Goal: Task Accomplishment & Management: Manage account settings

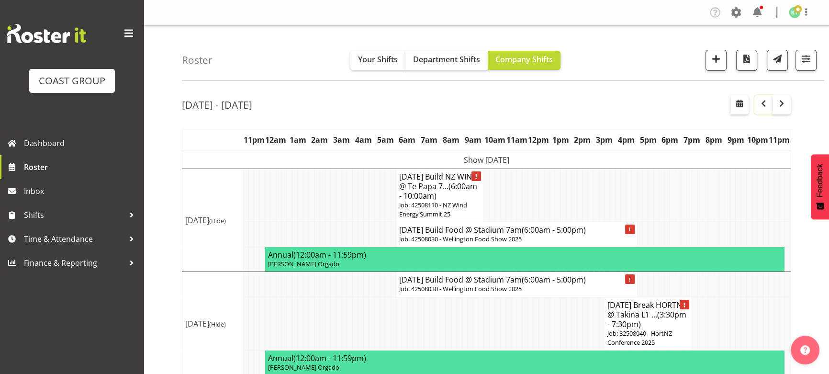
click at [764, 108] on span "button" at bounding box center [763, 103] width 11 height 11
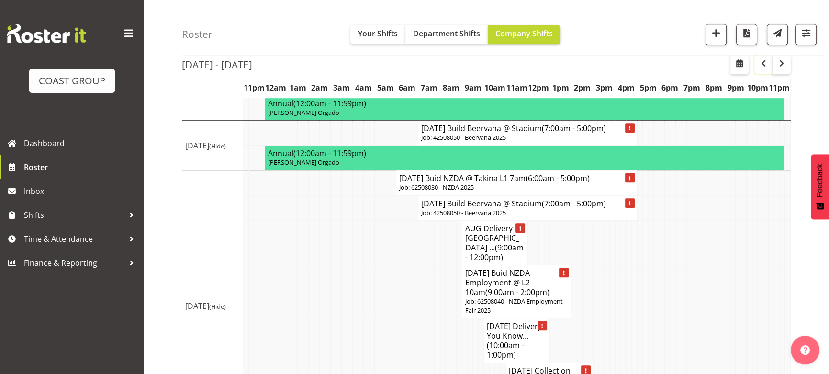
scroll to position [609, 0]
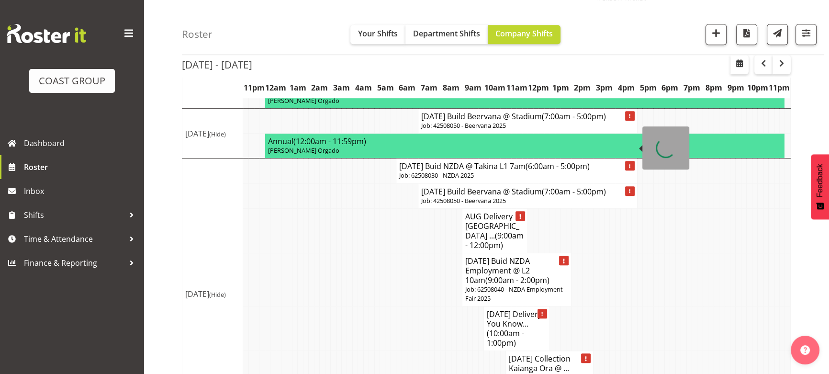
click at [522, 130] on p "Job: 42508050 - Beervana 2025" at bounding box center [527, 125] width 213 height 9
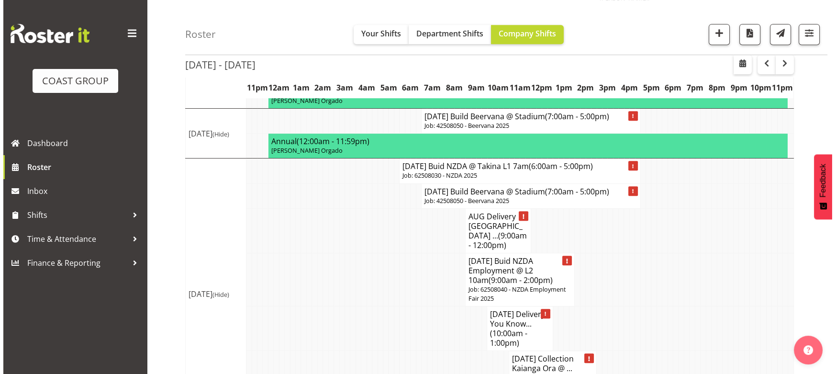
scroll to position [604, 0]
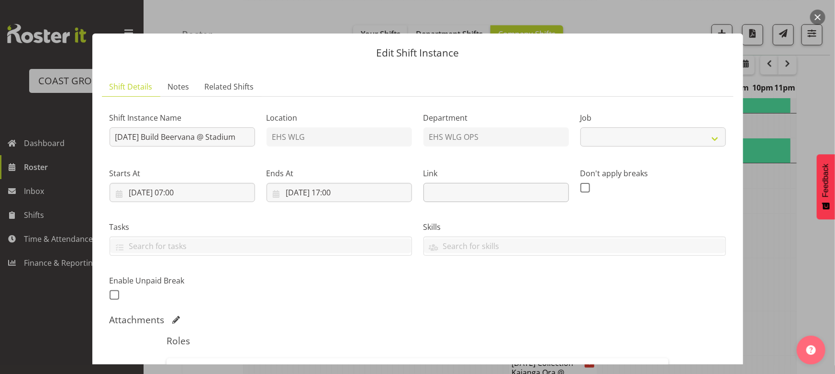
select select "9584"
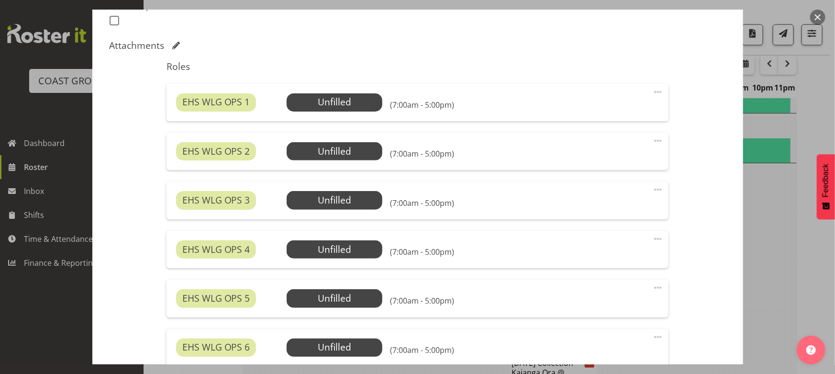
scroll to position [261, 0]
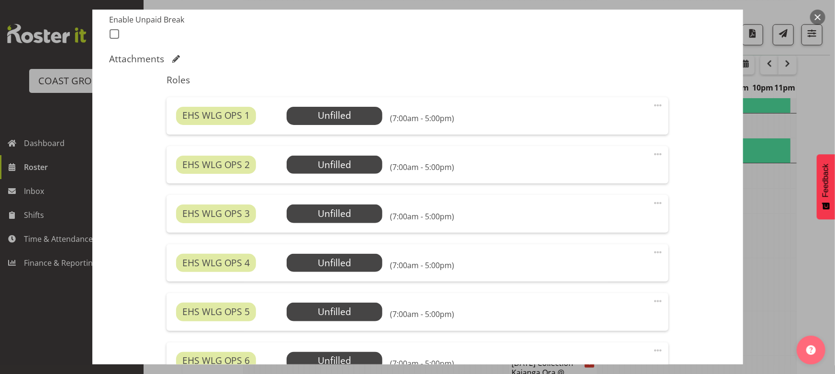
click at [815, 15] on button "button" at bounding box center [817, 17] width 15 height 15
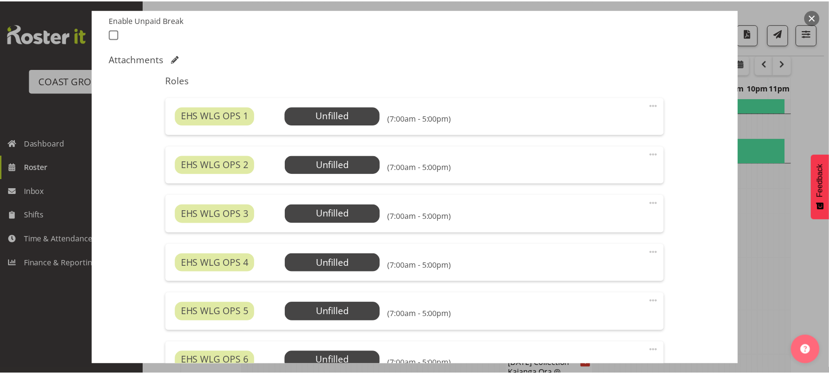
scroll to position [609, 0]
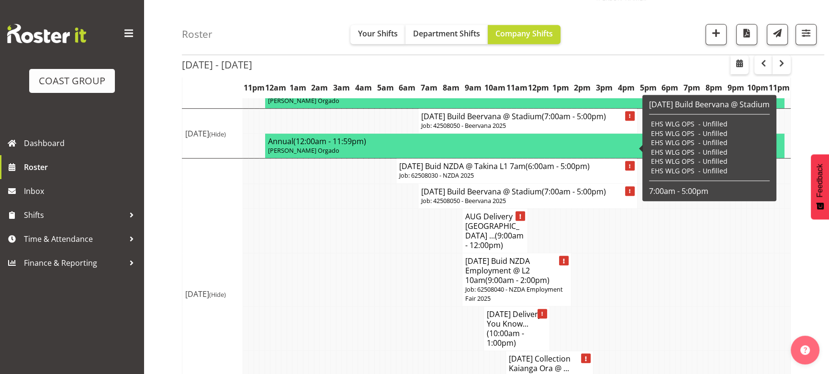
click at [501, 130] on p "Job: 42508050 - Beervana 2025" at bounding box center [527, 125] width 213 height 9
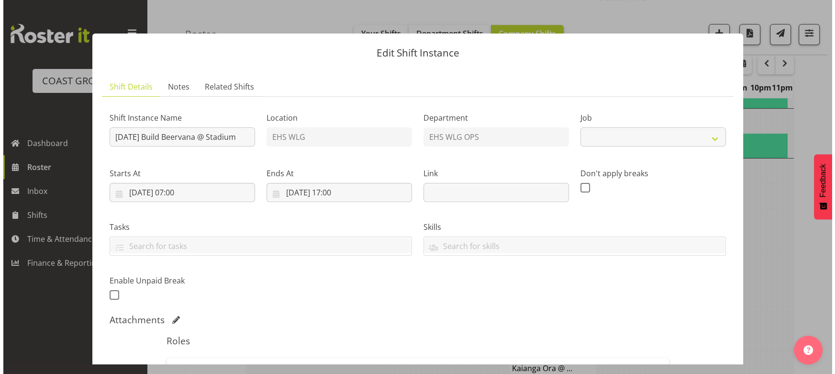
scroll to position [604, 0]
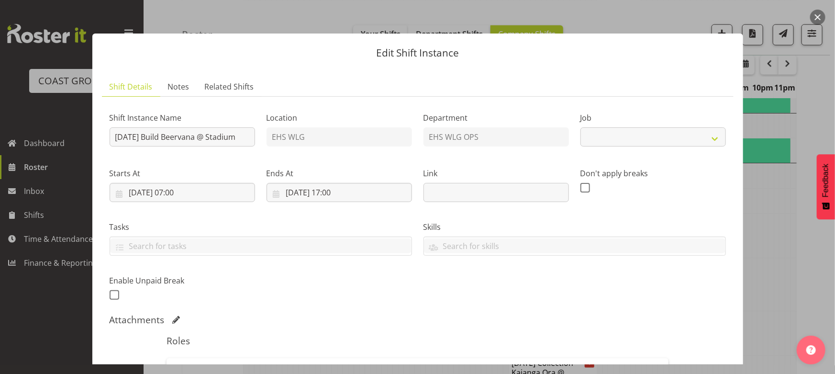
select select "9584"
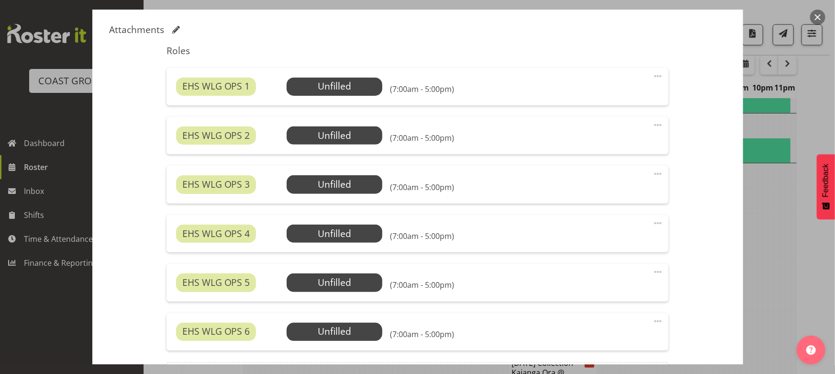
scroll to position [304, 0]
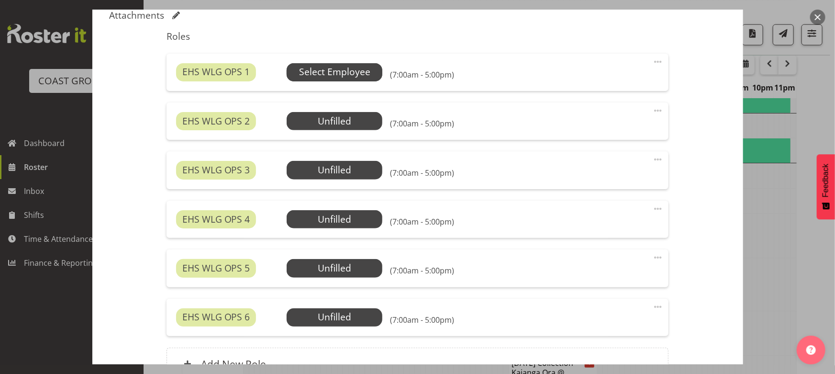
click at [371, 76] on span "Select Employee" at bounding box center [335, 72] width 96 height 18
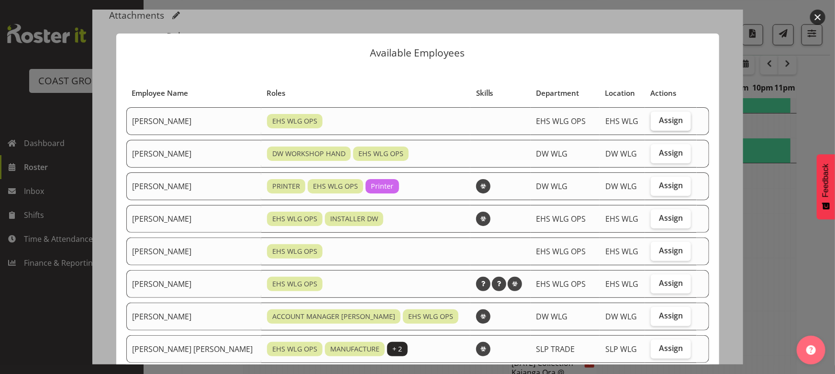
click at [659, 118] on span "Assign" at bounding box center [671, 120] width 24 height 10
click at [651, 118] on input "Assign" at bounding box center [654, 120] width 6 height 6
checkbox input "true"
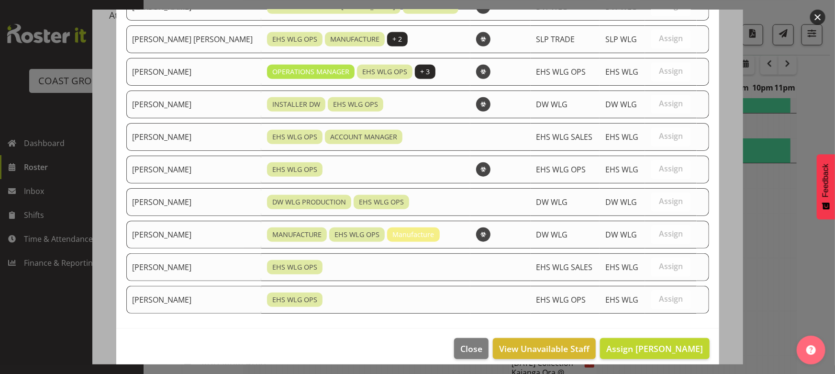
scroll to position [317, 0]
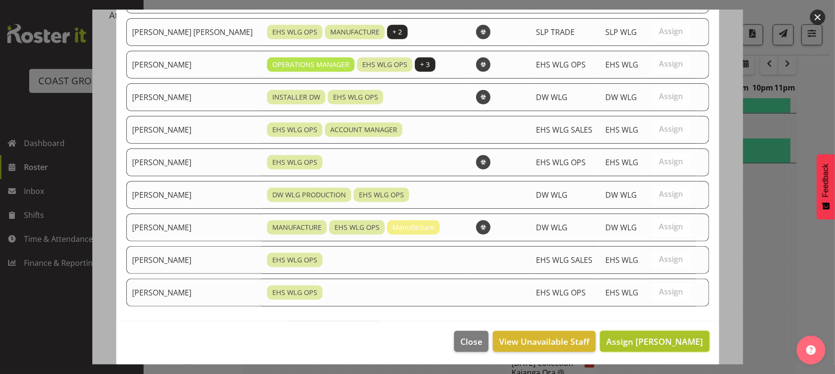
click at [630, 336] on span "Assign Ashton Staats" at bounding box center [655, 341] width 97 height 11
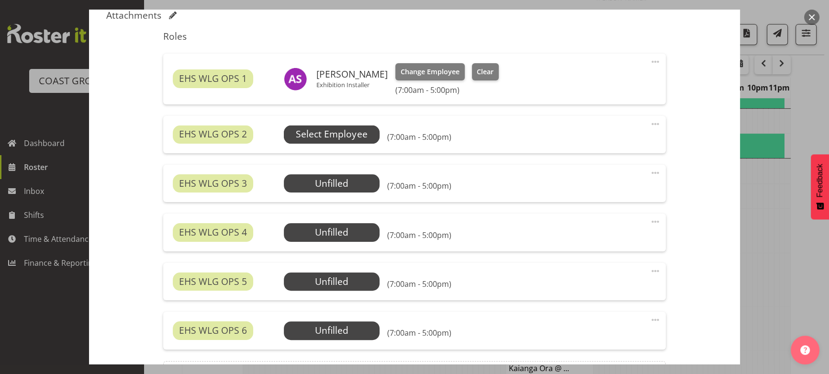
click at [327, 142] on span "Select Employee" at bounding box center [332, 134] width 96 height 18
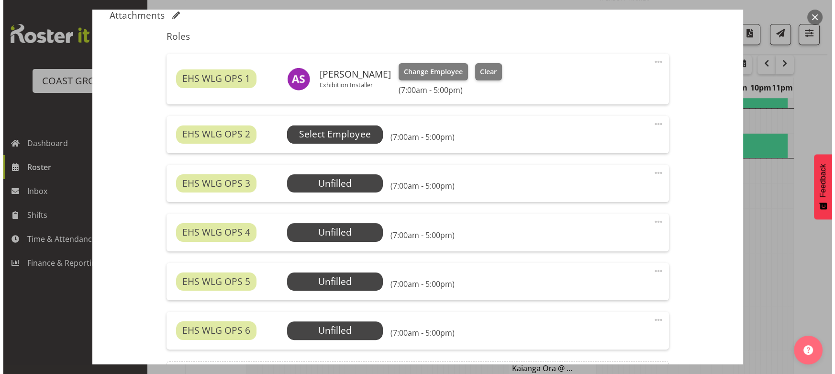
scroll to position [604, 0]
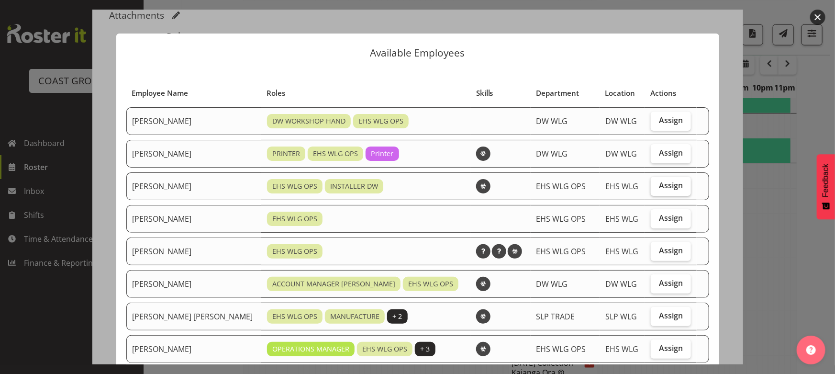
click at [659, 185] on span "Assign" at bounding box center [671, 185] width 24 height 10
click at [651, 185] on input "Assign" at bounding box center [654, 185] width 6 height 6
checkbox input "true"
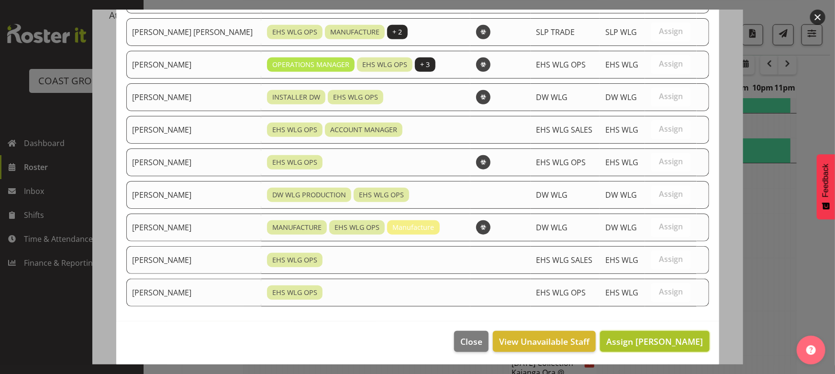
click at [629, 336] on span "Assign Darryl Burns" at bounding box center [655, 341] width 97 height 11
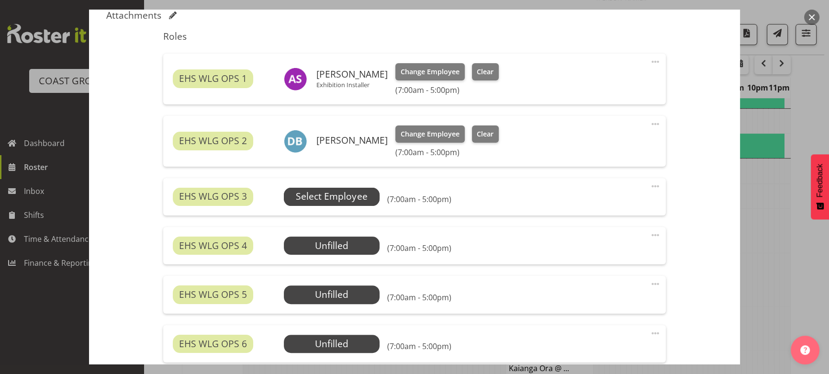
click at [345, 198] on span "Select Employee" at bounding box center [331, 197] width 71 height 14
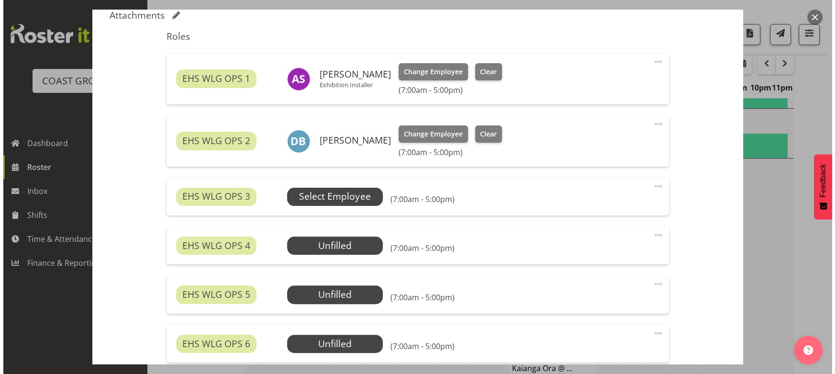
scroll to position [604, 0]
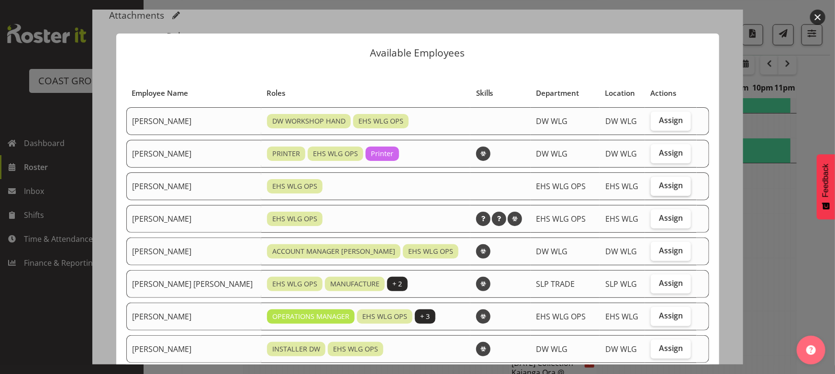
click at [659, 187] on span "Assign" at bounding box center [671, 185] width 24 height 10
click at [653, 187] on input "Assign" at bounding box center [654, 185] width 6 height 6
checkbox input "true"
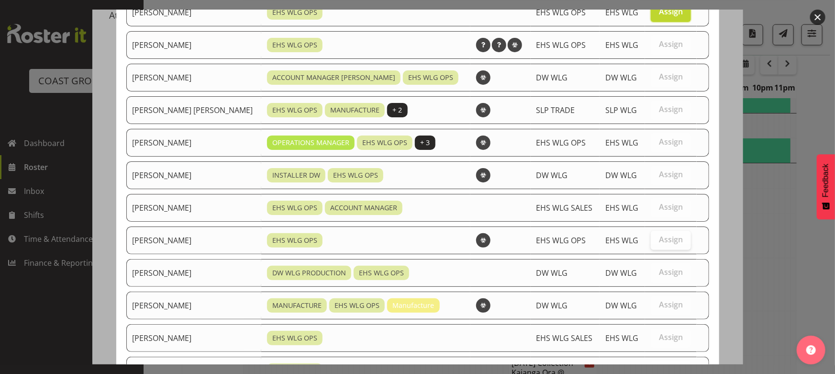
scroll to position [252, 0]
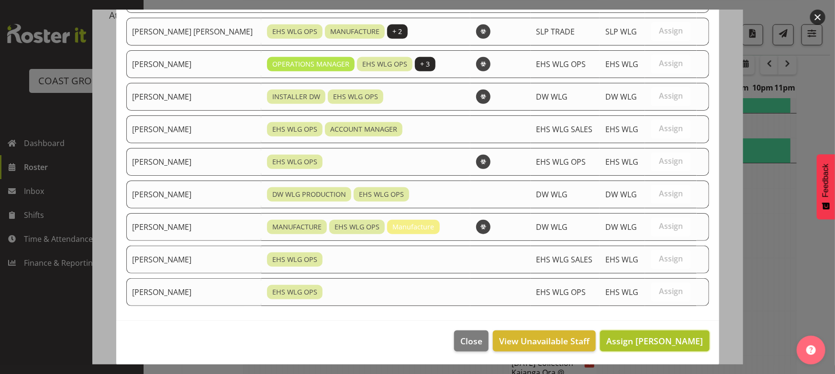
click at [636, 341] on span "Assign Geoffrey Robertson" at bounding box center [655, 340] width 97 height 11
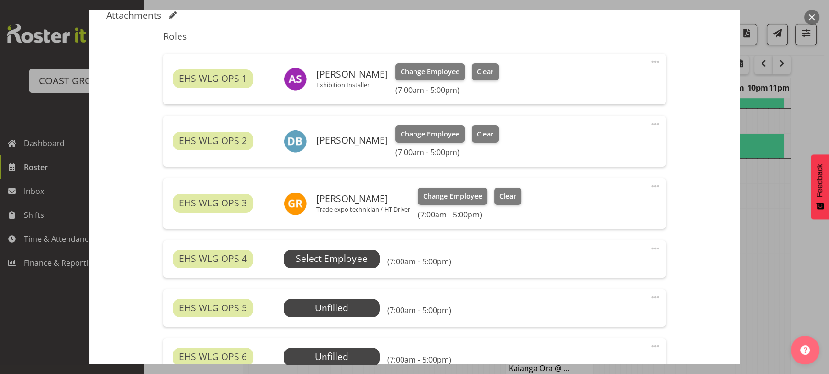
click at [371, 258] on span "Select Employee" at bounding box center [332, 259] width 96 height 18
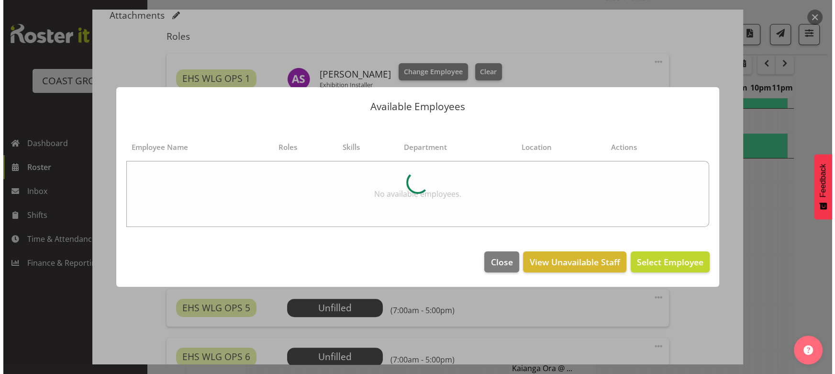
scroll to position [604, 0]
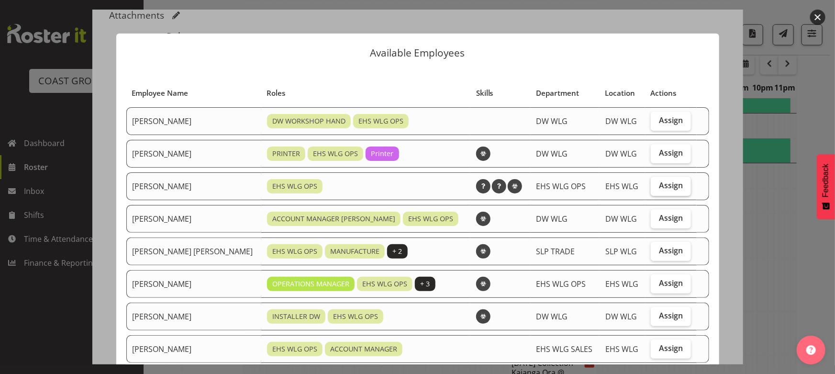
click at [667, 186] on span "Assign" at bounding box center [671, 185] width 24 height 10
click at [657, 186] on input "Assign" at bounding box center [654, 185] width 6 height 6
checkbox input "true"
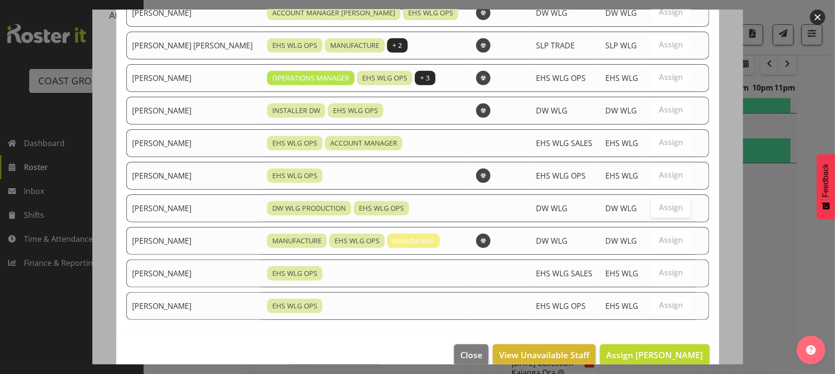
scroll to position [220, 0]
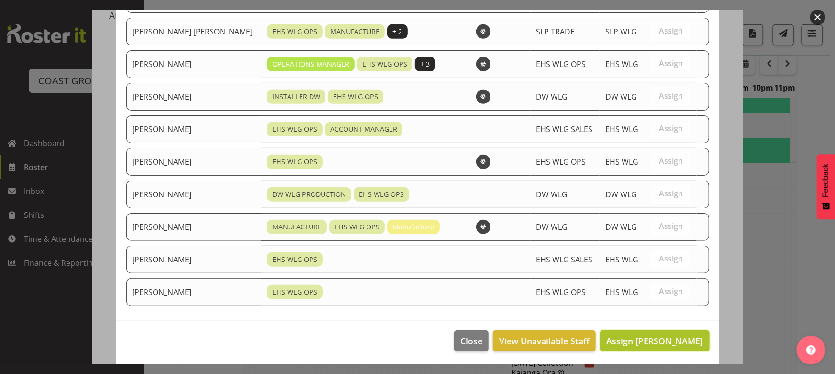
click at [644, 330] on button "Assign Jackson Howsan" at bounding box center [654, 340] width 109 height 21
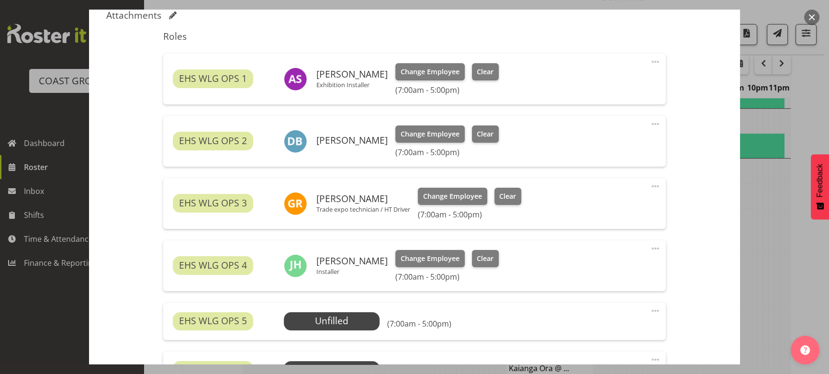
scroll to position [348, 0]
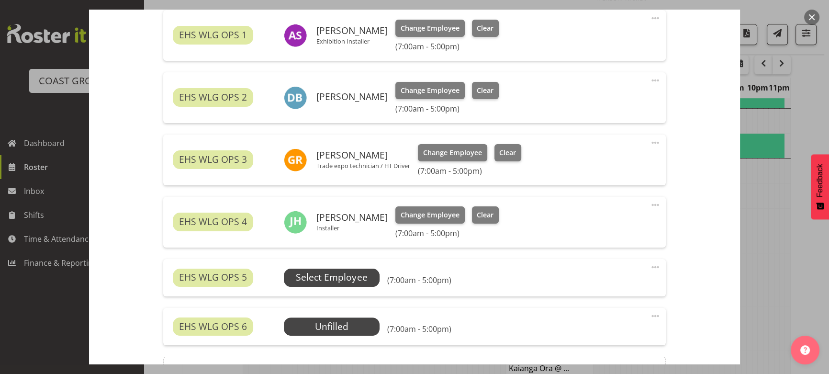
click at [346, 273] on span "Select Employee" at bounding box center [331, 277] width 71 height 14
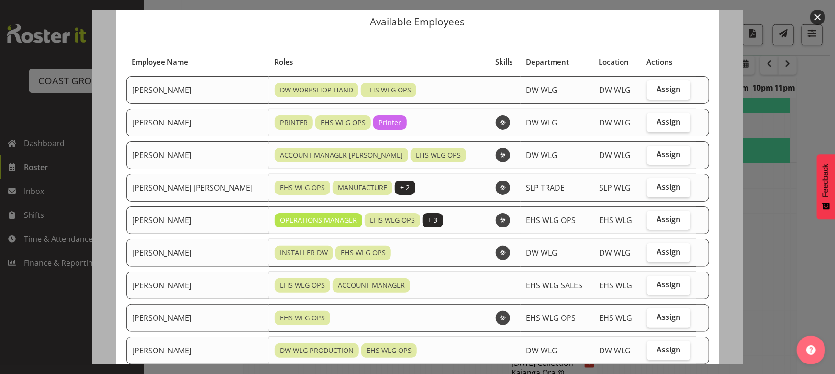
scroll to position [43, 0]
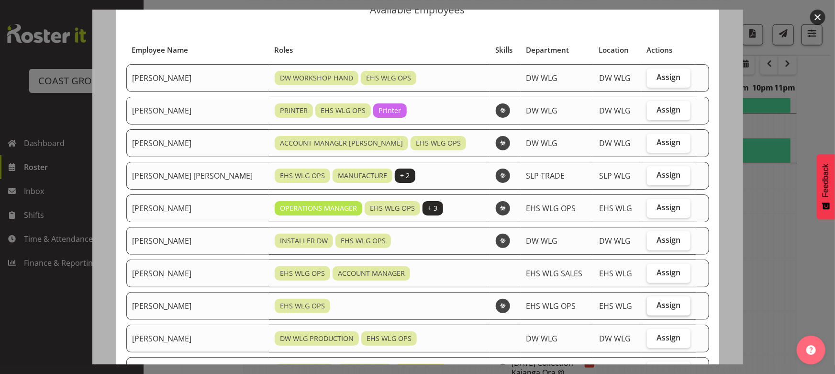
click at [647, 312] on label "Assign" at bounding box center [668, 305] width 43 height 19
click at [647, 308] on input "Assign" at bounding box center [650, 305] width 6 height 6
checkbox input "true"
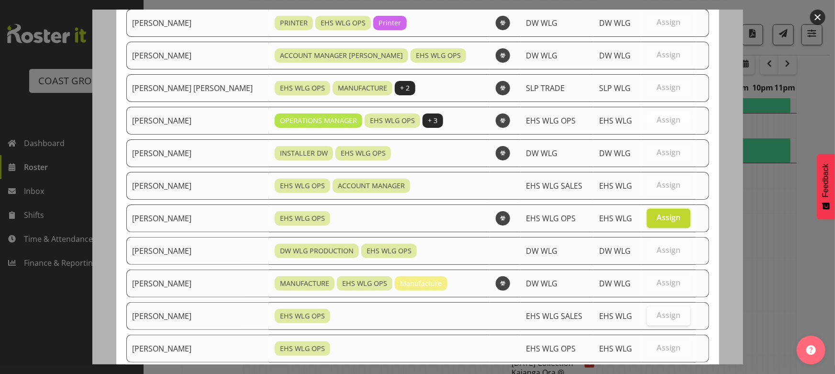
scroll to position [187, 0]
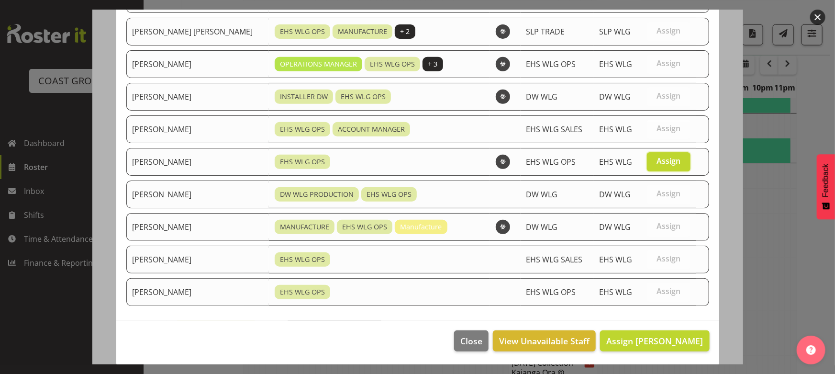
click at [637, 351] on footer "Close View Unavailable Staff Assign Michael Ngametua" at bounding box center [417, 343] width 603 height 45
click at [615, 337] on span "Assign Michael Ngametua" at bounding box center [655, 340] width 97 height 11
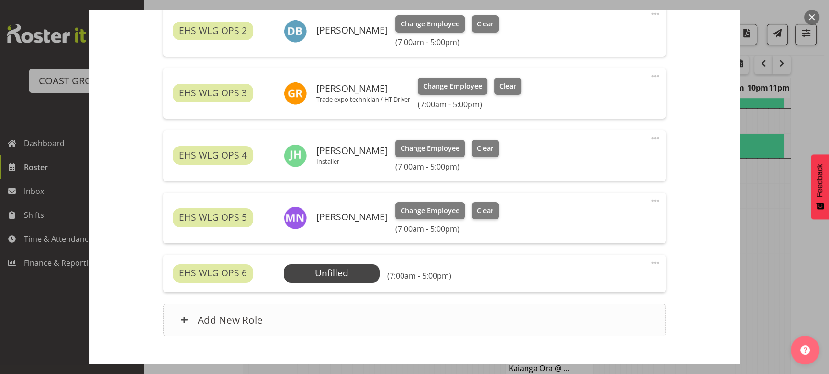
scroll to position [471, 0]
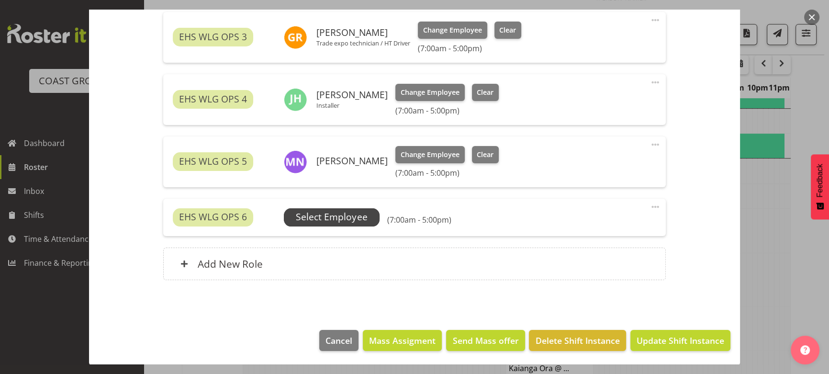
click at [348, 210] on span "Select Employee" at bounding box center [331, 217] width 71 height 14
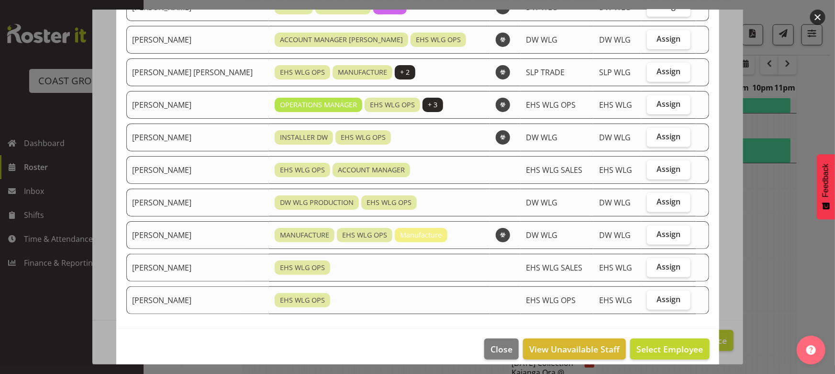
scroll to position [155, 0]
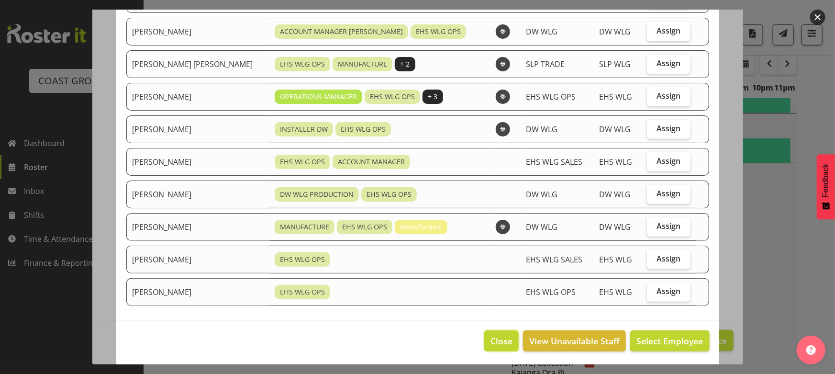
click at [484, 341] on button "Close" at bounding box center [501, 340] width 34 height 21
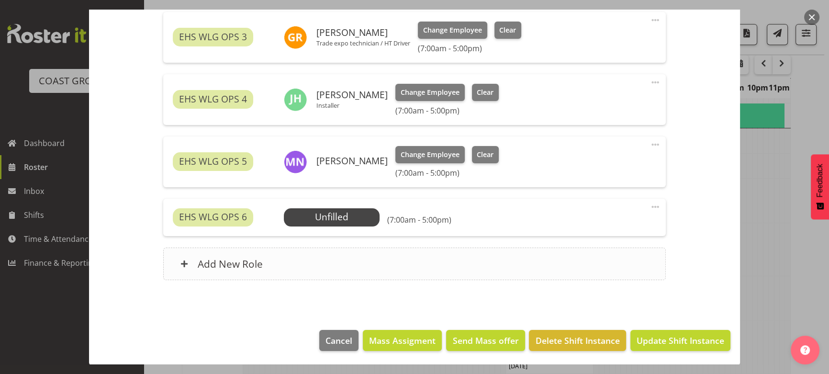
scroll to position [653, 0]
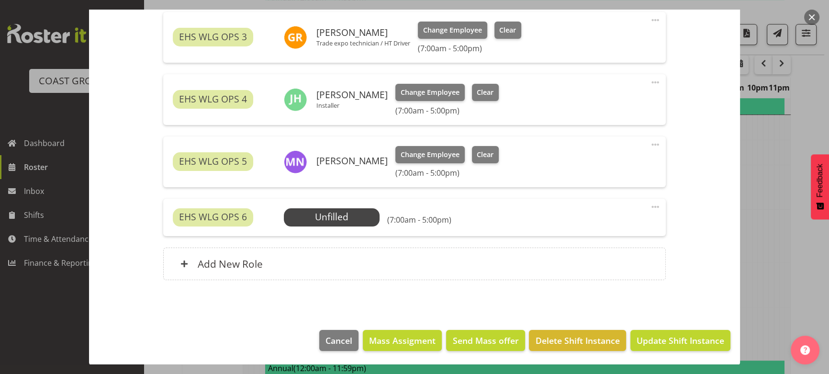
click at [653, 203] on span at bounding box center [655, 206] width 11 height 11
click at [624, 262] on link "Delete" at bounding box center [615, 262] width 92 height 17
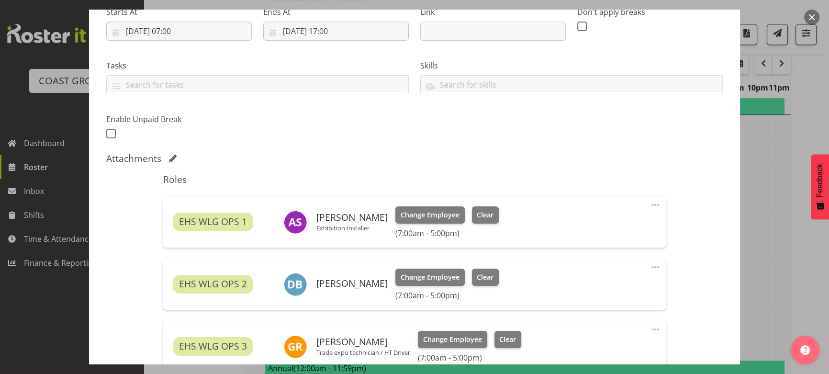
scroll to position [161, 0]
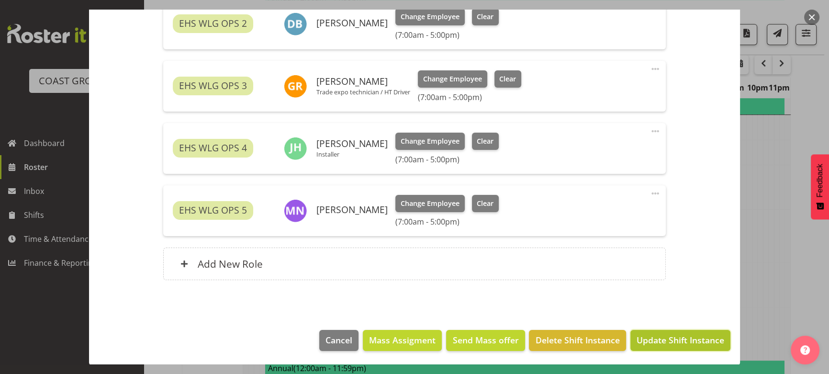
click at [666, 332] on button "Update Shift Instance" at bounding box center [680, 340] width 100 height 21
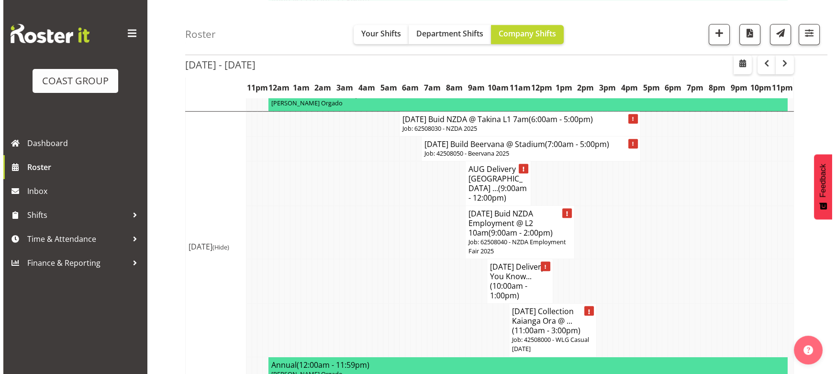
scroll to position [653, 0]
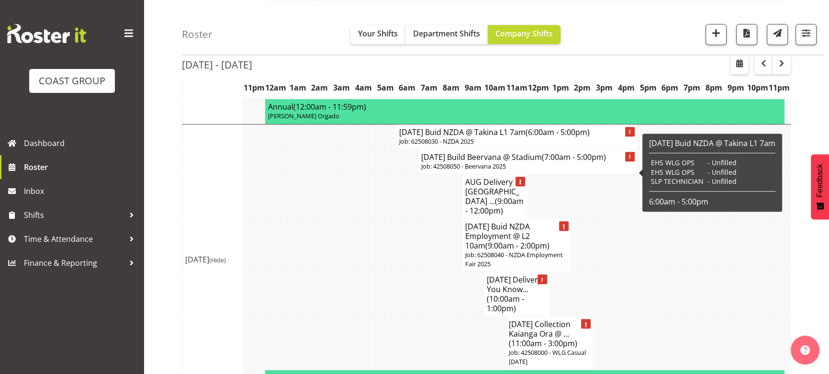
click at [530, 146] on p "Job: 62508030 - NZDA 2025" at bounding box center [516, 141] width 235 height 9
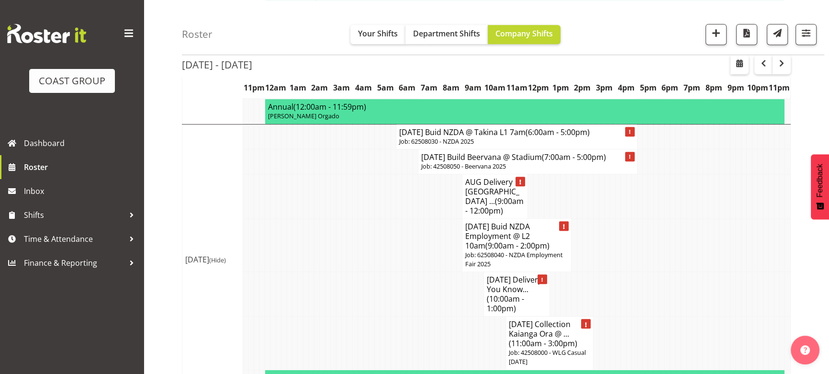
select select
select select "7"
select select "2025"
select select "6"
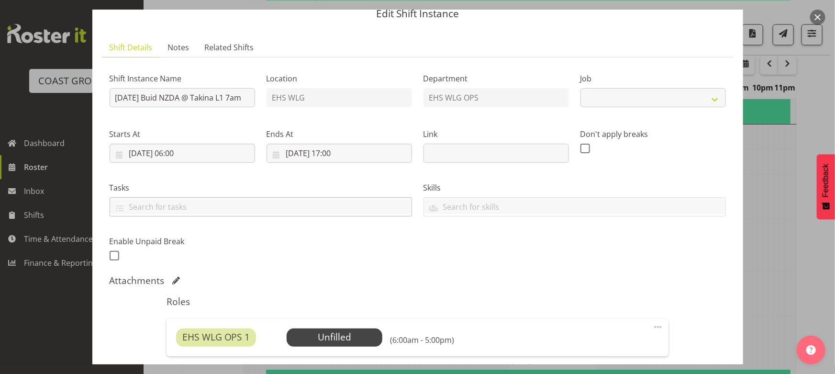
select select "9196"
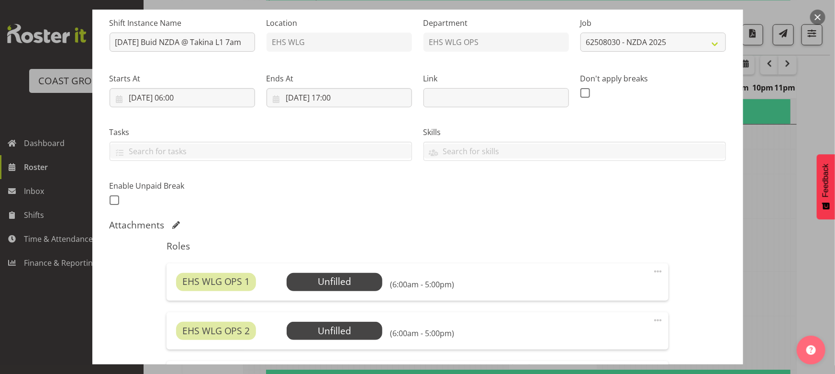
scroll to position [87, 0]
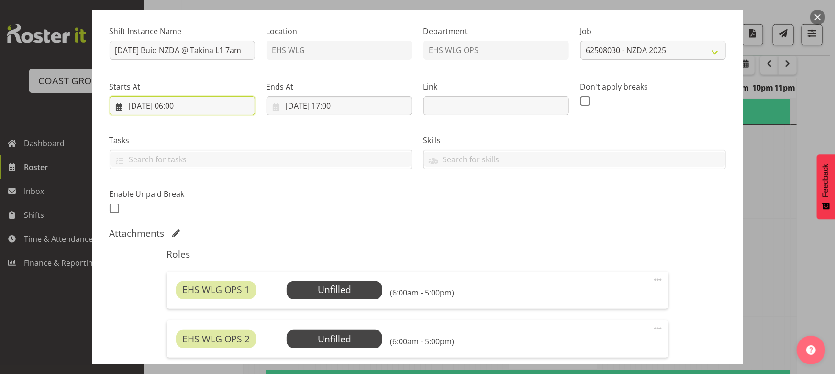
click at [225, 105] on input "21/08/2025, 06:00" at bounding box center [183, 105] width 146 height 19
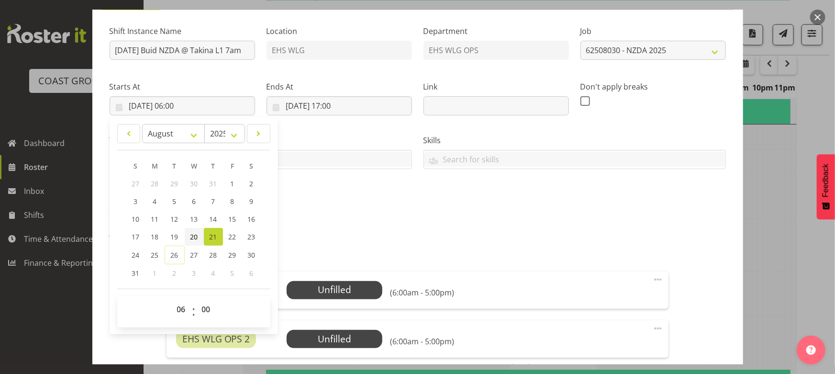
click at [196, 236] on span "20" at bounding box center [195, 236] width 8 height 9
type input "20/08/2025, 06:00"
click at [358, 113] on input "21/08/2025, 17:00" at bounding box center [340, 105] width 146 height 19
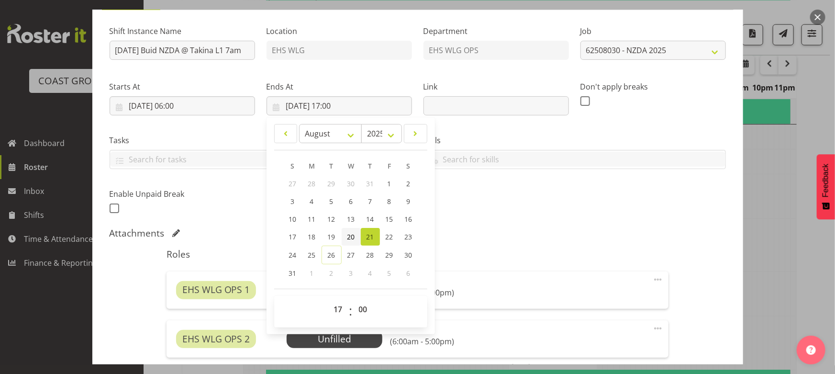
click at [351, 240] on span "20" at bounding box center [352, 236] width 8 height 9
type input "20/08/2025, 17:00"
click at [430, 237] on div "January February March April May June July August September October November De…" at bounding box center [351, 225] width 169 height 209
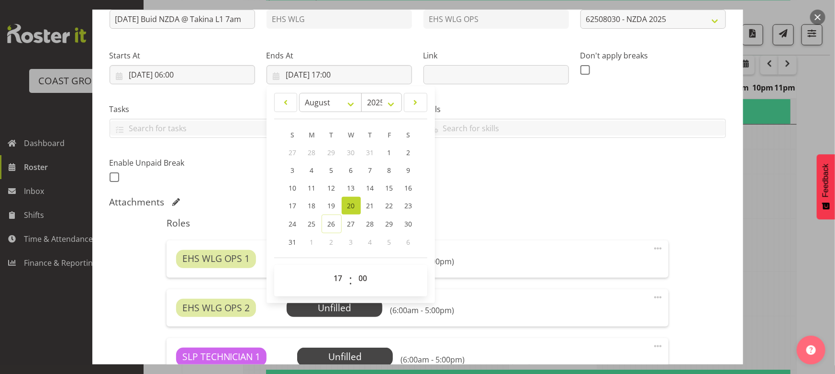
scroll to position [130, 0]
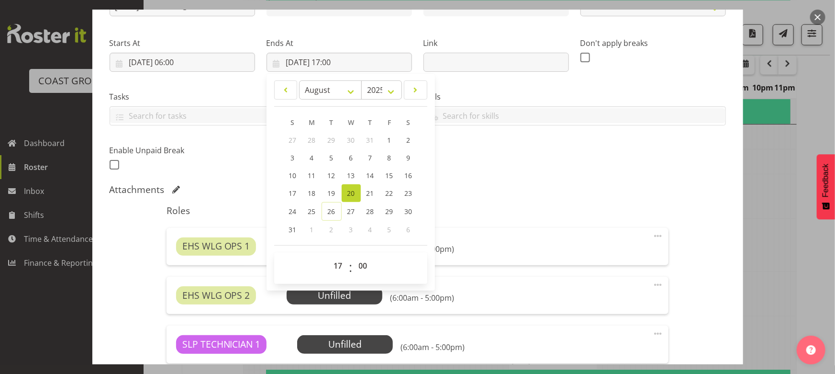
click at [501, 188] on div "Attachments" at bounding box center [418, 189] width 617 height 11
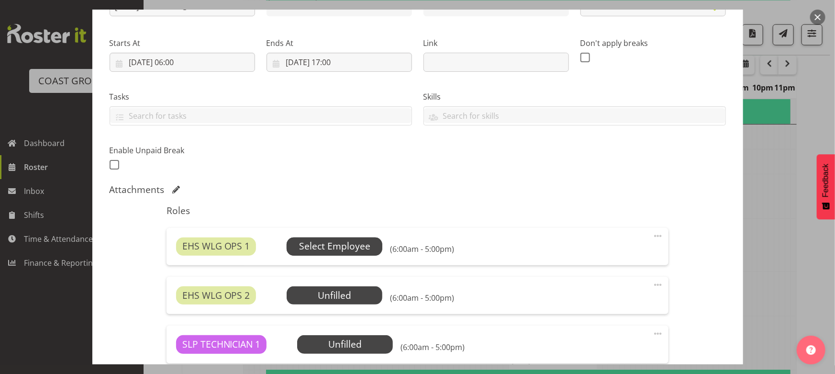
click at [370, 239] on span "Select Employee" at bounding box center [335, 246] width 96 height 18
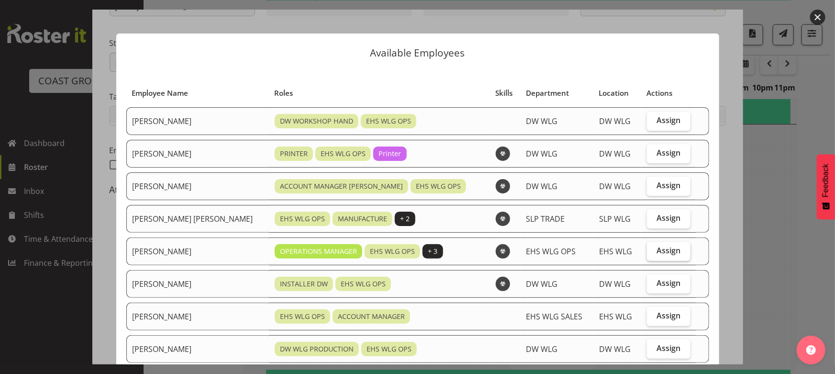
click at [647, 255] on label "Assign" at bounding box center [668, 251] width 43 height 19
click at [647, 254] on input "Assign" at bounding box center [650, 251] width 6 height 6
checkbox input "true"
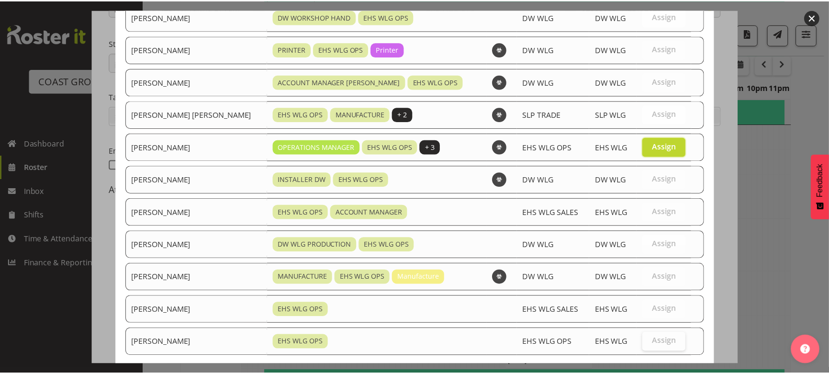
scroll to position [155, 0]
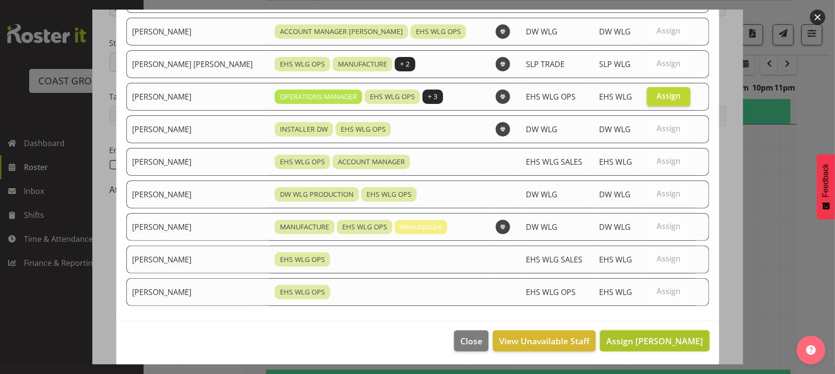
click at [637, 344] on span "Assign Kade Tiatia" at bounding box center [655, 340] width 97 height 11
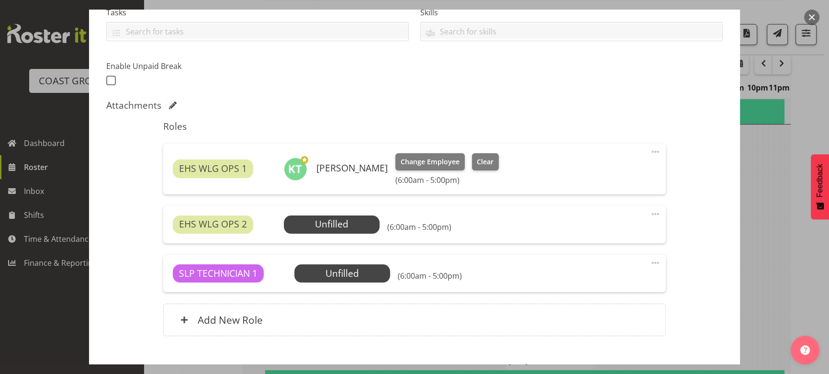
scroll to position [217, 0]
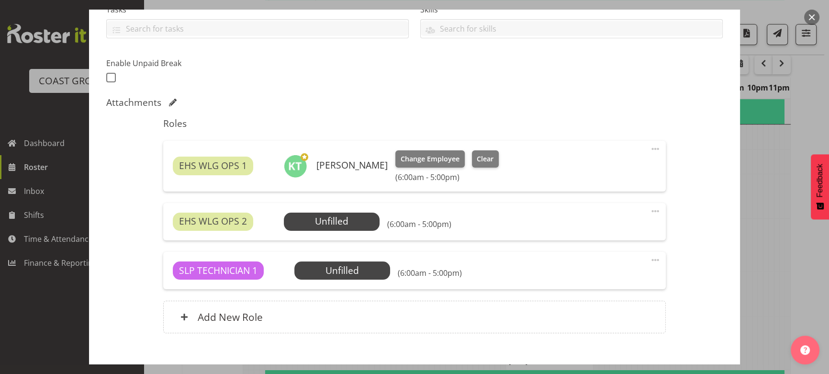
click at [655, 208] on div "EHS WLG OPS 2 Unfilled Select Employee (6:00am - 5:00pm) Edit Cover Role Delete" at bounding box center [414, 221] width 502 height 37
click at [650, 211] on span at bounding box center [655, 210] width 11 height 11
click at [641, 269] on link "Delete" at bounding box center [615, 266] width 92 height 17
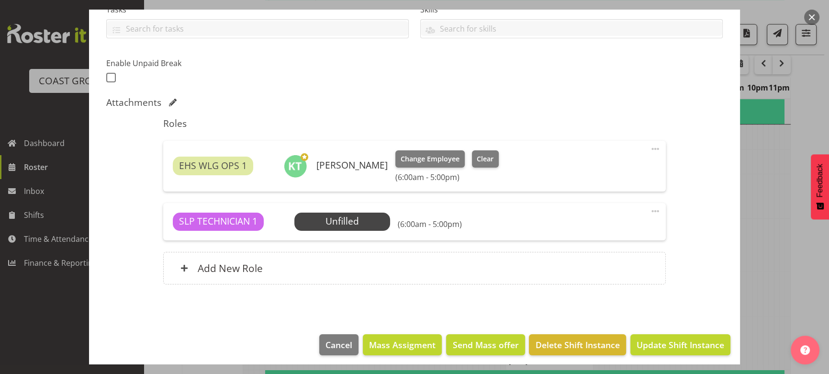
click at [650, 211] on span at bounding box center [655, 210] width 11 height 11
click at [638, 271] on link "Delete" at bounding box center [615, 266] width 92 height 17
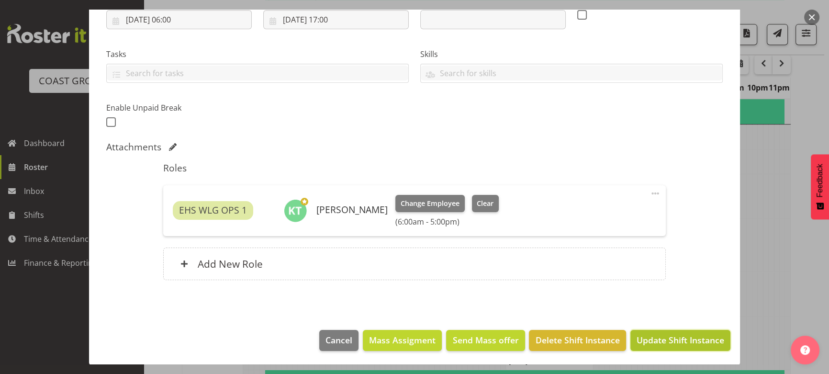
click at [653, 331] on button "Update Shift Instance" at bounding box center [680, 340] width 100 height 21
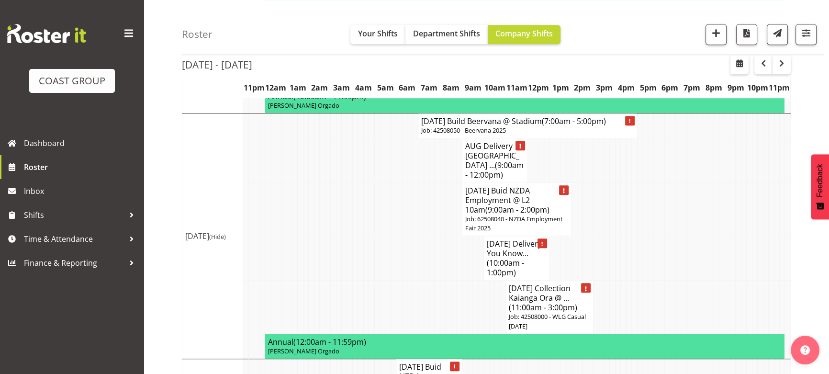
scroll to position [706, 0]
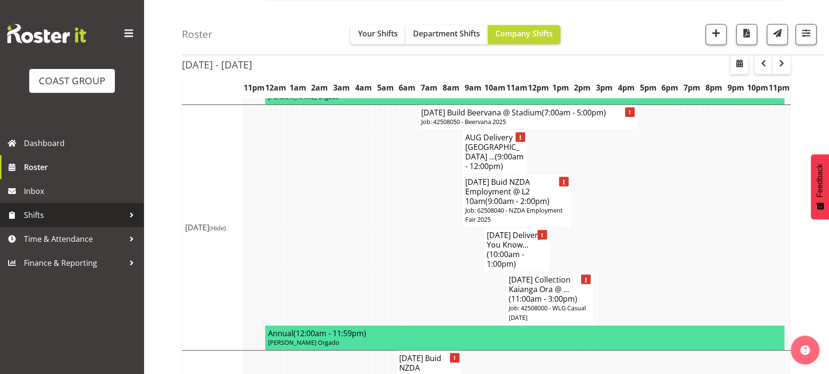
click at [103, 215] on span "Shifts" at bounding box center [74, 215] width 101 height 14
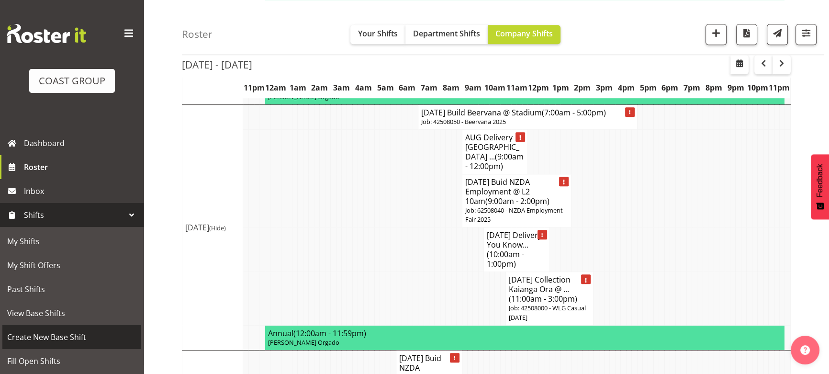
click at [78, 335] on span "Create New Base Shift" at bounding box center [71, 337] width 129 height 14
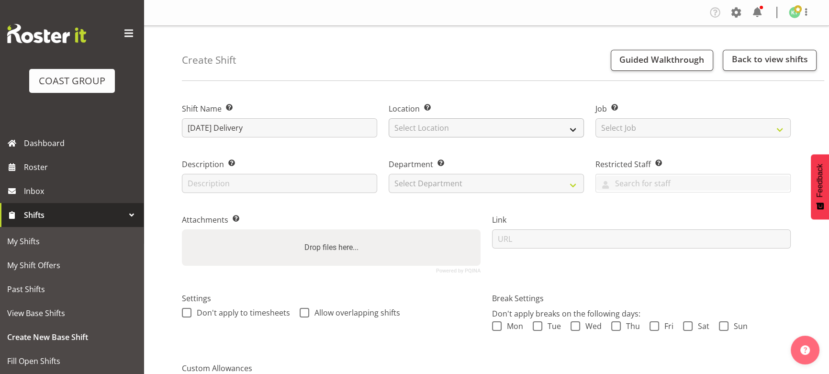
type input "[DATE] Delivery"
click at [449, 135] on select "Select Location EHS WLG DW WLG" at bounding box center [486, 127] width 195 height 19
select select "106"
click at [389, 118] on select "Select Location EHS WLG DW WLG" at bounding box center [486, 127] width 195 height 19
click at [641, 131] on select "Select Job Create new job 1 Carlton Events 1 Carlton Hamilton 1 Carlton Welling…" at bounding box center [693, 127] width 195 height 19
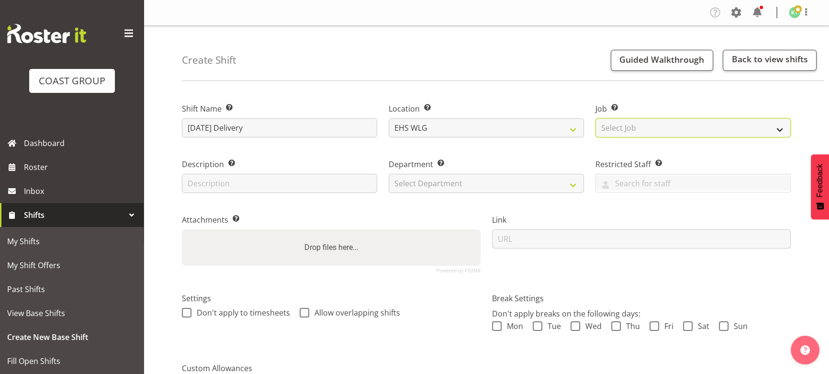
select select "8676"
click at [596, 118] on select "Select Job Create new job 1 Carlton Events 1 Carlton Hamilton 1 Carlton Welling…" at bounding box center [693, 127] width 195 height 19
click at [477, 187] on select "Select Department EHS WLG OPS DW WLG DW WLG SALES" at bounding box center [486, 183] width 195 height 19
select select "43"
click at [389, 174] on select "Select Department EHS WLG OPS DW WLG DW WLG SALES" at bounding box center [486, 183] width 195 height 19
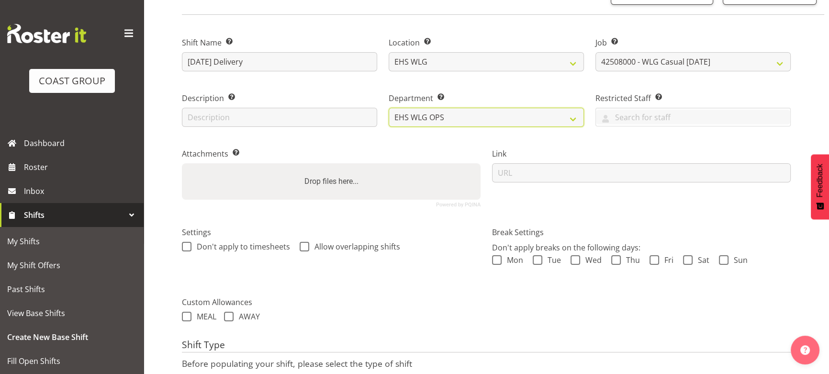
scroll to position [130, 0]
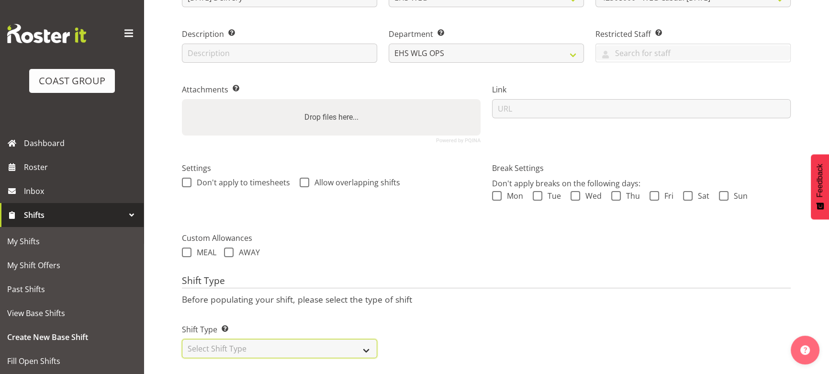
click at [358, 352] on select "Select Shift Type One Off Shift Recurring Shift Rotating Shift" at bounding box center [279, 348] width 195 height 19
select select "one_off"
click at [182, 339] on select "Select Shift Type One Off Shift Recurring Shift Rotating Shift" at bounding box center [279, 348] width 195 height 19
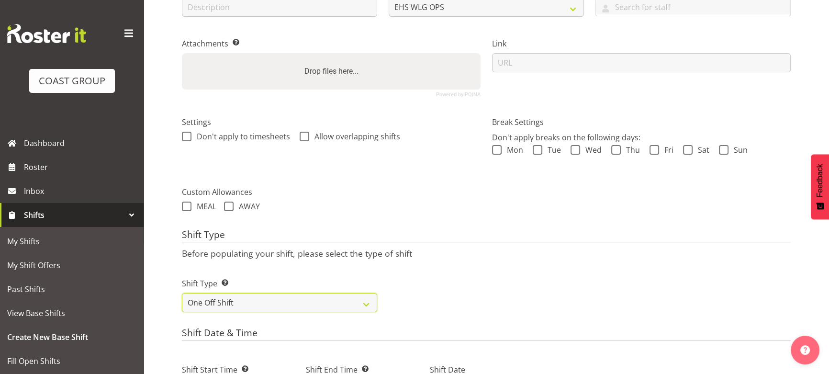
scroll to position [217, 0]
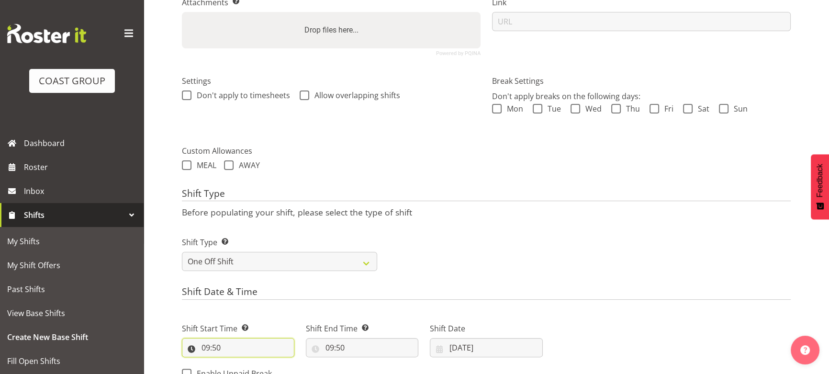
click at [215, 348] on input "09:50" at bounding box center [238, 347] width 113 height 19
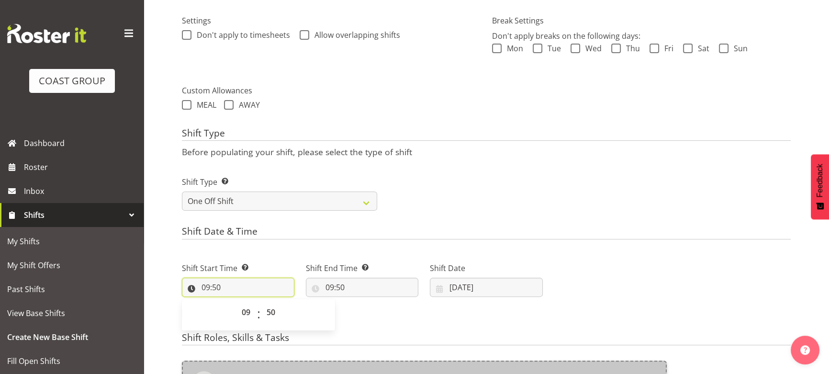
scroll to position [348, 0]
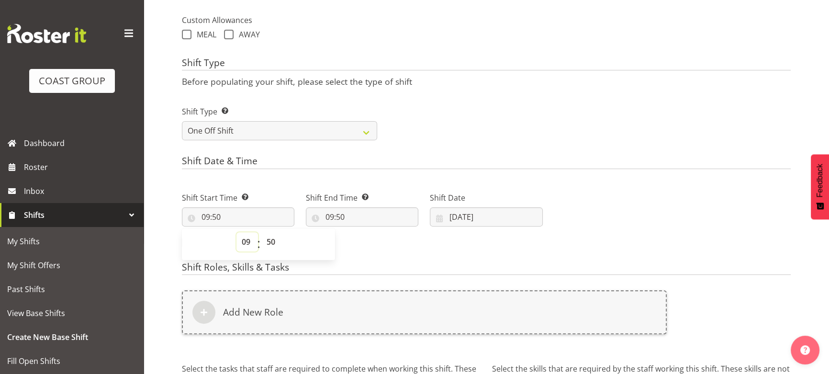
drag, startPoint x: 246, startPoint y: 236, endPoint x: 243, endPoint y: 231, distance: 5.4
click at [246, 236] on select "00 01 02 03 04 05 06 07 08 09 10 11 12 13 14 15 16 17 18 19 20 21 22 23" at bounding box center [247, 241] width 22 height 19
select select "7"
click at [236, 232] on select "00 01 02 03 04 05 06 07 08 09 10 11 12 13 14 15 16 17 18 19 20 21 22 23" at bounding box center [247, 241] width 22 height 19
type input "07:50"
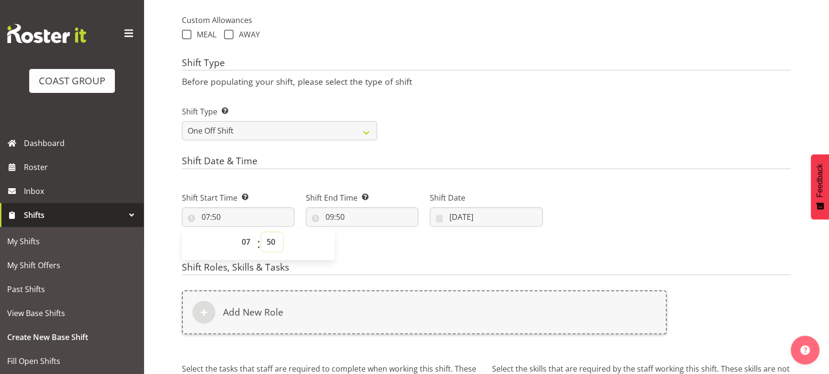
click at [270, 237] on select "00 01 02 03 04 05 06 07 08 09 10 11 12 13 14 15 16 17 18 19 20 21 22 23 24 25 2…" at bounding box center [272, 241] width 22 height 19
select select "0"
click at [261, 232] on select "00 01 02 03 04 05 06 07 08 09 10 11 12 13 14 15 16 17 18 19 20 21 22 23 24 25 2…" at bounding box center [272, 241] width 22 height 19
type input "07:00"
click at [377, 220] on input "09:50" at bounding box center [362, 216] width 113 height 19
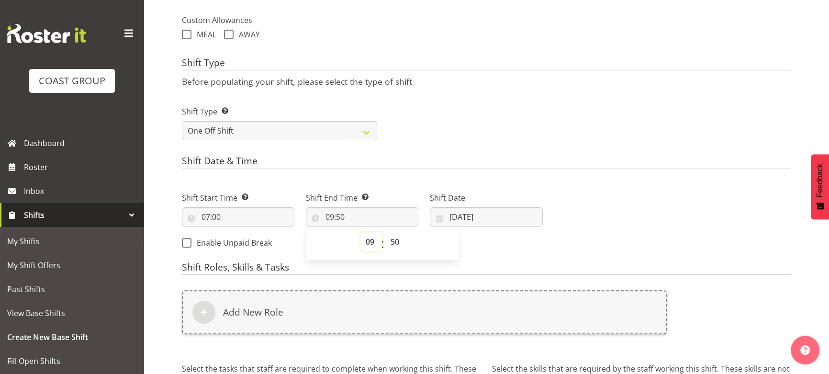
drag, startPoint x: 375, startPoint y: 240, endPoint x: 373, endPoint y: 232, distance: 7.8
click at [375, 240] on select "00 01 02 03 04 05 06 07 08 09 10 11 12 13 14 15 16 17 18 19 20 21 22 23" at bounding box center [371, 241] width 22 height 19
click at [360, 232] on select "00 01 02 03 04 05 06 07 08 09 10 11 12 13 14 15 16 17 18 19 20 21 22 23" at bounding box center [371, 241] width 22 height 19
drag, startPoint x: 397, startPoint y: 241, endPoint x: 397, endPoint y: 233, distance: 7.7
click at [397, 241] on select "00 01 02 03 04 05 06 07 08 09 10 11 12 13 14 15 16 17 18 19 20 21 22 23 24 25 2…" at bounding box center [396, 241] width 22 height 19
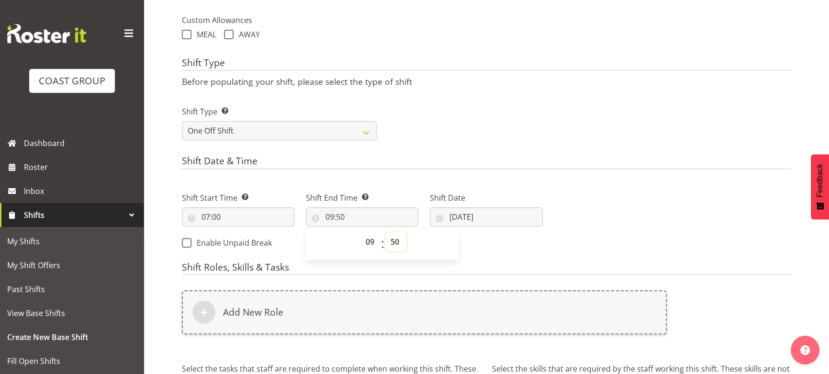
select select "0"
click at [385, 232] on select "00 01 02 03 04 05 06 07 08 09 10 11 12 13 14 15 16 17 18 19 20 21 22 23 24 25 2…" at bounding box center [396, 241] width 22 height 19
type input "09:00"
click at [496, 214] on input "[DATE]" at bounding box center [486, 216] width 113 height 19
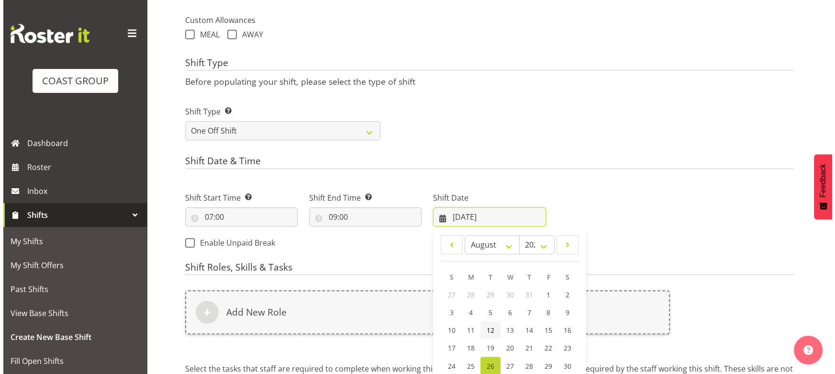
scroll to position [450, 0]
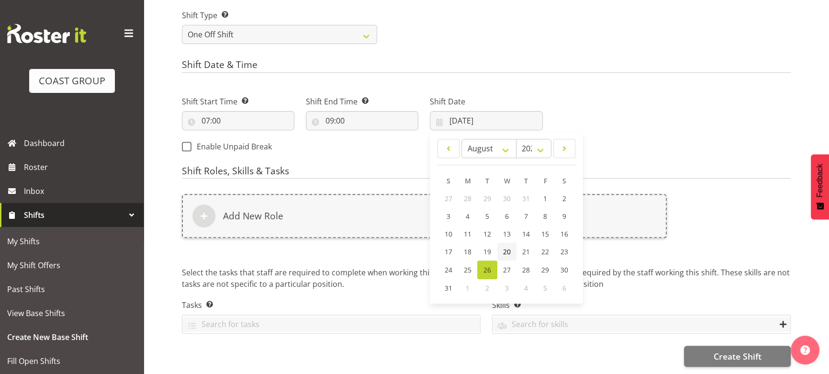
click at [506, 247] on span "20" at bounding box center [507, 251] width 8 height 9
type input "20/08/2025"
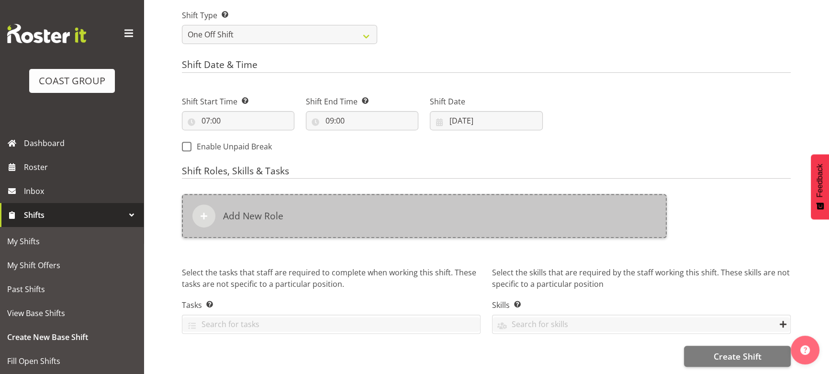
click at [465, 202] on div "Add New Role" at bounding box center [424, 216] width 485 height 44
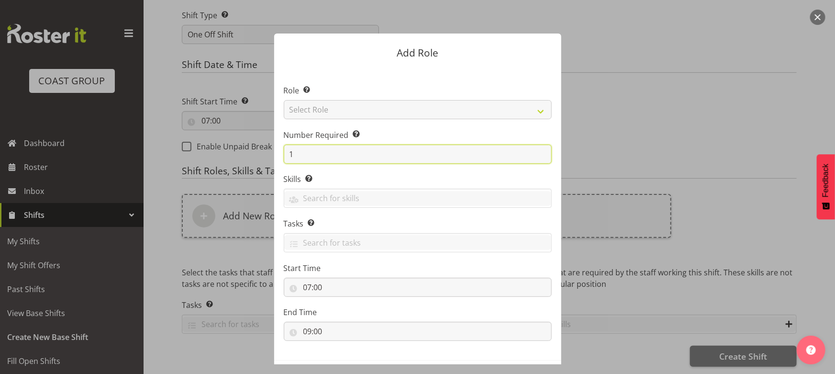
drag, startPoint x: 307, startPoint y: 152, endPoint x: 283, endPoint y: 158, distance: 24.3
click at [284, 158] on input "1" at bounding box center [418, 154] width 268 height 19
type input "2"
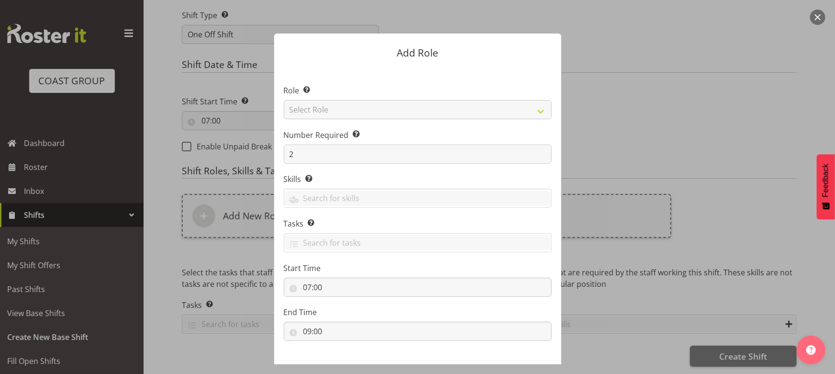
click at [381, 129] on label "Number Required Select the number of employees needed for this position." at bounding box center [418, 134] width 268 height 11
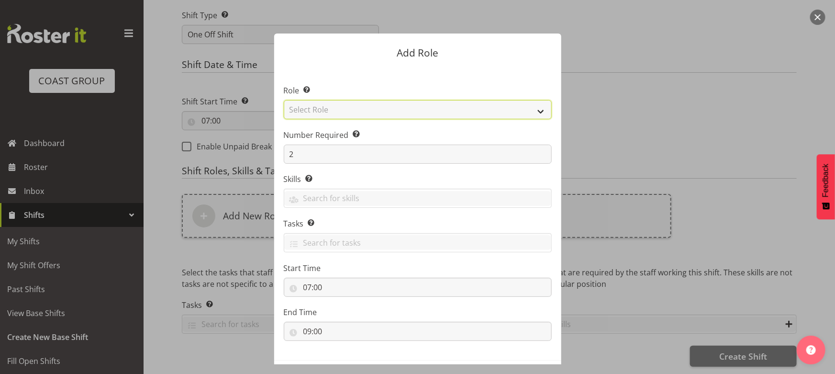
click at [391, 117] on select "Select Role ACCOUNT MANAGER ACCOUNT MANAGER DW ACCOUNTS [PERSON_NAME] VEHICLES …" at bounding box center [418, 109] width 268 height 19
select select "191"
click at [284, 100] on select "Select Role ACCOUNT MANAGER ACCOUNT MANAGER DW ACCOUNTS [PERSON_NAME] VEHICLES …" at bounding box center [418, 109] width 268 height 19
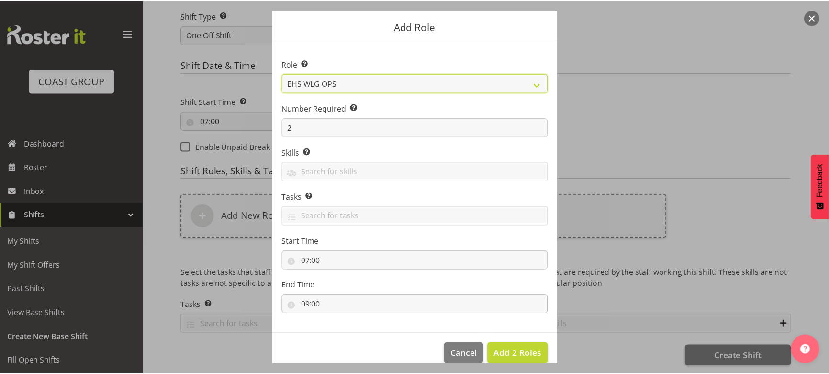
scroll to position [41, 0]
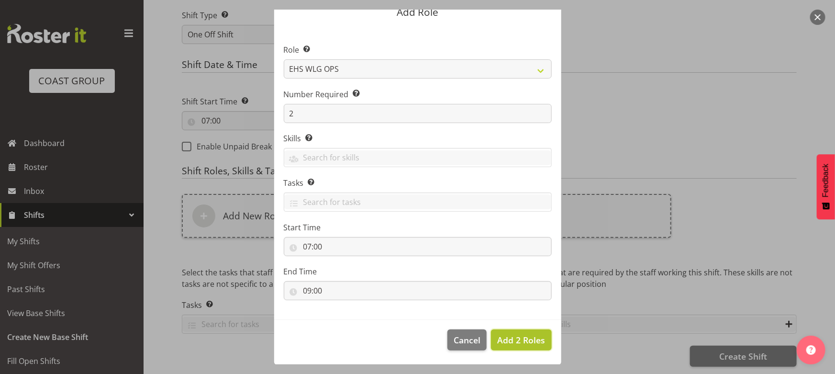
click at [526, 345] on span "Add 2 Roles" at bounding box center [521, 339] width 48 height 11
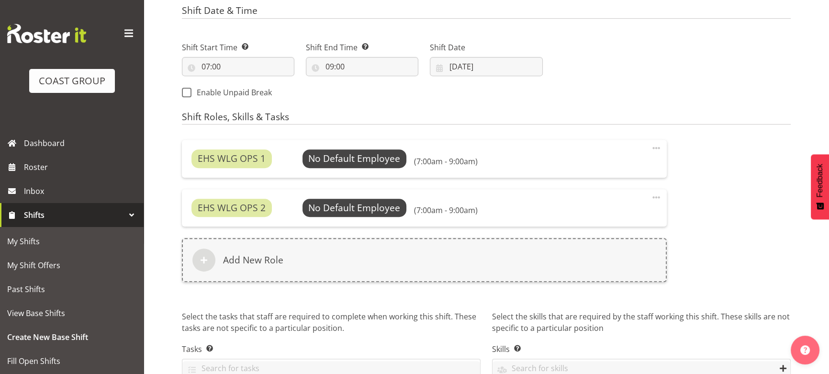
scroll to position [548, 0]
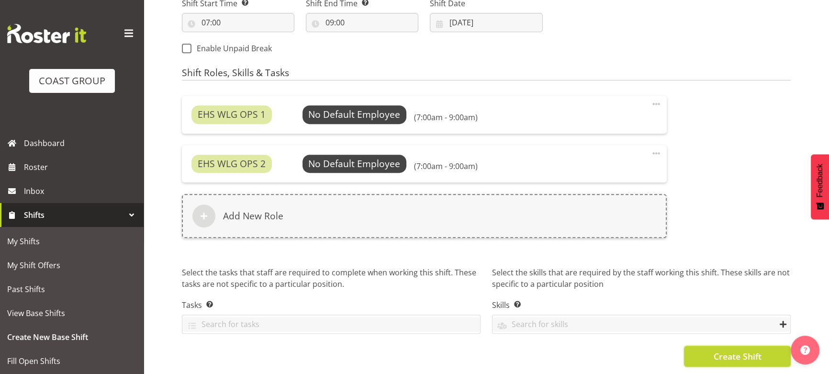
click at [728, 350] on span "Create Shift" at bounding box center [737, 356] width 48 height 12
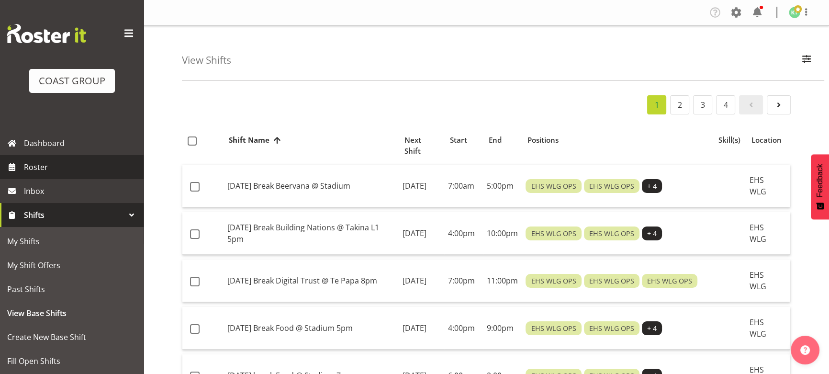
click at [73, 164] on span "Roster" at bounding box center [81, 167] width 115 height 14
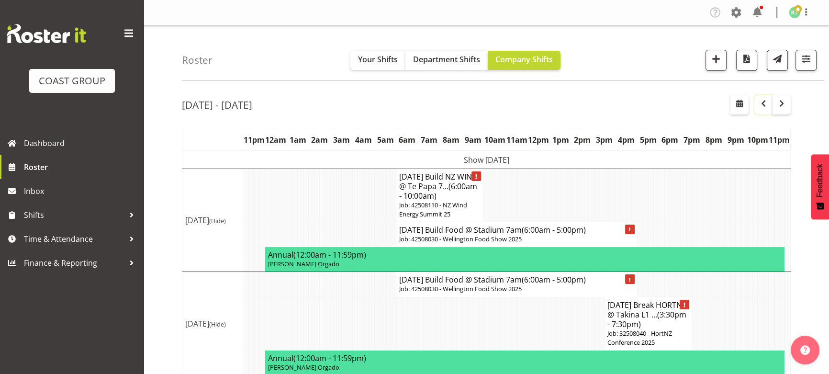
click at [762, 108] on span "button" at bounding box center [763, 103] width 11 height 11
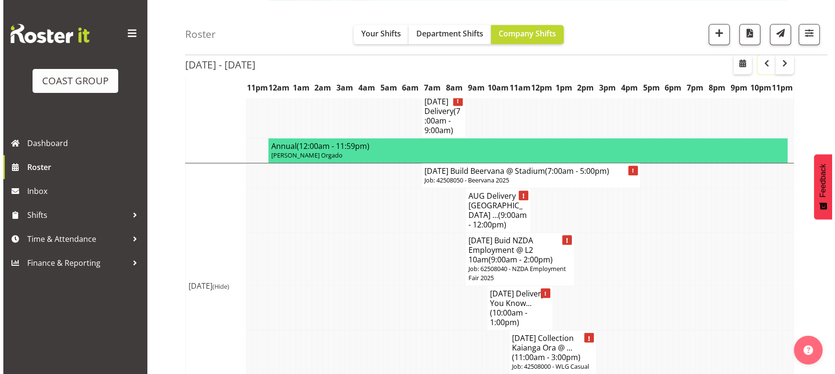
scroll to position [653, 0]
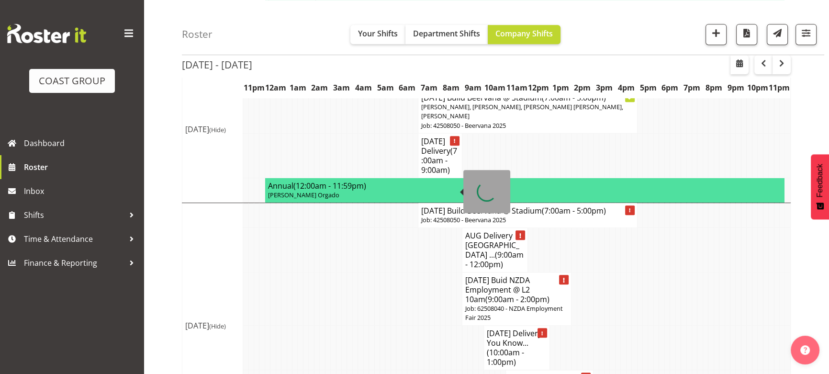
click at [432, 175] on h4 "AUG 25 Delivery (7:00am - 9:00am)" at bounding box center [440, 155] width 38 height 38
select select
select select "7"
select select "2025"
select select "9"
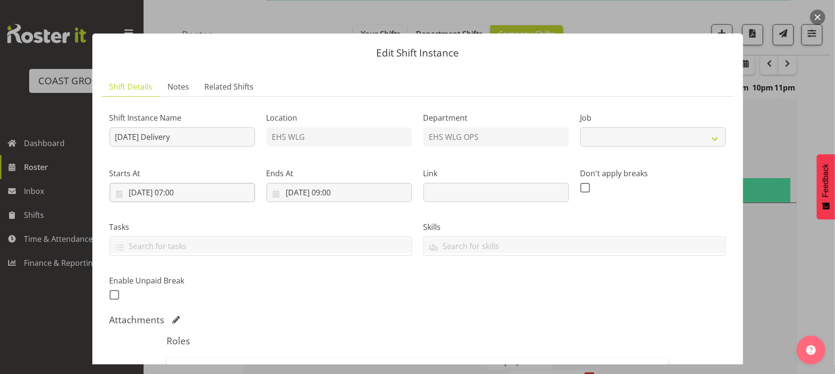
select select "8676"
click at [226, 190] on input "20/08/2025, 07:00" at bounding box center [183, 192] width 146 height 19
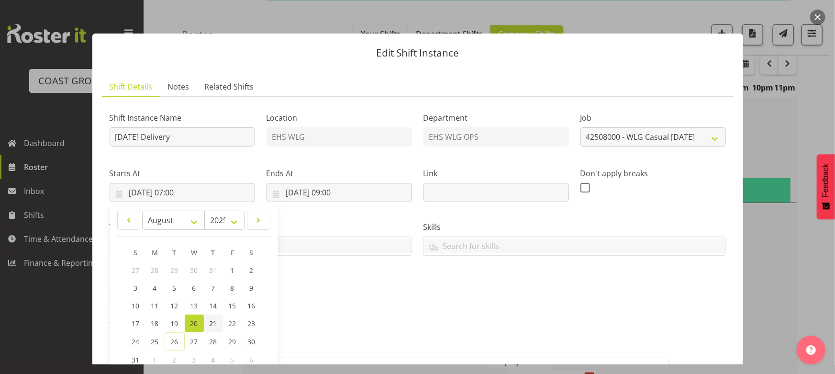
click at [213, 322] on span "21" at bounding box center [214, 323] width 8 height 9
type input "21/08/2025, 07:00"
click at [321, 186] on input "20/08/2025, 09:00" at bounding box center [340, 192] width 146 height 19
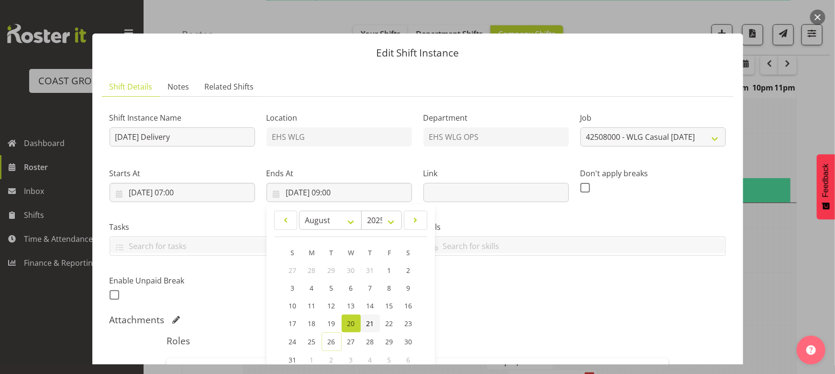
click at [364, 321] on link "21" at bounding box center [370, 324] width 19 height 18
type input "21/08/2025, 09:00"
click at [492, 287] on div "Shift Instance Name AUG 25 Delivery Location EHS WLG Department EHS WLG OPS Job…" at bounding box center [418, 204] width 628 height 210
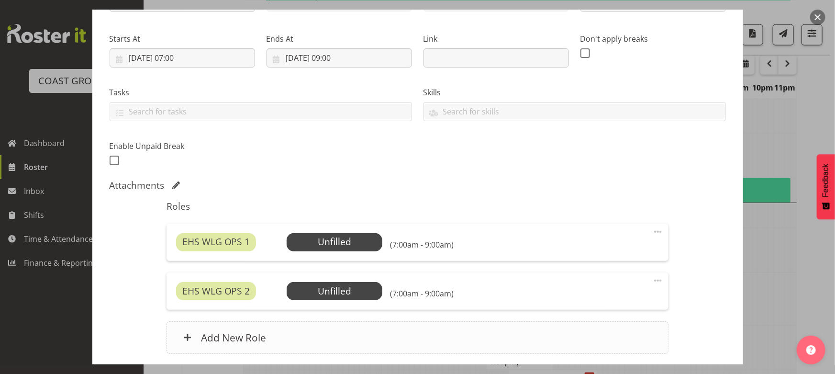
scroll to position [209, 0]
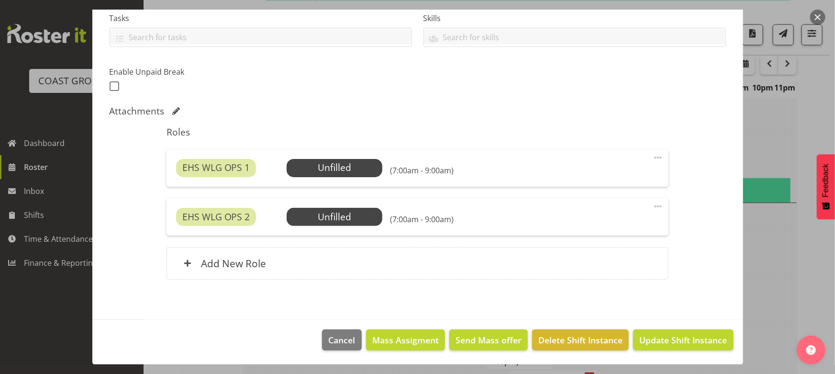
click at [651, 339] on span "Update Shift Instance" at bounding box center [684, 340] width 88 height 12
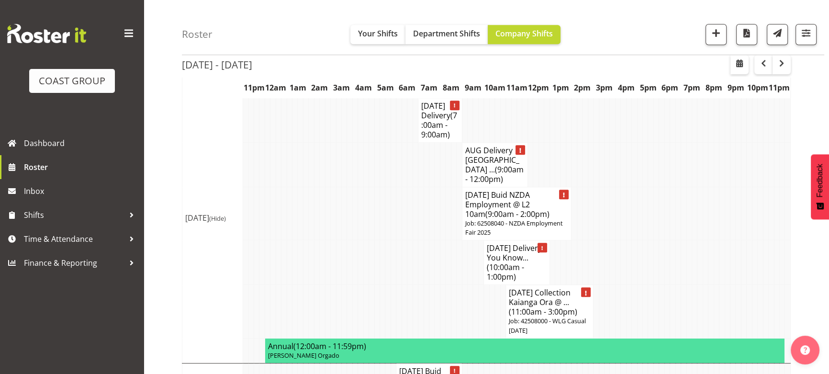
scroll to position [750, 0]
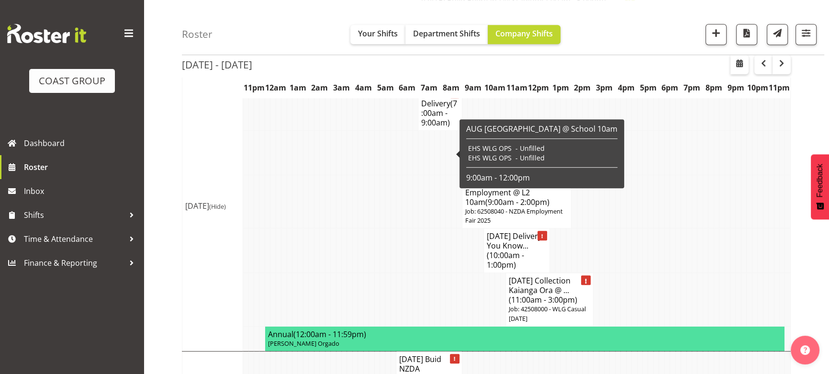
click at [424, 128] on span "(7:00am - 9:00am)" at bounding box center [439, 113] width 36 height 30
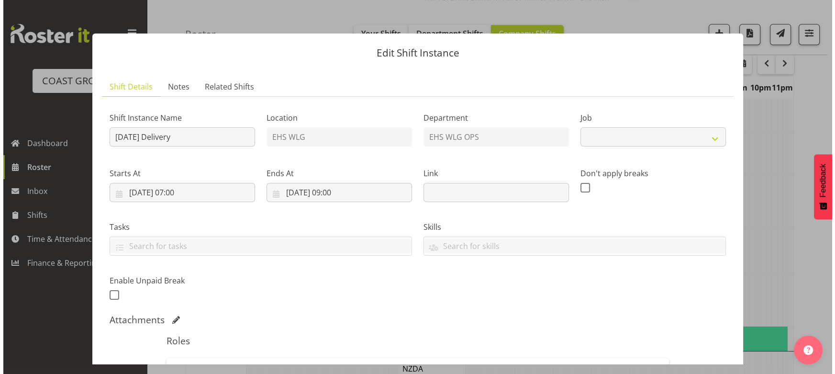
scroll to position [740, 0]
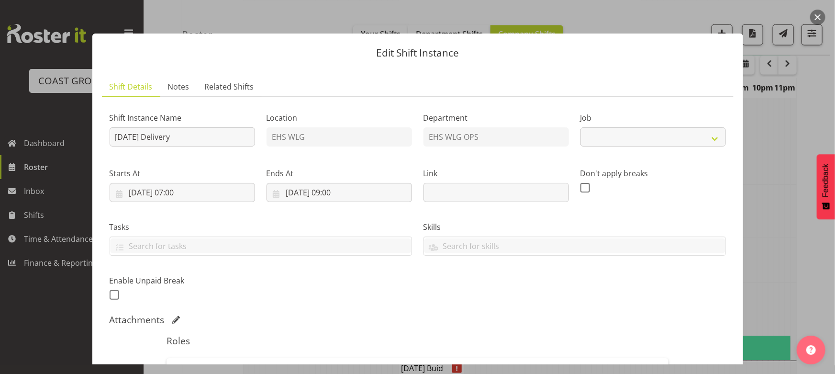
select select "8676"
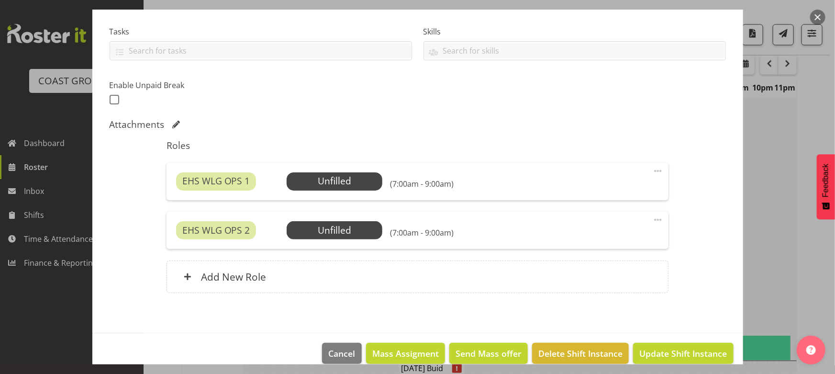
scroll to position [209, 0]
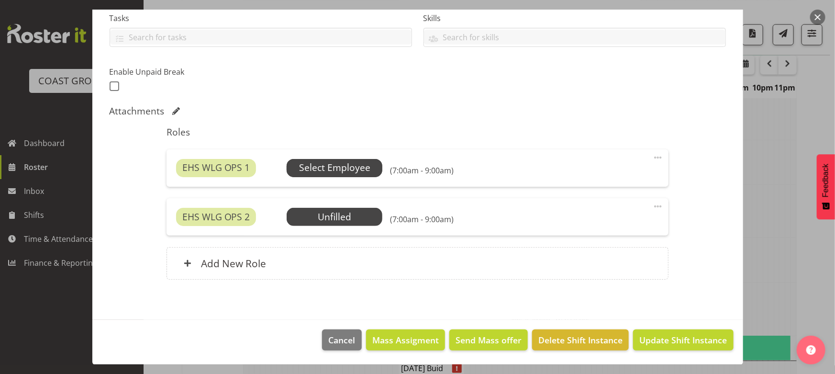
click at [338, 166] on span "Select Employee" at bounding box center [334, 168] width 71 height 14
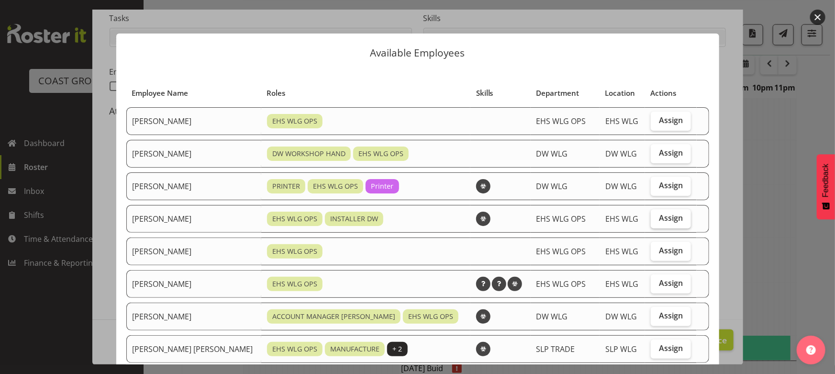
click at [651, 219] on label "Assign" at bounding box center [671, 218] width 40 height 19
click at [651, 219] on input "Assign" at bounding box center [654, 218] width 6 height 6
checkbox input "true"
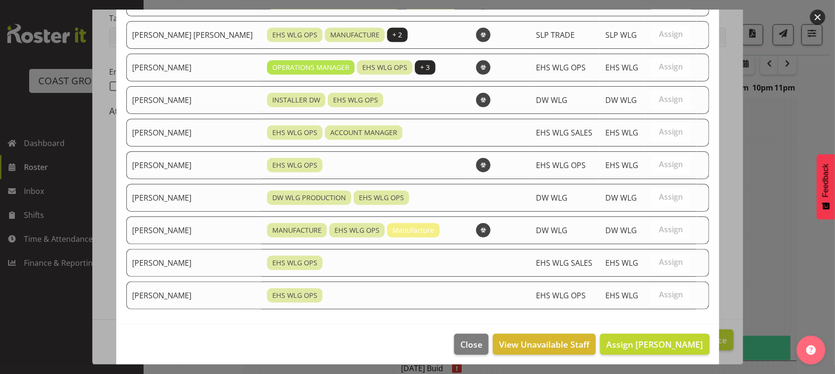
scroll to position [317, 0]
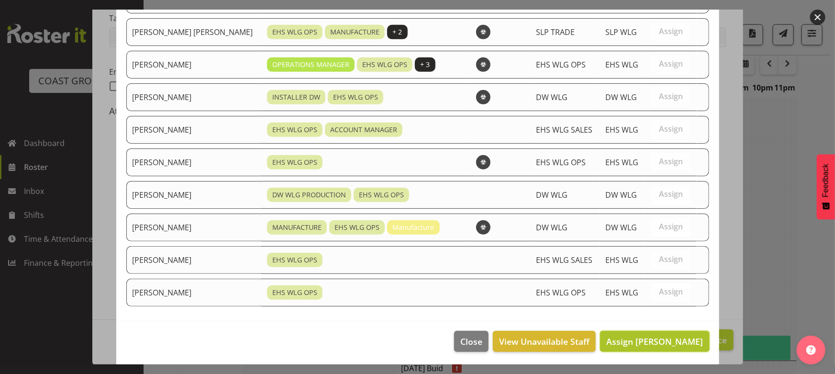
click at [668, 346] on button "Assign Darryl Burns" at bounding box center [654, 341] width 109 height 21
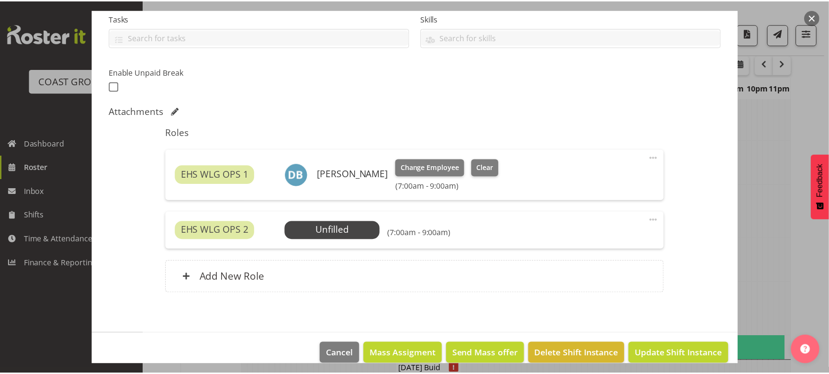
scroll to position [750, 0]
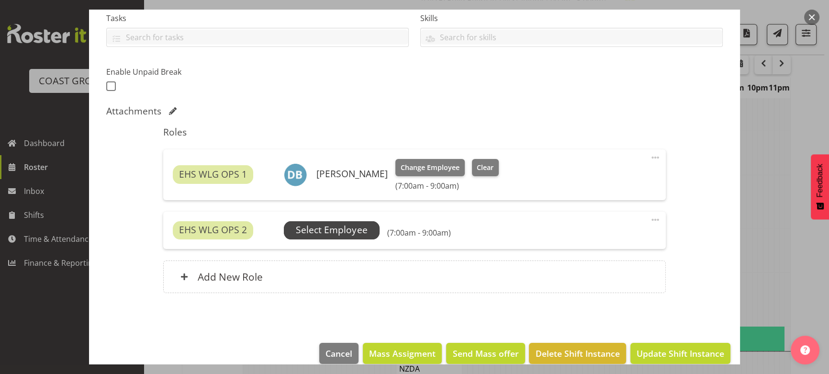
click at [313, 234] on span "Select Employee" at bounding box center [331, 230] width 71 height 14
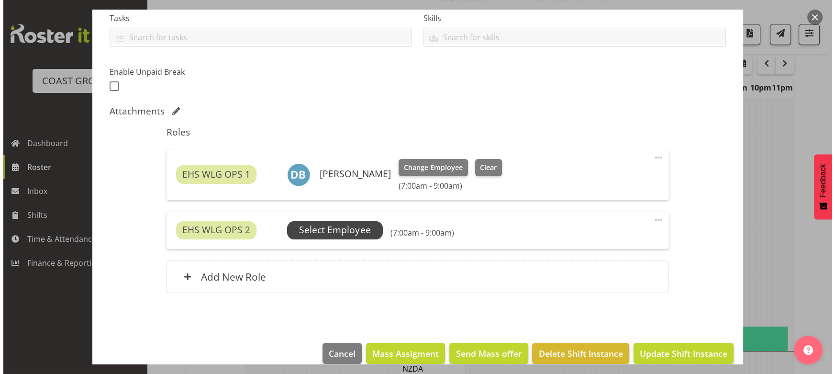
scroll to position [740, 0]
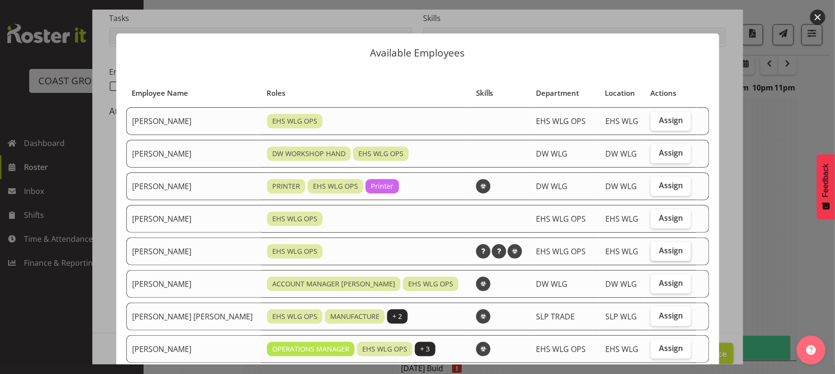
click at [659, 252] on span "Assign" at bounding box center [671, 251] width 24 height 10
click at [656, 252] on input "Assign" at bounding box center [654, 251] width 6 height 6
checkbox input "true"
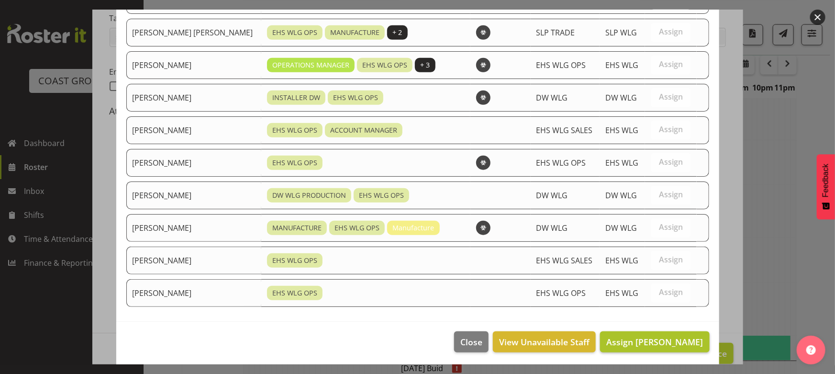
scroll to position [284, 0]
click at [671, 341] on span "Assign Jackson Howsan" at bounding box center [655, 341] width 97 height 11
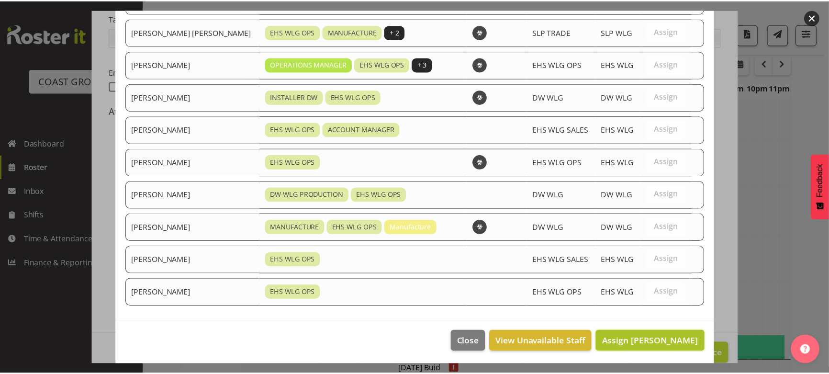
scroll to position [750, 0]
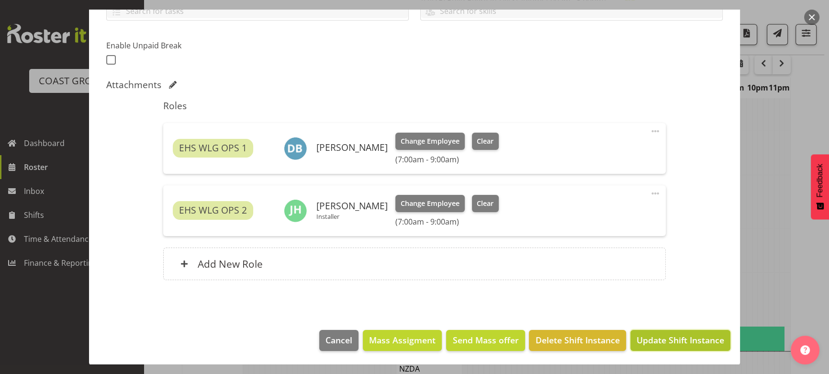
click at [661, 338] on span "Update Shift Instance" at bounding box center [681, 340] width 88 height 12
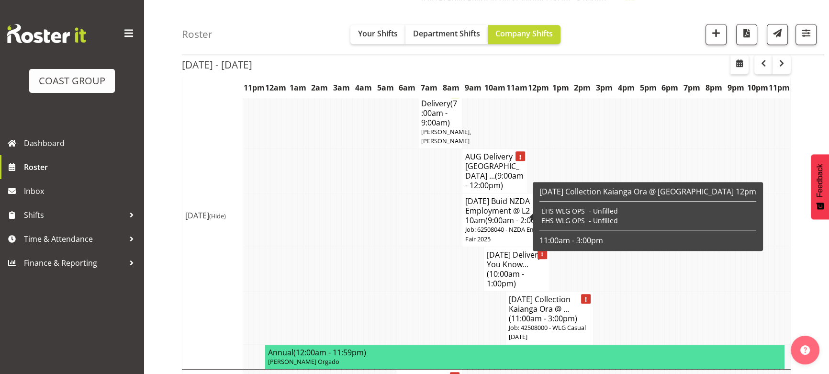
click at [497, 191] on span "(9:00am - 12:00pm)" at bounding box center [494, 180] width 58 height 20
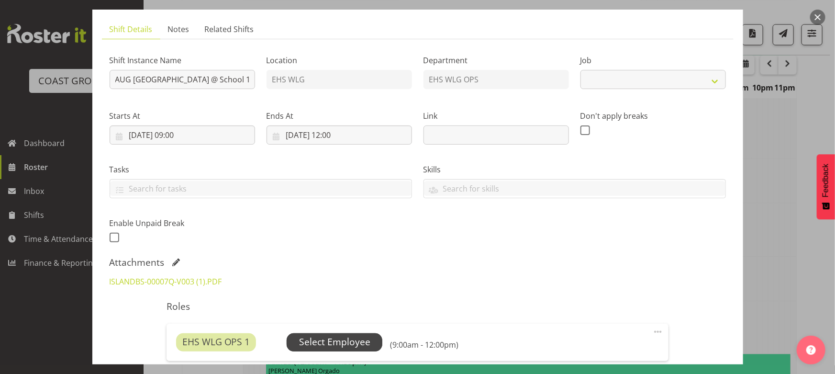
scroll to position [130, 0]
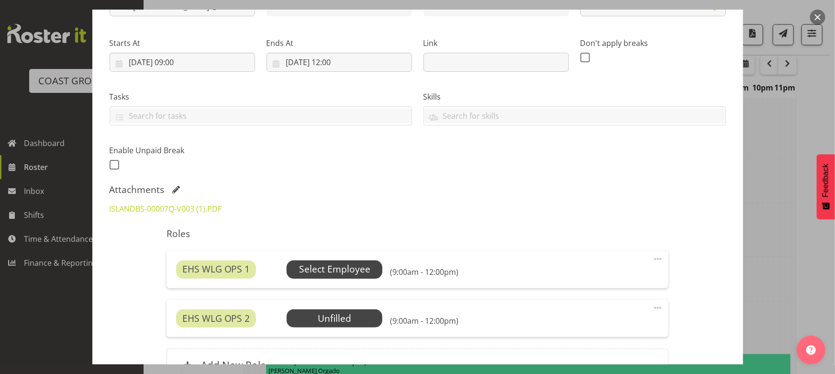
select select "8676"
click at [295, 265] on span "Select Employee" at bounding box center [335, 269] width 96 height 18
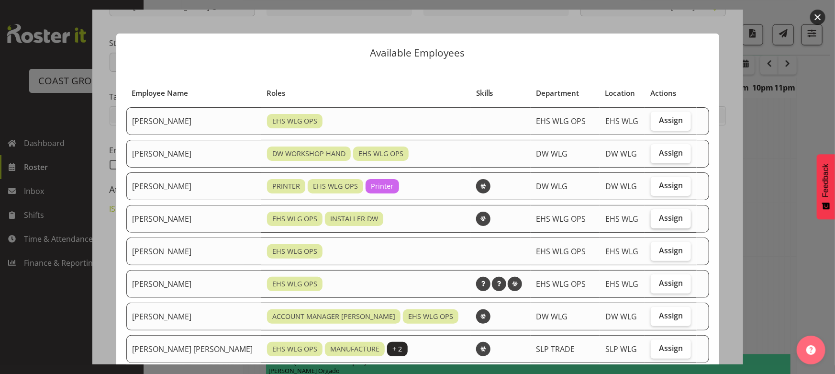
click at [651, 221] on label "Assign" at bounding box center [671, 218] width 40 height 19
click at [651, 221] on input "Assign" at bounding box center [654, 218] width 6 height 6
checkbox input "true"
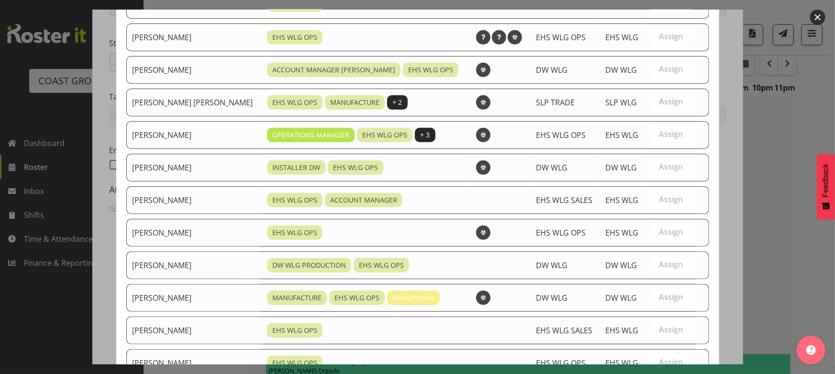
scroll to position [317, 0]
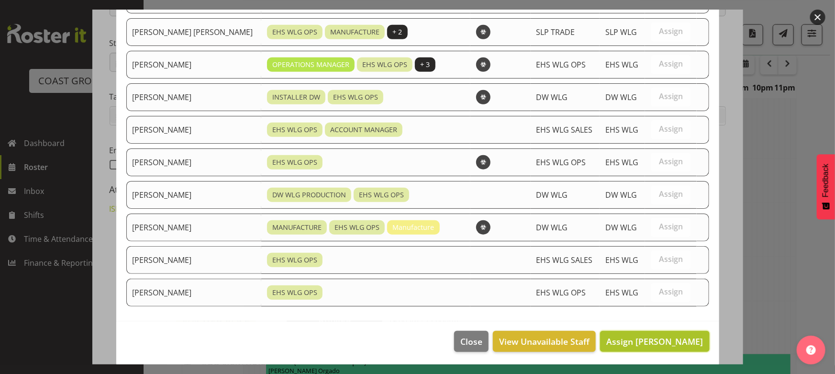
click at [625, 336] on span "Assign [PERSON_NAME]" at bounding box center [655, 341] width 97 height 11
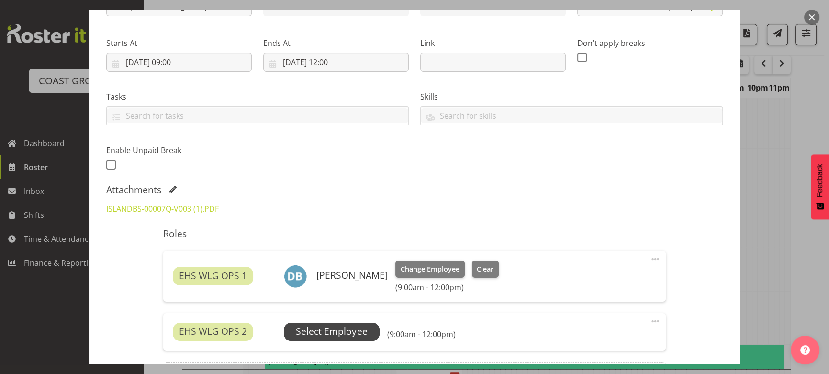
click at [323, 326] on span "Select Employee" at bounding box center [331, 332] width 71 height 14
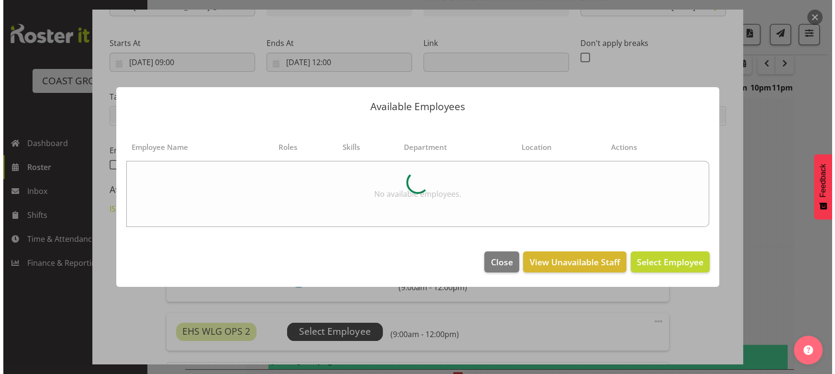
scroll to position [740, 0]
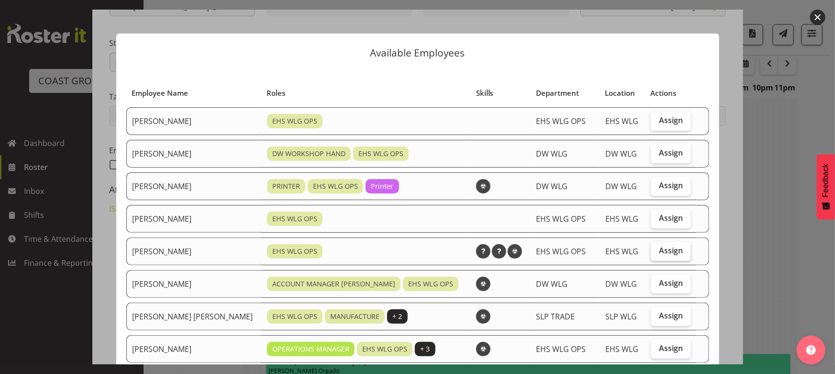
click at [651, 249] on label "Assign" at bounding box center [671, 251] width 40 height 19
click at [651, 249] on input "Assign" at bounding box center [654, 251] width 6 height 6
checkbox input "true"
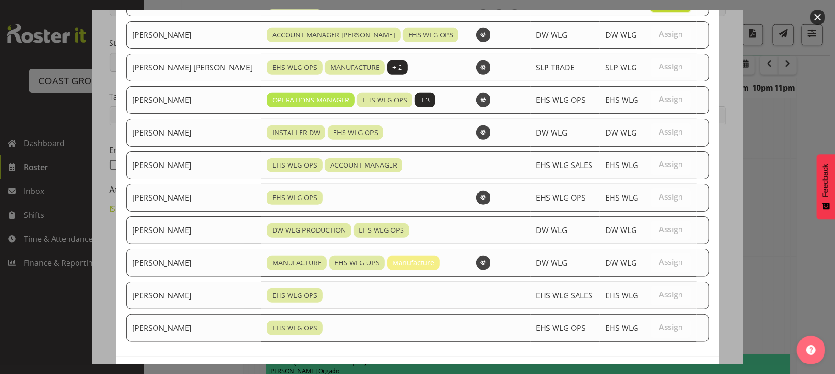
scroll to position [284, 0]
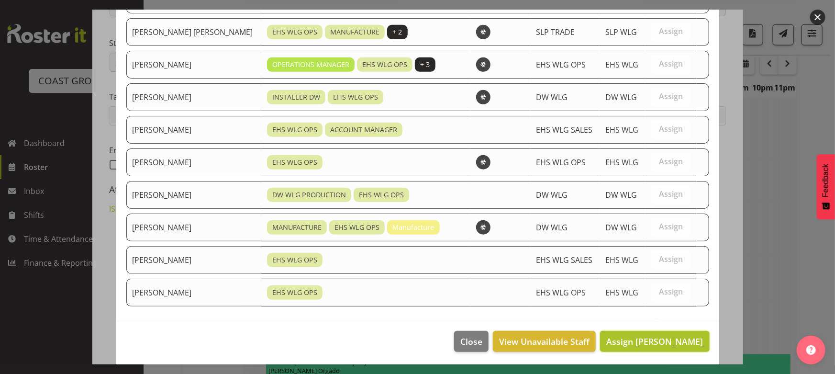
click at [672, 340] on span "Assign [PERSON_NAME]" at bounding box center [655, 341] width 97 height 11
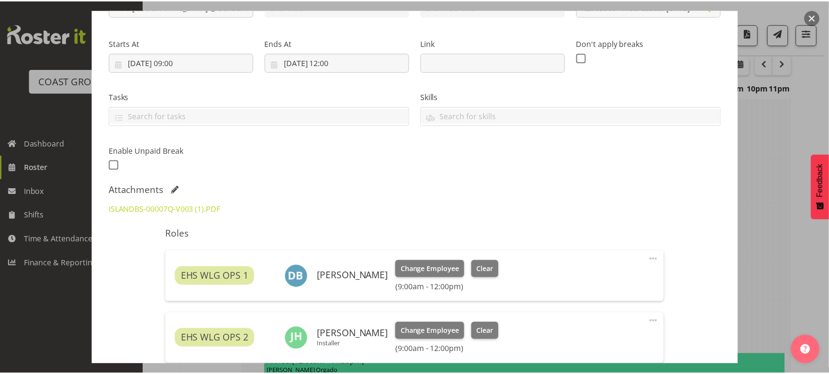
scroll to position [750, 0]
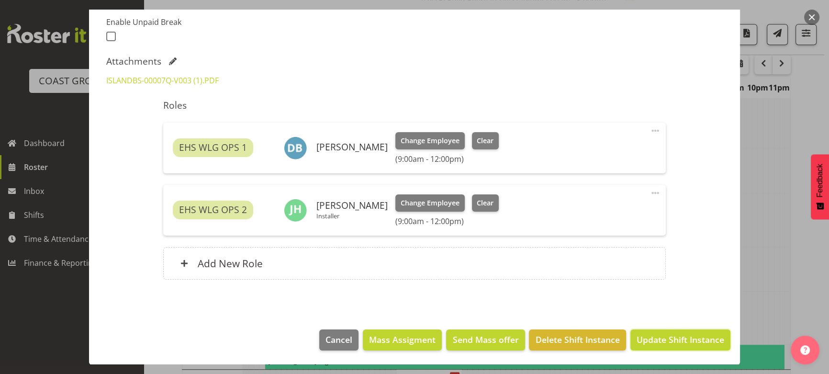
drag, startPoint x: 683, startPoint y: 342, endPoint x: 674, endPoint y: 338, distance: 9.9
click at [682, 342] on span "Update Shift Instance" at bounding box center [681, 339] width 88 height 12
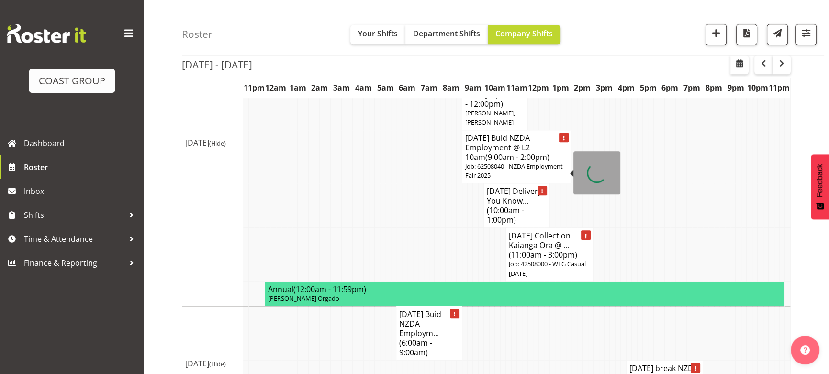
scroll to position [844, 0]
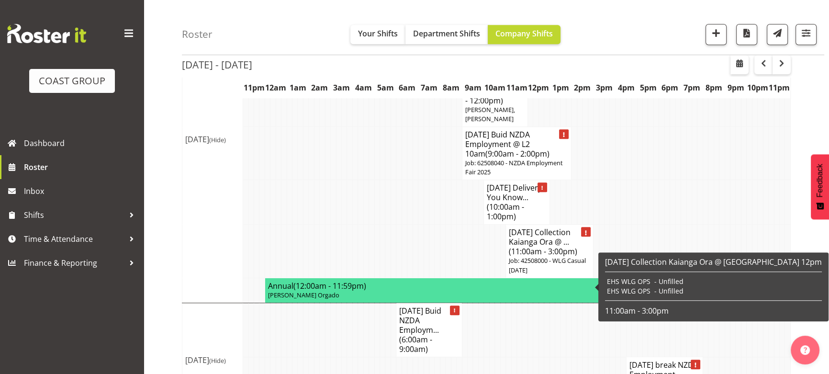
click at [529, 256] on h4 "AUG 25 Collection Kaianga Ora @ ... (11:00am - 3:00pm)" at bounding box center [549, 241] width 81 height 29
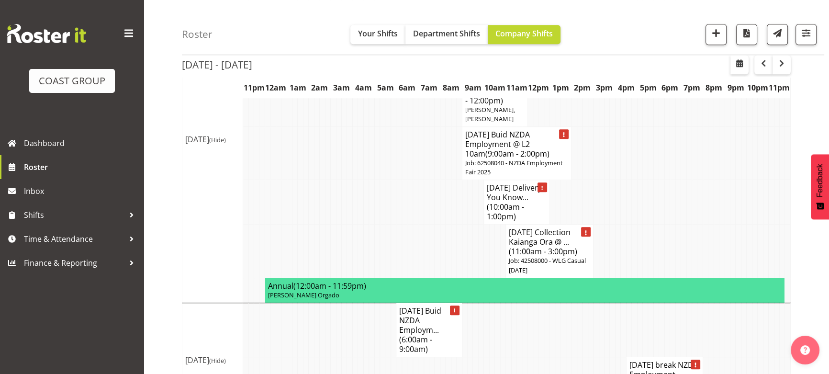
select select
select select "7"
select select "2025"
select select "11"
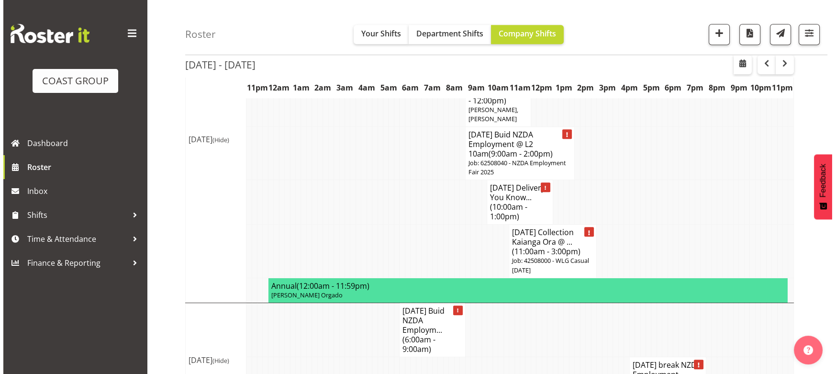
scroll to position [834, 0]
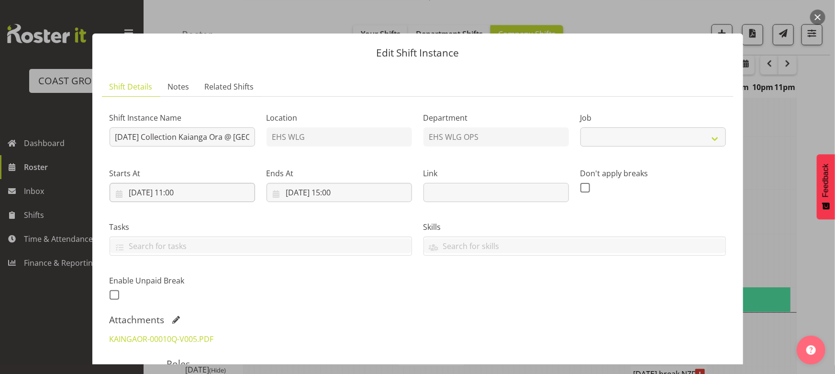
select select "8676"
click at [207, 191] on input "21/08/2025, 11:00" at bounding box center [183, 192] width 146 height 19
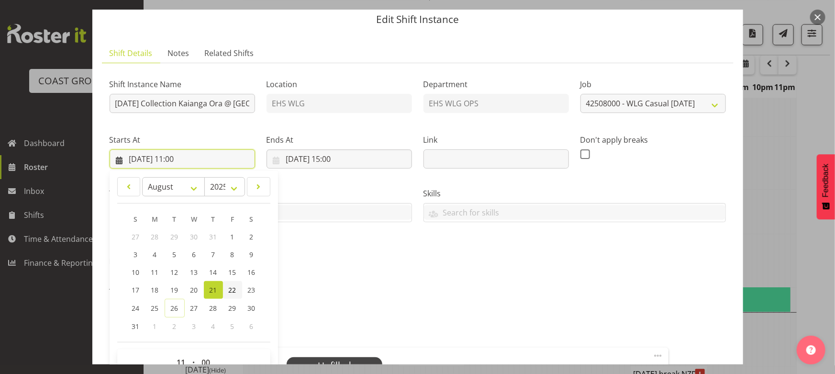
scroll to position [43, 0]
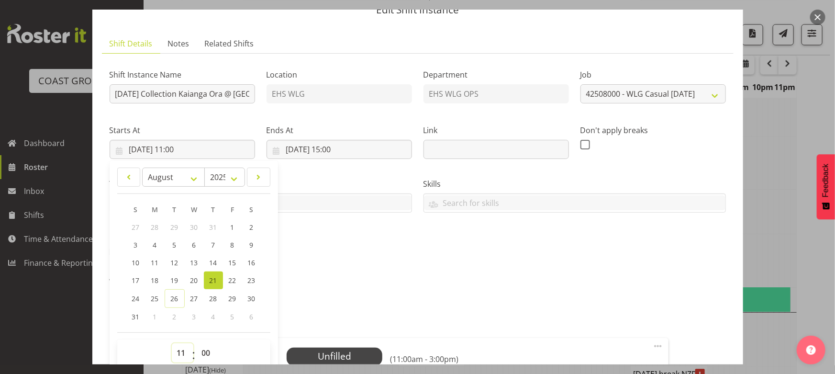
drag, startPoint x: 177, startPoint y: 353, endPoint x: 177, endPoint y: 344, distance: 9.1
click at [177, 353] on select "00 01 02 03 04 05 06 07 08 09 10 11 12 13 14 15 16 17 18 19 20 21 22 23" at bounding box center [183, 352] width 22 height 19
select select "12"
click at [172, 343] on select "00 01 02 03 04 05 06 07 08 09 10 11 12 13 14 15 16 17 18 19 20 21 22 23" at bounding box center [183, 352] width 22 height 19
type input "21/08/2025, 12:00"
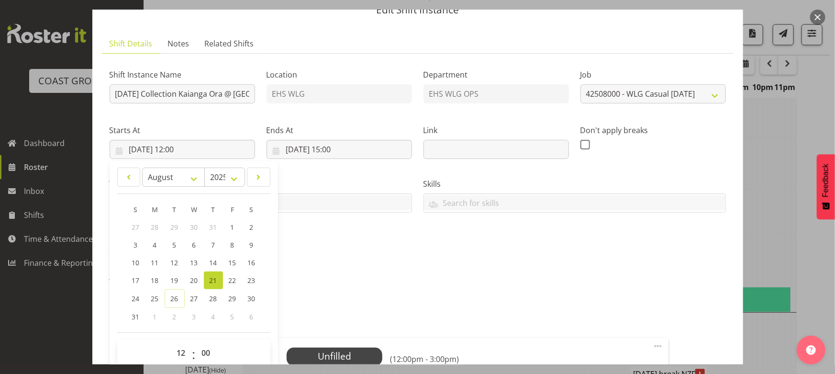
click at [503, 229] on div "Shift Instance Name AUG 25 Collection Kaianga Ora @ Harbourside 12pm Location E…" at bounding box center [418, 161] width 628 height 210
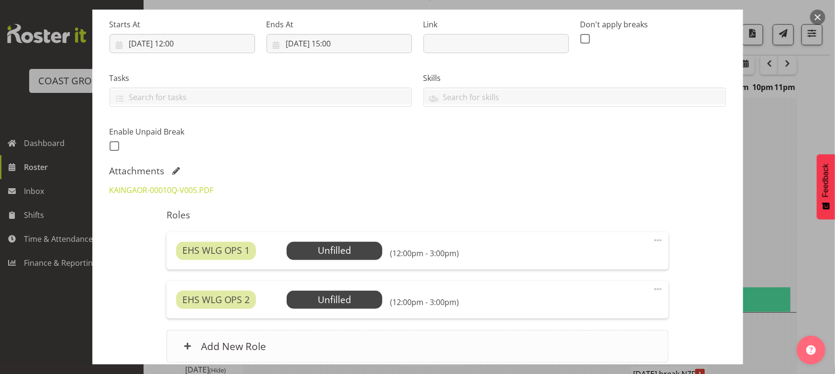
scroll to position [232, 0]
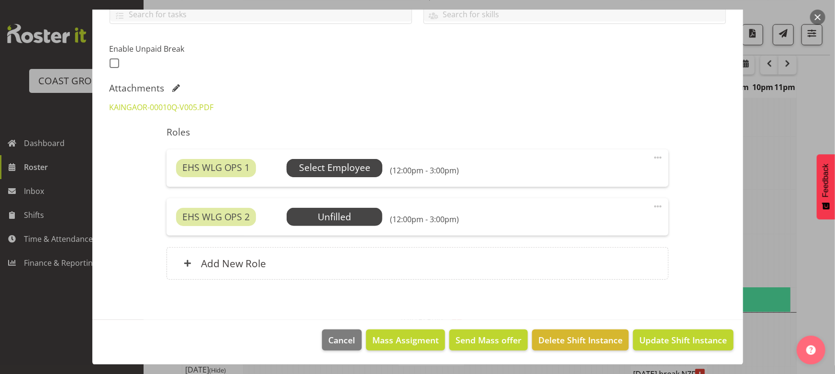
click at [349, 166] on span "Select Employee" at bounding box center [334, 168] width 71 height 14
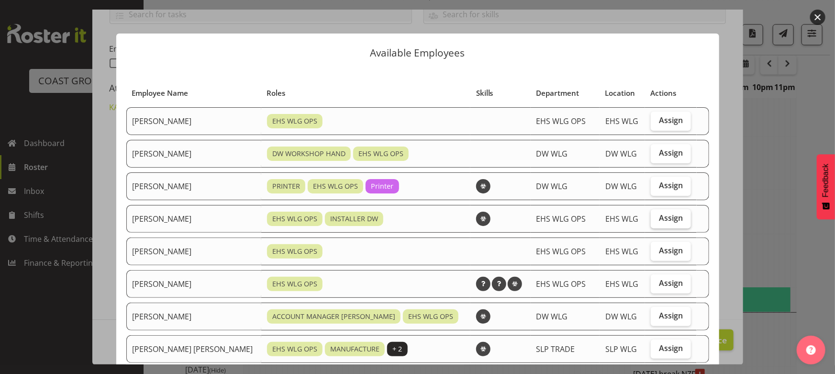
click at [667, 222] on span "Assign" at bounding box center [671, 218] width 24 height 10
click at [657, 221] on input "Assign" at bounding box center [654, 218] width 6 height 6
checkbox input "true"
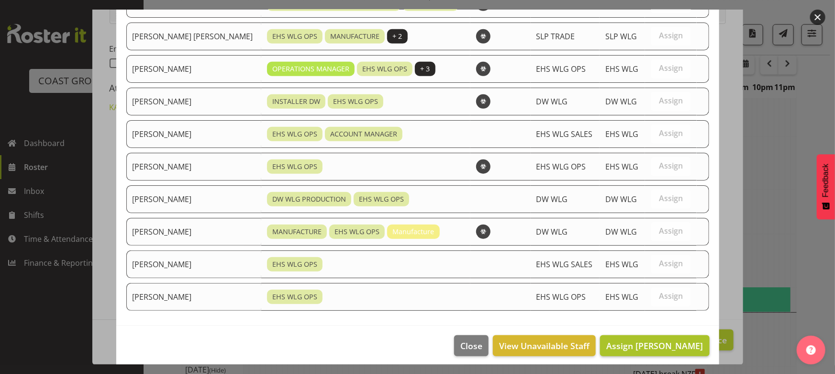
scroll to position [317, 0]
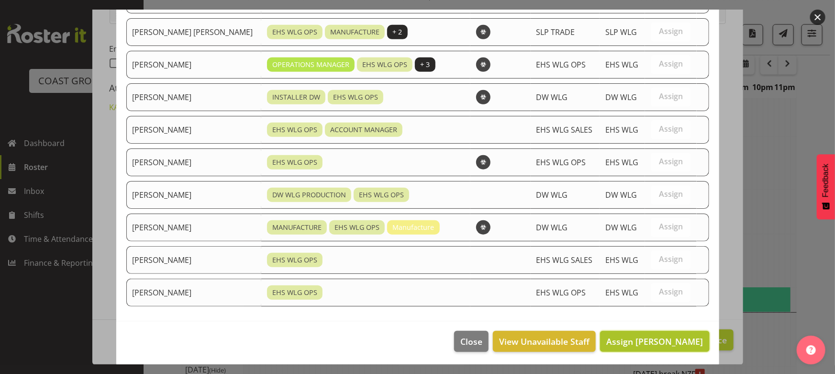
click at [660, 340] on span "Assign Darryl Burns" at bounding box center [655, 341] width 97 height 11
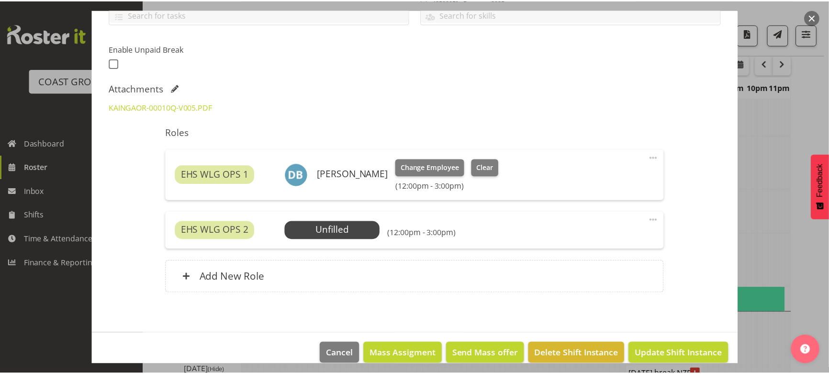
scroll to position [844, 0]
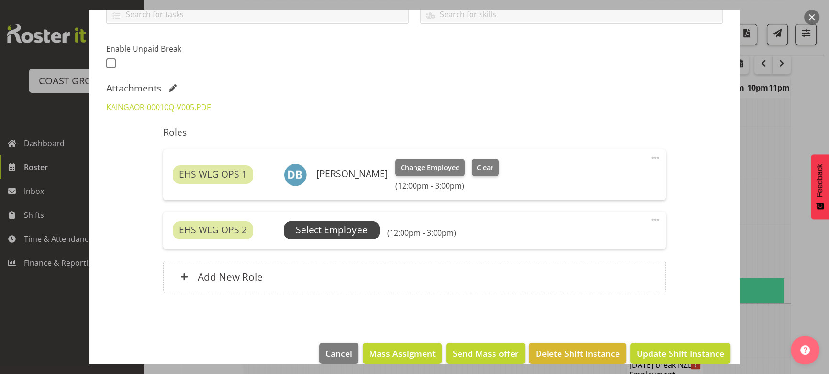
click at [343, 232] on span "Select Employee" at bounding box center [331, 230] width 71 height 14
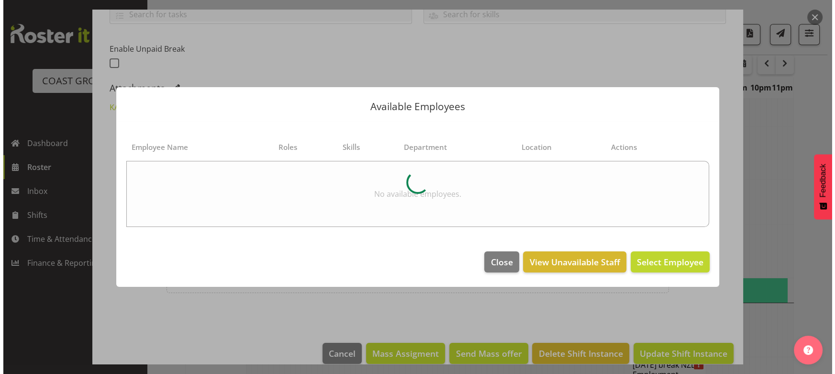
scroll to position [834, 0]
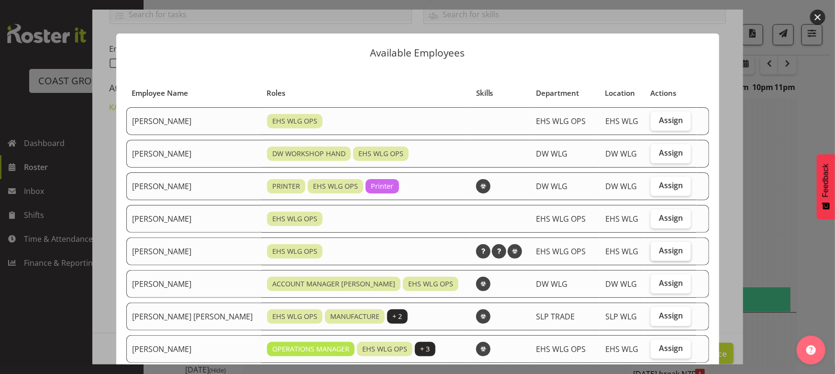
click at [663, 253] on span "Assign" at bounding box center [671, 251] width 24 height 10
click at [657, 253] on input "Assign" at bounding box center [654, 251] width 6 height 6
checkbox input "true"
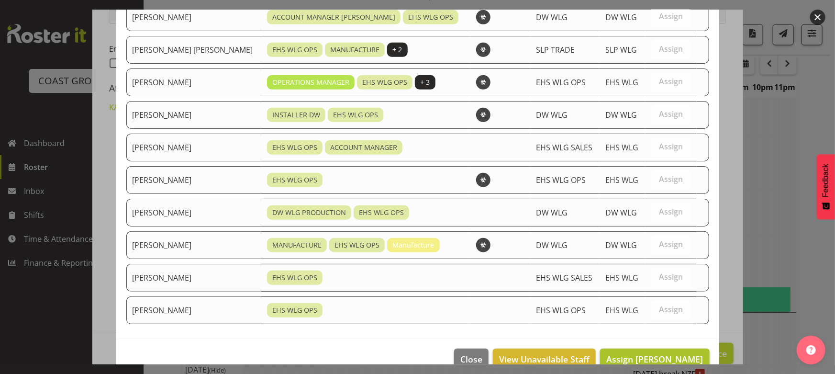
scroll to position [284, 0]
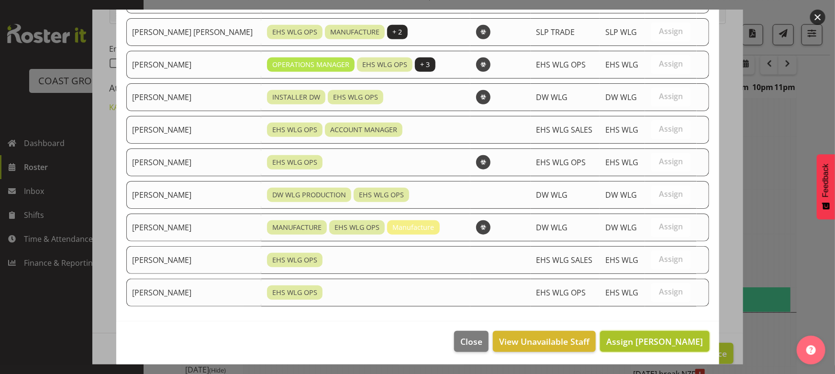
click at [638, 337] on span "Assign Jackson Howsan" at bounding box center [655, 341] width 97 height 11
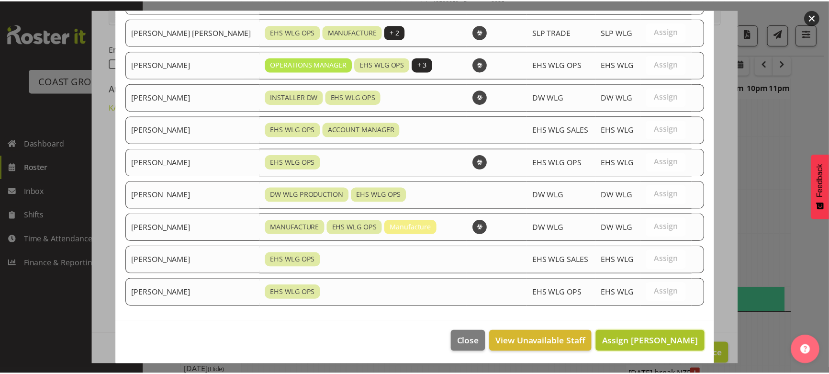
scroll to position [844, 0]
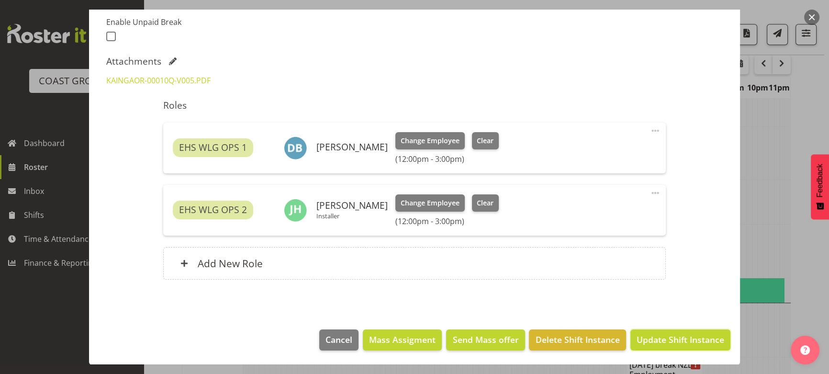
click at [683, 329] on button "Update Shift Instance" at bounding box center [680, 339] width 100 height 21
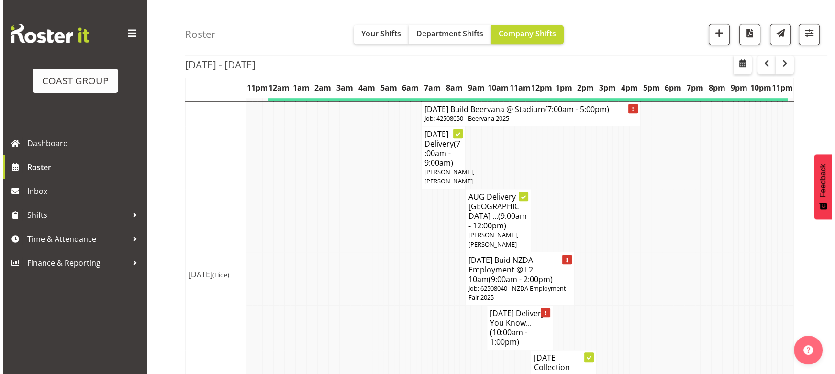
scroll to position [706, 0]
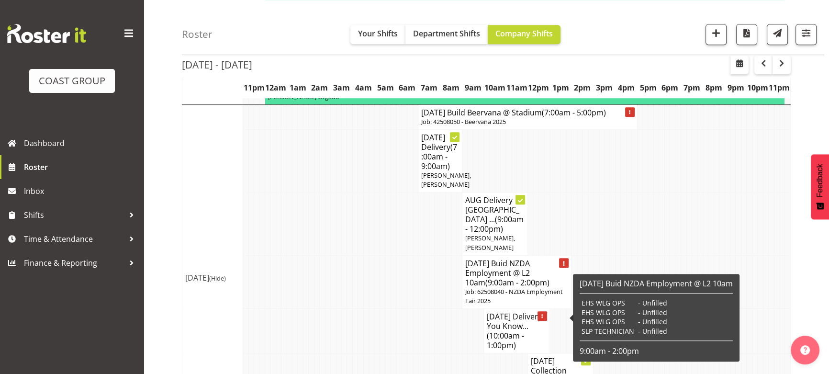
click at [541, 287] on h4 "AUG 25 Buid NZDA Employment @ L2 10am (9:00am - 2:00pm)" at bounding box center [516, 273] width 103 height 29
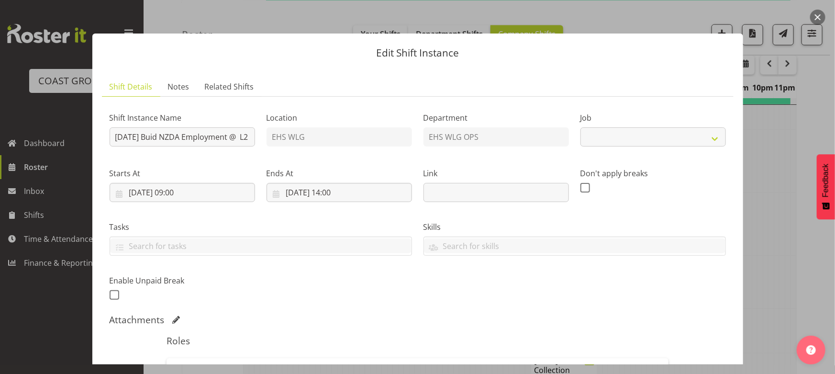
select select "9197"
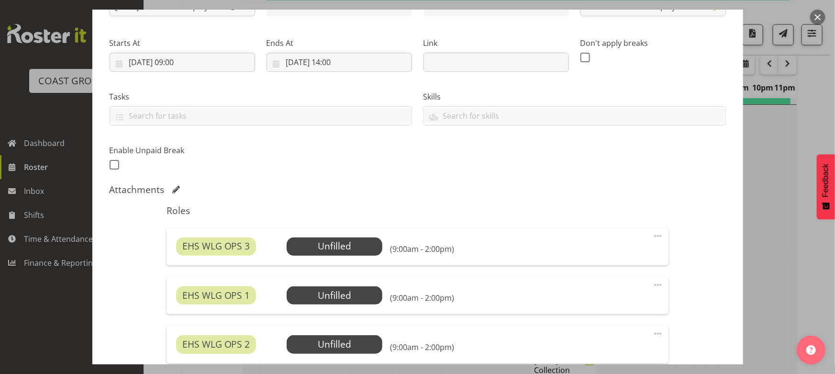
scroll to position [261, 0]
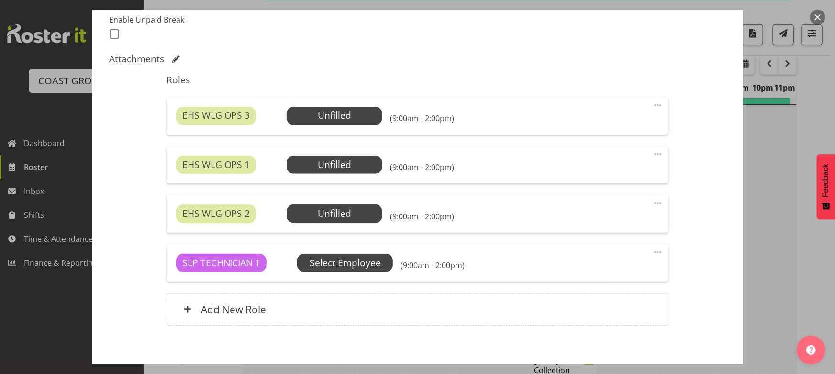
click at [0, 0] on span "Select Employee" at bounding box center [0, 0] width 0 height 0
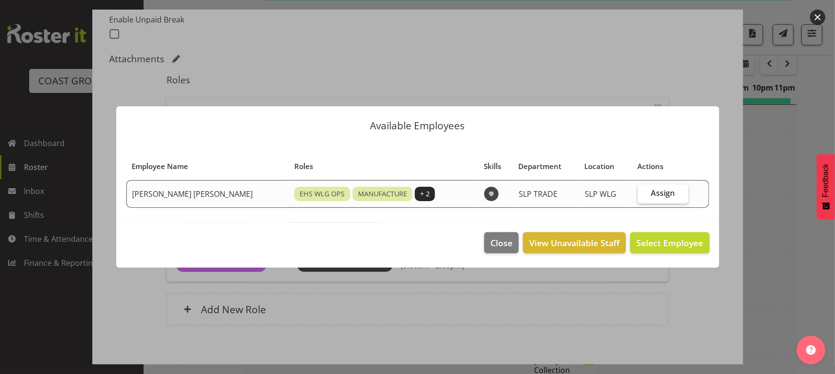
click at [652, 197] on span "Assign" at bounding box center [664, 193] width 24 height 10
click at [644, 196] on input "Assign" at bounding box center [641, 193] width 6 height 6
checkbox input "true"
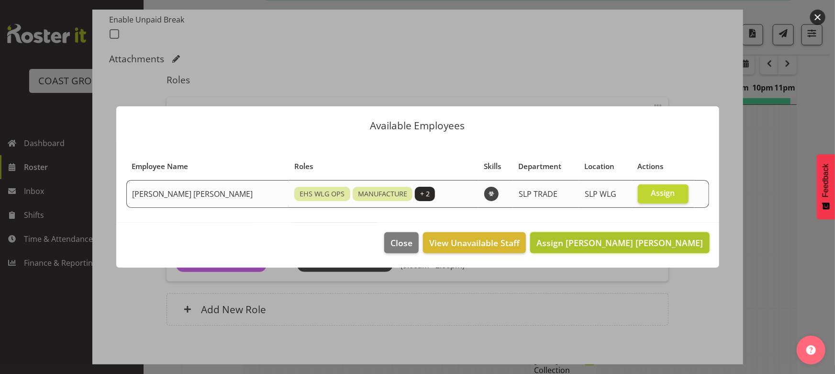
click at [648, 234] on button "Assign Joshua Keith Jackson" at bounding box center [619, 242] width 179 height 21
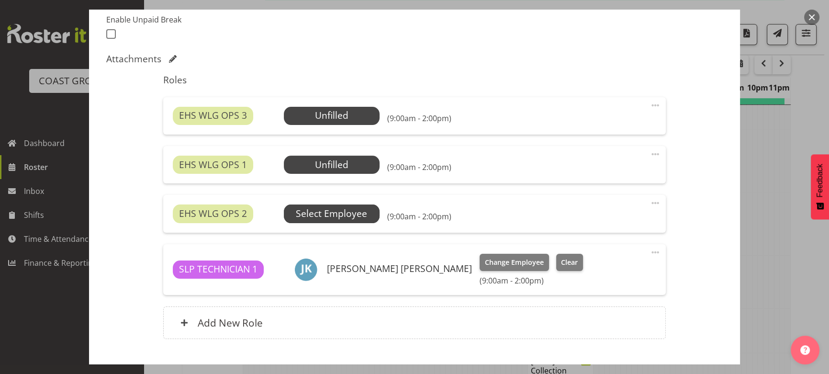
click at [0, 0] on span "Select Employee" at bounding box center [0, 0] width 0 height 0
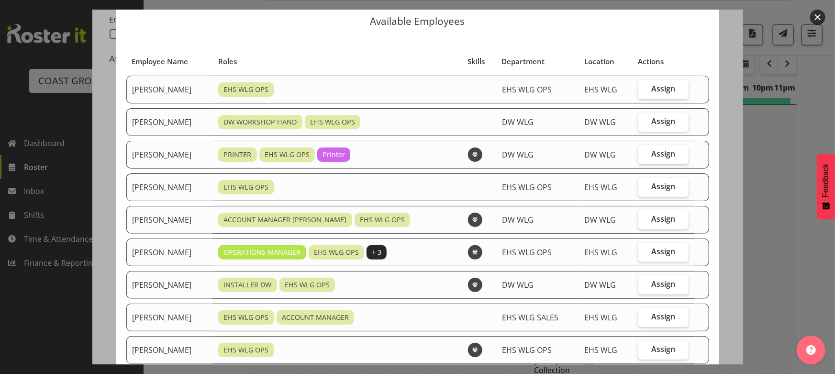
scroll to position [43, 0]
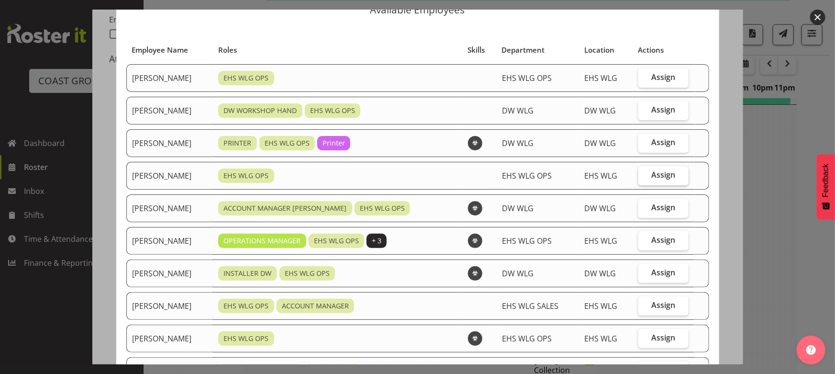
drag, startPoint x: 650, startPoint y: 175, endPoint x: 646, endPoint y: 180, distance: 5.8
click at [652, 176] on span "Assign" at bounding box center [664, 175] width 24 height 10
click at [645, 176] on input "Assign" at bounding box center [642, 175] width 6 height 6
checkbox input "true"
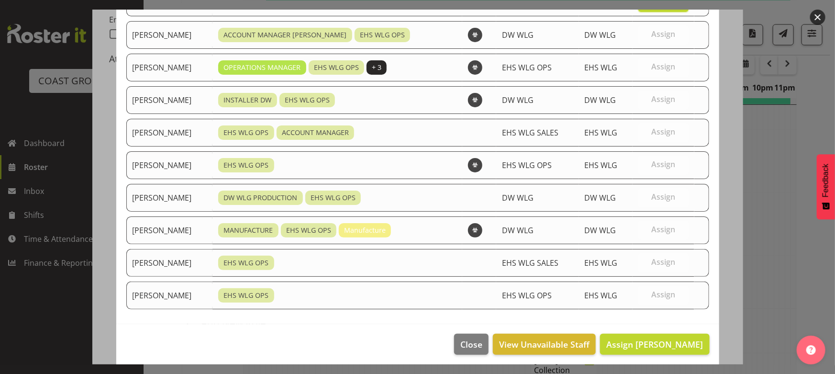
scroll to position [220, 0]
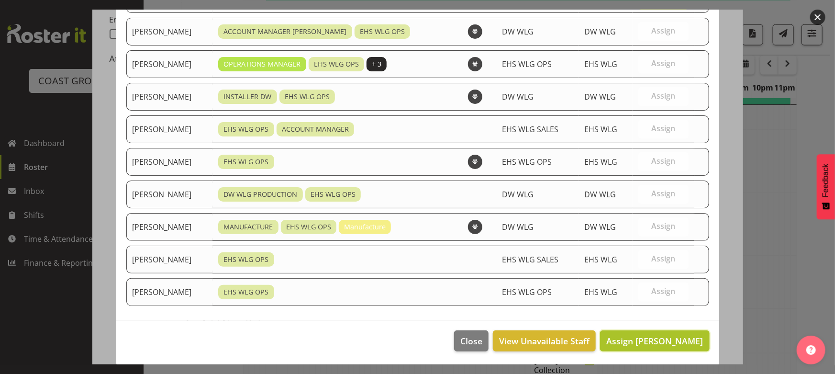
click at [624, 336] on span "Assign Geoffrey Robertson" at bounding box center [655, 340] width 97 height 11
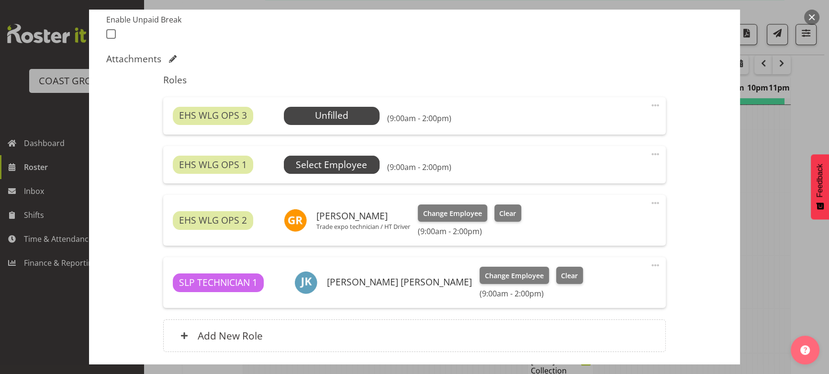
click at [0, 0] on span "Select Employee" at bounding box center [0, 0] width 0 height 0
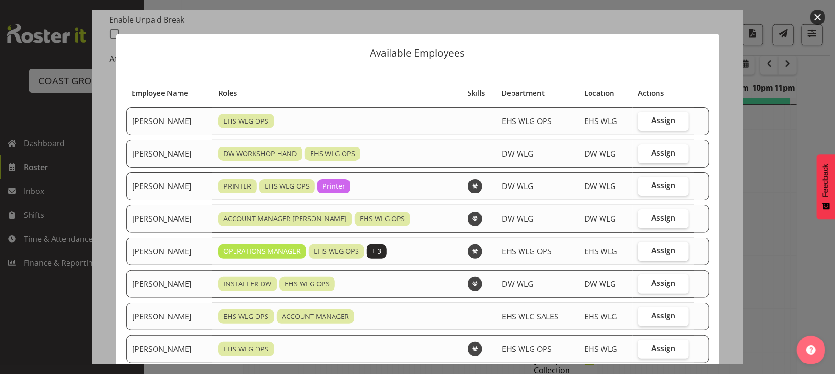
click at [657, 259] on label "Assign" at bounding box center [664, 251] width 50 height 19
click at [645, 254] on input "Assign" at bounding box center [642, 251] width 6 height 6
checkbox input "true"
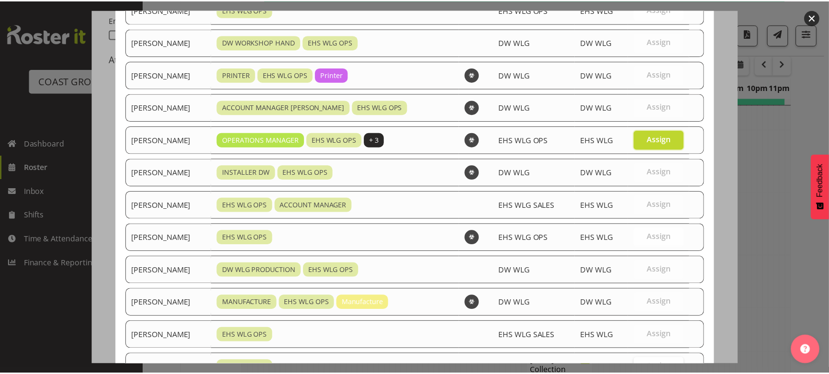
scroll to position [187, 0]
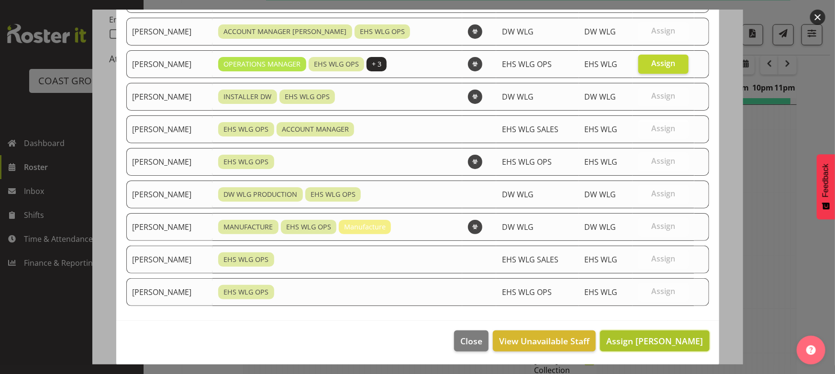
click at [651, 340] on span "Assign Kade Tiatia" at bounding box center [655, 340] width 97 height 11
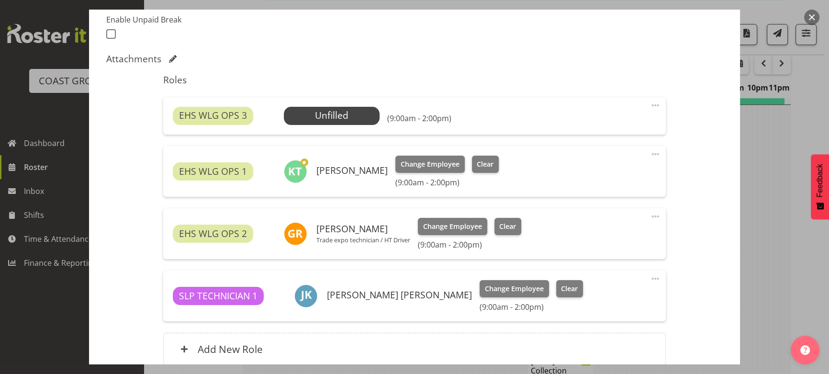
click at [650, 104] on span at bounding box center [655, 105] width 11 height 11
click at [622, 153] on link "Delete" at bounding box center [615, 160] width 92 height 17
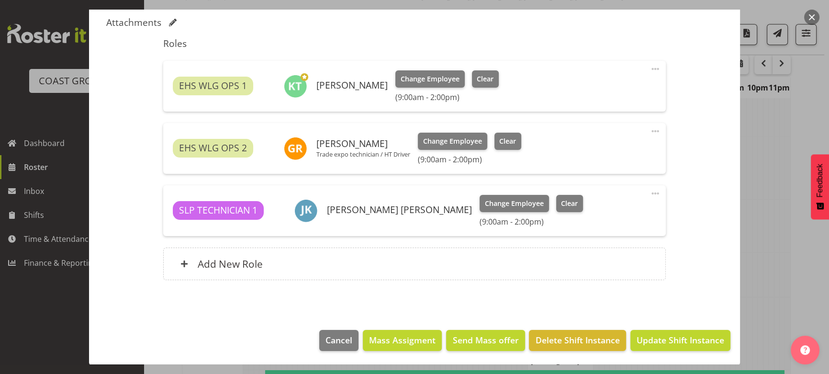
scroll to position [837, 0]
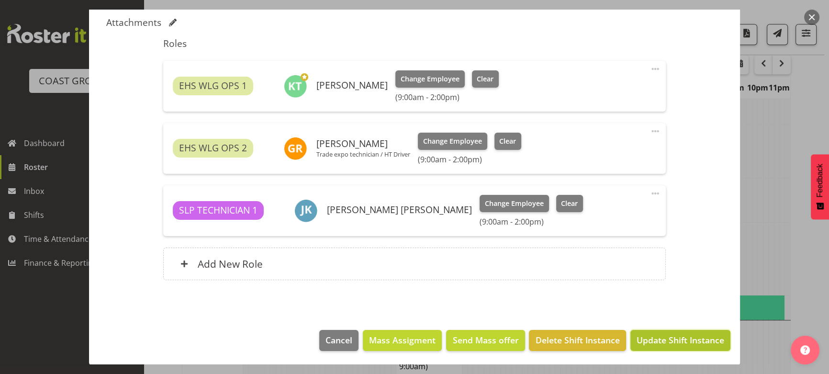
click at [679, 335] on span "Update Shift Instance" at bounding box center [681, 340] width 88 height 12
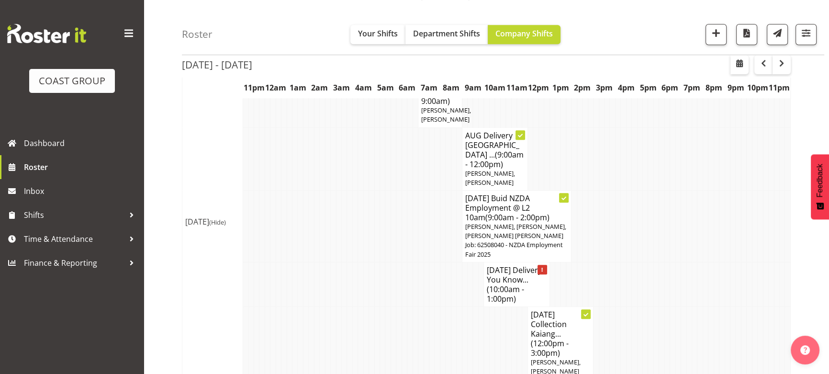
scroll to position [793, 0]
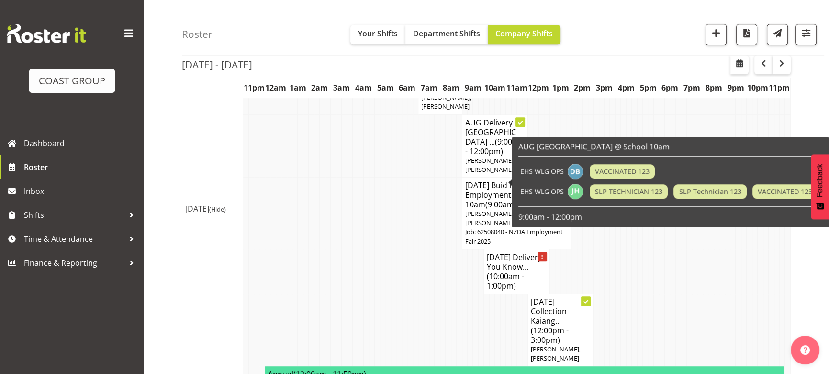
click at [513, 199] on div "AUG Delivery Island Bay @ School 10am EHS WLG OPS VACCINATED 123 EHS WLG OPS SL…" at bounding box center [670, 182] width 317 height 90
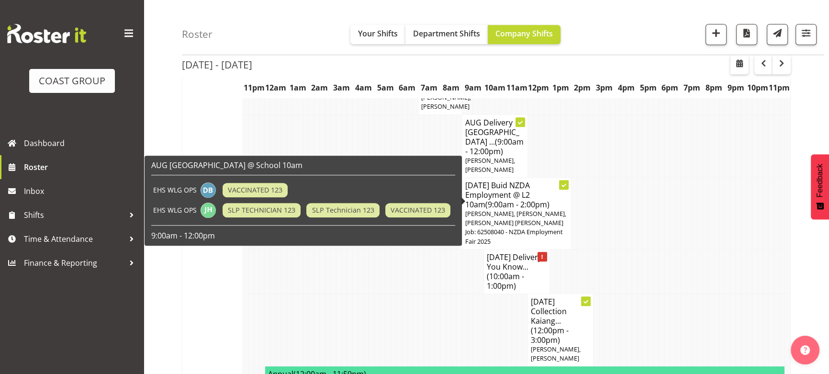
click at [471, 174] on span "Jackson Howsan, Darryl Burns" at bounding box center [490, 165] width 50 height 18
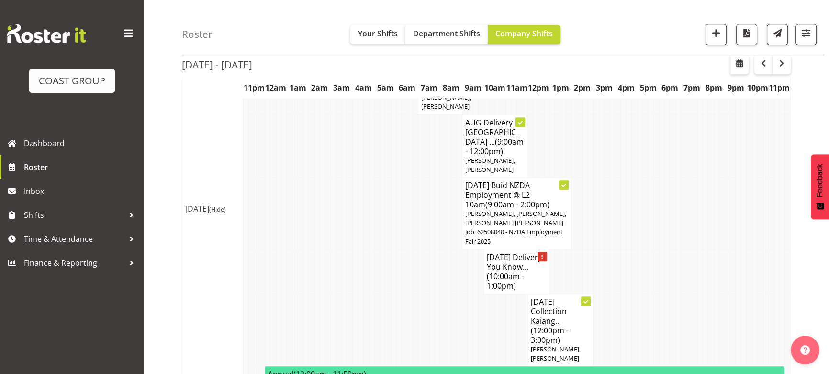
select select
select select "7"
select select "2025"
select select "12"
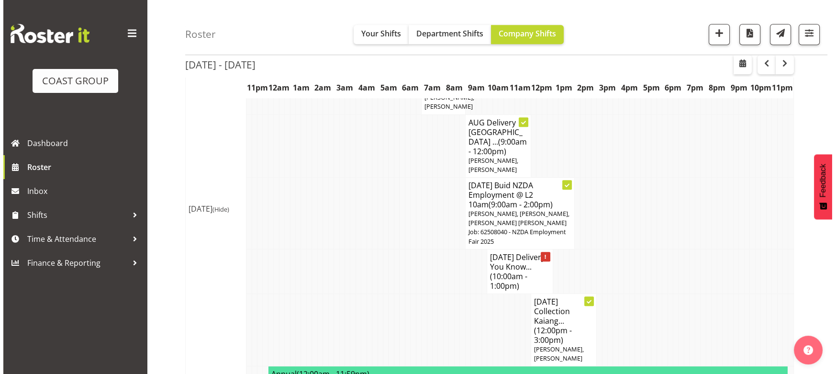
scroll to position [784, 0]
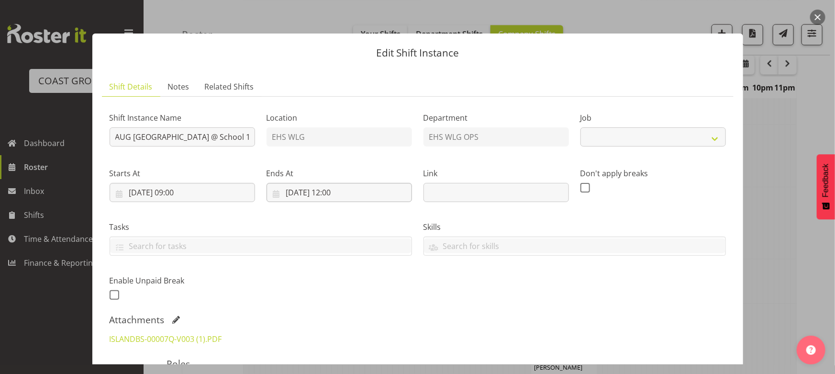
select select "8676"
click at [359, 196] on input "21/08/2025, 12:00" at bounding box center [340, 192] width 146 height 19
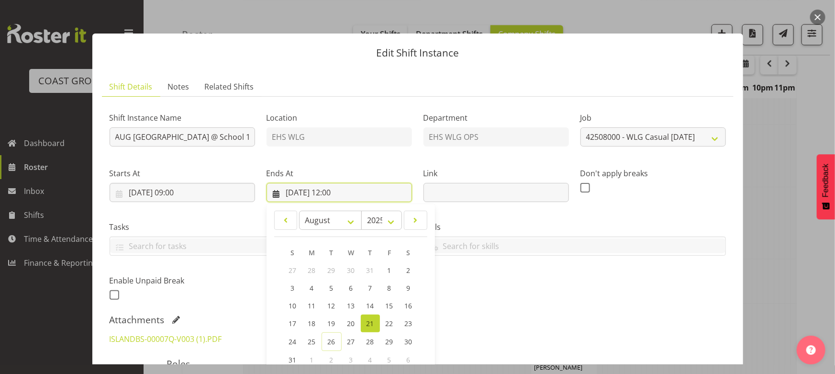
scroll to position [174, 0]
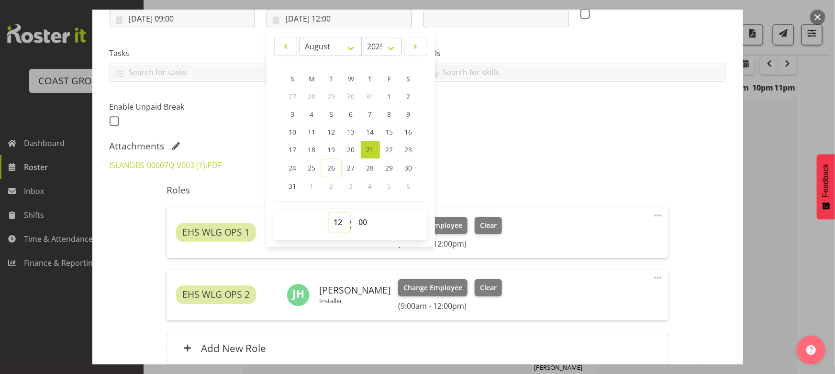
click at [333, 218] on select "00 01 02 03 04 05 06 07 08 09 10 11 12 13 14 15 16 17 18 19 20 21 22 23" at bounding box center [340, 222] width 22 height 19
select select "11"
click at [329, 213] on select "00 01 02 03 04 05 06 07 08 09 10 11 12 13 14 15 16 17 18 19 20 21 22 23" at bounding box center [340, 222] width 22 height 19
type input "21/08/2025, 11:00"
click at [490, 121] on div "Shift Instance Name AUG Delivery Island Bay @ School 10am Location EHS WLG Depa…" at bounding box center [418, 30] width 628 height 210
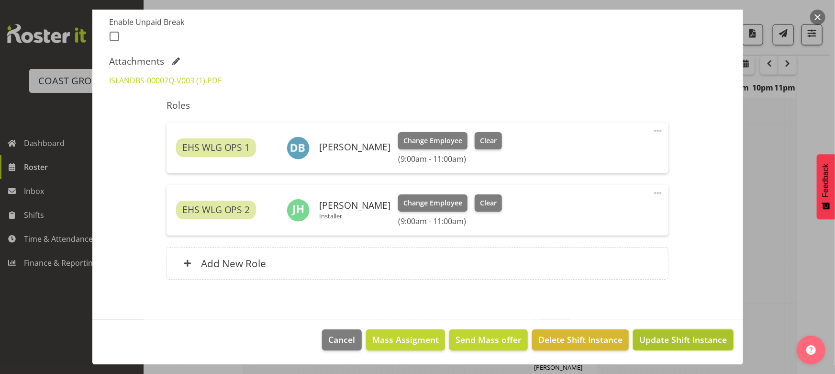
click at [654, 337] on span "Update Shift Instance" at bounding box center [684, 339] width 88 height 12
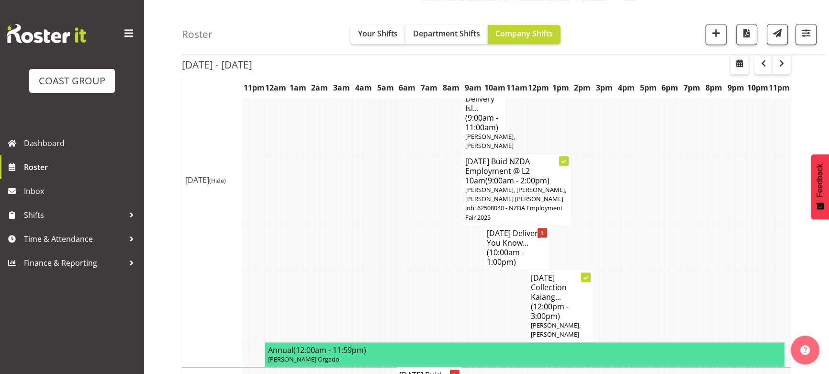
scroll to position [914, 0]
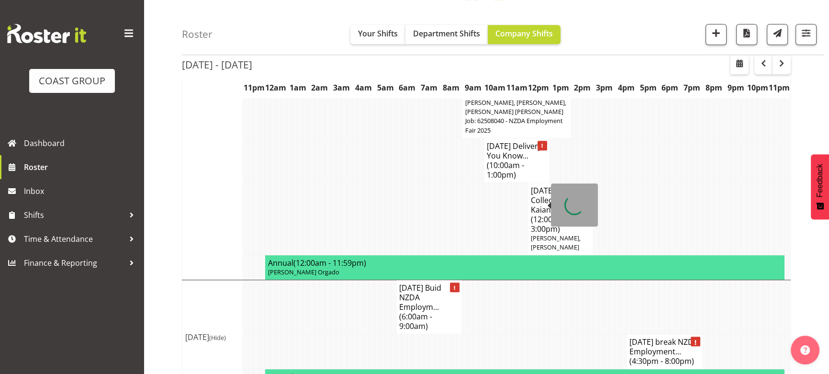
click at [507, 180] on span "(10:00am - 1:00pm)" at bounding box center [505, 170] width 37 height 20
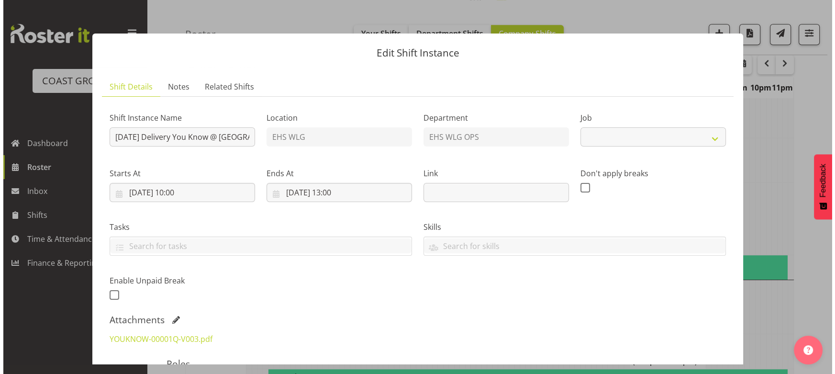
scroll to position [904, 0]
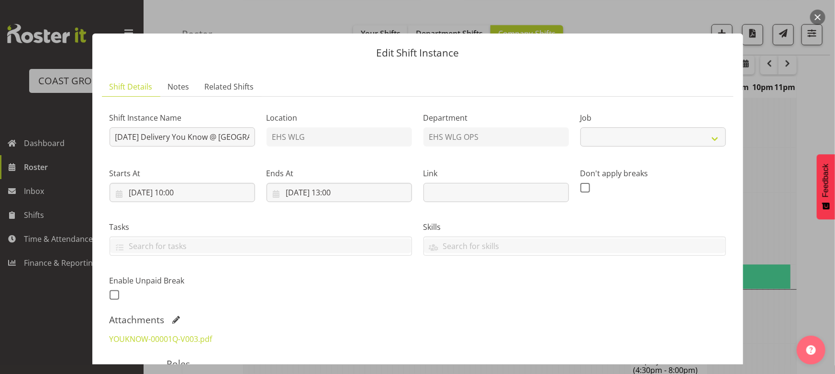
select select "8676"
click at [222, 195] on input "21/08/2025, 10:00" at bounding box center [183, 192] width 146 height 19
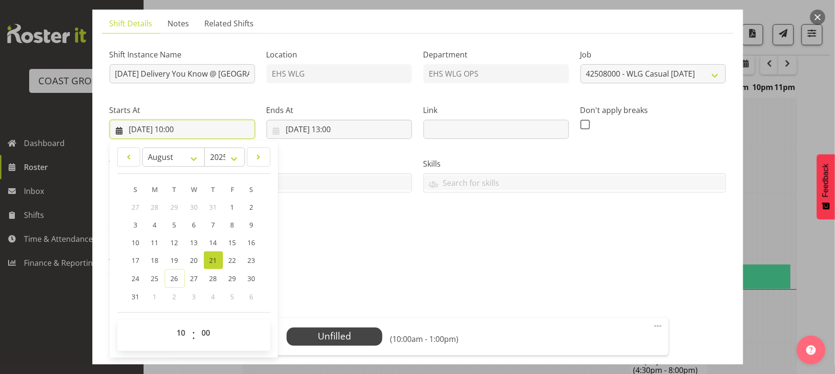
scroll to position [130, 0]
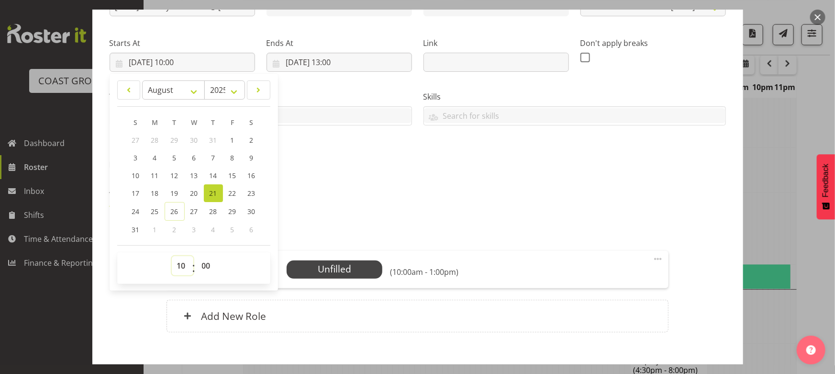
drag, startPoint x: 180, startPoint y: 268, endPoint x: 182, endPoint y: 256, distance: 12.1
click at [180, 269] on select "00 01 02 03 04 05 06 07 08 09 10 11 12 13 14 15 16 17 18 19 20 21 22 23" at bounding box center [183, 265] width 22 height 19
select select "11"
click at [172, 256] on select "00 01 02 03 04 05 06 07 08 09 10 11 12 13 14 15 16 17 18 19 20 21 22 23" at bounding box center [183, 265] width 22 height 19
type input "21/08/2025, 11:00"
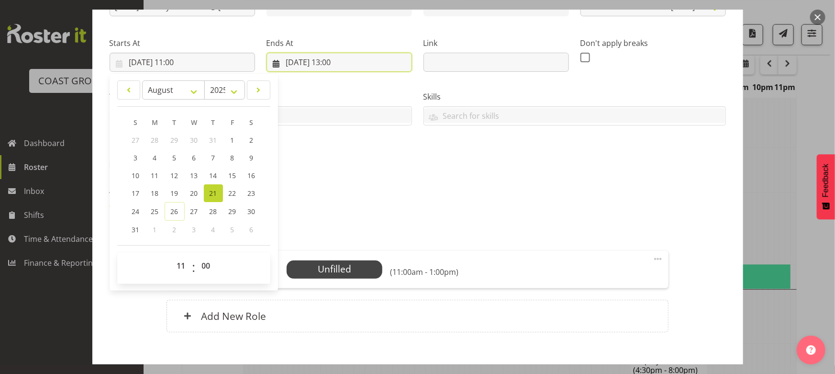
click at [381, 62] on input "21/08/2025, 13:00" at bounding box center [340, 62] width 146 height 19
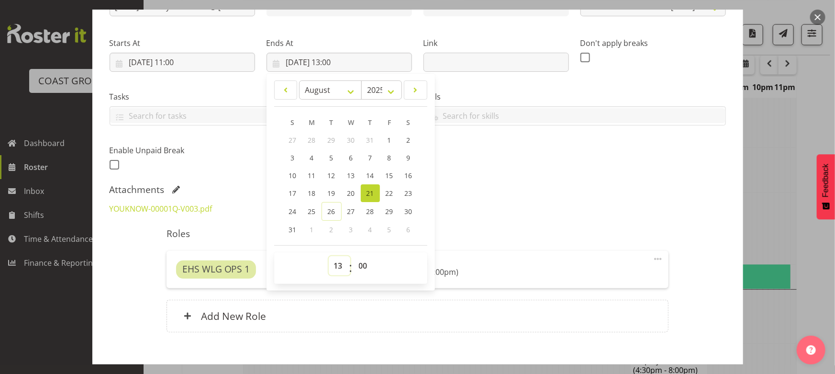
click at [344, 271] on select "00 01 02 03 04 05 06 07 08 09 10 11 12 13 14 15 16 17 18 19 20 21 22 23" at bounding box center [340, 265] width 22 height 19
select select "12"
click at [329, 256] on select "00 01 02 03 04 05 06 07 08 09 10 11 12 13 14 15 16 17 18 19 20 21 22 23" at bounding box center [340, 265] width 22 height 19
type input "21/08/2025, 12:00"
click at [507, 167] on div "Shift Instance Name AUG 25 Delivery You Know @ Dominion Museum 11am Location EH…" at bounding box center [418, 73] width 628 height 210
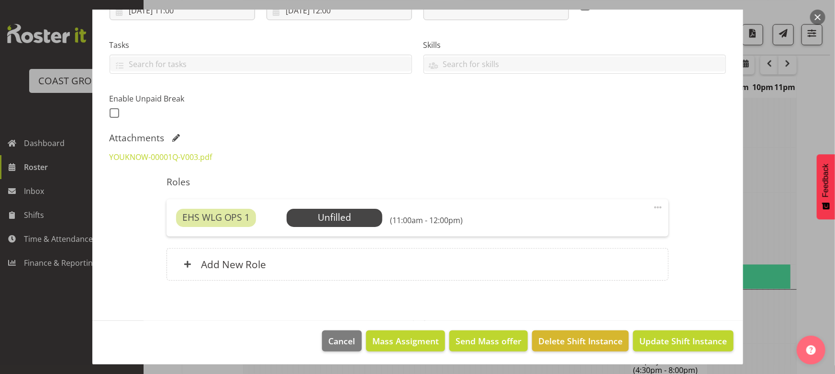
scroll to position [182, 0]
click at [662, 341] on span "Update Shift Instance" at bounding box center [684, 340] width 88 height 12
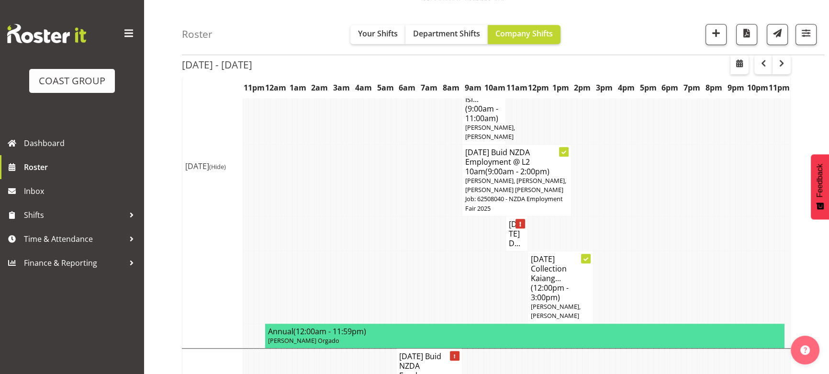
scroll to position [837, 0]
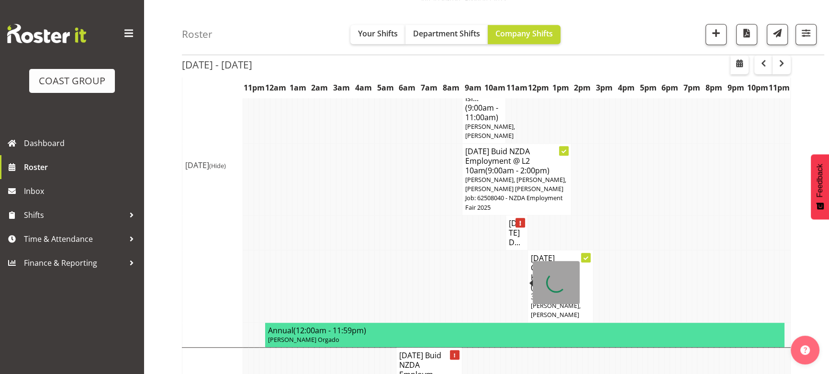
click at [521, 247] on h4 "AUG 25 D..." at bounding box center [517, 232] width 16 height 29
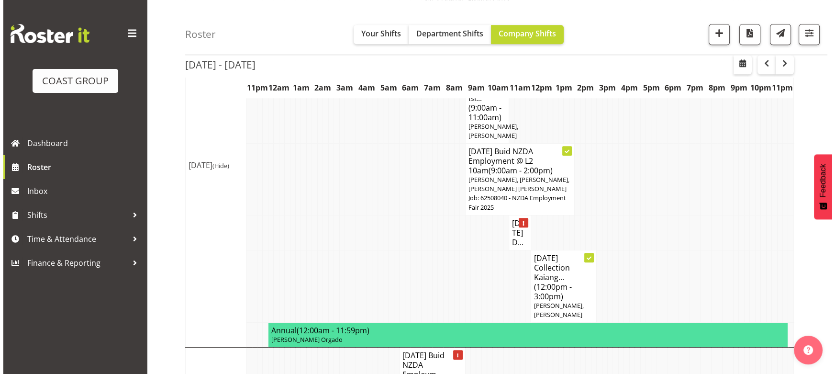
scroll to position [827, 0]
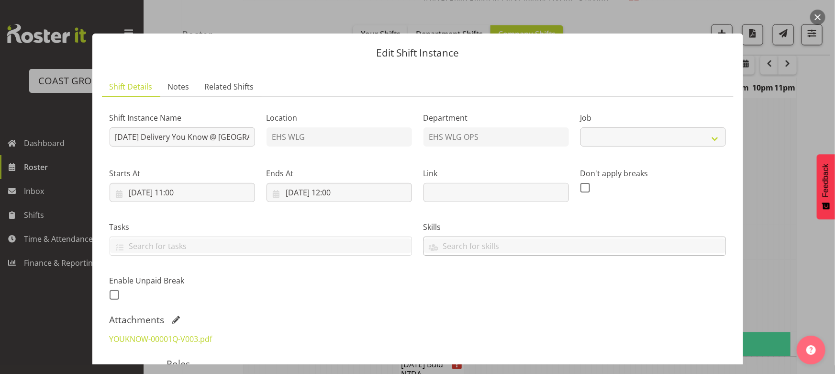
select select "8676"
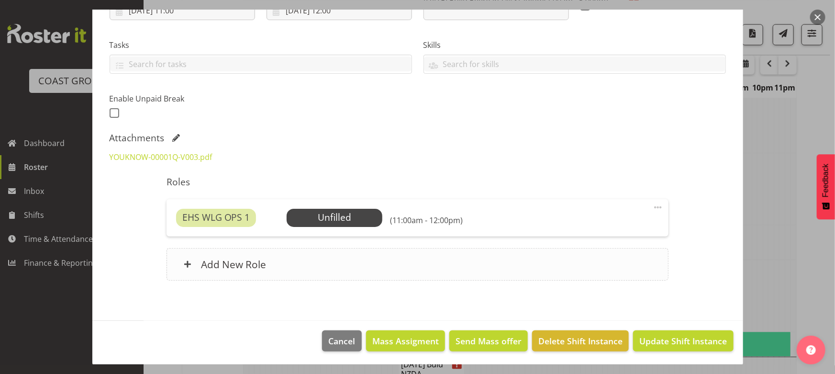
scroll to position [182, 0]
click at [346, 248] on div "Add New Role" at bounding box center [418, 264] width 502 height 33
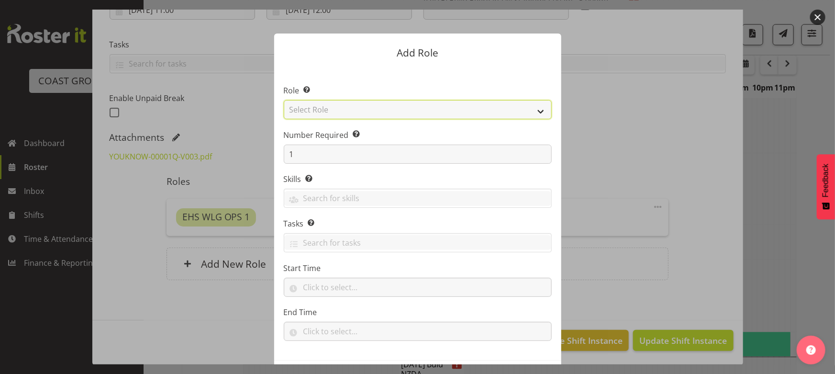
click at [423, 106] on select "Select Role ACCOUNT MANAGER ACCOUNT MANAGER DW ACCOUNTS AKL DIANNA VEHICLES AKL…" at bounding box center [418, 109] width 268 height 19
select select "191"
click at [284, 100] on select "Select Role ACCOUNT MANAGER ACCOUNT MANAGER DW ACCOUNTS AKL DIANNA VEHICLES AKL…" at bounding box center [418, 109] width 268 height 19
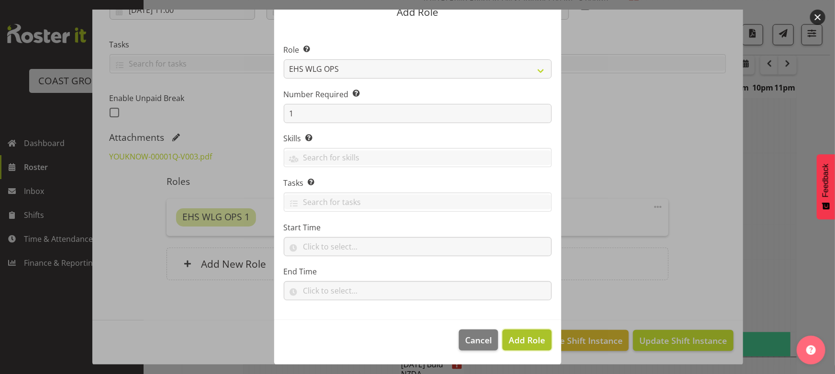
drag, startPoint x: 518, startPoint y: 338, endPoint x: 512, endPoint y: 335, distance: 5.8
click at [518, 338] on span "Add Role" at bounding box center [527, 339] width 36 height 11
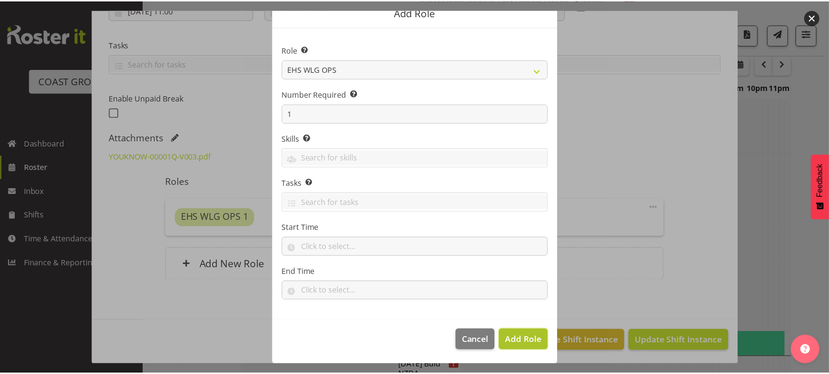
scroll to position [837, 0]
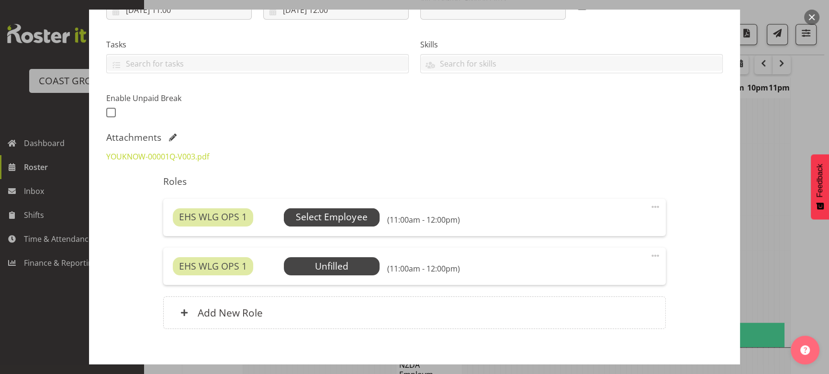
click at [354, 214] on span "Select Employee" at bounding box center [331, 217] width 71 height 14
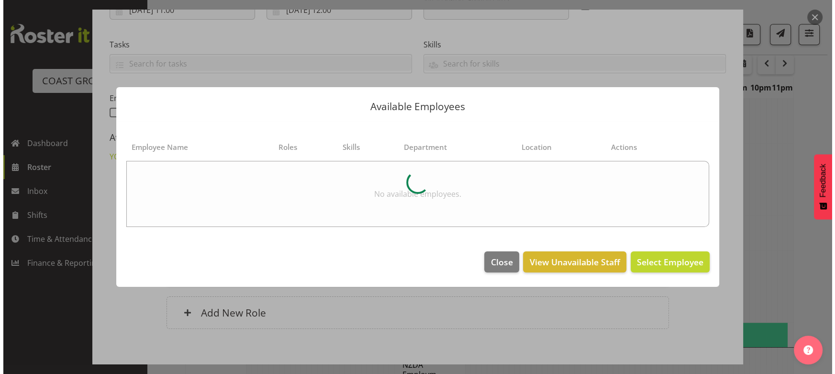
scroll to position [827, 0]
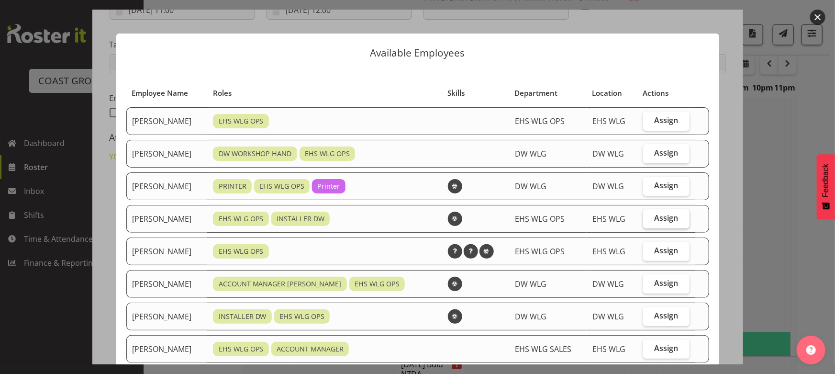
click at [654, 221] on span "Assign" at bounding box center [666, 218] width 24 height 10
click at [649, 221] on input "Assign" at bounding box center [646, 218] width 6 height 6
checkbox input "true"
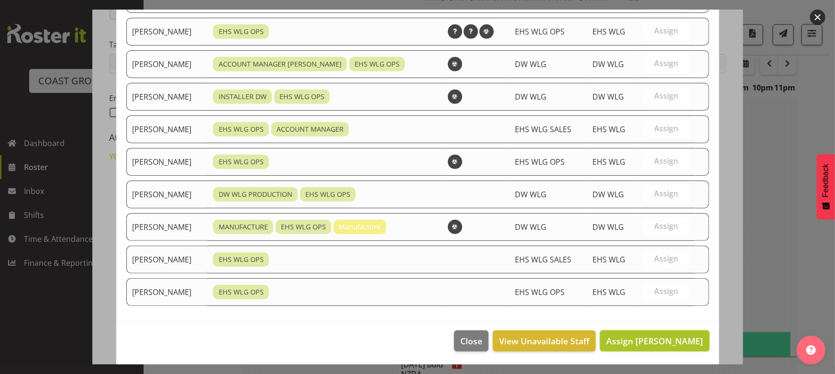
drag, startPoint x: 634, startPoint y: 330, endPoint x: 632, endPoint y: 335, distance: 5.6
click at [634, 332] on button "Assign Darryl Burns" at bounding box center [654, 340] width 109 height 21
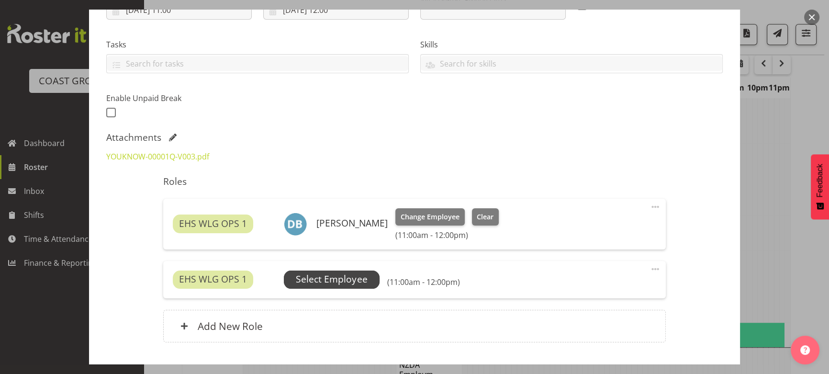
click at [354, 287] on span "Select Employee" at bounding box center [332, 279] width 96 height 18
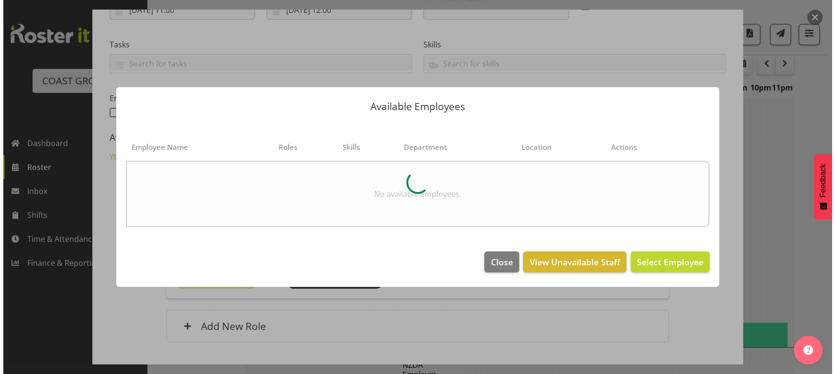
scroll to position [827, 0]
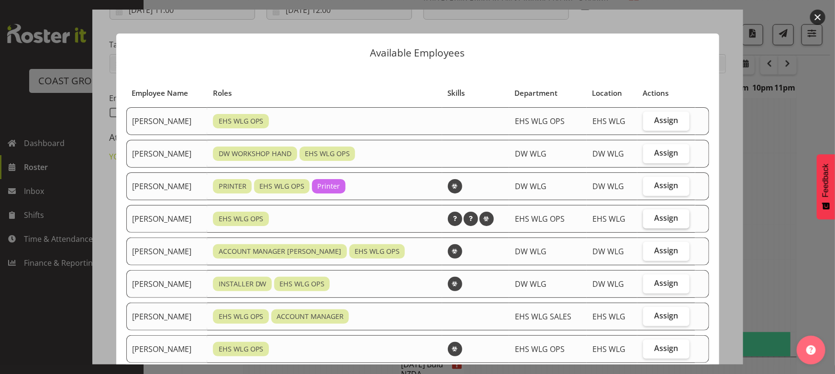
click at [661, 221] on span "Assign" at bounding box center [666, 218] width 24 height 10
click at [650, 221] on input "Assign" at bounding box center [646, 218] width 6 height 6
checkbox input "true"
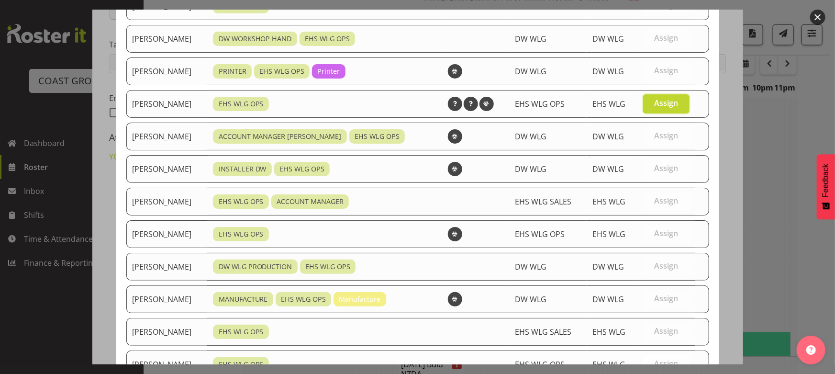
scroll to position [187, 0]
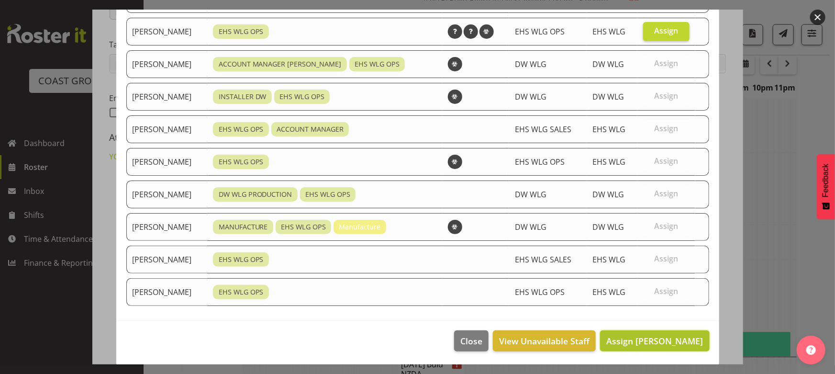
click at [649, 341] on span "Assign Jackson Howsan" at bounding box center [655, 340] width 97 height 11
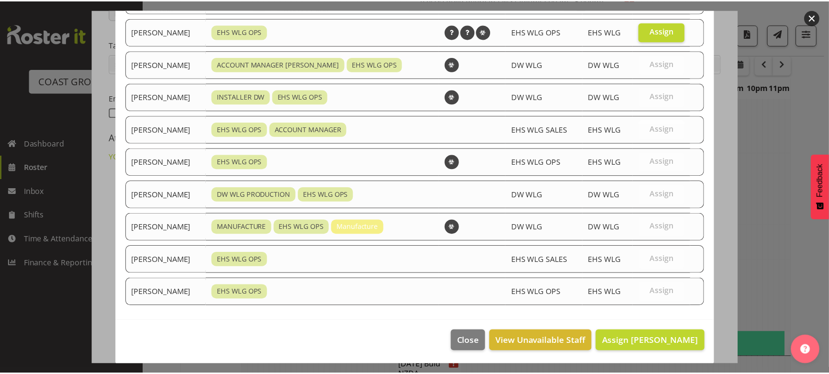
scroll to position [837, 0]
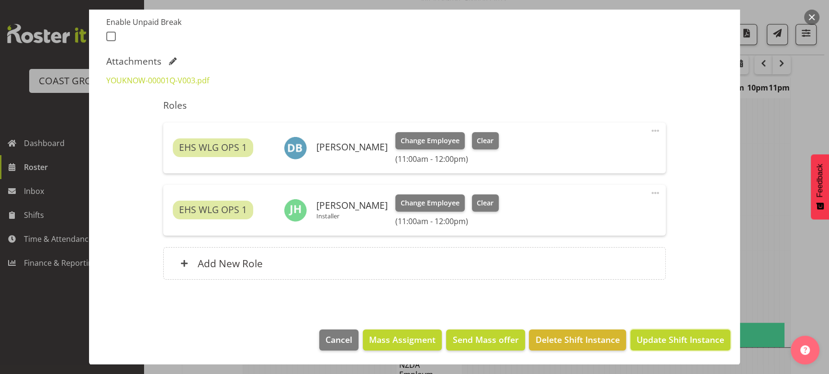
click at [661, 333] on button "Update Shift Instance" at bounding box center [680, 339] width 100 height 21
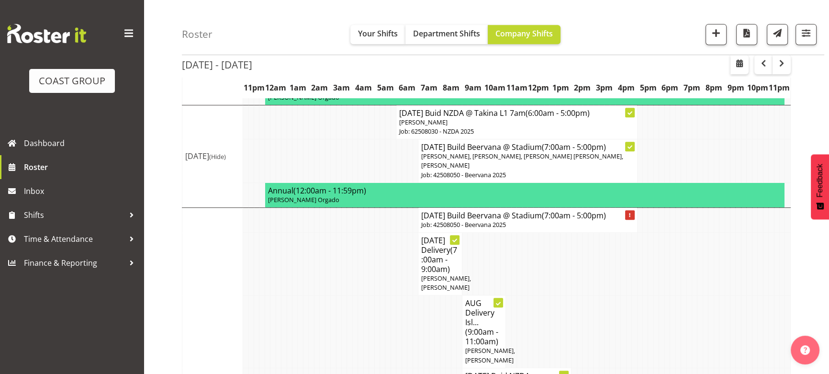
scroll to position [619, 0]
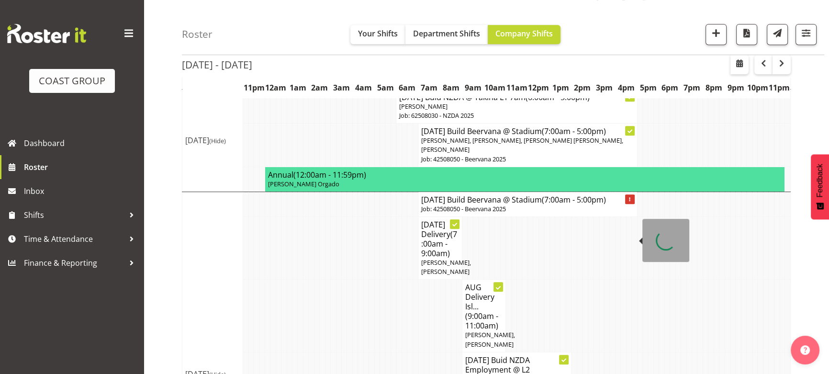
click at [576, 214] on p "Job: 42508050 - Beervana 2025" at bounding box center [527, 208] width 213 height 9
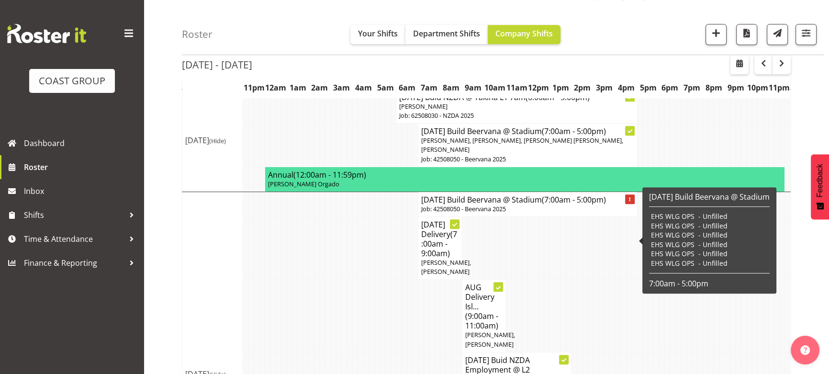
click at [530, 204] on h4 "AUG 25 Build Beervana @ Stadium (7:00am - 5:00pm)" at bounding box center [527, 200] width 213 height 10
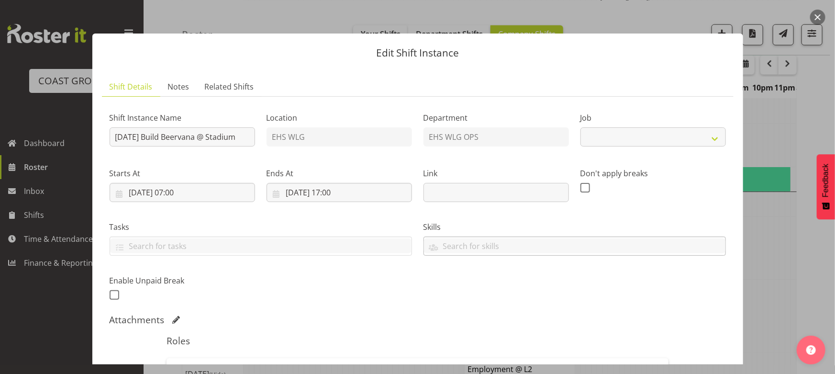
select select
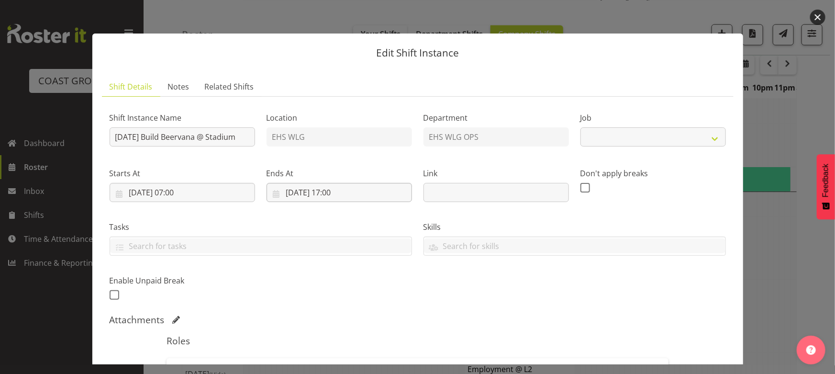
select select "9584"
click at [819, 17] on button "button" at bounding box center [817, 17] width 15 height 15
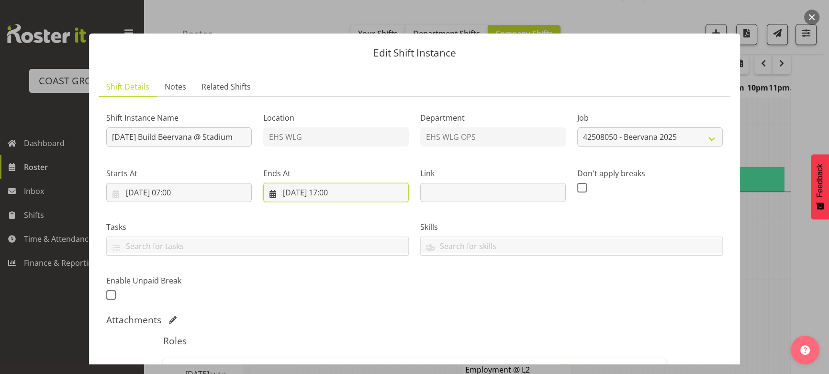
click at [368, 200] on input "21/08/2025, 17:00" at bounding box center [336, 192] width 146 height 19
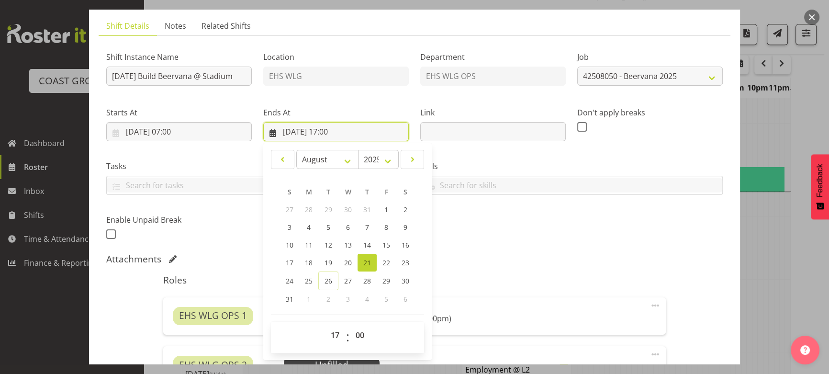
scroll to position [130, 0]
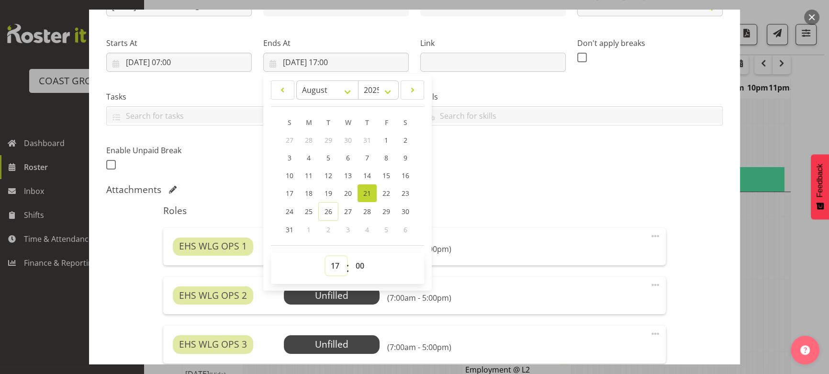
click at [337, 267] on select "00 01 02 03 04 05 06 07 08 09 10 11 12 13 14 15 16 17 18 19 20 21 22 23" at bounding box center [337, 265] width 22 height 19
select select "18"
click at [326, 256] on select "00 01 02 03 04 05 06 07 08 09 10 11 12 13 14 15 16 17 18 19 20 21 22 23" at bounding box center [337, 265] width 22 height 19
type input "21/08/2025, 18:00"
click at [593, 205] on h5 "Roles" at bounding box center [414, 210] width 502 height 11
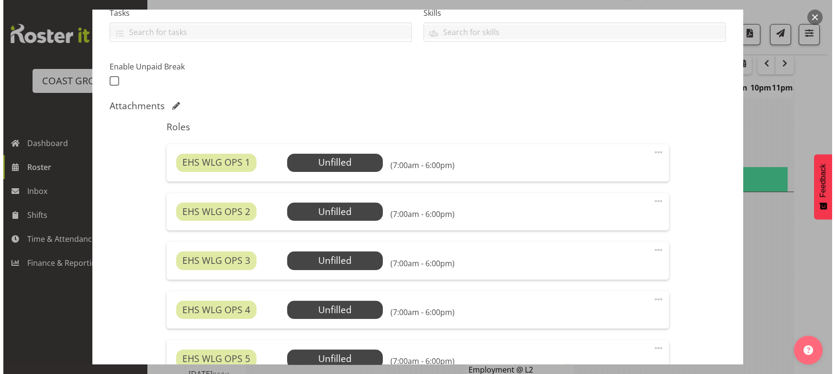
scroll to position [217, 0]
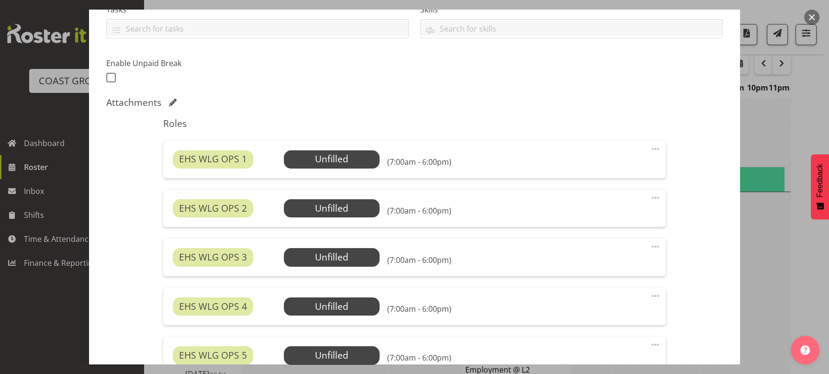
click at [351, 147] on div "EHS WLG OPS 1 Unfilled Select Employee (7:00am - 6:00pm) Edit Cover Role Delete" at bounding box center [414, 159] width 502 height 37
click at [355, 155] on span "Select Employee" at bounding box center [331, 159] width 71 height 14
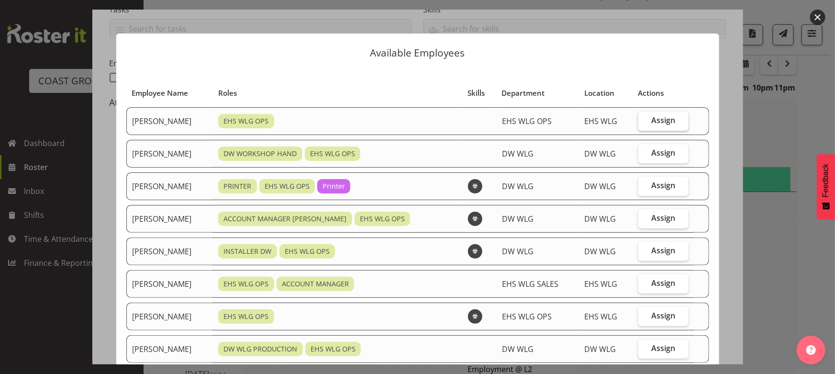
click at [664, 124] on span "Assign" at bounding box center [664, 120] width 24 height 10
click at [645, 124] on input "Assign" at bounding box center [642, 120] width 6 height 6
checkbox input "true"
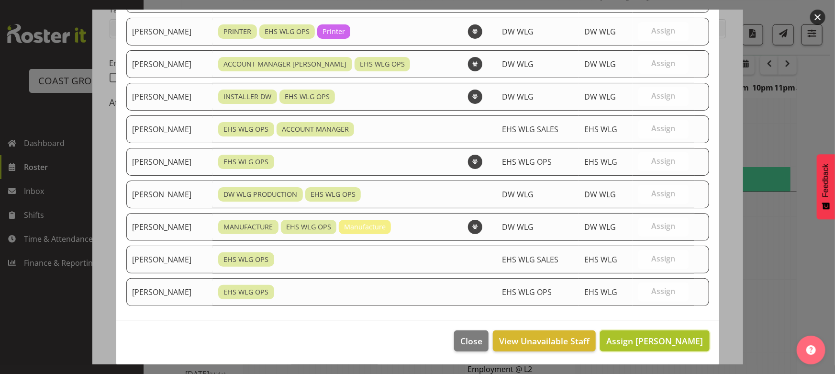
click at [670, 341] on span "Assign Ashton Staats" at bounding box center [655, 340] width 97 height 11
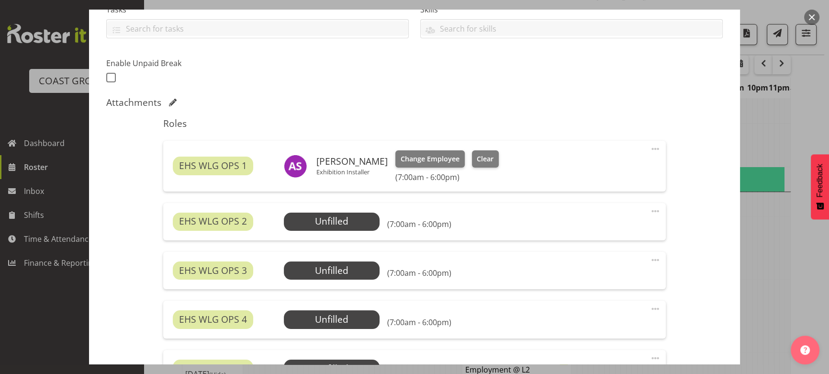
click at [651, 210] on span at bounding box center [655, 210] width 11 height 11
click at [588, 233] on link "Edit" at bounding box center [615, 232] width 92 height 17
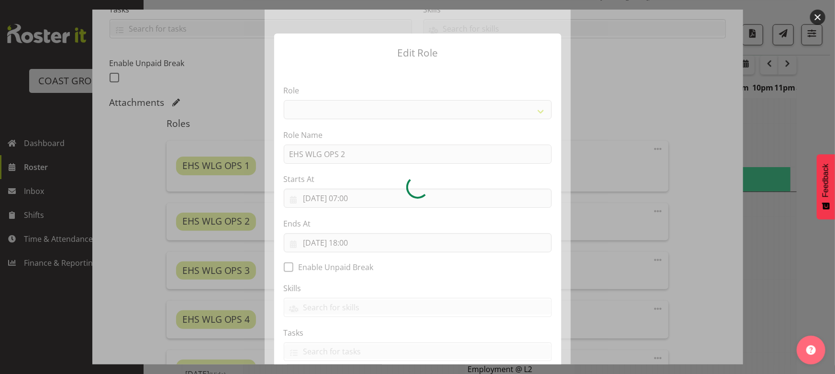
select select "191"
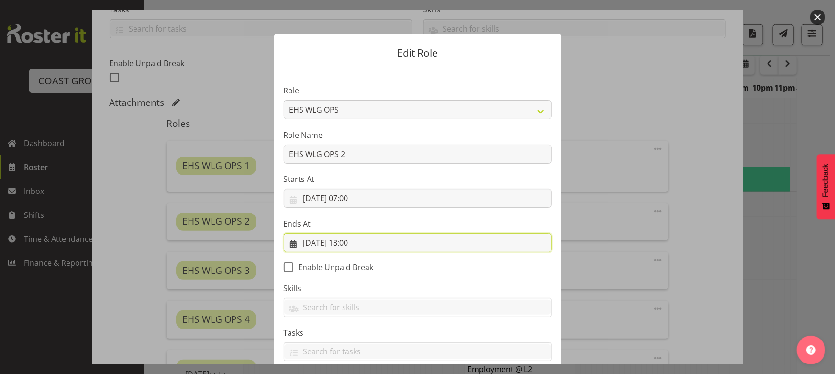
click at [397, 245] on input "21/08/2025, 18:00" at bounding box center [418, 242] width 268 height 19
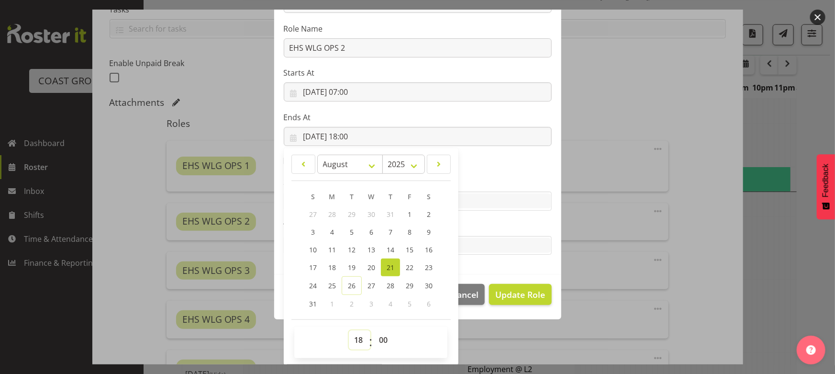
click at [351, 339] on select "00 01 02 03 04 05 06 07 08 09 10 11 12 13 14 15 16 17 18 19 20 21 22 23" at bounding box center [360, 339] width 22 height 19
select select "14"
click at [349, 330] on select "00 01 02 03 04 05 06 07 08 09 10 11 12 13 14 15 16 17 18 19 20 21 22 23" at bounding box center [360, 339] width 22 height 19
type input "21/08/2025, 14:00"
click at [531, 168] on section "Role ACCOUNT MANAGER ACCOUNT MANAGER DW ACCOUNTS AKL DIANNA VEHICLES AKL RYMER …" at bounding box center [417, 117] width 287 height 313
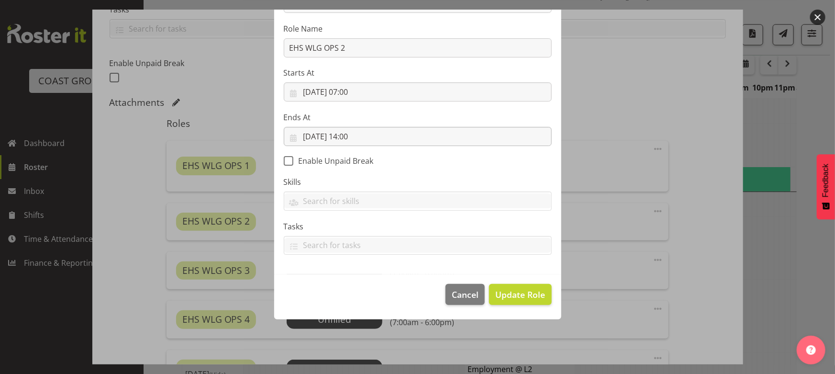
scroll to position [61, 0]
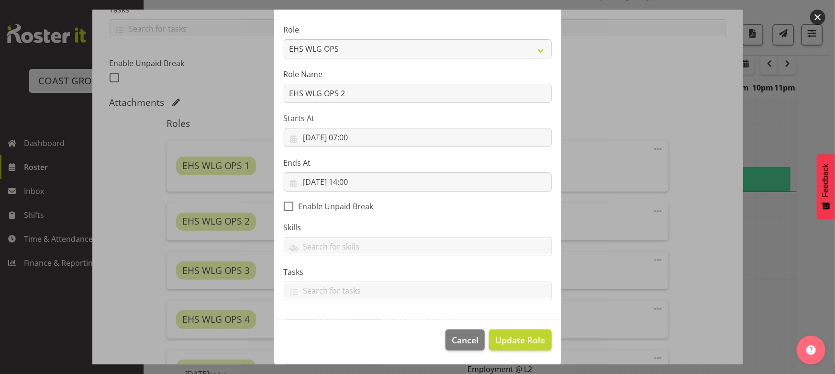
click at [399, 191] on section "Role ACCOUNT MANAGER ACCOUNT MANAGER DW ACCOUNTS AKL DIANNA VEHICLES AKL RYMER …" at bounding box center [417, 163] width 287 height 313
click at [404, 175] on input "21/08/2025, 14:00" at bounding box center [418, 181] width 268 height 19
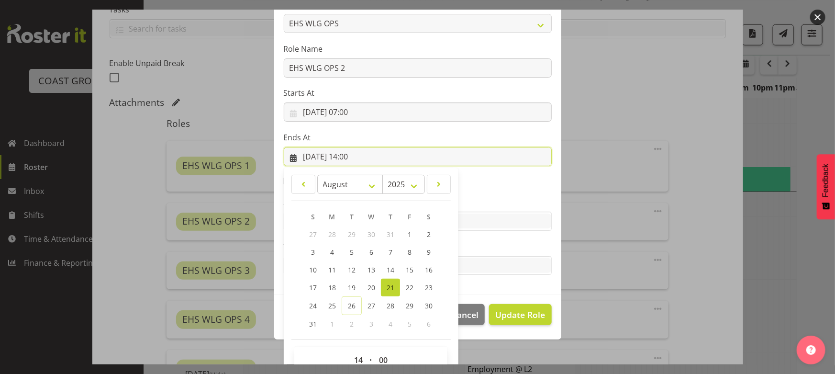
scroll to position [106, 0]
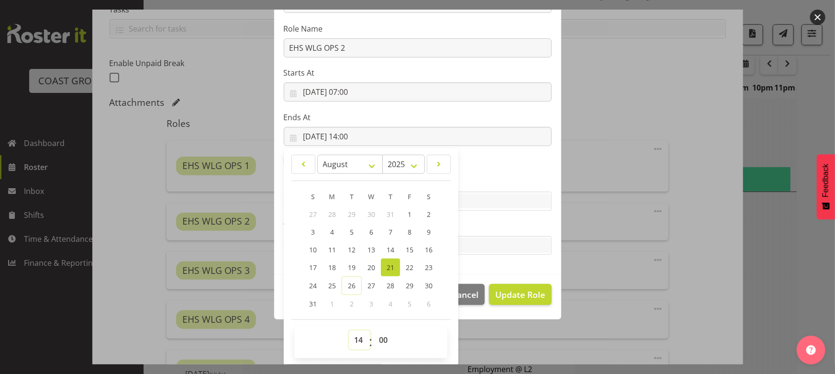
click at [358, 330] on select "00 01 02 03 04 05 06 07 08 09 10 11 12 13 14 15 16 17 18 19 20 21 22 23" at bounding box center [360, 339] width 22 height 19
select select "15"
click at [349, 330] on select "00 01 02 03 04 05 06 07 08 09 10 11 12 13 14 15 16 17 18 19 20 21 22 23" at bounding box center [360, 339] width 22 height 19
type input "21/08/2025, 15:00"
click at [492, 164] on section "Role ACCOUNT MANAGER ACCOUNT MANAGER DW ACCOUNTS AKL DIANNA VEHICLES AKL RYMER …" at bounding box center [417, 117] width 287 height 313
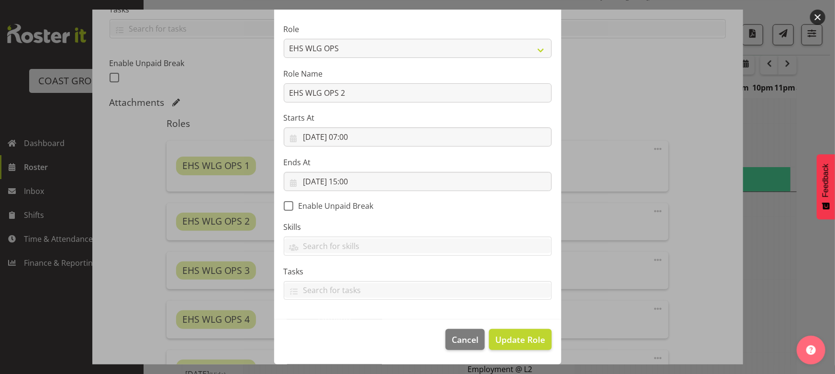
scroll to position [61, 0]
click at [510, 338] on span "Update Role" at bounding box center [520, 340] width 50 height 12
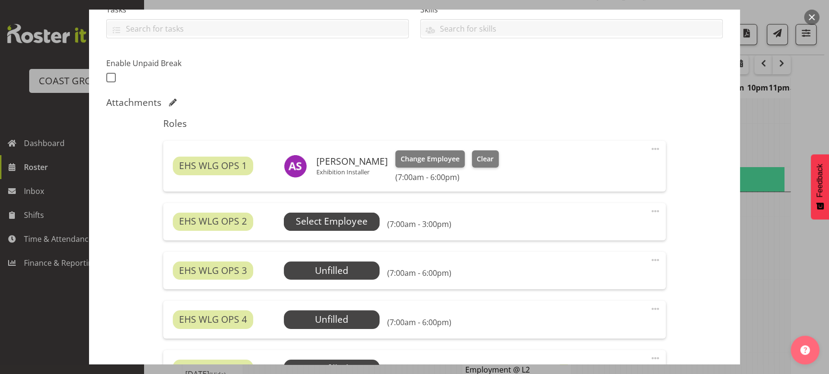
click at [345, 220] on span "Select Employee" at bounding box center [331, 221] width 71 height 14
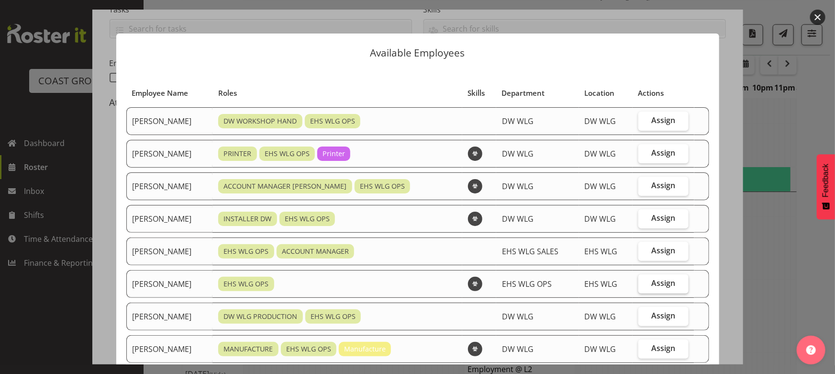
click at [654, 289] on label "Assign" at bounding box center [664, 283] width 50 height 19
click at [645, 286] on input "Assign" at bounding box center [642, 283] width 6 height 6
checkbox input "true"
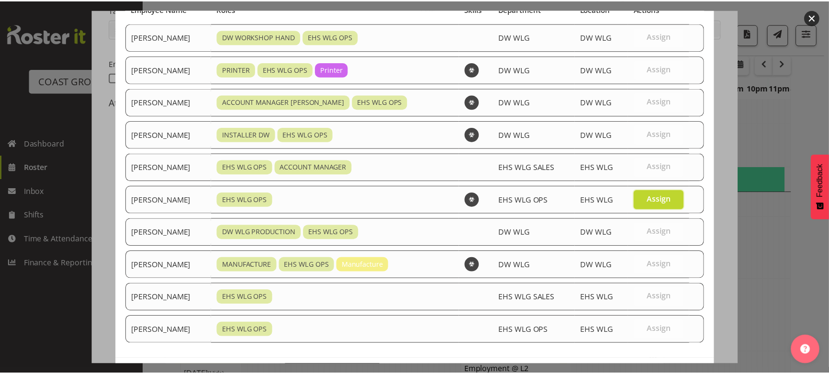
scroll to position [122, 0]
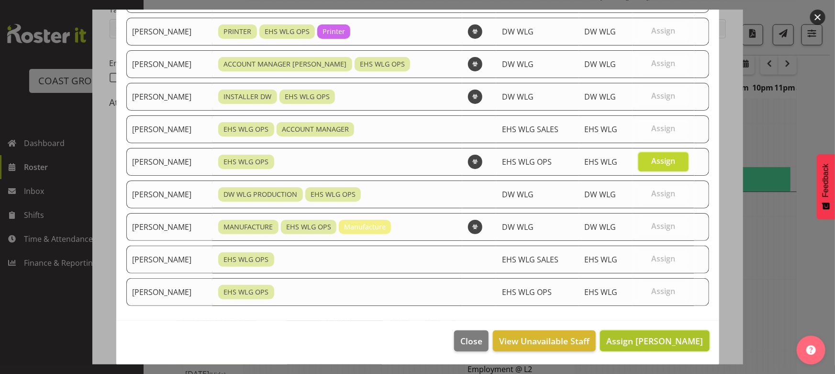
click at [641, 335] on span "Assign Michael Ngametua" at bounding box center [655, 340] width 97 height 11
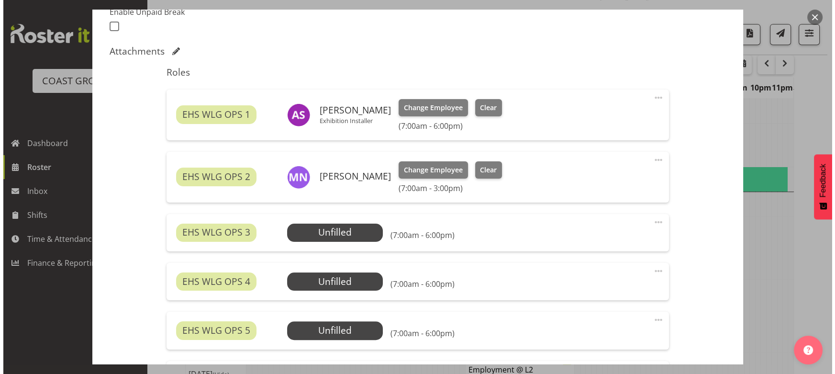
scroll to position [304, 0]
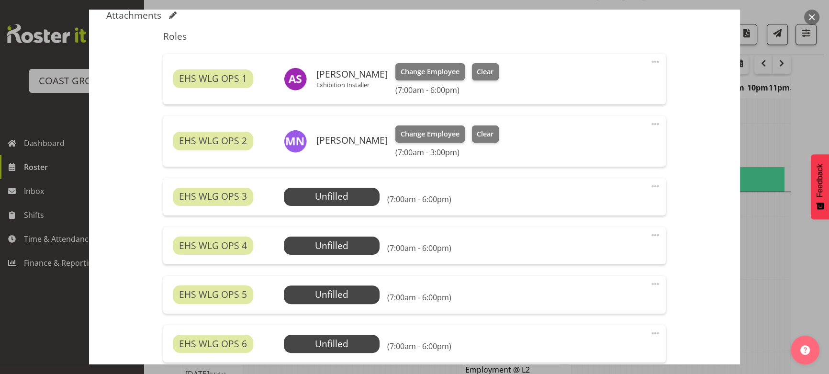
click at [650, 186] on span at bounding box center [655, 185] width 11 height 11
click at [578, 207] on link "Edit" at bounding box center [615, 207] width 92 height 17
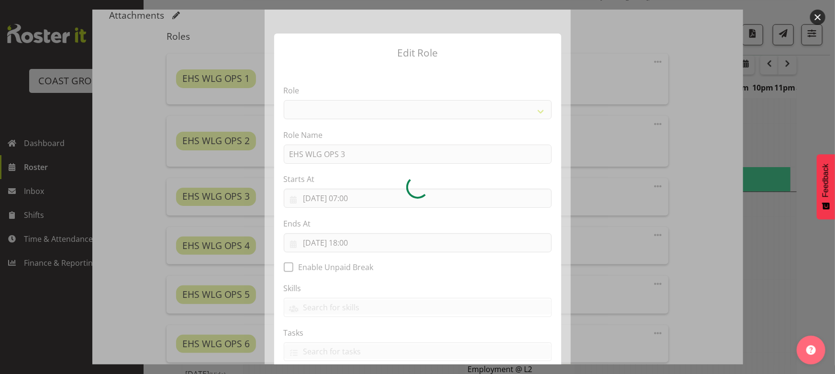
select select "191"
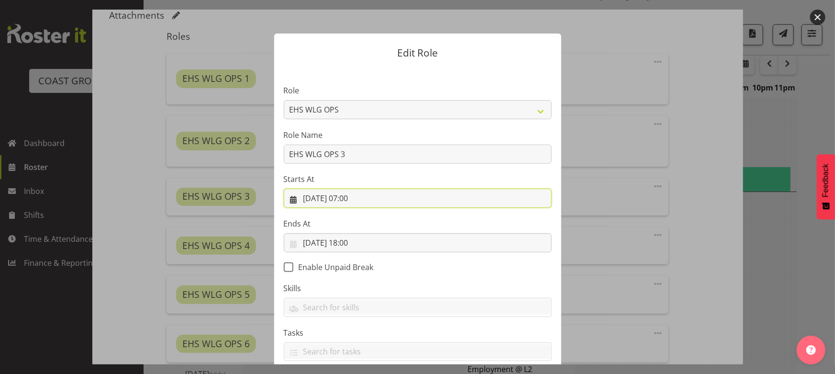
click at [423, 196] on input "21/08/2025, 07:00" at bounding box center [418, 198] width 268 height 19
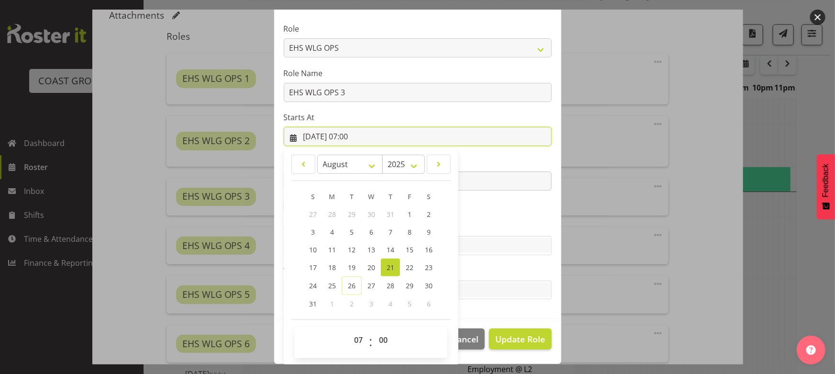
scroll to position [62, 0]
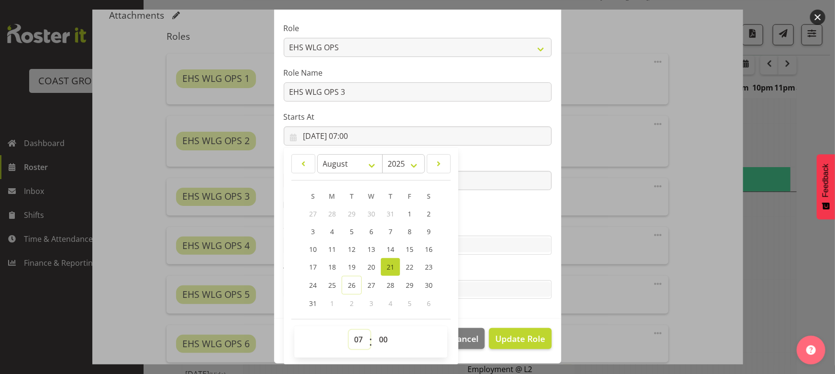
click at [349, 342] on select "00 01 02 03 04 05 06 07 08 09 10 11 12 13 14 15 16 17 18 19 20 21 22 23" at bounding box center [360, 339] width 22 height 19
select select "14"
click at [349, 330] on select "00 01 02 03 04 05 06 07 08 09 10 11 12 13 14 15 16 17 18 19 20 21 22 23" at bounding box center [360, 339] width 22 height 19
type input "21/08/2025, 14:00"
click at [469, 212] on section "Role ACCOUNT MANAGER ACCOUNT MANAGER DW ACCOUNTS AKL DIANNA VEHICLES AKL RYMER …" at bounding box center [417, 161] width 287 height 313
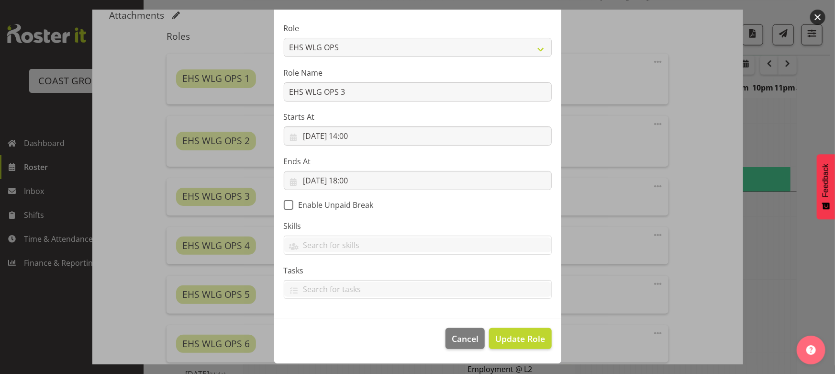
scroll to position [61, 0]
click at [509, 330] on button "Update Role" at bounding box center [520, 339] width 62 height 21
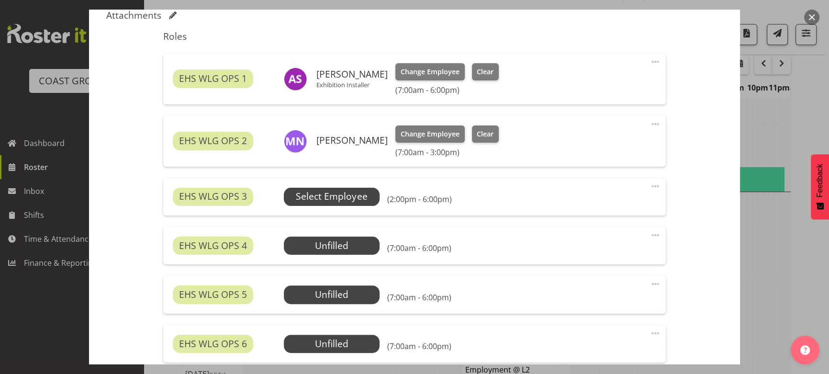
click at [364, 194] on span "Select Employee" at bounding box center [331, 197] width 71 height 14
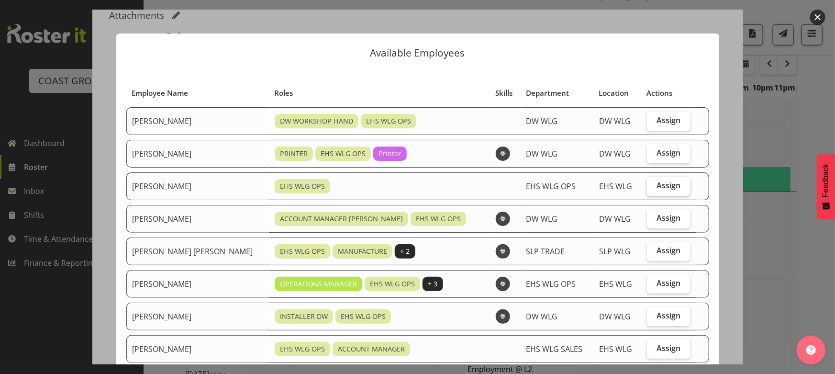
click at [657, 187] on span "Assign" at bounding box center [669, 185] width 24 height 10
click at [648, 187] on input "Assign" at bounding box center [650, 185] width 6 height 6
checkbox input "true"
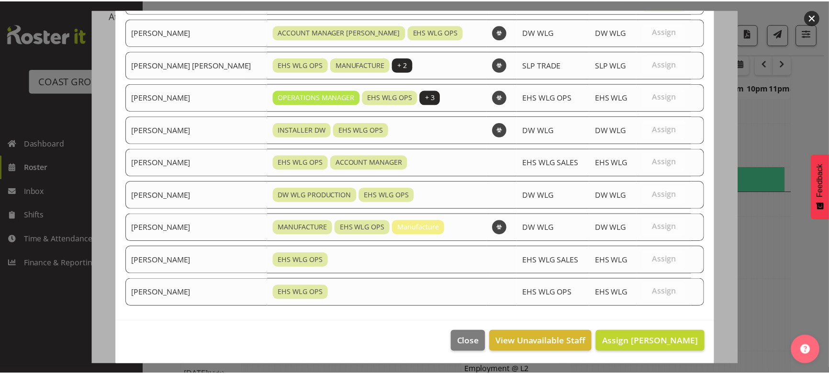
scroll to position [187, 0]
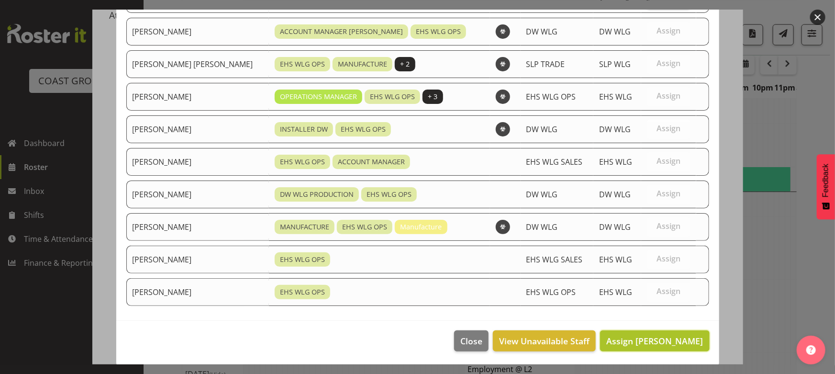
click at [636, 338] on span "Assign Geoffrey Robertson" at bounding box center [655, 340] width 97 height 11
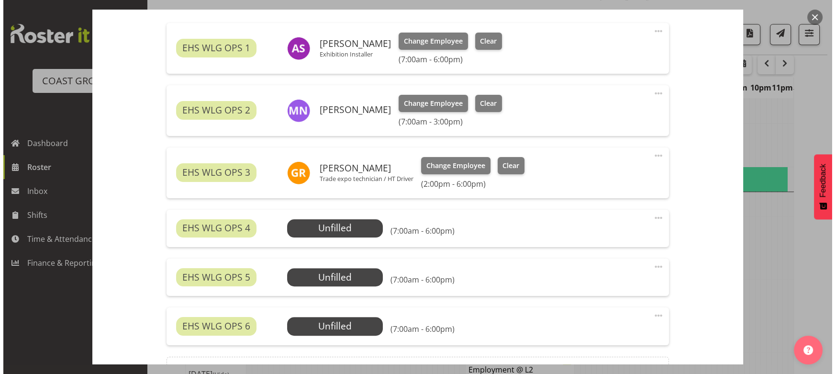
scroll to position [348, 0]
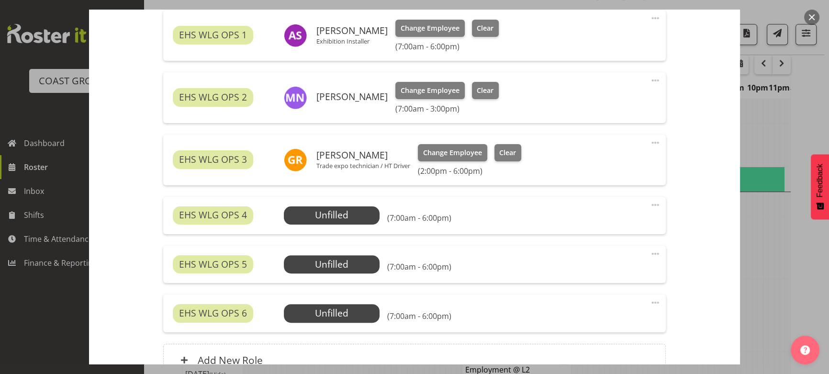
click at [650, 204] on span at bounding box center [655, 204] width 11 height 11
click at [603, 254] on link "Delete" at bounding box center [615, 260] width 92 height 17
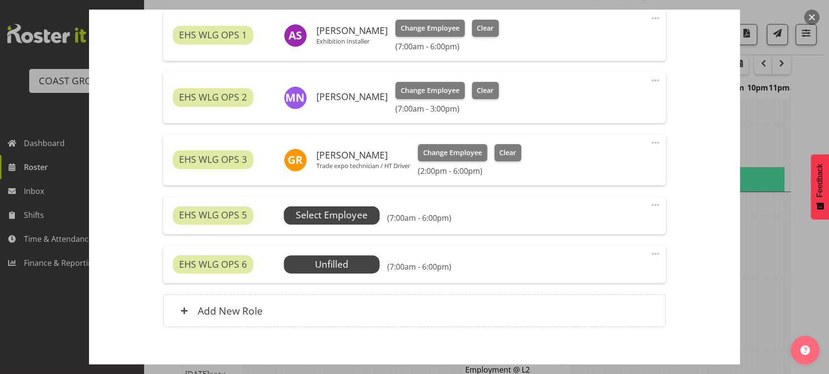
click at [346, 219] on span "Select Employee" at bounding box center [331, 215] width 71 height 14
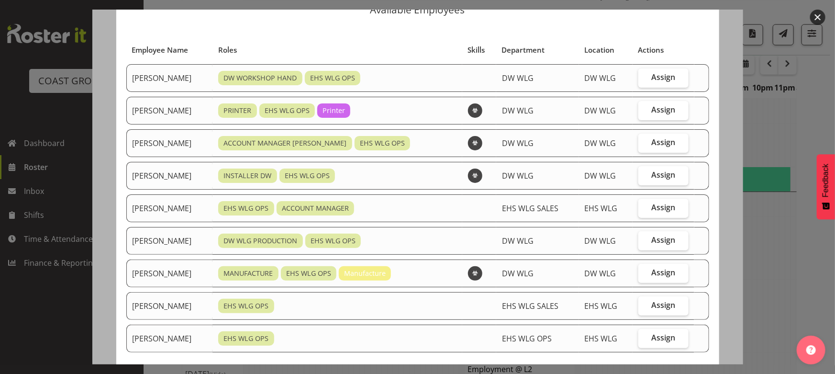
scroll to position [87, 0]
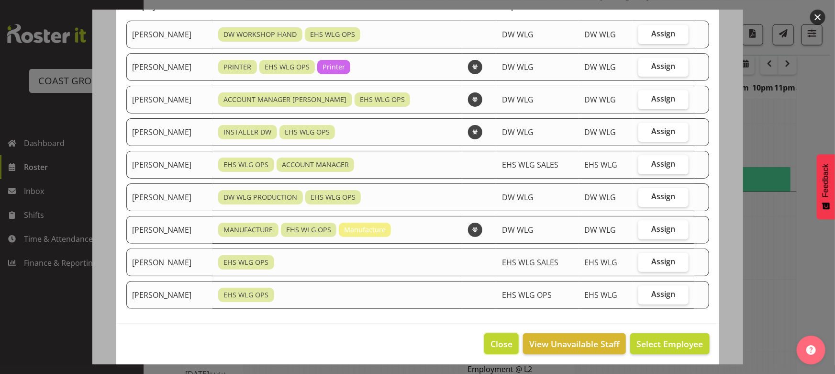
click at [484, 340] on button "Close" at bounding box center [501, 343] width 34 height 21
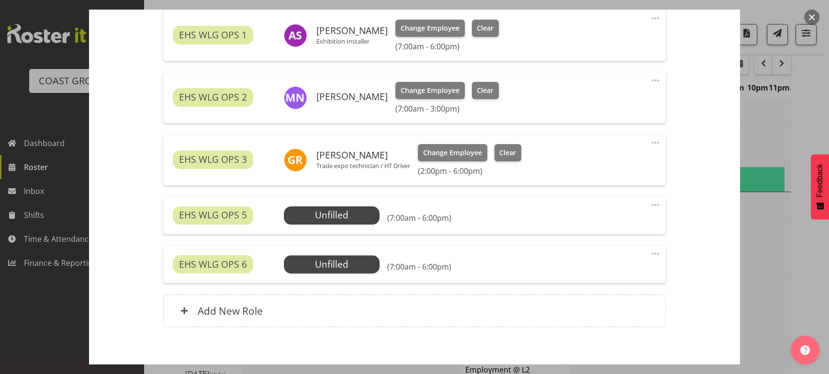
click at [650, 202] on span at bounding box center [655, 204] width 11 height 11
click at [580, 228] on link "Edit" at bounding box center [615, 225] width 92 height 17
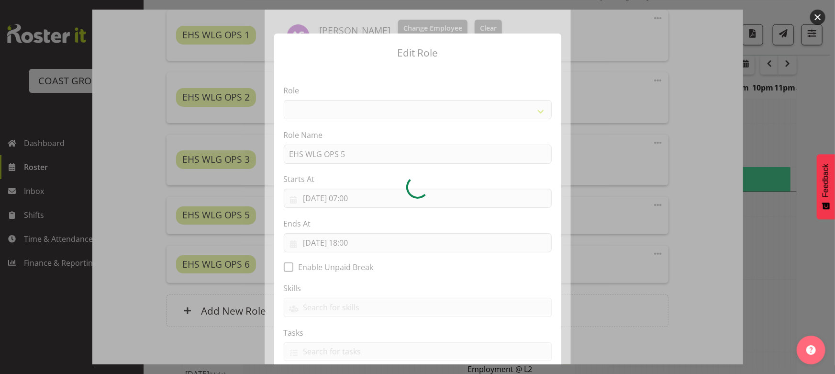
select select "191"
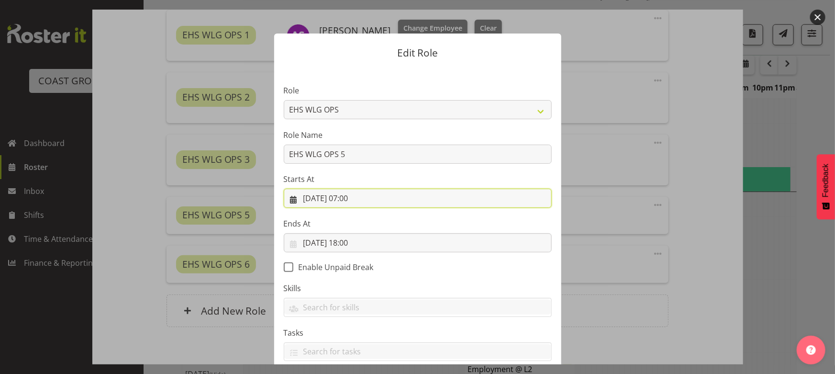
click at [413, 201] on input "21/08/2025, 07:00" at bounding box center [418, 198] width 268 height 19
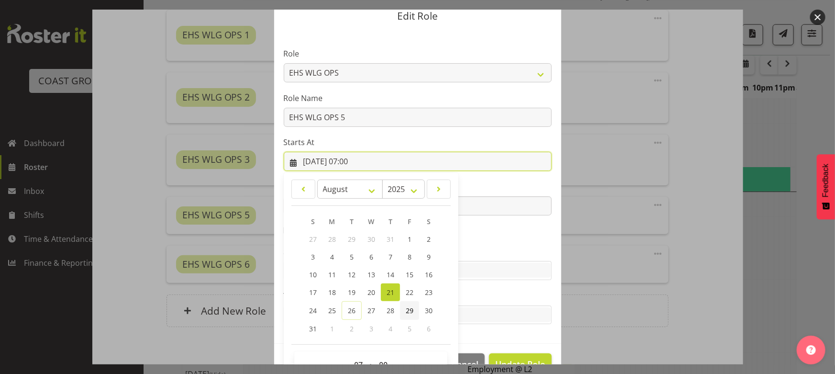
scroll to position [62, 0]
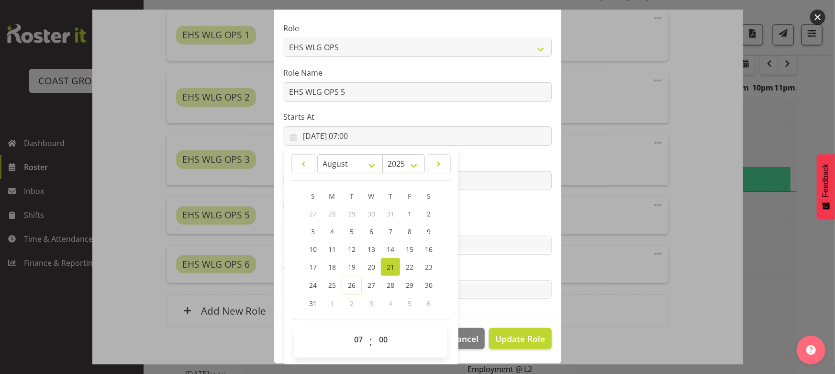
click at [348, 348] on div "00 01 02 03 04 05 06 07 08 09 10 11 12 13 14 15 16 17 18 19 20 21 22 23" at bounding box center [359, 342] width 22 height 24
drag, startPoint x: 354, startPoint y: 338, endPoint x: 354, endPoint y: 332, distance: 5.3
click at [354, 338] on select "00 01 02 03 04 05 06 07 08 09 10 11 12 13 14 15 16 17 18 19 20 21 22 23" at bounding box center [360, 339] width 22 height 19
select select "18"
click at [349, 330] on select "00 01 02 03 04 05 06 07 08 09 10 11 12 13 14 15 16 17 18 19 20 21 22 23" at bounding box center [360, 339] width 22 height 19
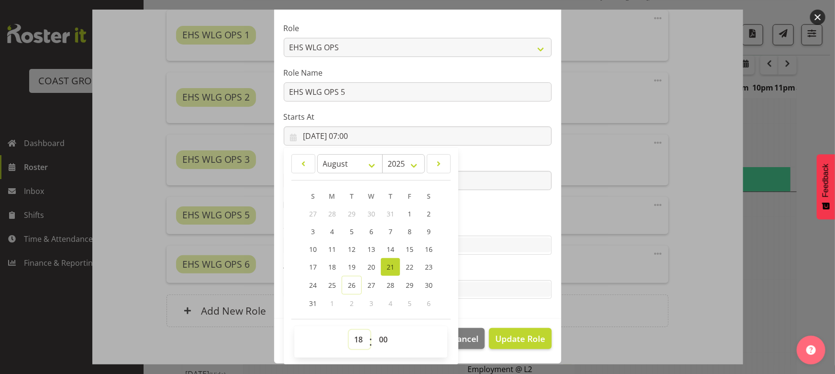
type input "21/08/2025, 18:00"
click at [512, 183] on input "21/08/2025, 18:00" at bounding box center [418, 180] width 268 height 19
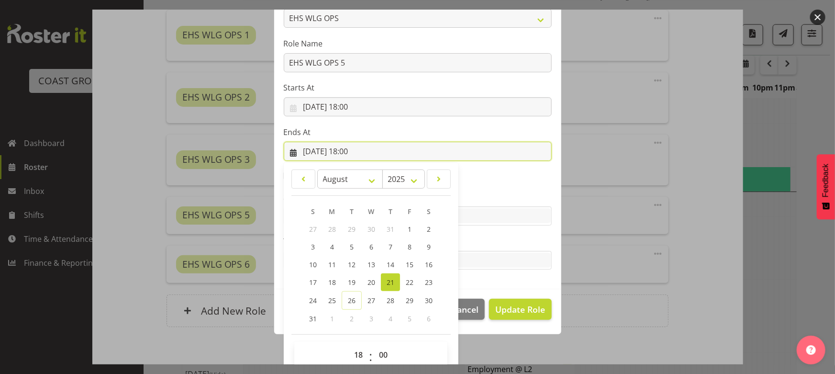
scroll to position [106, 0]
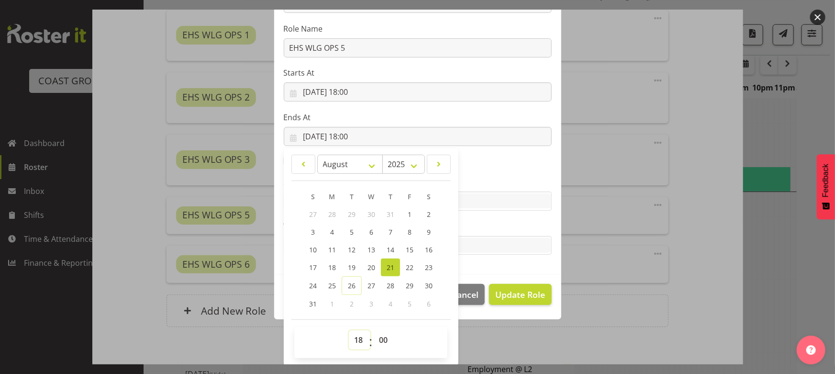
drag, startPoint x: 354, startPoint y: 340, endPoint x: 352, endPoint y: 330, distance: 10.2
click at [354, 340] on select "00 01 02 03 04 05 06 07 08 09 10 11 12 13 14 15 16 17 18 19 20 21 22 23" at bounding box center [360, 339] width 22 height 19
select select "19"
click at [349, 330] on select "00 01 02 03 04 05 06 07 08 09 10 11 12 13 14 15 16 17 18 19 20 21 22 23" at bounding box center [360, 339] width 22 height 19
type input "21/08/2025, 19:00"
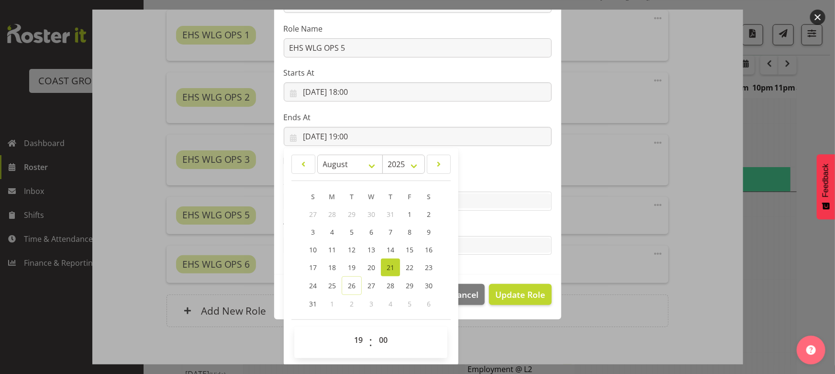
click at [522, 157] on section "Role ACCOUNT MANAGER ACCOUNT MANAGER DW ACCOUNTS AKL DIANNA VEHICLES AKL RYMER …" at bounding box center [417, 117] width 287 height 313
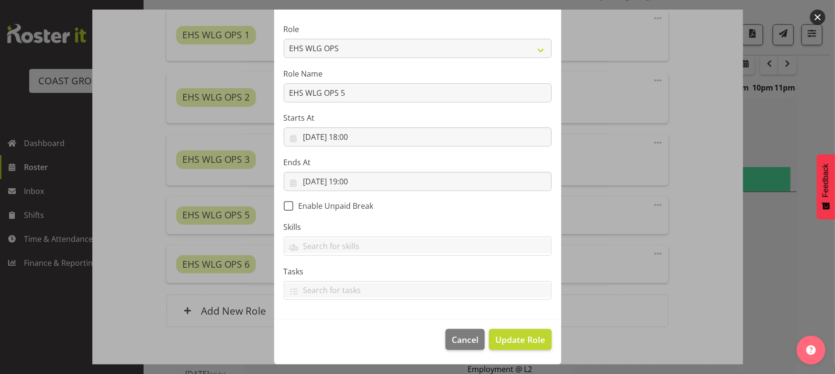
scroll to position [61, 0]
click at [515, 331] on button "Update Role" at bounding box center [520, 339] width 62 height 21
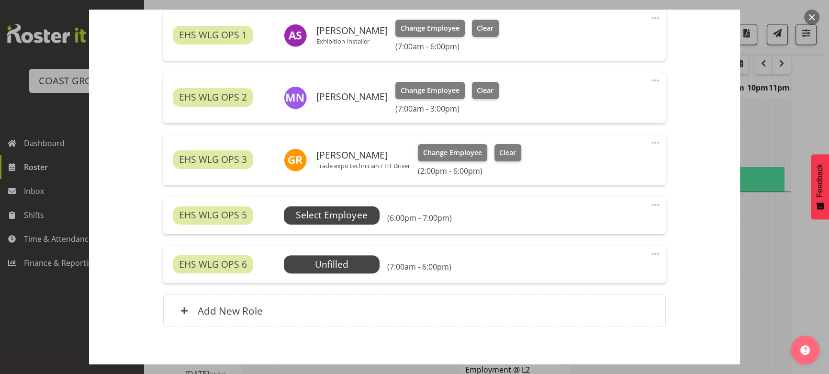
click at [354, 215] on span "Select Employee" at bounding box center [331, 215] width 71 height 14
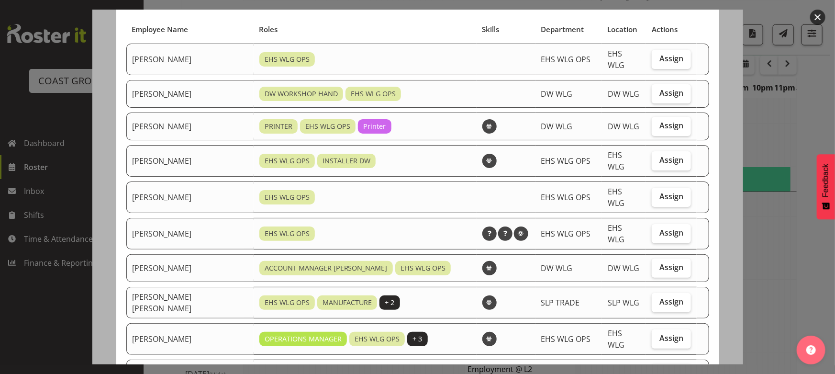
scroll to position [87, 0]
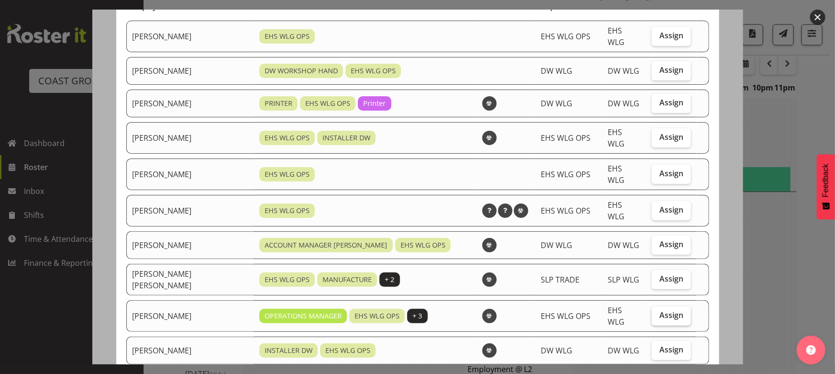
click at [657, 306] on label "Assign" at bounding box center [671, 315] width 39 height 19
click at [657, 312] on input "Assign" at bounding box center [655, 315] width 6 height 6
checkbox input "true"
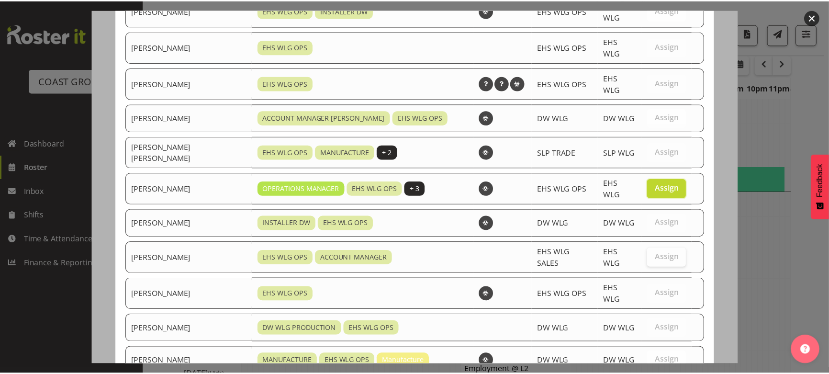
scroll to position [349, 0]
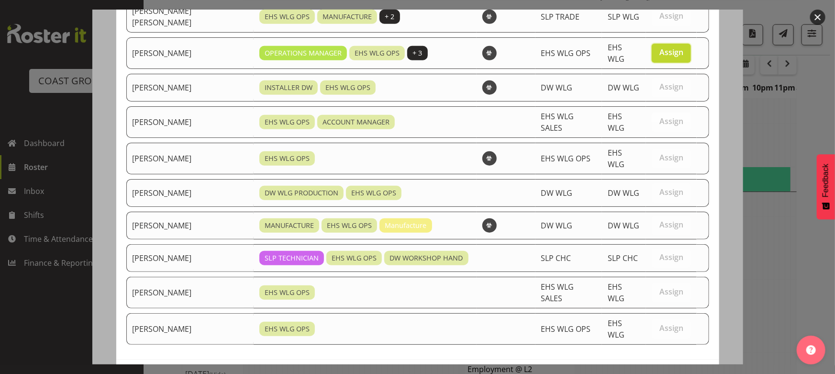
click at [654, 369] on button "Assign Kade Tiatia" at bounding box center [654, 379] width 109 height 21
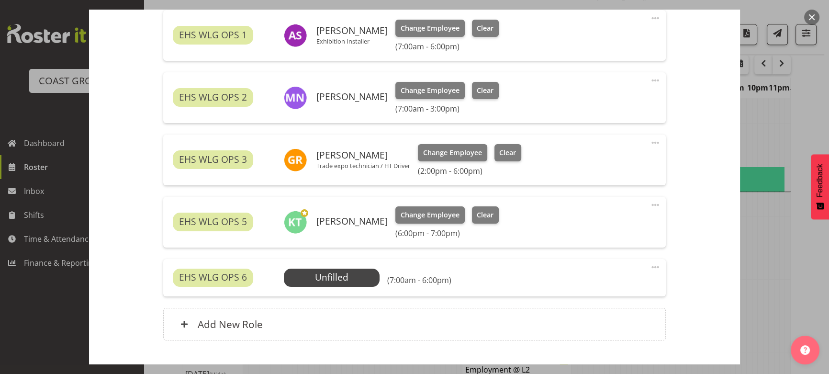
click at [654, 270] on span at bounding box center [655, 266] width 11 height 11
click at [615, 321] on link "Delete" at bounding box center [615, 322] width 92 height 17
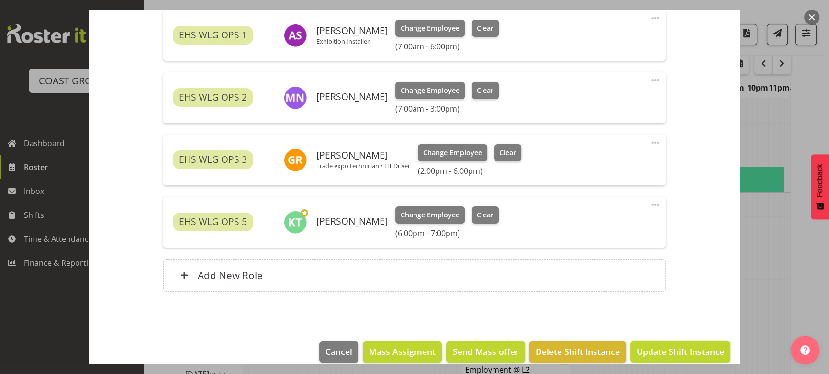
click at [637, 350] on span "Update Shift Instance" at bounding box center [681, 351] width 88 height 12
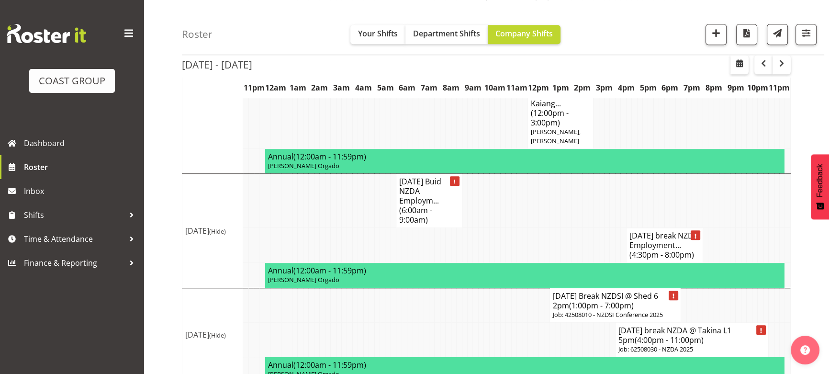
scroll to position [967, 0]
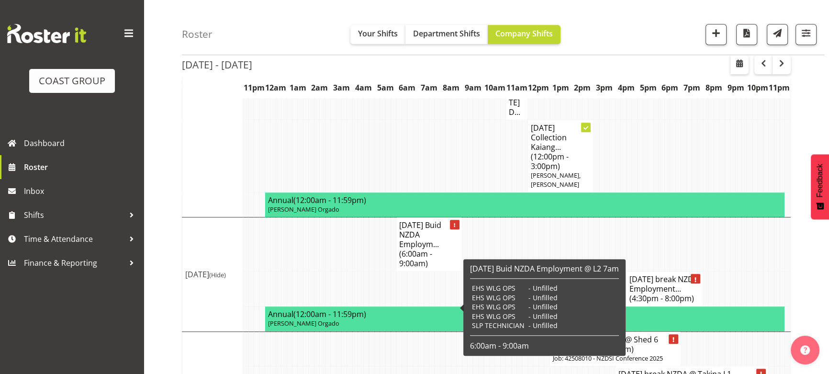
click at [416, 268] on h4 "AUG 25 Buid NZDA Employm... (6:00am - 9:00am)" at bounding box center [428, 244] width 59 height 48
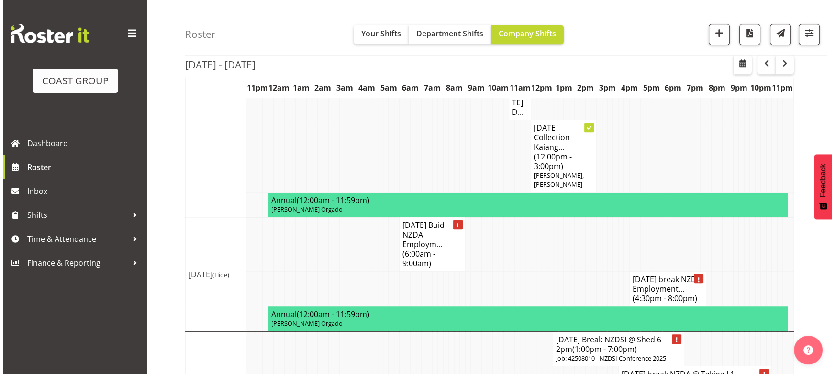
scroll to position [957, 0]
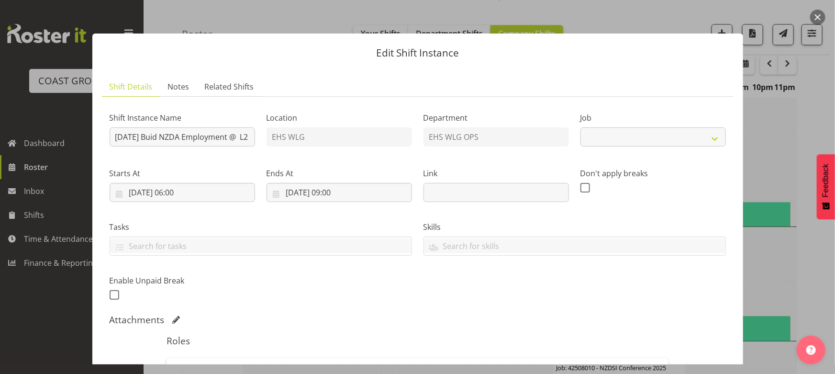
select select "9197"
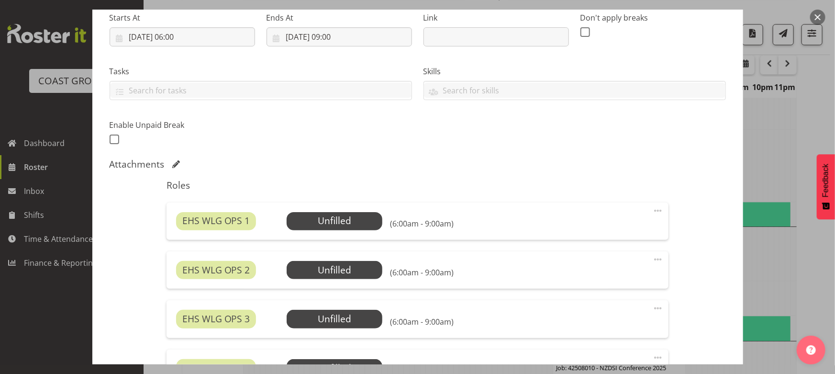
scroll to position [217, 0]
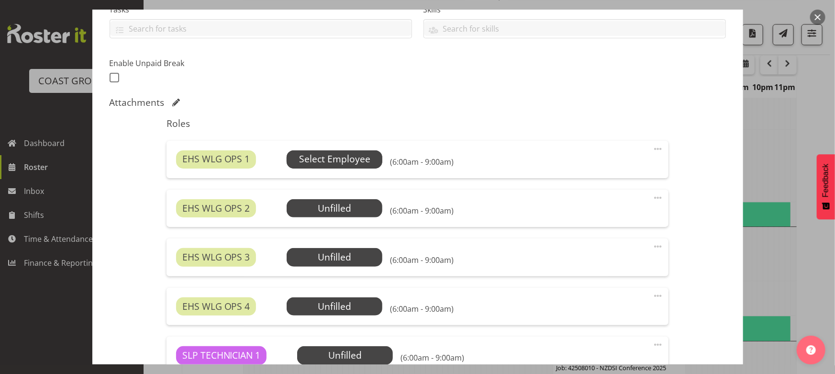
click at [351, 160] on span "Select Employee" at bounding box center [334, 159] width 71 height 14
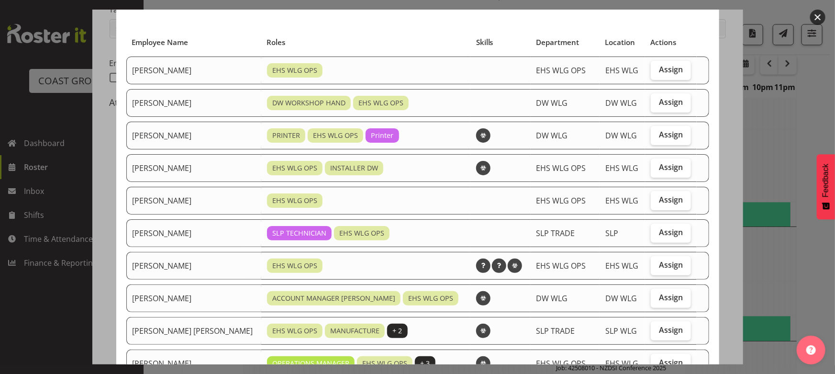
scroll to position [0, 0]
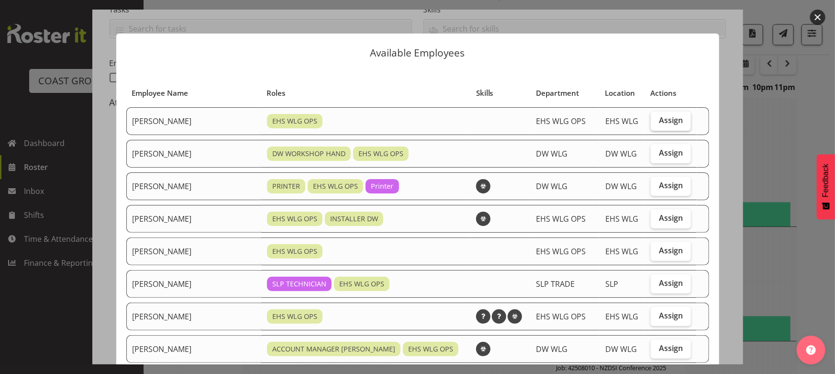
click at [665, 120] on span "Assign" at bounding box center [671, 120] width 24 height 10
click at [657, 120] on input "Assign" at bounding box center [654, 120] width 6 height 6
checkbox input "true"
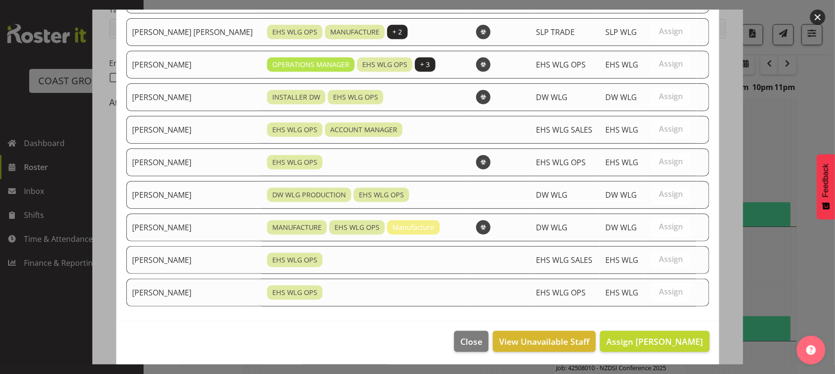
scroll to position [349, 0]
drag, startPoint x: 631, startPoint y: 341, endPoint x: 625, endPoint y: 341, distance: 6.2
click at [631, 342] on span "Assign Ashton Staats" at bounding box center [655, 341] width 97 height 11
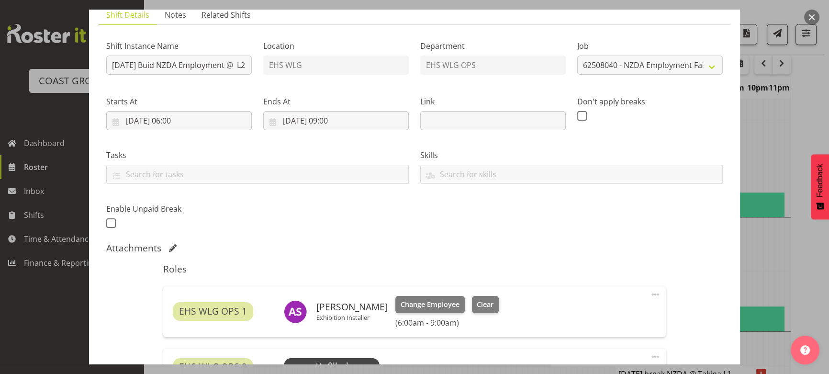
scroll to position [87, 0]
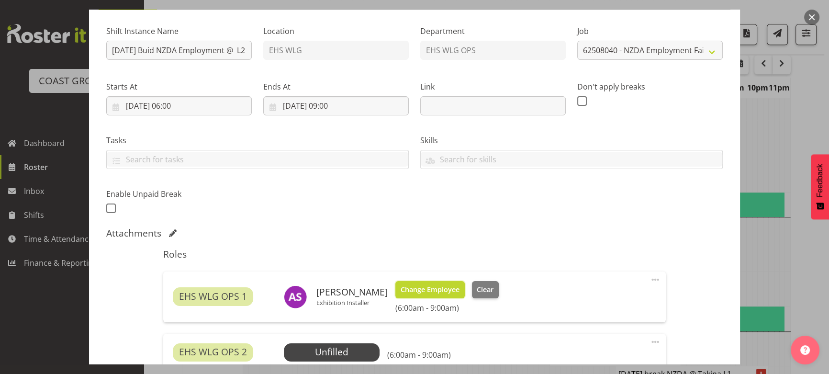
click at [428, 287] on span "Change Employee" at bounding box center [430, 289] width 59 height 11
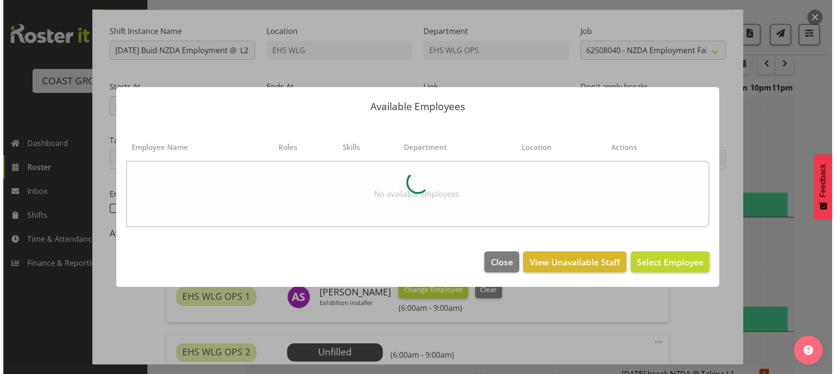
scroll to position [957, 0]
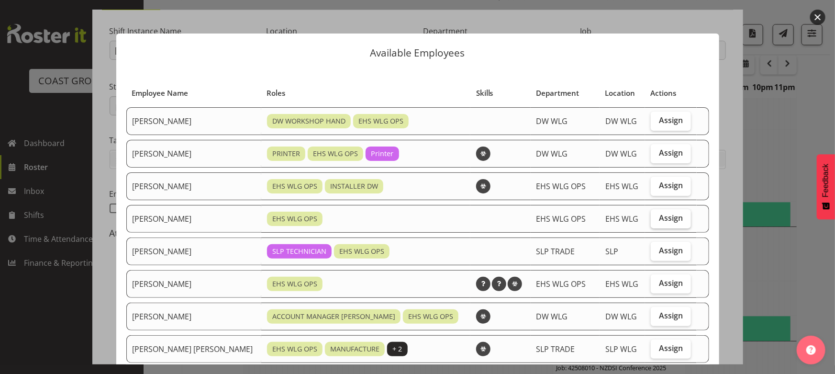
click at [670, 221] on span "Assign" at bounding box center [671, 218] width 24 height 10
click at [657, 221] on input "Assign" at bounding box center [654, 218] width 6 height 6
checkbox input "true"
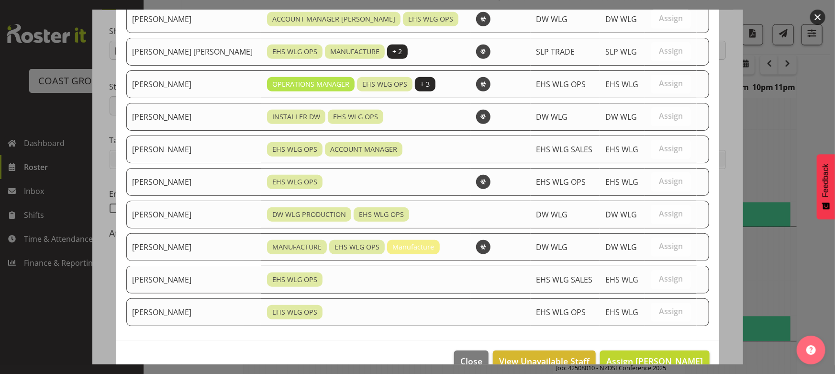
scroll to position [317, 0]
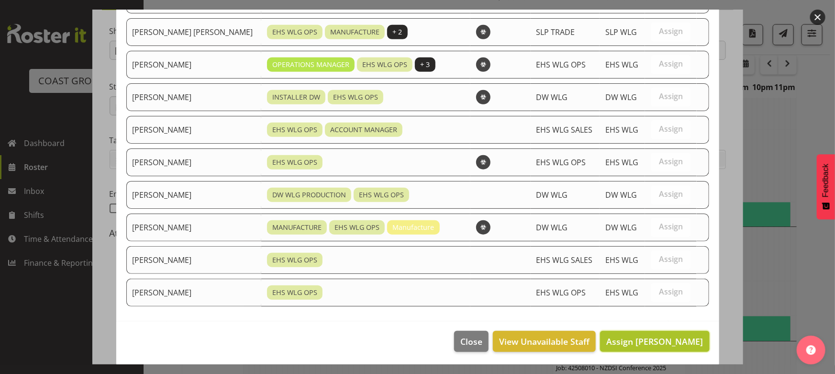
click at [632, 337] on span "Assign Geoffrey Robertson" at bounding box center [655, 341] width 97 height 11
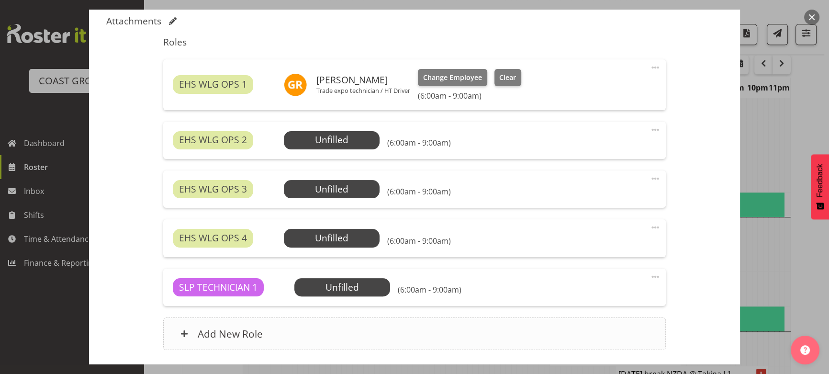
scroll to position [348, 0]
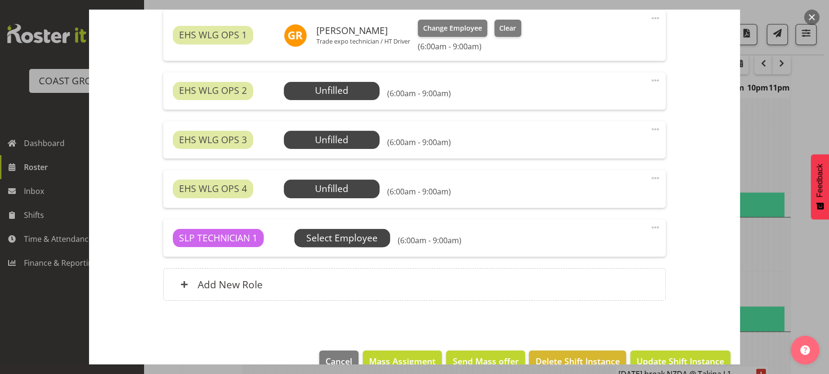
click at [0, 0] on span "Select Employee" at bounding box center [0, 0] width 0 height 0
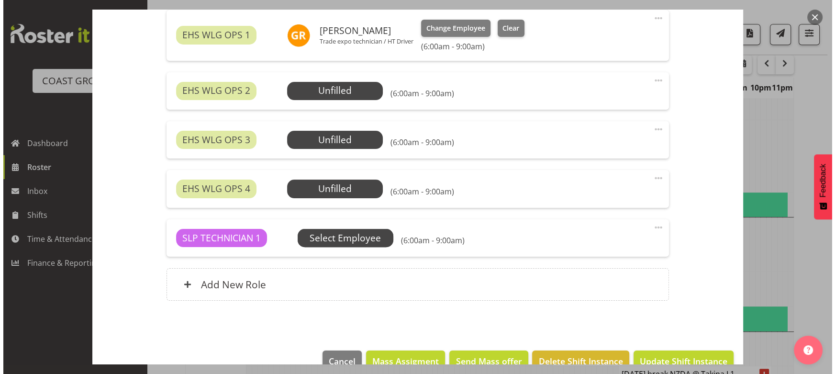
scroll to position [957, 0]
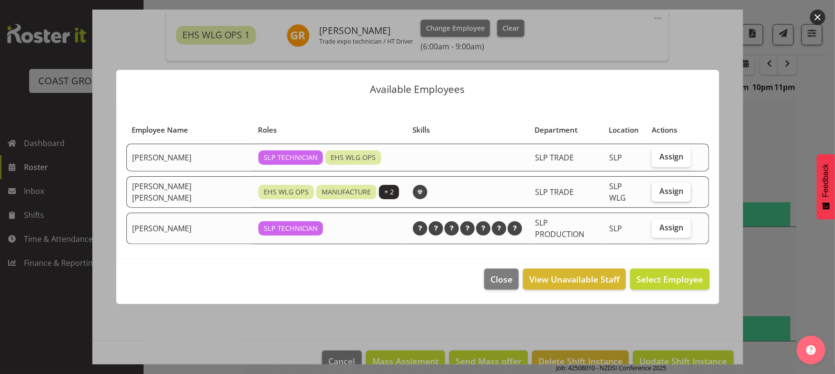
click at [673, 190] on span "Assign" at bounding box center [672, 191] width 24 height 10
click at [658, 190] on input "Assign" at bounding box center [655, 191] width 6 height 6
checkbox input "true"
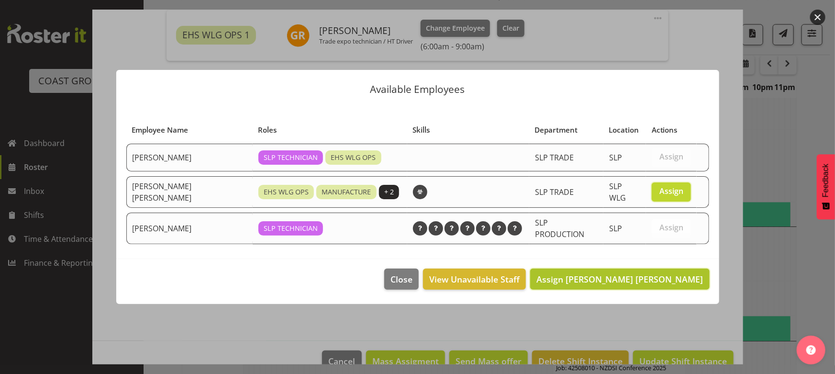
click at [683, 273] on span "Assign Joshua Keith Jackson" at bounding box center [620, 278] width 167 height 11
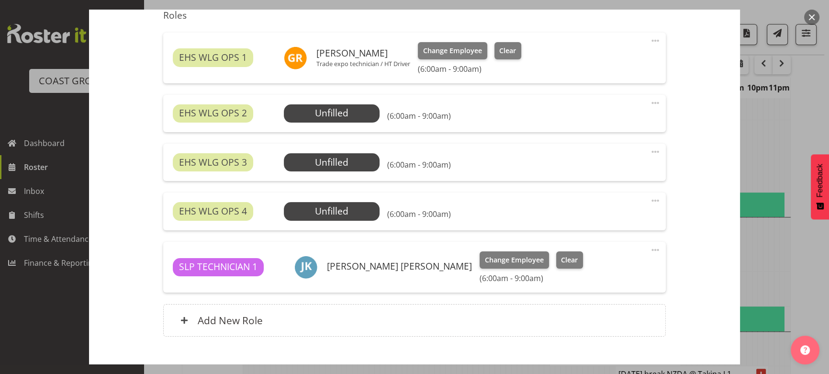
scroll to position [304, 0]
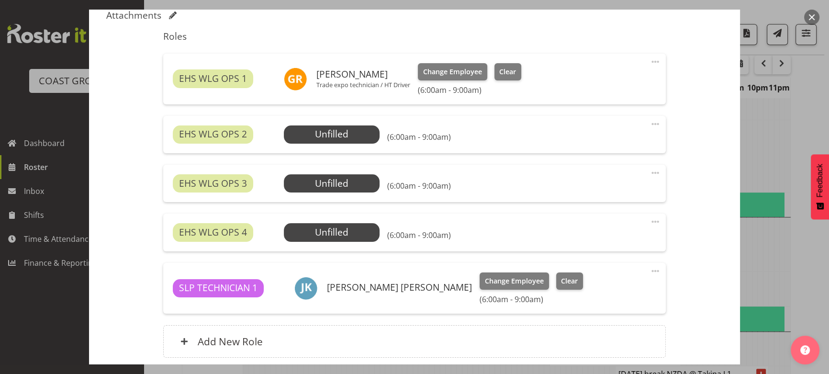
click at [651, 124] on span at bounding box center [655, 123] width 11 height 11
click at [635, 185] on link "Delete" at bounding box center [615, 179] width 92 height 17
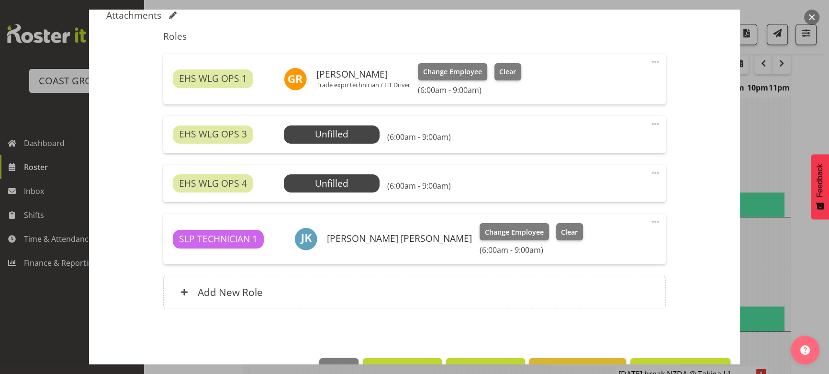
click at [653, 125] on span at bounding box center [655, 123] width 11 height 11
click at [646, 180] on link "Delete" at bounding box center [615, 179] width 92 height 17
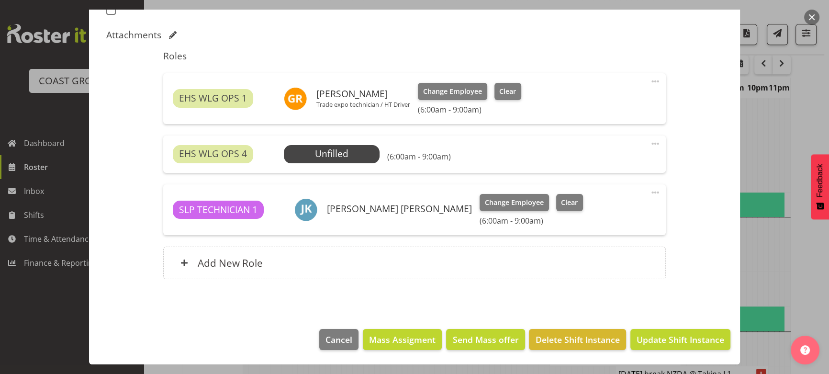
scroll to position [284, 0]
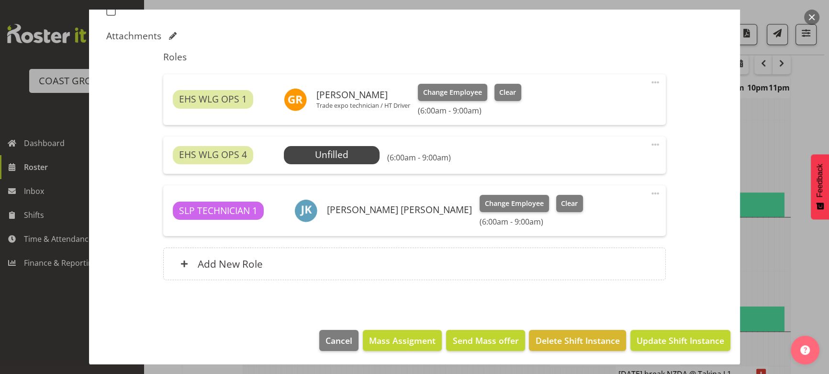
click at [650, 146] on span at bounding box center [655, 144] width 11 height 11
click at [641, 201] on link "Delete" at bounding box center [615, 199] width 92 height 17
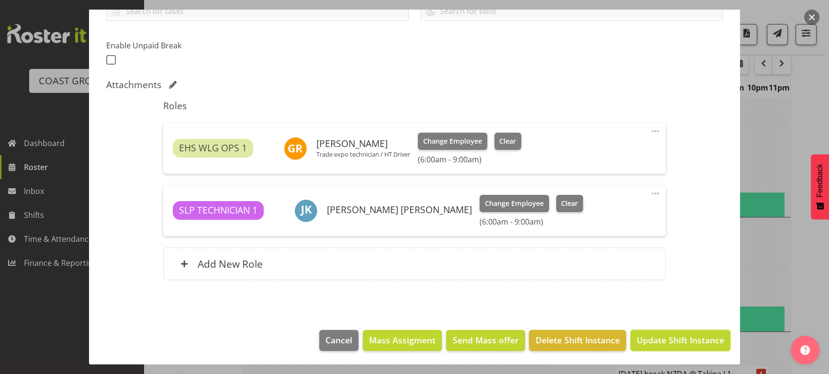
click at [639, 344] on span "Update Shift Instance" at bounding box center [681, 340] width 88 height 12
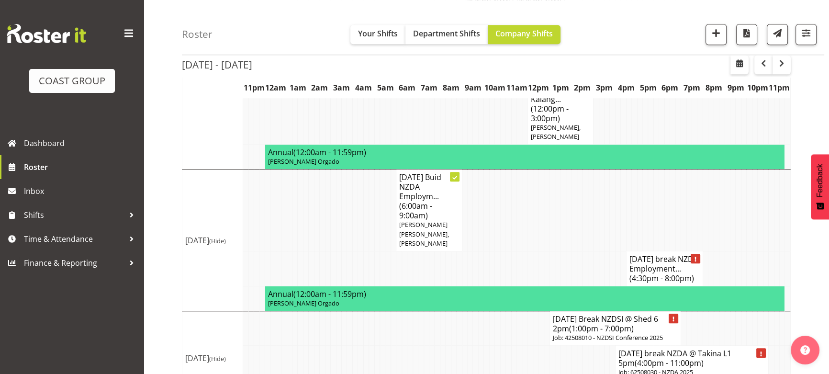
scroll to position [1098, 0]
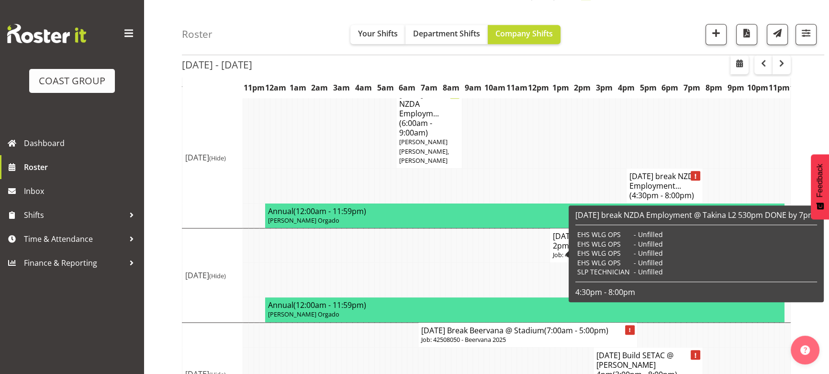
click at [671, 270] on div "AUG 25 break NZDA Employment @ Takina L2 530pm DONE by 7pm! EHS WLG OPS - Unfil…" at bounding box center [696, 253] width 242 height 87
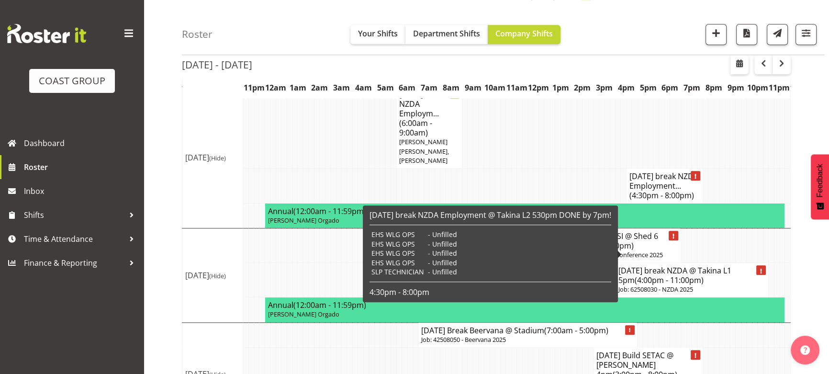
click at [663, 200] on h4 "AUG 25 break NZDA Employment... (4:30pm - 8:00pm)" at bounding box center [665, 185] width 70 height 29
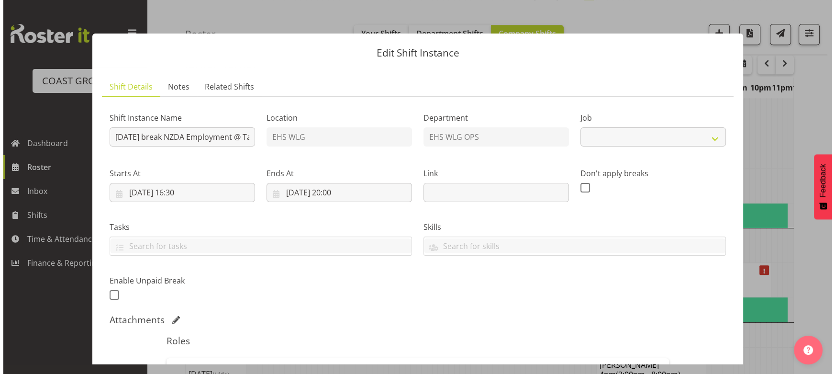
scroll to position [1088, 0]
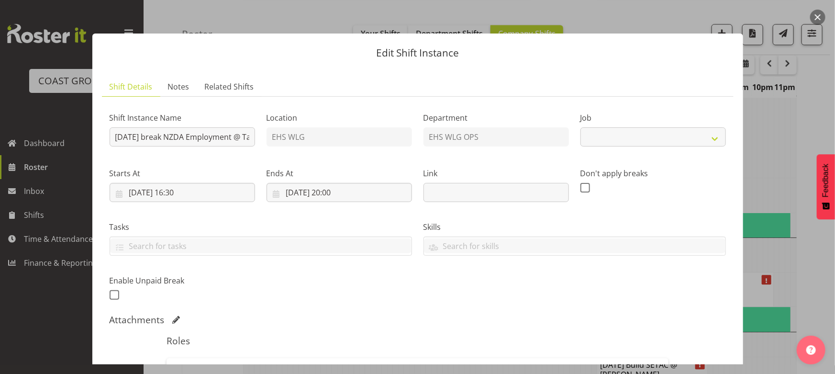
select select "9197"
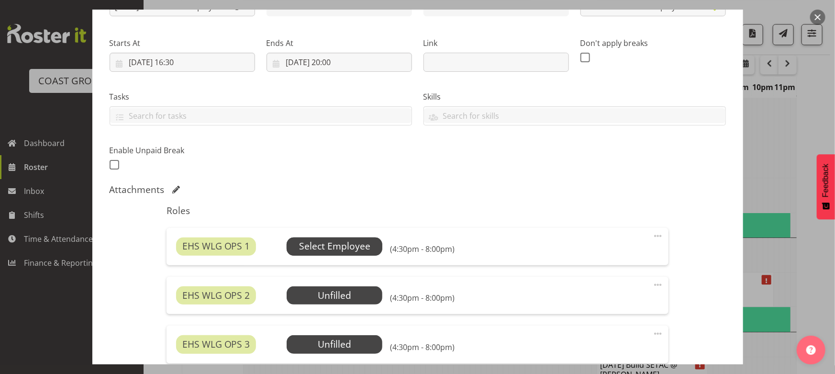
click at [351, 248] on span "Select Employee" at bounding box center [334, 246] width 71 height 14
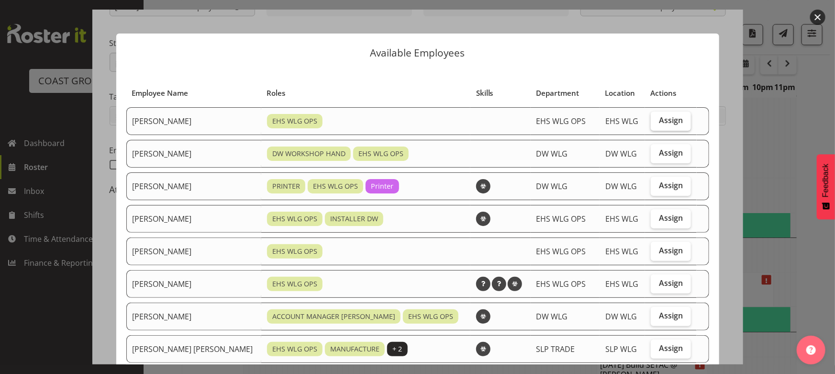
click at [654, 127] on label "Assign" at bounding box center [671, 121] width 40 height 19
click at [654, 124] on input "Assign" at bounding box center [654, 120] width 6 height 6
checkbox input "true"
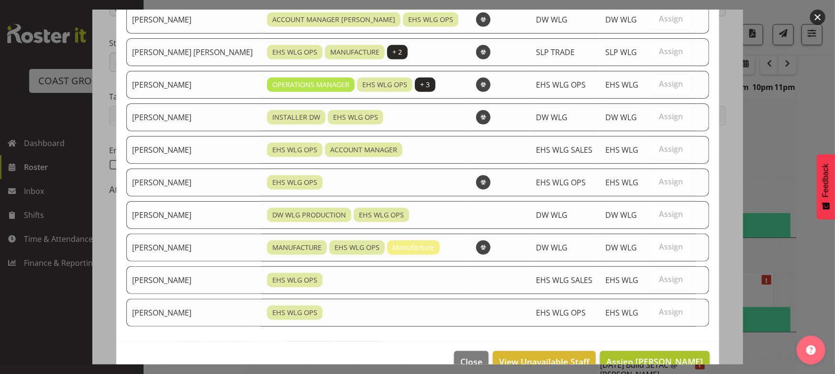
scroll to position [317, 0]
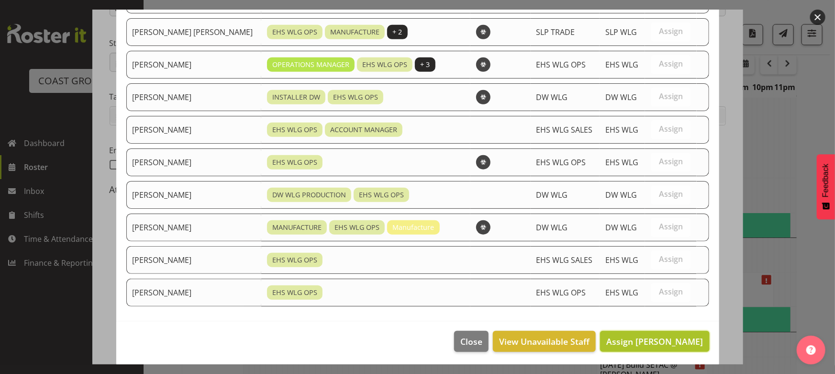
click at [635, 346] on button "Assign Ashton Staats" at bounding box center [654, 341] width 109 height 21
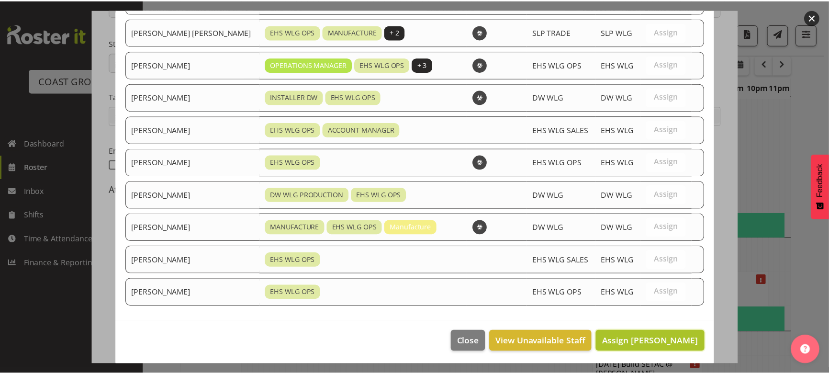
scroll to position [1098, 0]
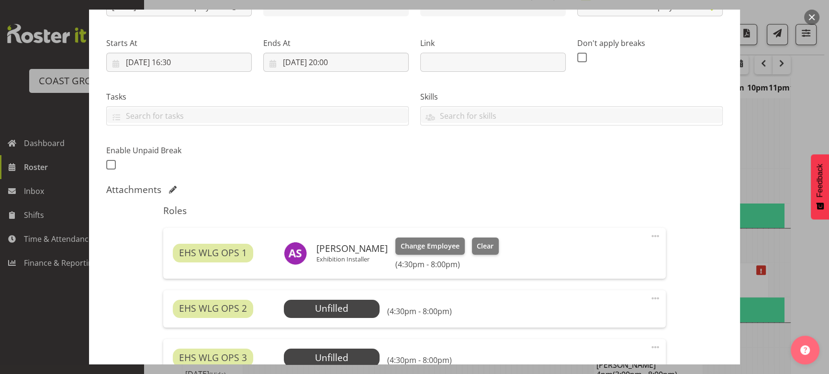
click at [353, 297] on div "EHS WLG OPS 2 Unfilled Select Employee (4:30pm - 8:00pm) Edit Cover Role Delete" at bounding box center [414, 308] width 502 height 37
click at [351, 306] on span "Select Employee" at bounding box center [331, 309] width 71 height 14
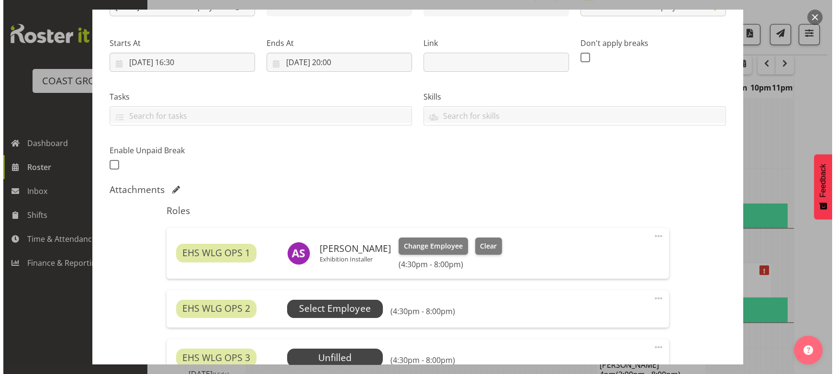
scroll to position [1088, 0]
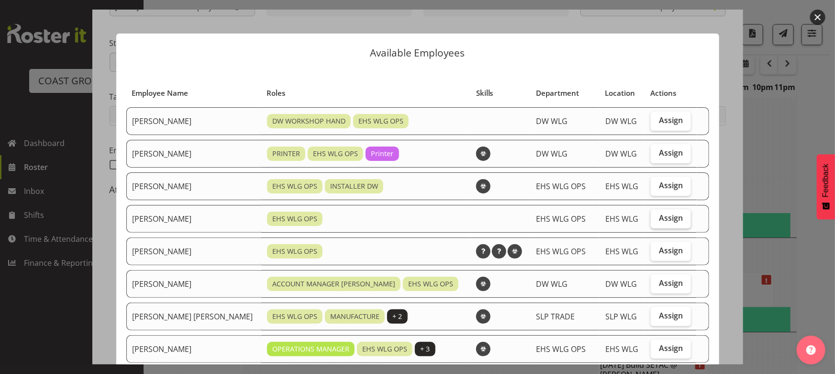
click at [651, 223] on label "Assign" at bounding box center [671, 218] width 40 height 19
click at [651, 221] on input "Assign" at bounding box center [654, 218] width 6 height 6
checkbox input "true"
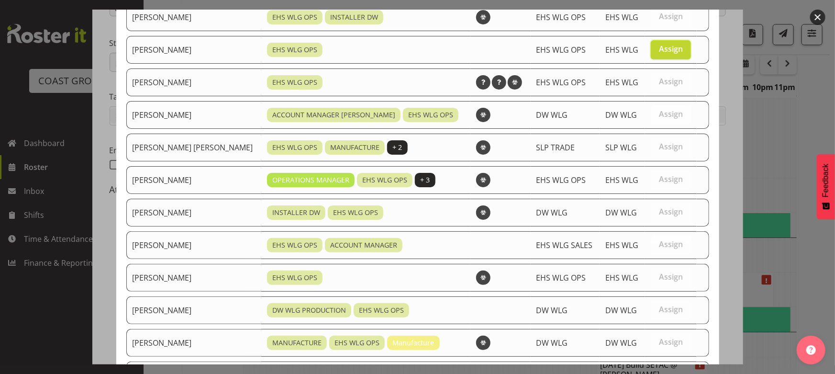
scroll to position [284, 0]
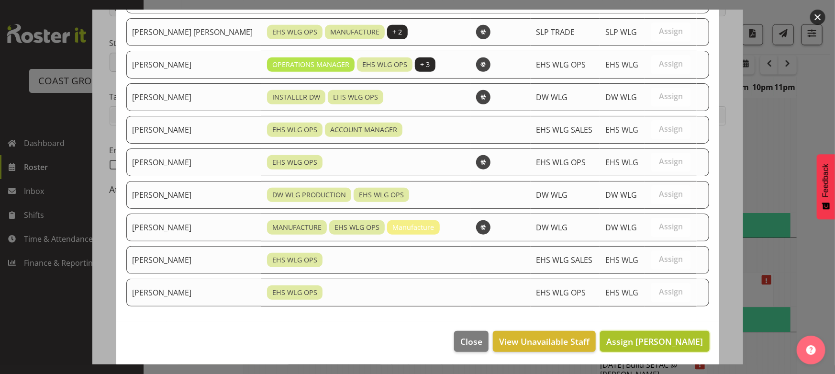
click at [641, 345] on span "Assign Geoffrey Robertson" at bounding box center [655, 341] width 97 height 11
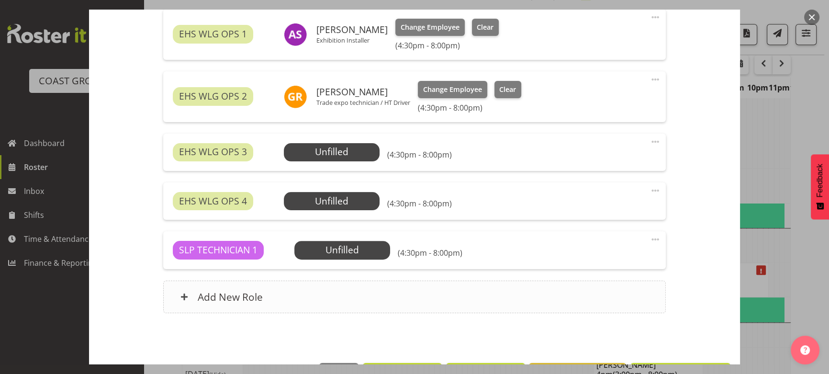
scroll to position [383, 0]
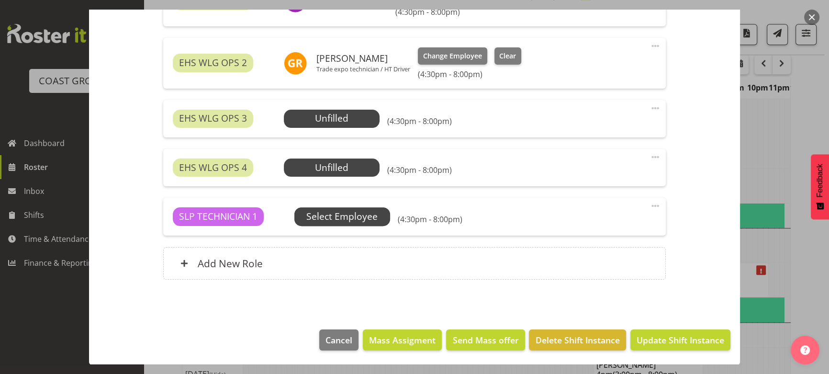
click at [0, 0] on span "Select Employee" at bounding box center [0, 0] width 0 height 0
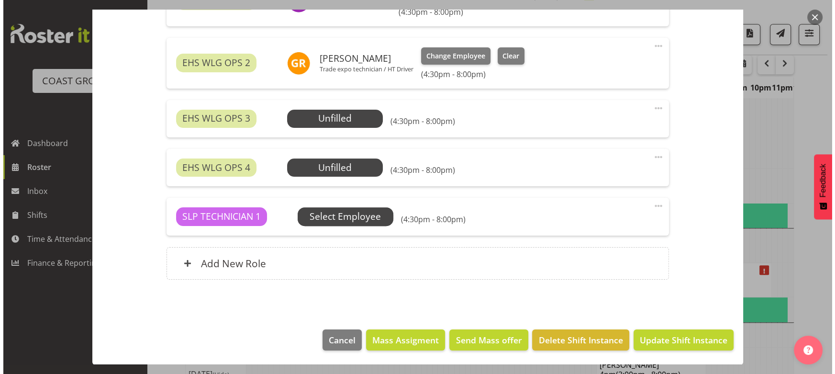
scroll to position [1088, 0]
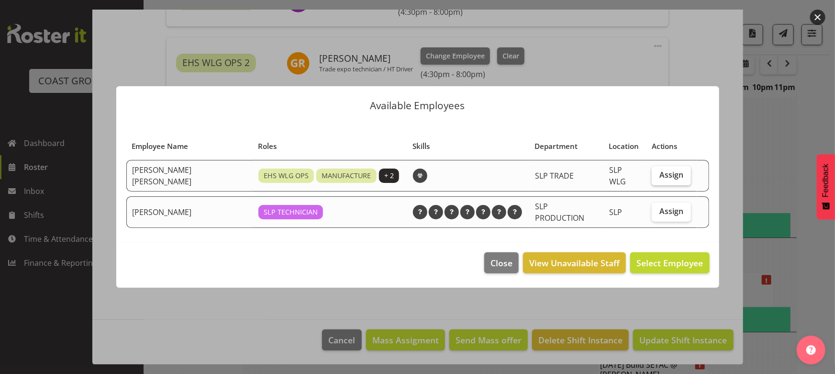
click at [653, 182] on label "Assign" at bounding box center [671, 175] width 39 height 19
click at [653, 178] on input "Assign" at bounding box center [655, 175] width 6 height 6
checkbox input "true"
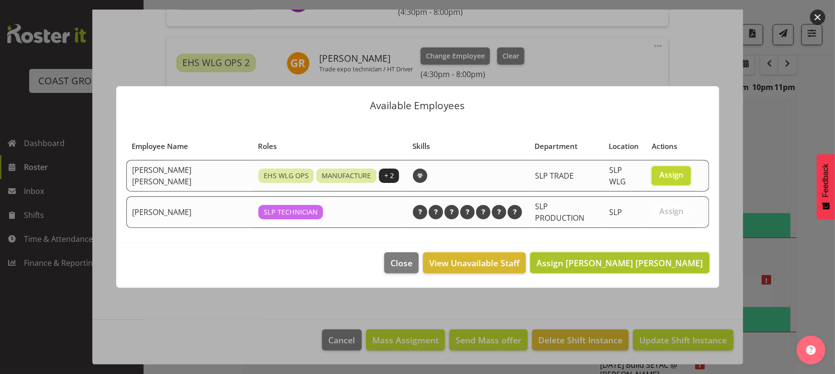
click at [628, 259] on span "Assign Joshua Keith Jackson" at bounding box center [620, 262] width 167 height 11
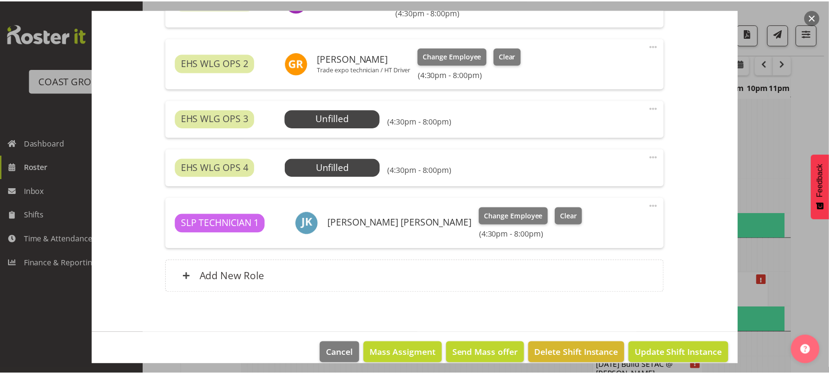
scroll to position [1098, 0]
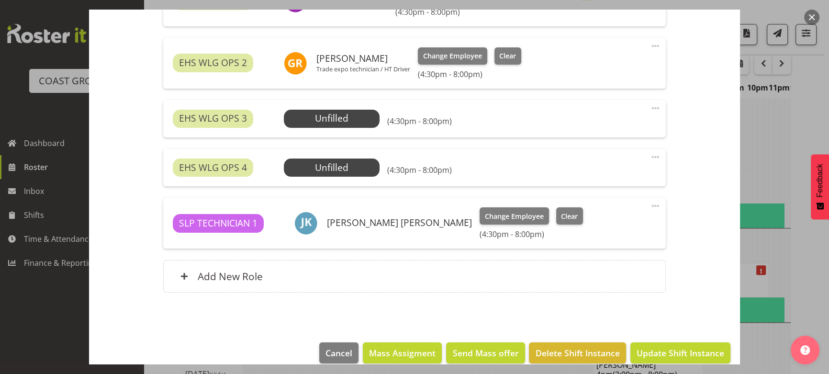
click at [650, 105] on span at bounding box center [655, 107] width 11 height 11
click at [628, 164] on link "Delete" at bounding box center [615, 163] width 92 height 17
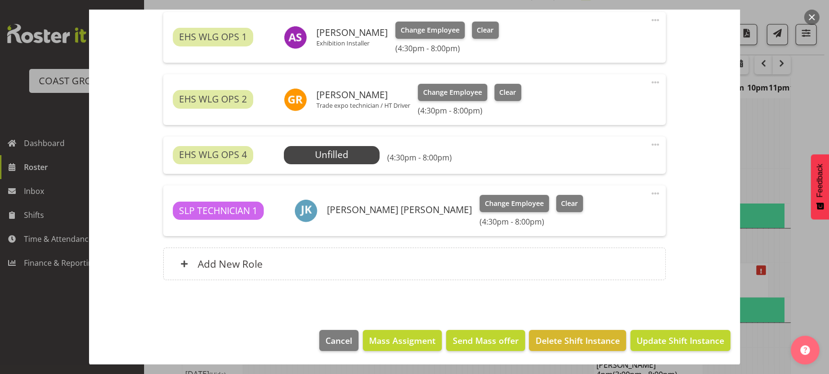
click at [650, 141] on span at bounding box center [655, 144] width 11 height 11
click at [627, 198] on link "Delete" at bounding box center [615, 199] width 92 height 17
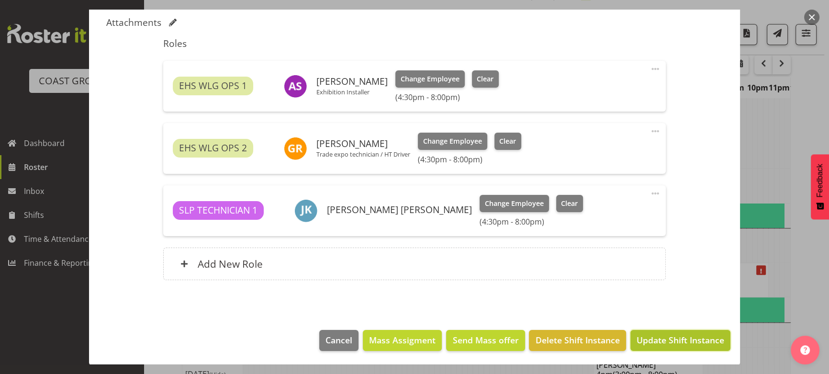
click at [665, 340] on span "Update Shift Instance" at bounding box center [681, 340] width 88 height 12
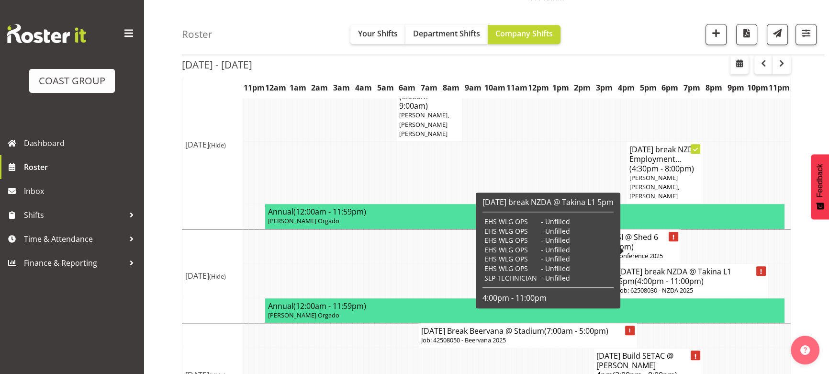
scroll to position [1116, 0]
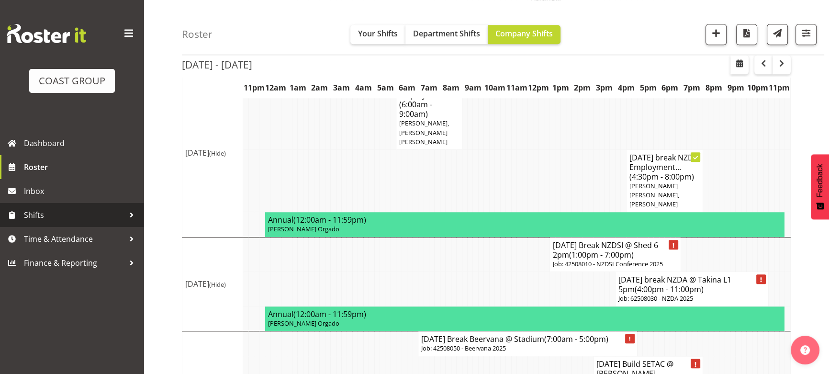
click at [86, 207] on link "Shifts" at bounding box center [72, 215] width 144 height 24
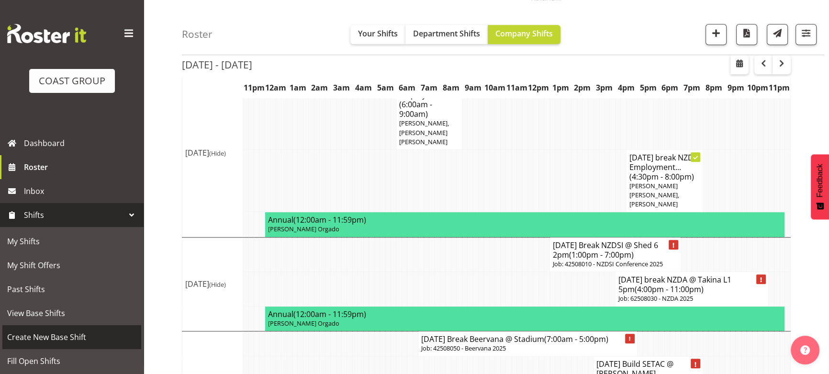
click at [72, 330] on span "Create New Base Shift" at bounding box center [71, 337] width 129 height 14
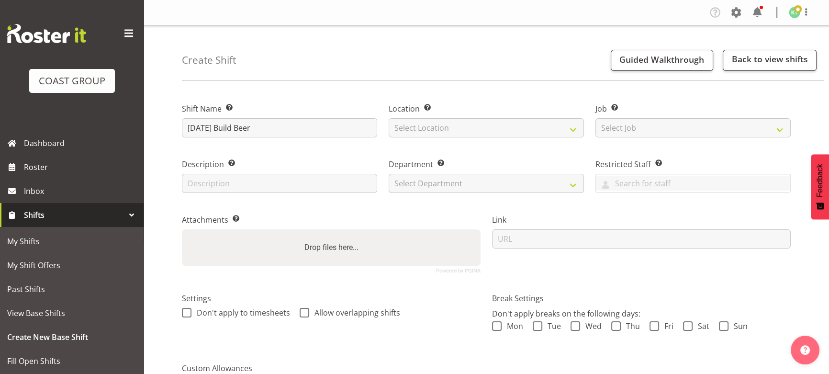
type input "[DATE] Build Beervana @ Stadium"
click at [535, 129] on select "Select Location EHS WLG DW WLG" at bounding box center [486, 127] width 195 height 19
select select "106"
click at [389, 118] on select "Select Location EHS WLG DW WLG" at bounding box center [486, 127] width 195 height 19
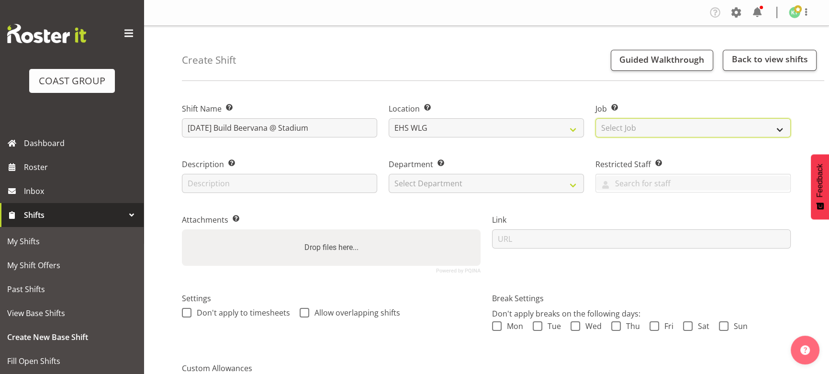
click at [622, 125] on select "Select Job Create new job 1 Carlton Events 1 [PERSON_NAME][GEOGRAPHIC_DATA] 1 […" at bounding box center [693, 127] width 195 height 19
select select "9584"
click at [596, 118] on select "Select Job Create new job 1 Carlton Events 1 [PERSON_NAME][GEOGRAPHIC_DATA] 1 […" at bounding box center [693, 127] width 195 height 19
click at [458, 191] on select "Select Department EHS WLG OPS DW WLG DW WLG SALES" at bounding box center [486, 183] width 195 height 19
select select "43"
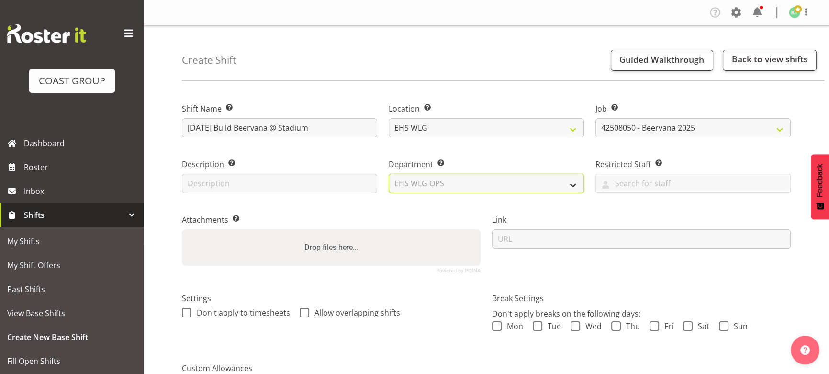
click at [389, 174] on select "Select Department EHS WLG OPS DW WLG DW WLG SALES" at bounding box center [486, 183] width 195 height 19
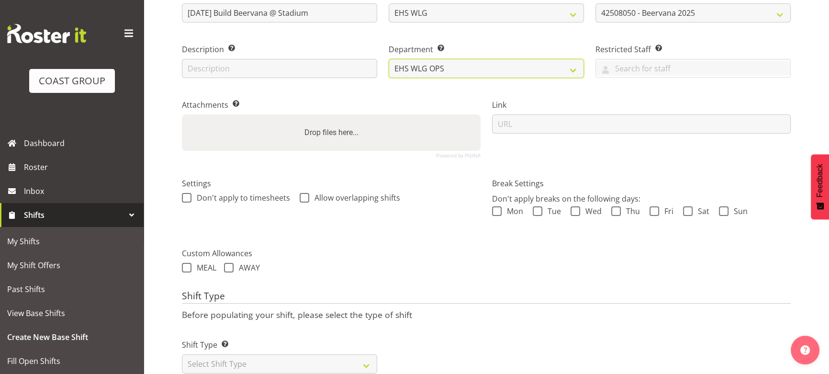
scroll to position [143, 0]
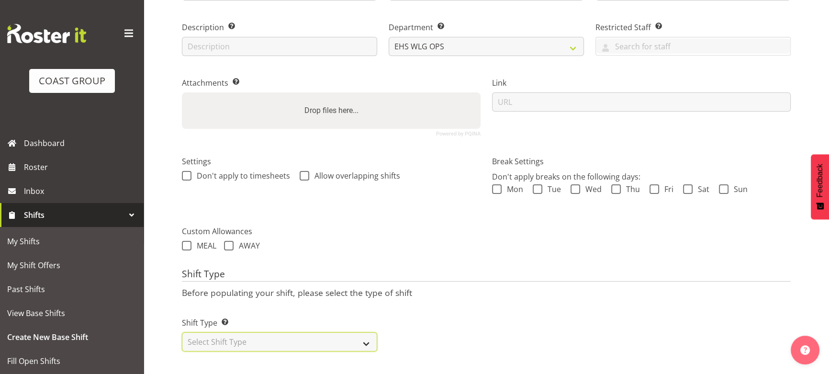
click at [278, 336] on select "Select Shift Type One Off Shift Recurring Shift Rotating Shift" at bounding box center [279, 341] width 195 height 19
select select "one_off"
click at [182, 332] on select "Select Shift Type One Off Shift Recurring Shift Rotating Shift" at bounding box center [279, 341] width 195 height 19
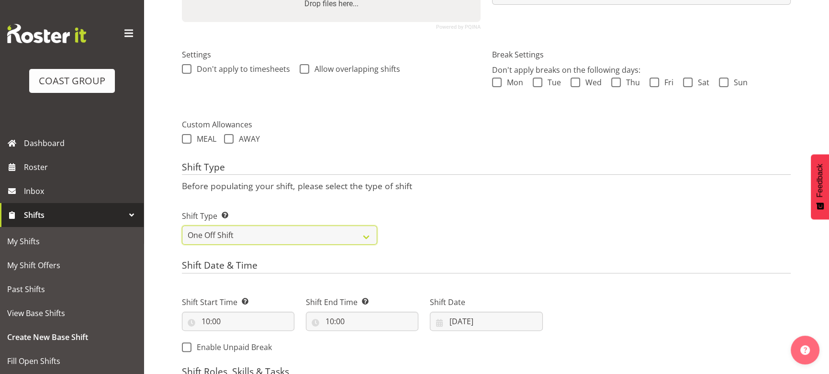
scroll to position [273, 0]
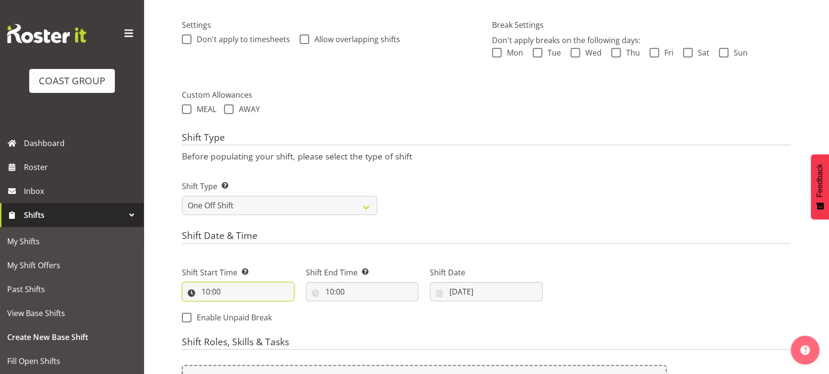
click at [238, 296] on input "10:00" at bounding box center [238, 291] width 113 height 19
click at [239, 304] on div "00 01 02 03 04 05 06 07 08 09 10 11 12 13 14 15 16 17 18 19 20 21 22 23 : 00 01…" at bounding box center [258, 319] width 153 height 32
drag, startPoint x: 244, startPoint y: 315, endPoint x: 244, endPoint y: 306, distance: 8.6
click at [244, 315] on select "00 01 02 03 04 05 06 07 08 09 10 11 12 13 14 15 16 17 18 19 20 21 22 23" at bounding box center [247, 316] width 22 height 19
select select "7"
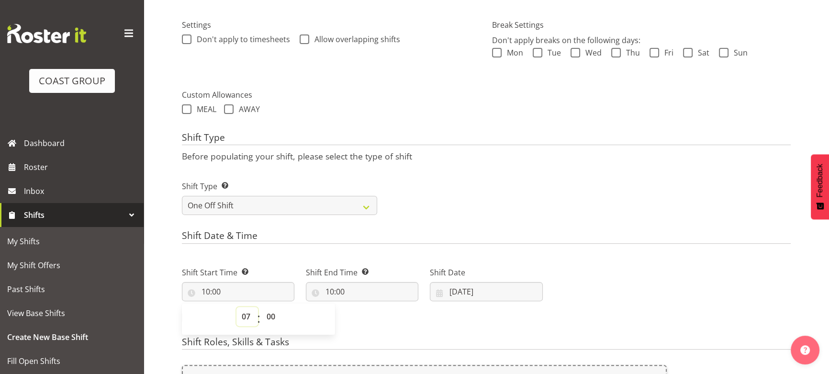
click at [236, 307] on select "00 01 02 03 04 05 06 07 08 09 10 11 12 13 14 15 16 17 18 19 20 21 22 23" at bounding box center [247, 316] width 22 height 19
type input "07:00"
click at [366, 299] on input "10:00" at bounding box center [362, 291] width 113 height 19
drag, startPoint x: 370, startPoint y: 316, endPoint x: 369, endPoint y: 306, distance: 9.7
click at [369, 315] on select "00 01 02 03 04 05 06 07 08 09 10 11 12 13 14 15 16 17 18 19 20 21 22 23" at bounding box center [371, 316] width 22 height 19
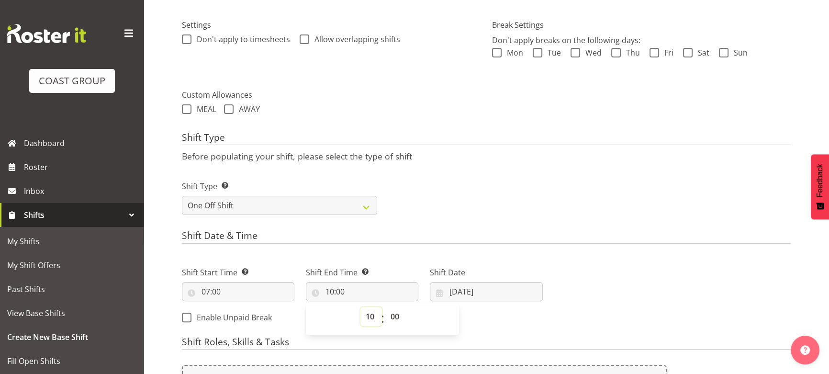
select select "11"
click at [360, 307] on select "00 01 02 03 04 05 06 07 08 09 10 11 12 13 14 15 16 17 18 19 20 21 22 23" at bounding box center [371, 316] width 22 height 19
type input "11:00"
click at [473, 289] on input "[DATE]" at bounding box center [486, 291] width 113 height 19
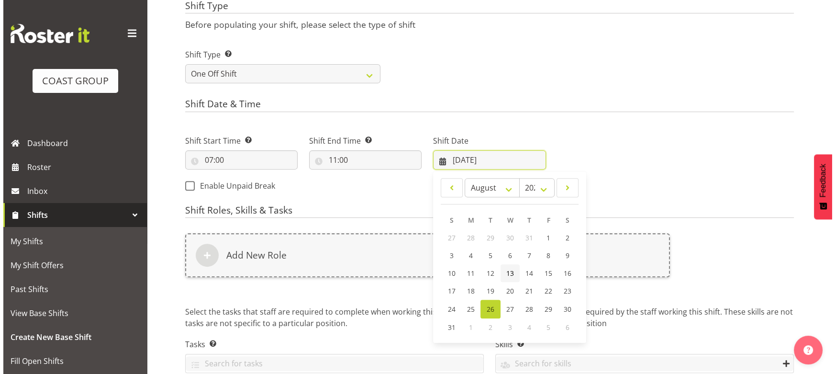
scroll to position [448, 0]
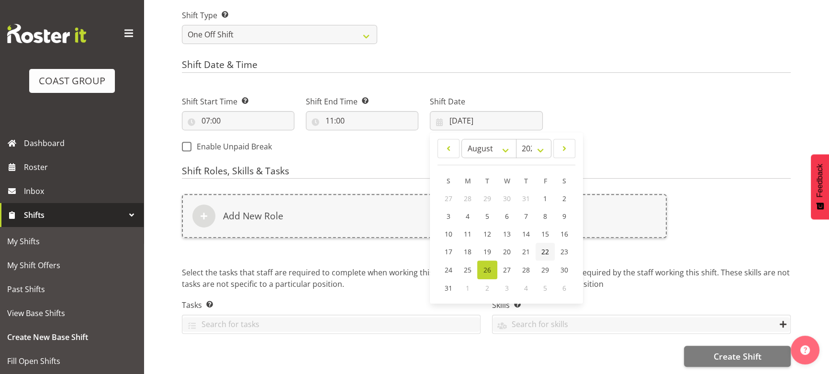
click at [550, 246] on link "22" at bounding box center [545, 252] width 19 height 18
type input "[DATE]"
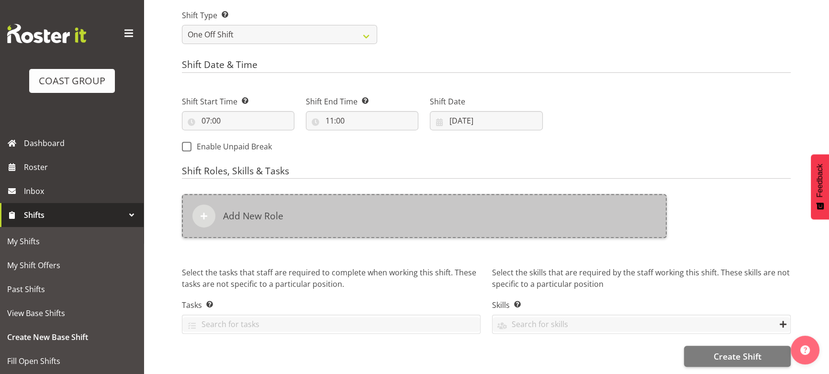
click at [472, 223] on div "Add New Role" at bounding box center [424, 216] width 485 height 44
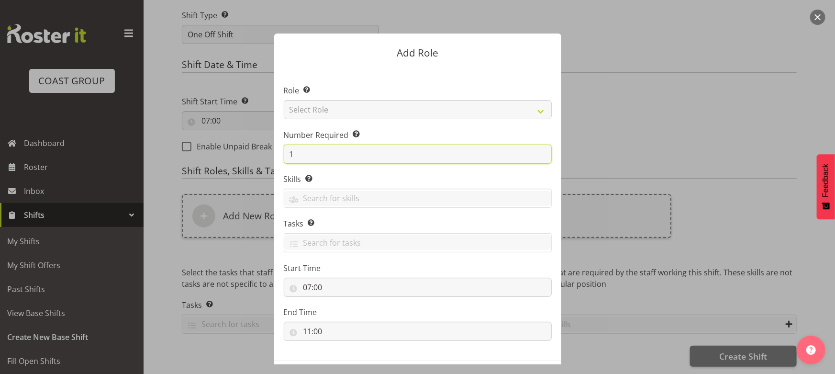
drag, startPoint x: 308, startPoint y: 159, endPoint x: 281, endPoint y: 161, distance: 26.9
click at [284, 161] on input "1" at bounding box center [418, 154] width 268 height 19
type input "2"
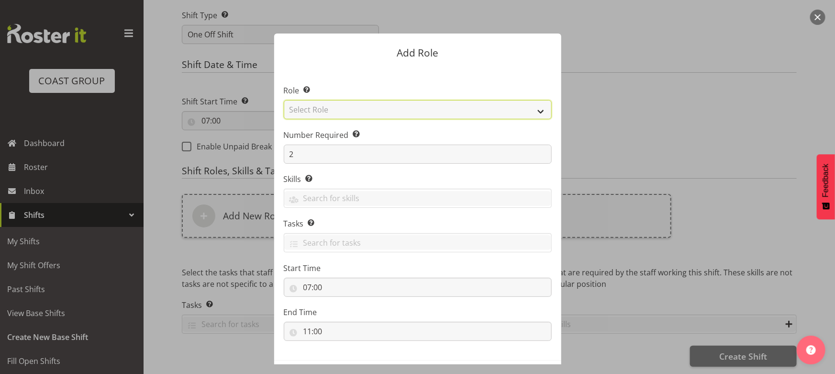
click at [316, 111] on select "Select Role ACCOUNT MANAGER ACCOUNT MANAGER DW ACCOUNTS [PERSON_NAME] VEHICLES …" at bounding box center [418, 109] width 268 height 19
select select "191"
click at [284, 100] on select "Select Role ACCOUNT MANAGER ACCOUNT MANAGER DW ACCOUNTS [PERSON_NAME] VEHICLES …" at bounding box center [418, 109] width 268 height 19
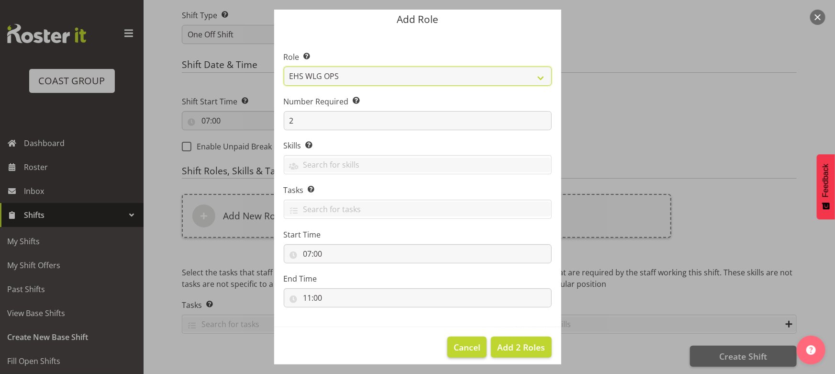
scroll to position [41, 0]
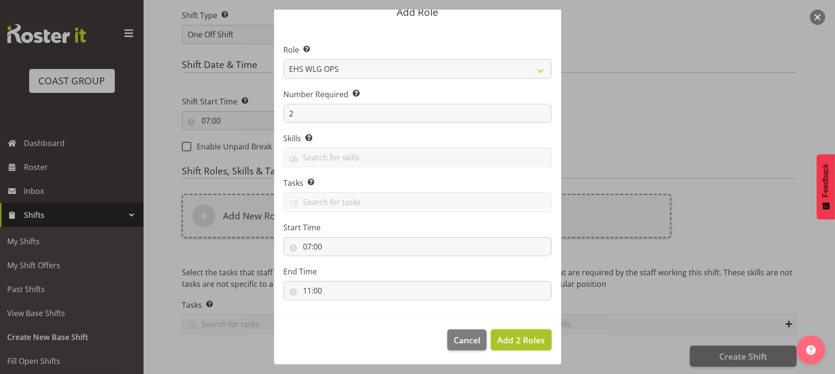
click at [504, 334] on span "Add 2 Roles" at bounding box center [521, 339] width 48 height 11
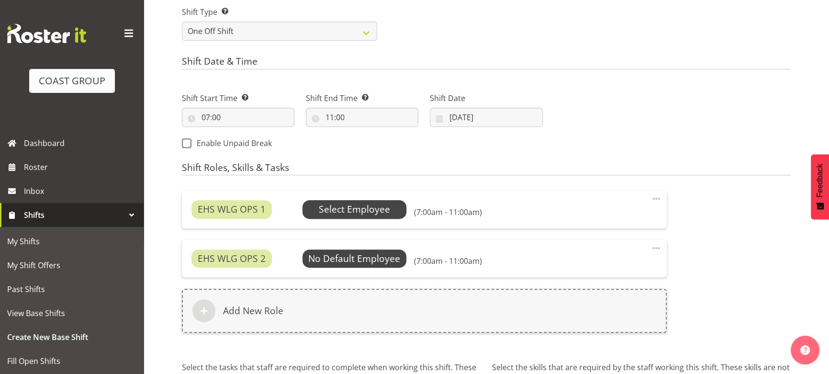
click at [388, 214] on span "Select Employee" at bounding box center [355, 209] width 104 height 18
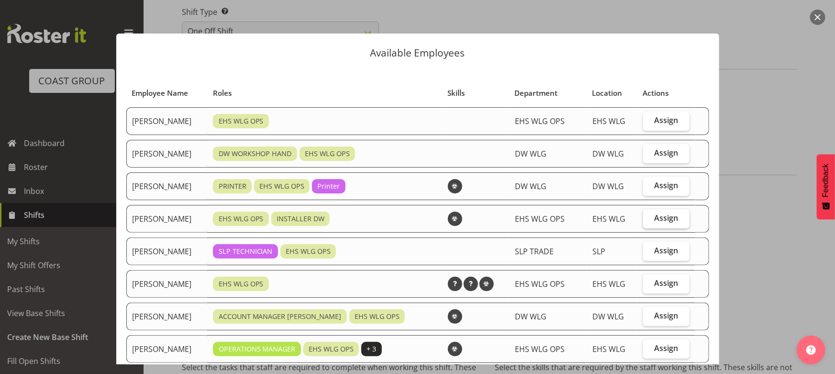
drag, startPoint x: 651, startPoint y: 218, endPoint x: 632, endPoint y: 230, distance: 22.0
click at [654, 218] on span "Assign" at bounding box center [666, 218] width 24 height 10
click at [650, 218] on input "Assign" at bounding box center [646, 218] width 6 height 6
checkbox input "true"
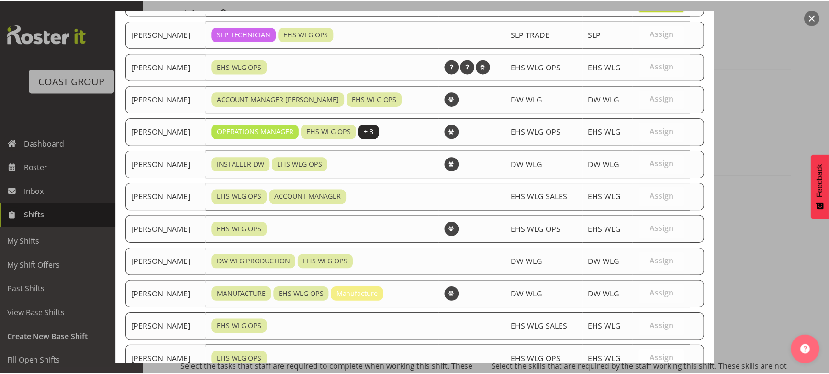
scroll to position [284, 0]
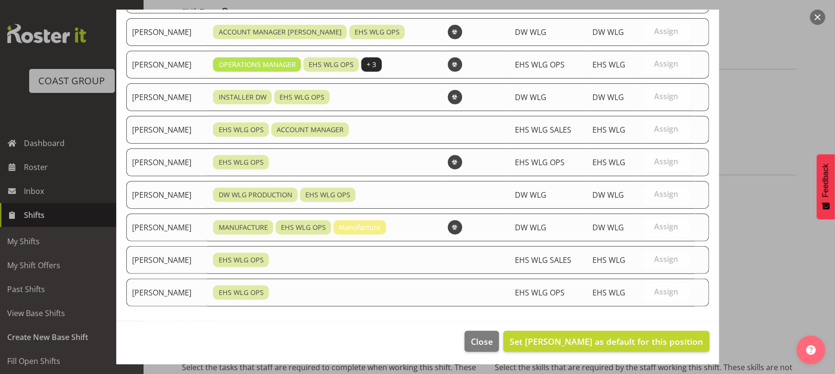
click at [821, 14] on button "button" at bounding box center [817, 17] width 15 height 15
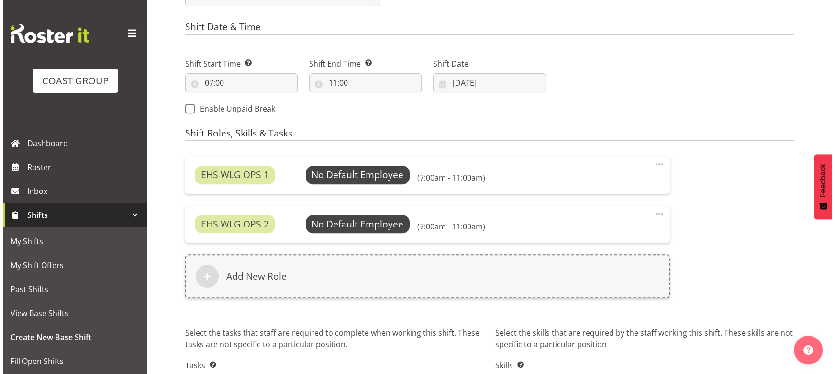
scroll to position [491, 0]
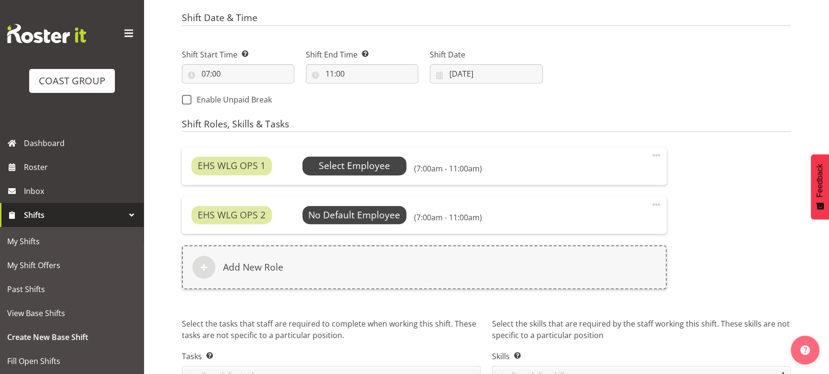
click at [388, 158] on span "Select Employee" at bounding box center [355, 166] width 104 height 18
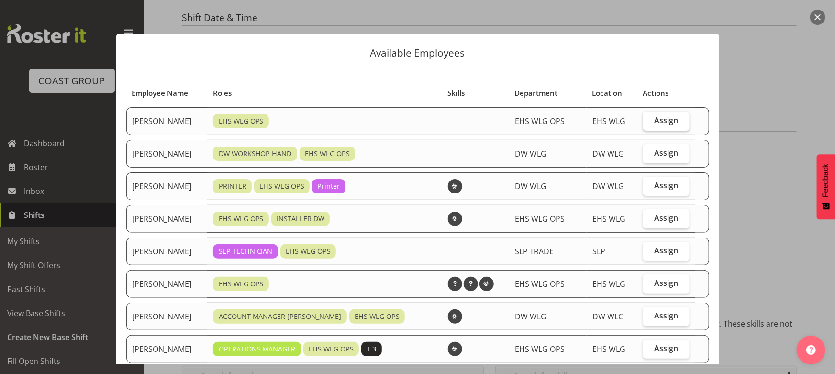
click at [670, 119] on span "Assign" at bounding box center [666, 120] width 24 height 10
click at [650, 119] on input "Assign" at bounding box center [646, 120] width 6 height 6
checkbox input "true"
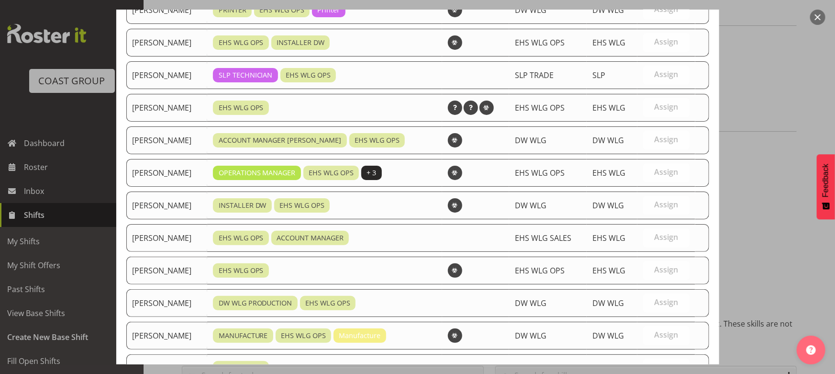
scroll to position [284, 0]
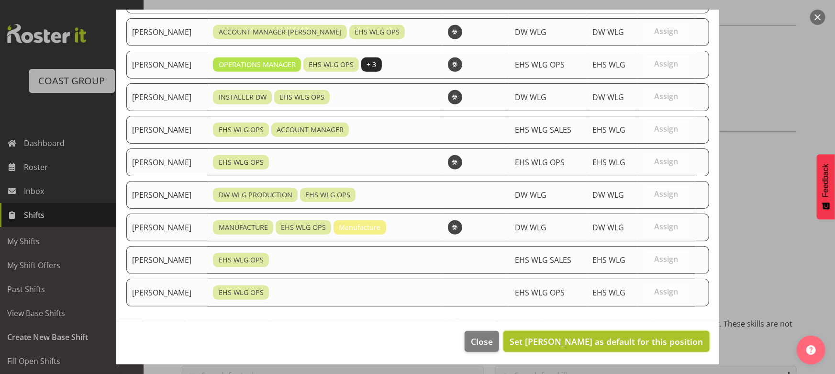
click at [642, 340] on span "Set Ashton Staats as default for this position" at bounding box center [606, 341] width 193 height 11
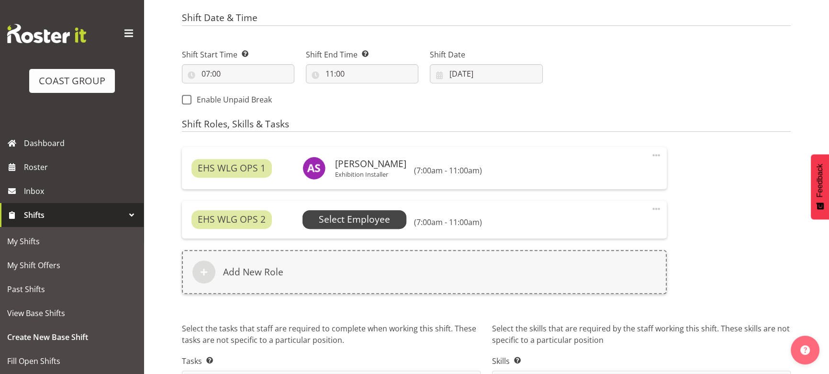
click at [380, 224] on span "Select Employee" at bounding box center [354, 220] width 71 height 14
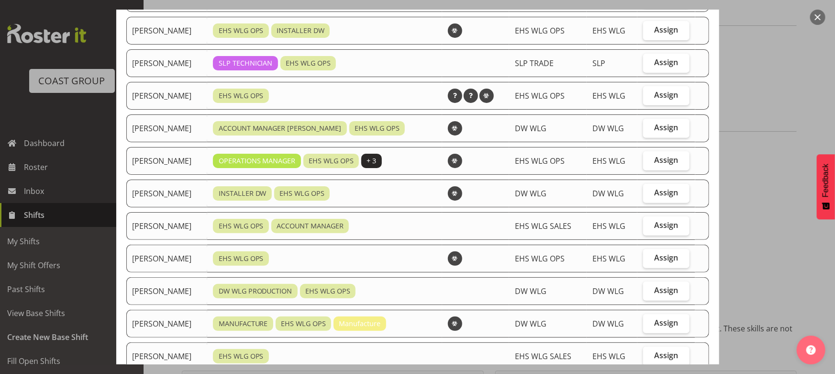
scroll to position [174, 0]
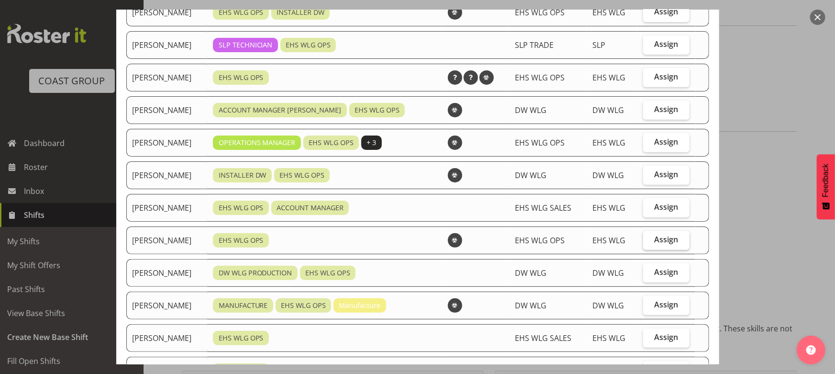
click at [668, 246] on label "Assign" at bounding box center [666, 240] width 46 height 19
click at [650, 243] on input "Assign" at bounding box center [646, 239] width 6 height 6
checkbox input "true"
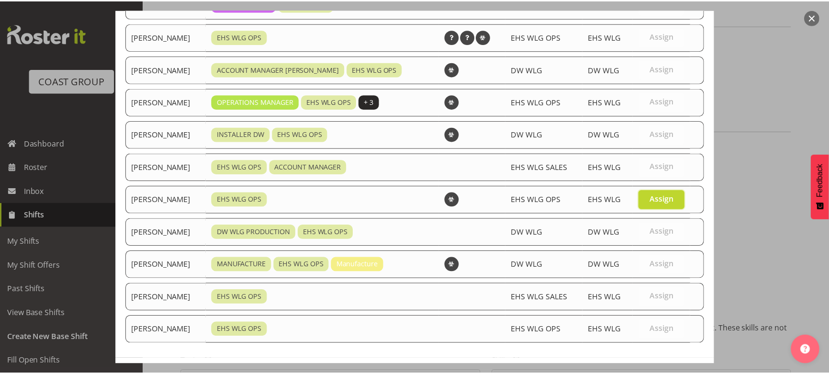
scroll to position [252, 0]
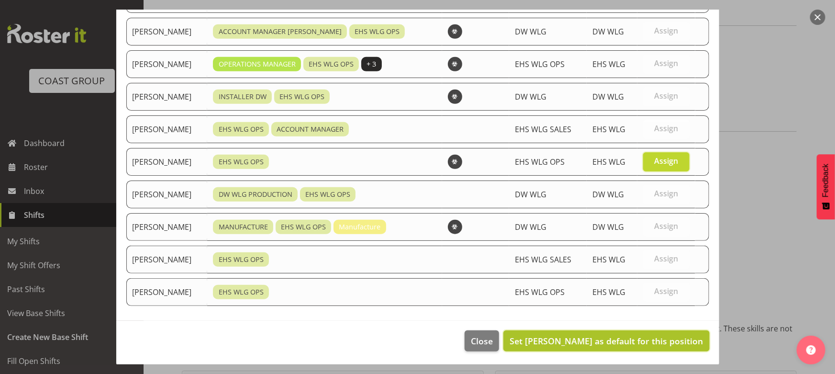
click at [661, 339] on span "Set Michael Ngametua as default for this position" at bounding box center [606, 340] width 193 height 11
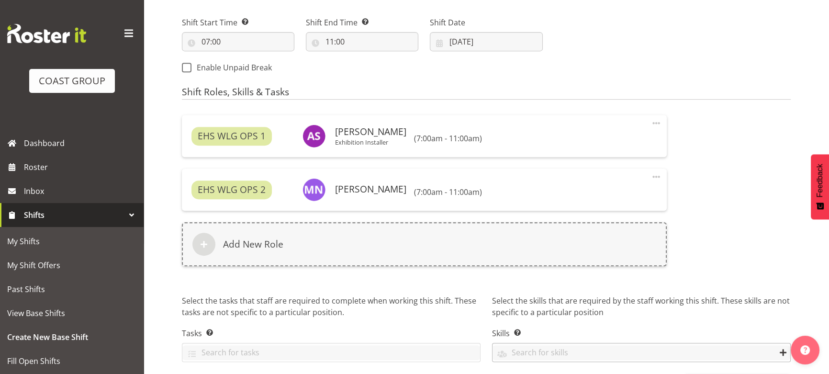
scroll to position [557, 0]
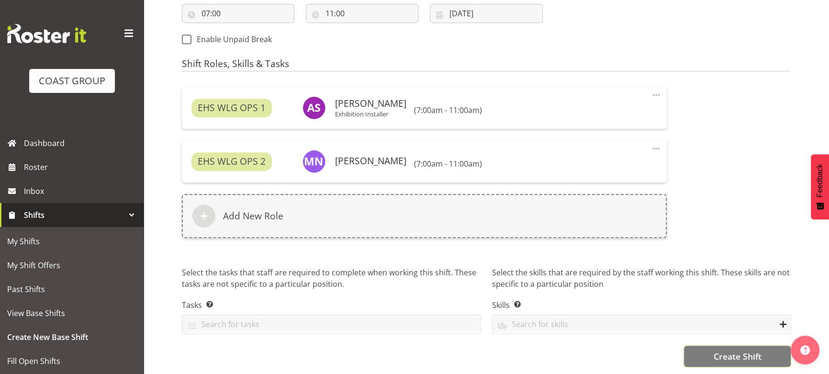
click at [722, 353] on span "Create Shift" at bounding box center [737, 356] width 48 height 12
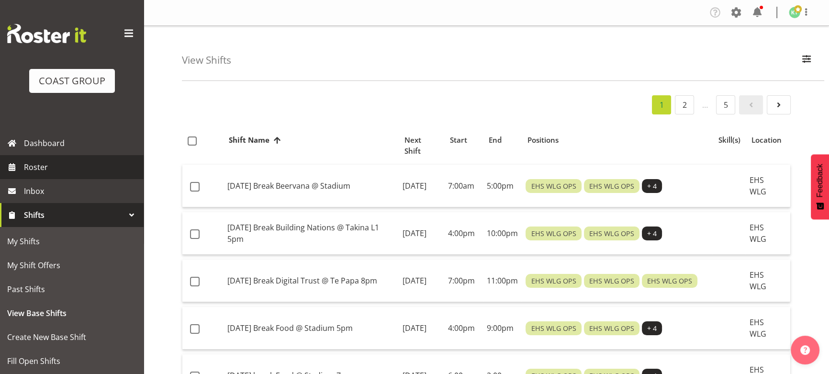
click at [76, 172] on span "Roster" at bounding box center [81, 167] width 115 height 14
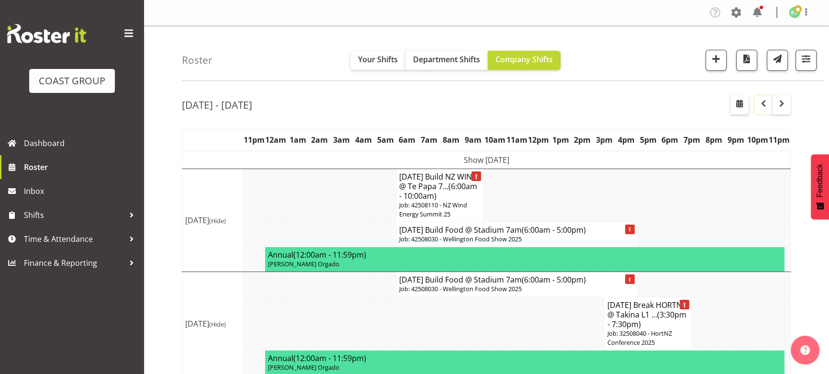
click at [758, 105] on span "button" at bounding box center [763, 103] width 11 height 11
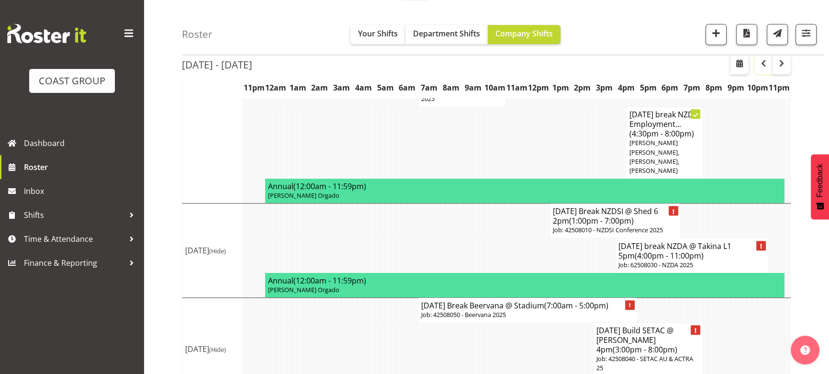
scroll to position [1305, 0]
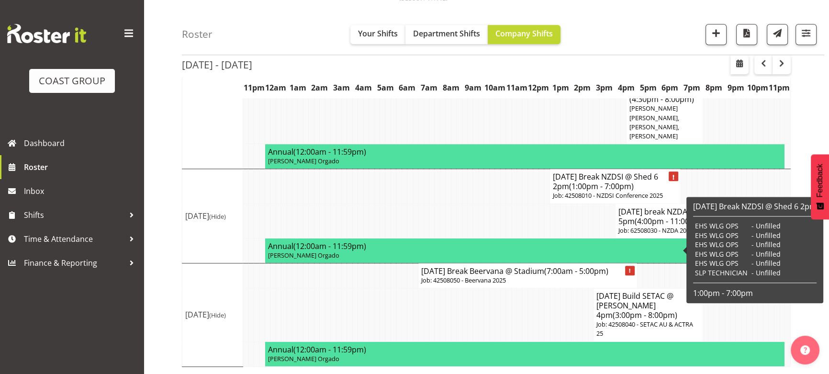
click at [611, 200] on p "Job: 42508010 - NZDSI Conference 2025" at bounding box center [615, 195] width 125 height 9
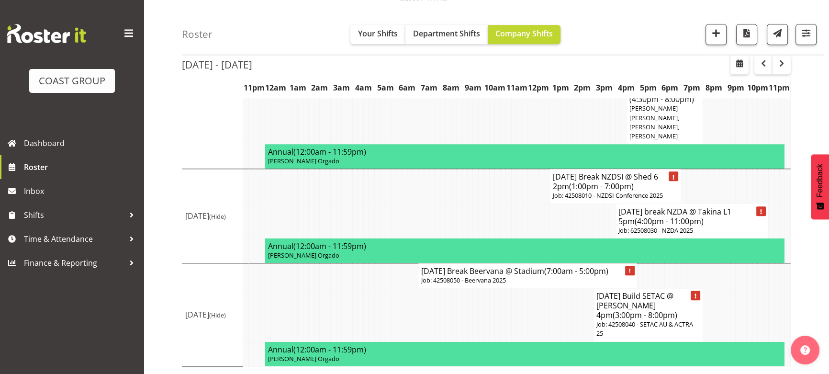
select select
select select "7"
select select "2025"
select select "19"
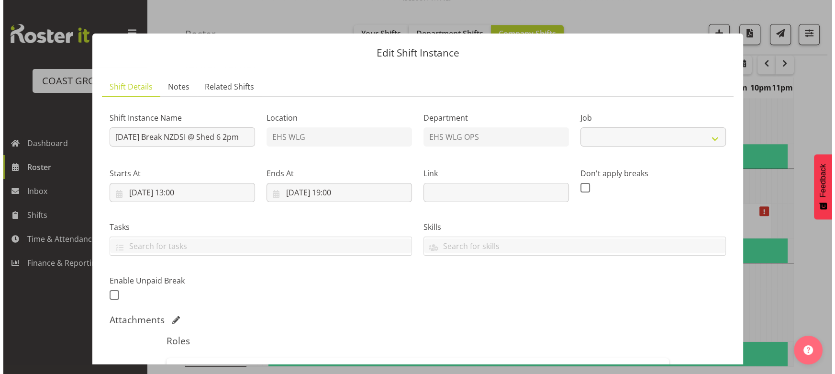
scroll to position [1296, 0]
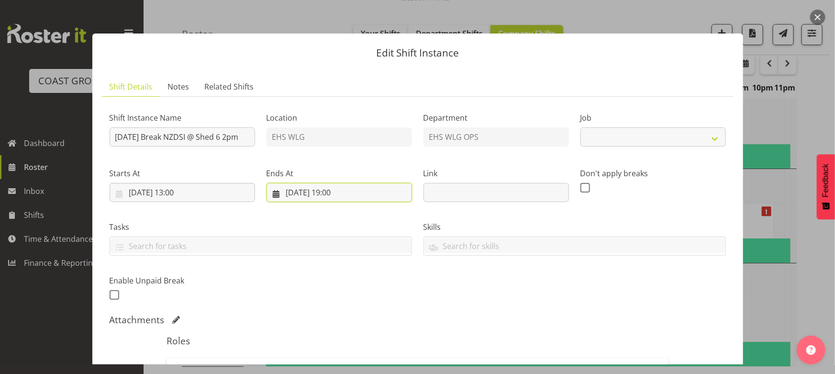
click at [329, 193] on input "[DATE] 19:00" at bounding box center [340, 192] width 146 height 19
select select "8309"
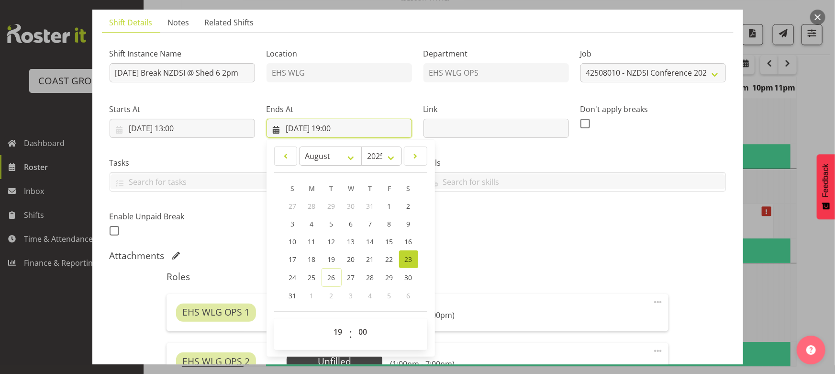
scroll to position [130, 0]
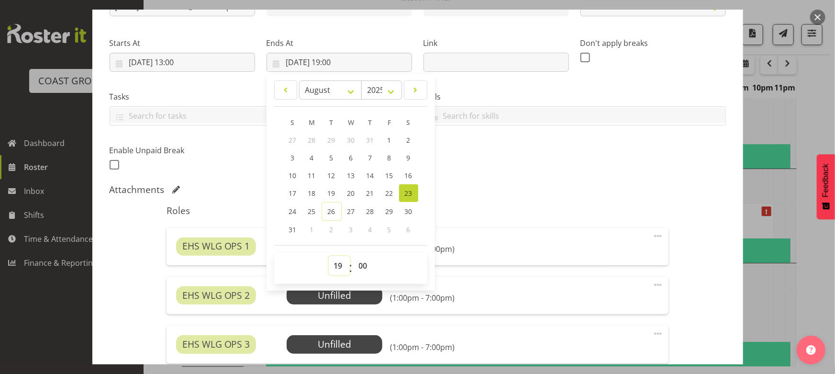
click at [339, 269] on select "00 01 02 03 04 05 06 07 08 09 10 11 12 13 14 15 16 17 18 19 20 21 22 23" at bounding box center [340, 265] width 22 height 19
select select "16"
click at [329, 256] on select "00 01 02 03 04 05 06 07 08 09 10 11 12 13 14 15 16 17 18 19 20 21 22 23" at bounding box center [340, 265] width 22 height 19
type input "[DATE] 16:00"
click at [658, 182] on div "Shift Instance Name [DATE] Break NZDSI @ Shed 6 2pm Location EHS WLG Department…" at bounding box center [418, 270] width 617 height 592
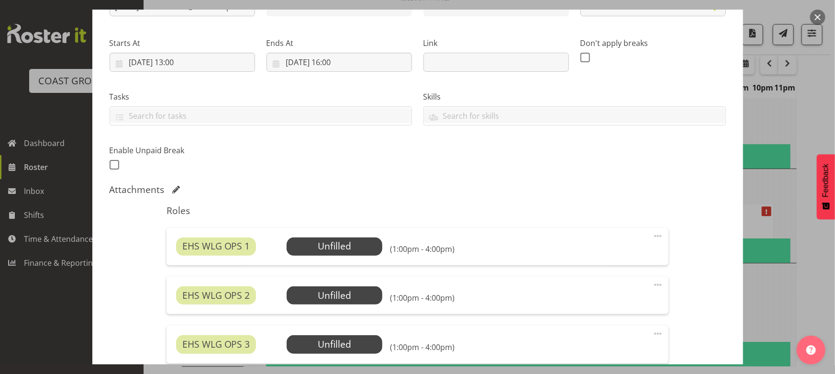
scroll to position [261, 0]
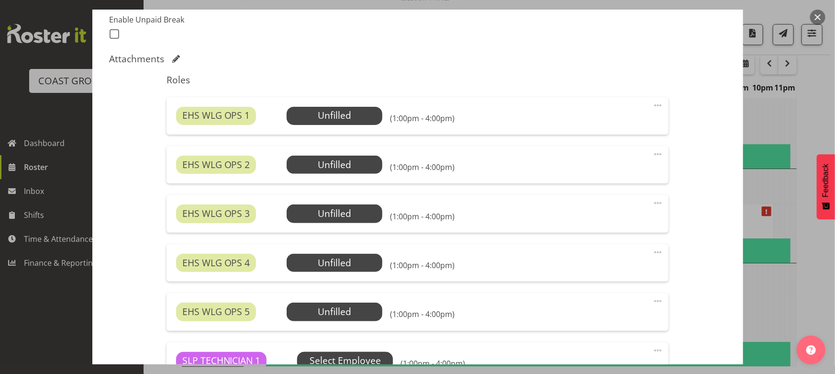
click at [0, 0] on span "Select Employee" at bounding box center [0, 0] width 0 height 0
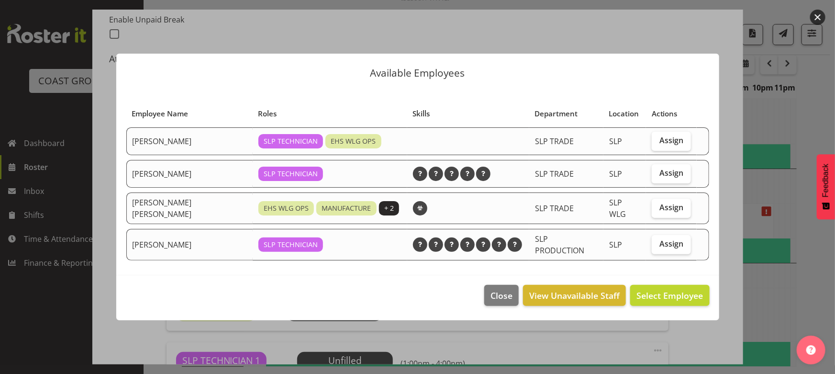
drag, startPoint x: 669, startPoint y: 209, endPoint x: 661, endPoint y: 228, distance: 21.0
click at [666, 210] on span "Assign" at bounding box center [672, 208] width 24 height 10
click at [658, 210] on input "Assign" at bounding box center [655, 207] width 6 height 6
checkbox input "true"
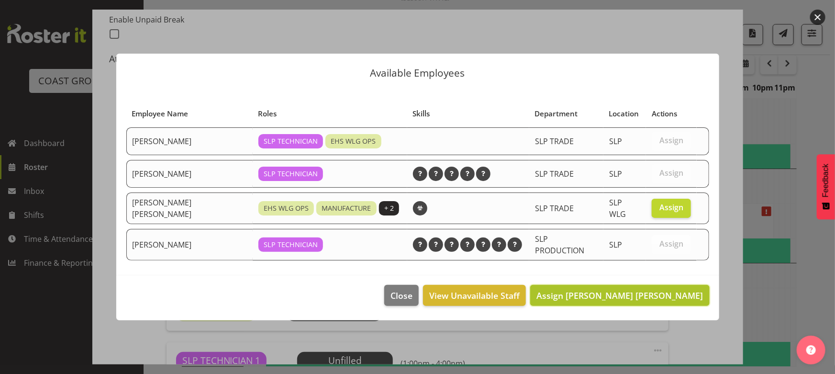
click at [654, 297] on button "Assign Joshua Keith Jackson" at bounding box center [619, 295] width 179 height 21
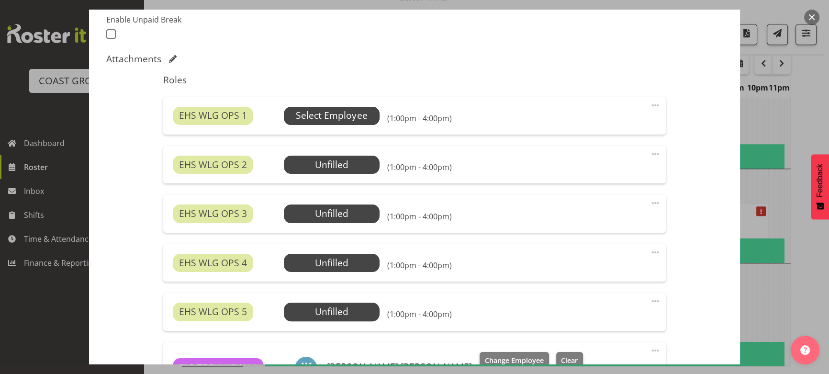
click at [319, 117] on span "Select Employee" at bounding box center [331, 116] width 71 height 14
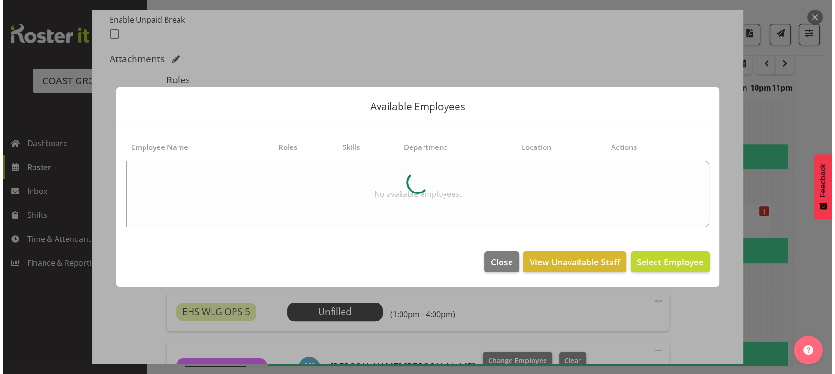
scroll to position [1296, 0]
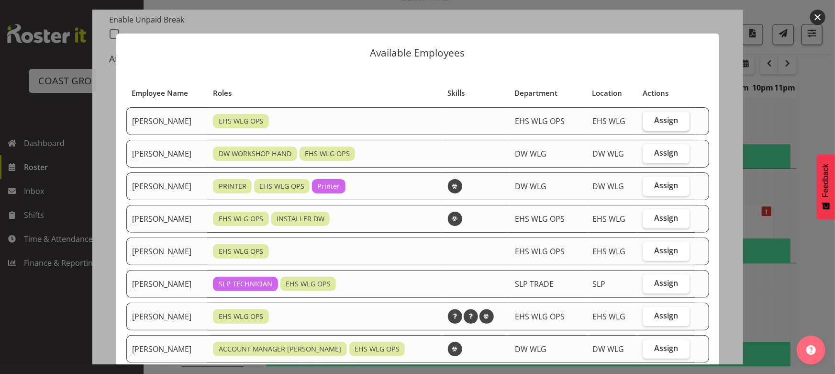
click at [661, 119] on span "Assign" at bounding box center [666, 120] width 24 height 10
click at [650, 119] on input "Assign" at bounding box center [646, 120] width 6 height 6
checkbox input "true"
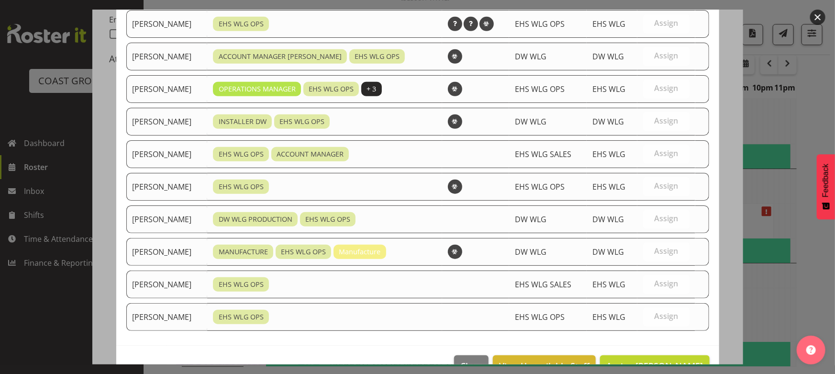
scroll to position [317, 0]
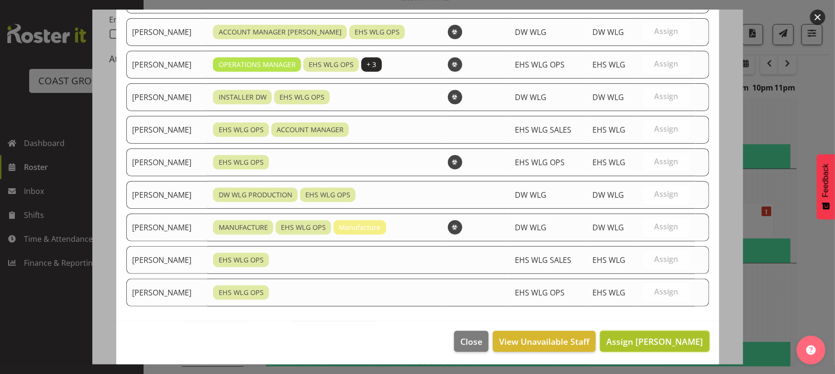
click at [625, 340] on span "Assign Ashton Staats" at bounding box center [655, 341] width 97 height 11
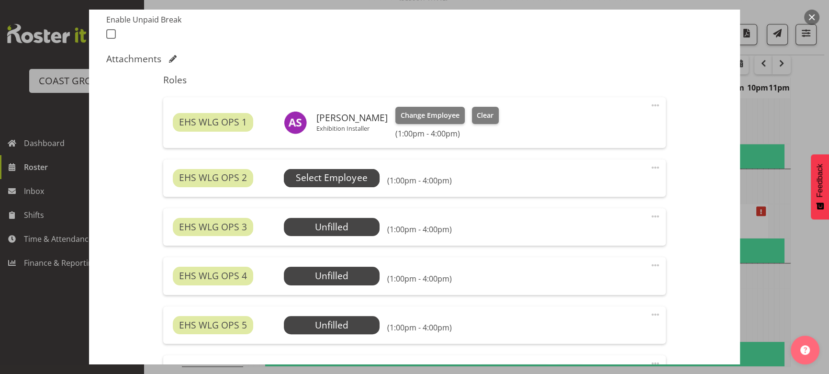
click at [347, 169] on span "Select Employee" at bounding box center [332, 178] width 96 height 18
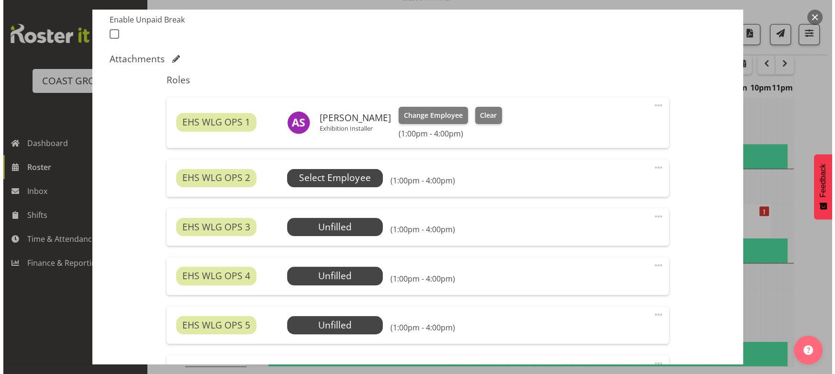
scroll to position [1296, 0]
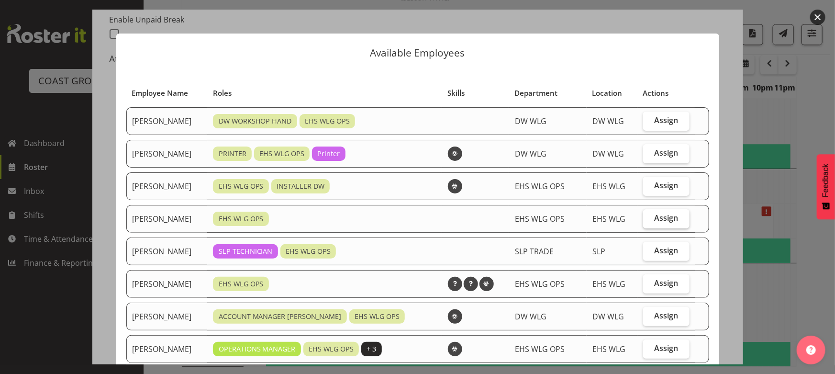
click at [658, 220] on span "Assign" at bounding box center [666, 218] width 24 height 10
click at [650, 220] on input "Assign" at bounding box center [646, 218] width 6 height 6
checkbox input "true"
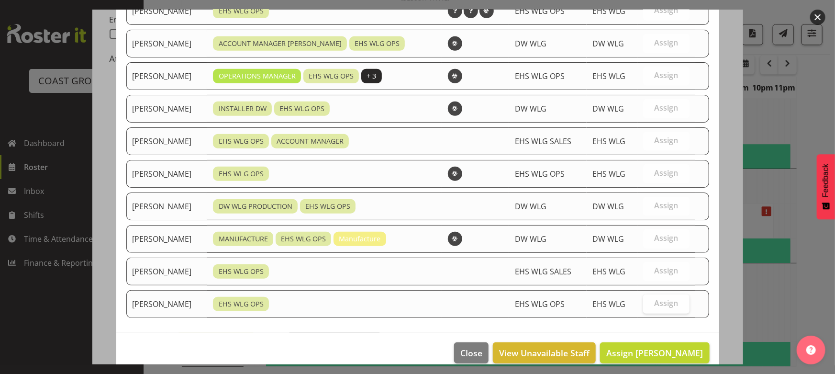
scroll to position [284, 0]
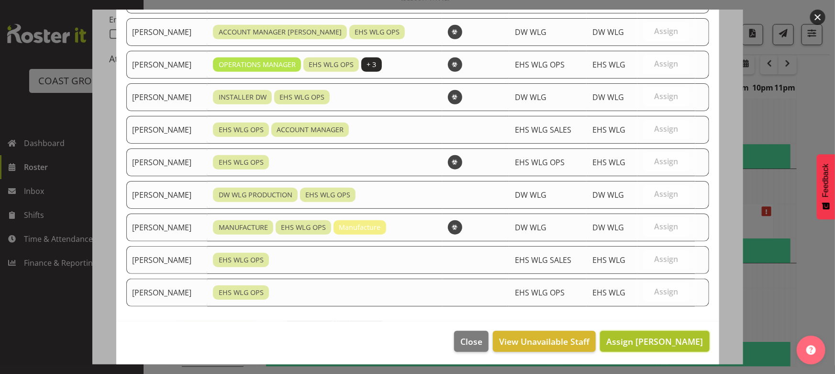
click at [652, 333] on button "Assign Geoffrey Robertson" at bounding box center [654, 341] width 109 height 21
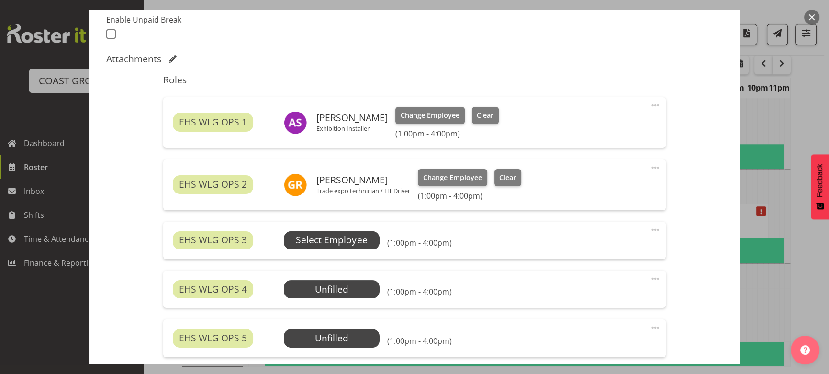
click at [353, 247] on span "Select Employee" at bounding box center [332, 240] width 96 height 18
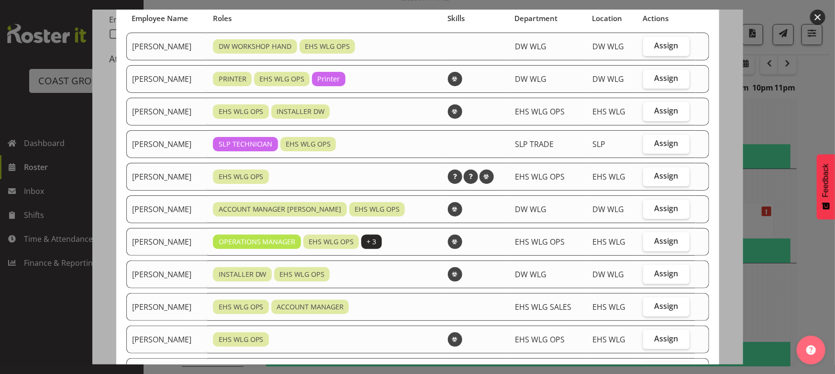
scroll to position [87, 0]
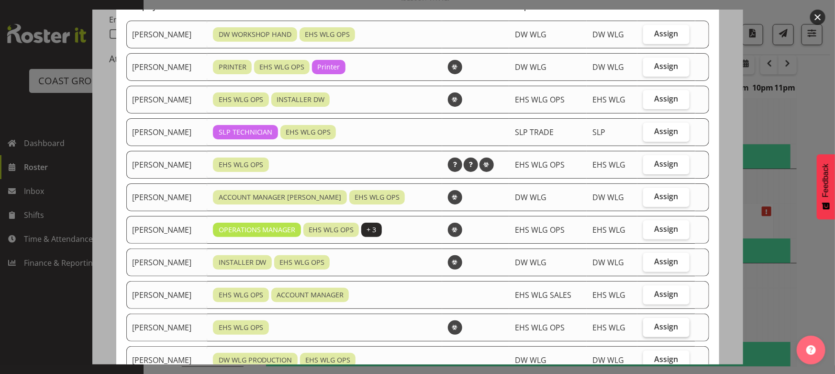
click at [646, 328] on label "Assign" at bounding box center [666, 327] width 46 height 19
click at [646, 328] on input "Assign" at bounding box center [646, 327] width 6 height 6
checkbox input "true"
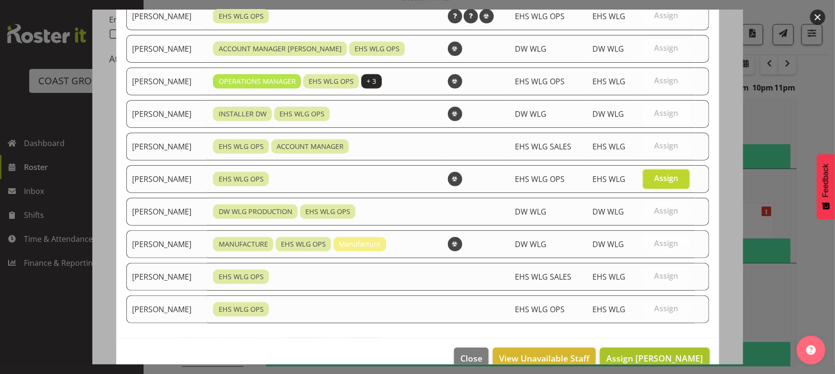
scroll to position [252, 0]
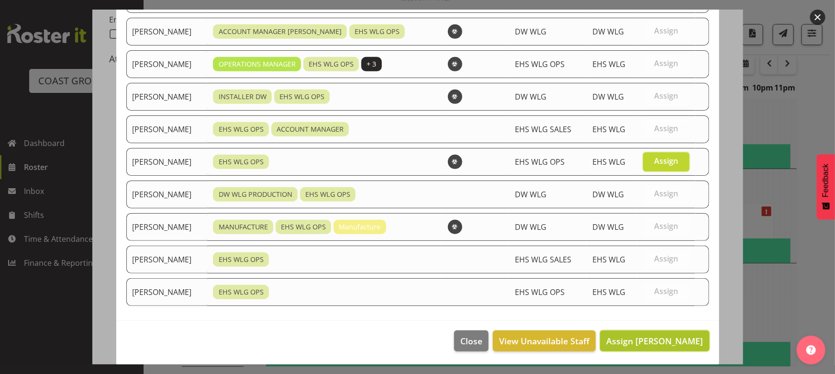
click at [645, 335] on span "Assign Michael Ngametua" at bounding box center [655, 341] width 97 height 12
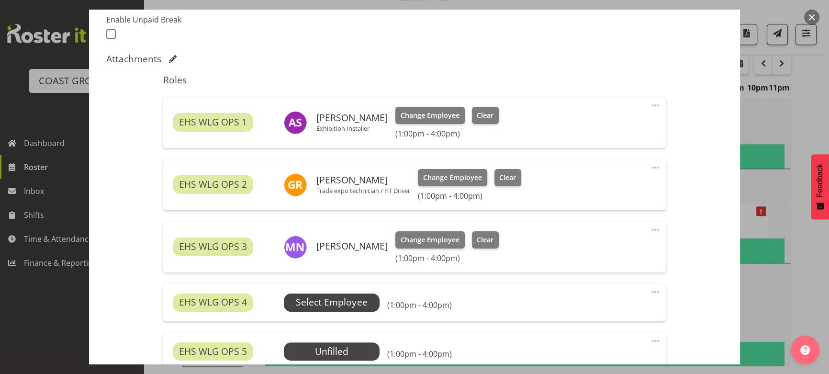
click at [320, 297] on span "Select Employee" at bounding box center [331, 302] width 71 height 14
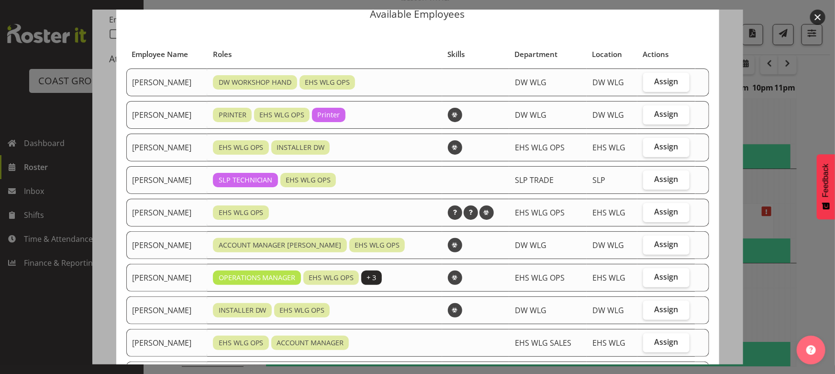
scroll to position [87, 0]
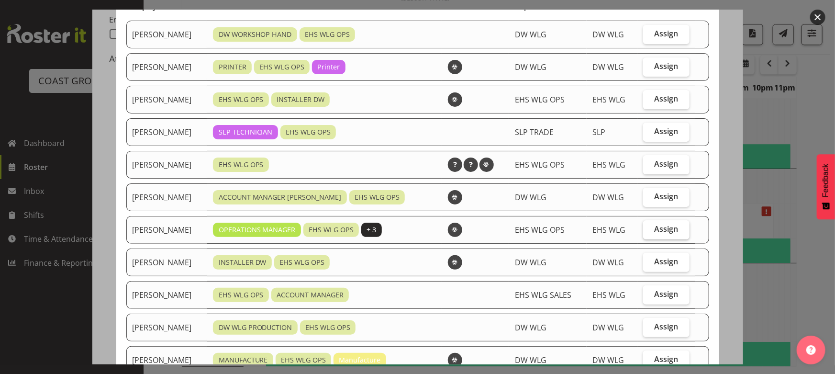
click at [654, 226] on span "Assign" at bounding box center [666, 229] width 24 height 10
click at [649, 226] on input "Assign" at bounding box center [646, 229] width 6 height 6
checkbox input "true"
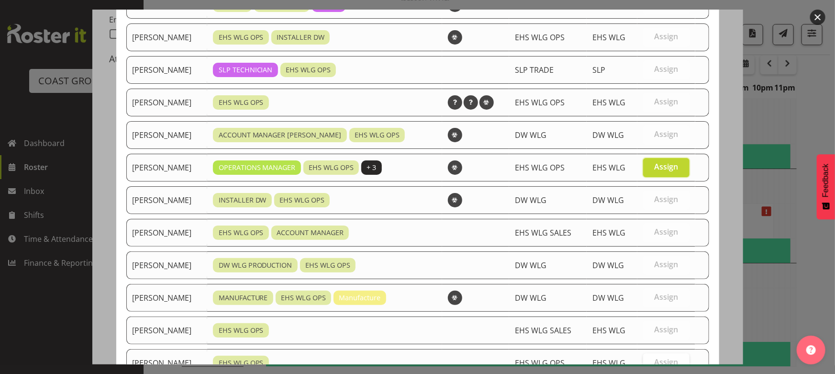
scroll to position [220, 0]
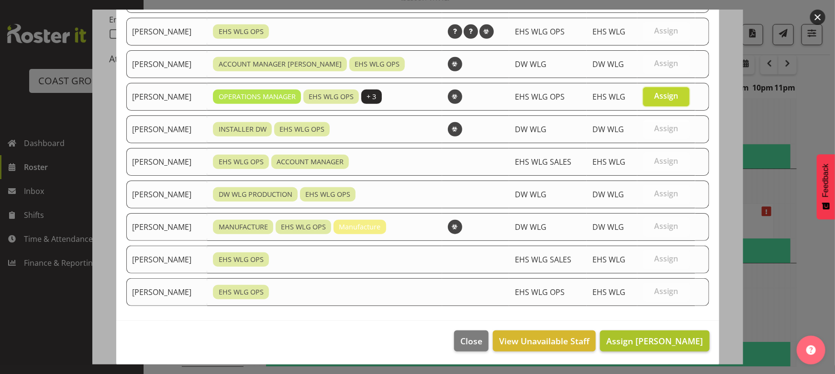
click at [634, 330] on footer "Close View Unavailable Staff Assign Kade Tiatia" at bounding box center [417, 343] width 603 height 45
click at [635, 335] on span "Assign Kade Tiatia" at bounding box center [655, 340] width 97 height 11
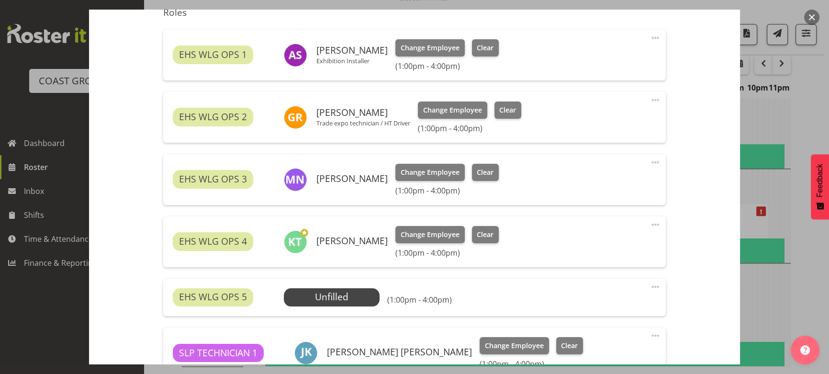
scroll to position [348, 0]
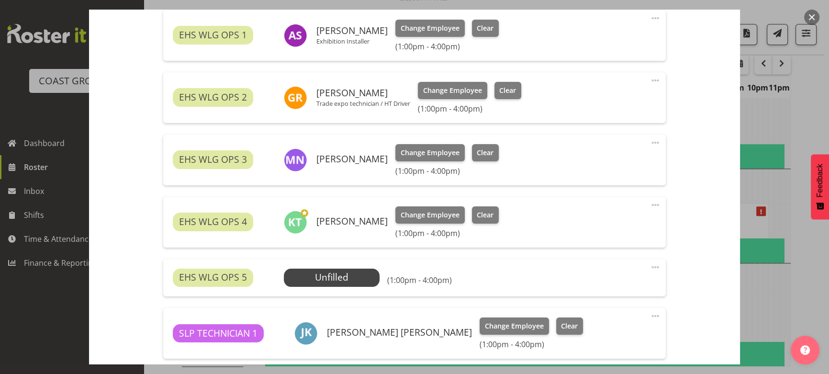
click at [650, 270] on span at bounding box center [655, 266] width 11 height 11
click at [626, 322] on link "Delete" at bounding box center [615, 322] width 92 height 17
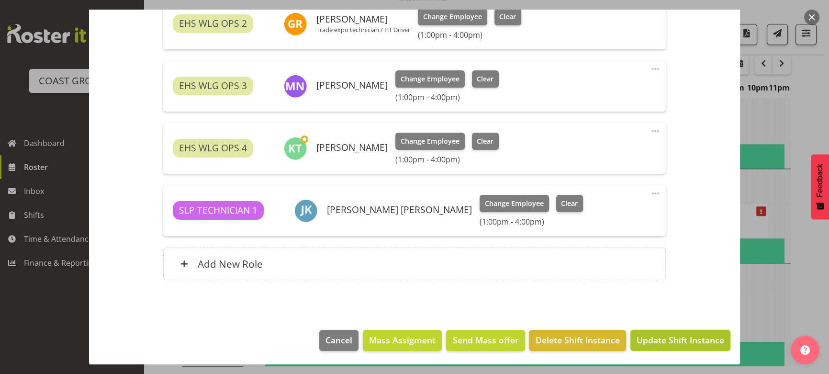
click at [672, 337] on span "Update Shift Instance" at bounding box center [681, 340] width 88 height 12
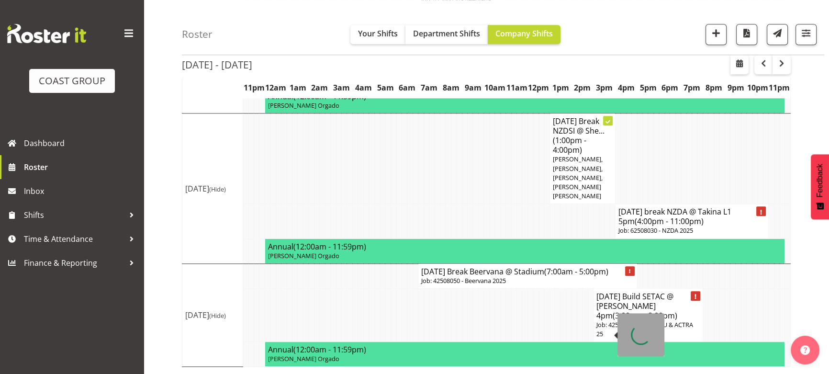
scroll to position [1374, 0]
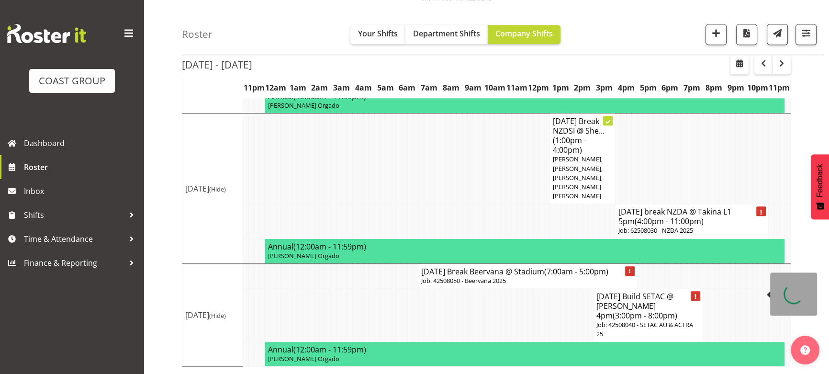
click at [719, 220] on h4 "AUG 25 break NZDA @ Takina L1 5pm (4:00pm - 11:00pm)" at bounding box center [692, 216] width 147 height 19
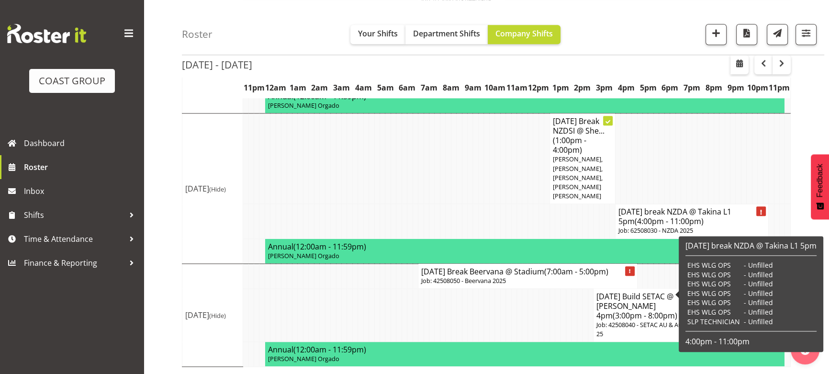
click at [660, 226] on p "Job: 62508030 - NZDA 2025" at bounding box center [692, 230] width 147 height 9
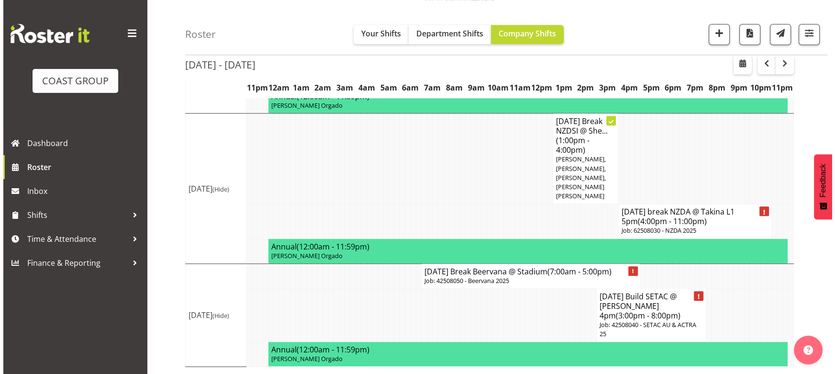
scroll to position [1355, 0]
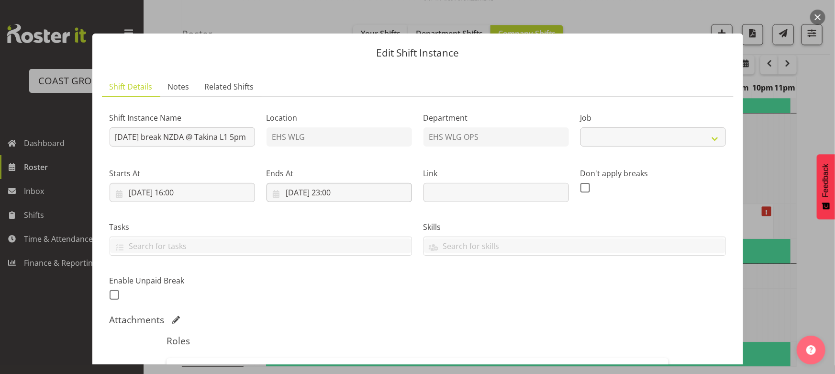
select select "9196"
click at [373, 201] on input "23/08/2025, 23:00" at bounding box center [340, 192] width 146 height 19
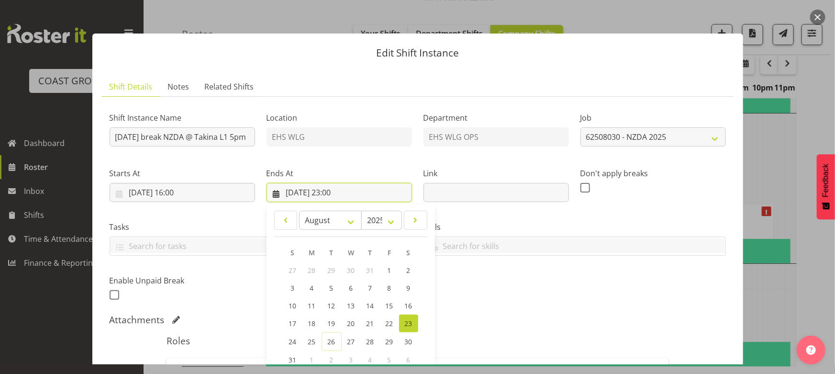
scroll to position [217, 0]
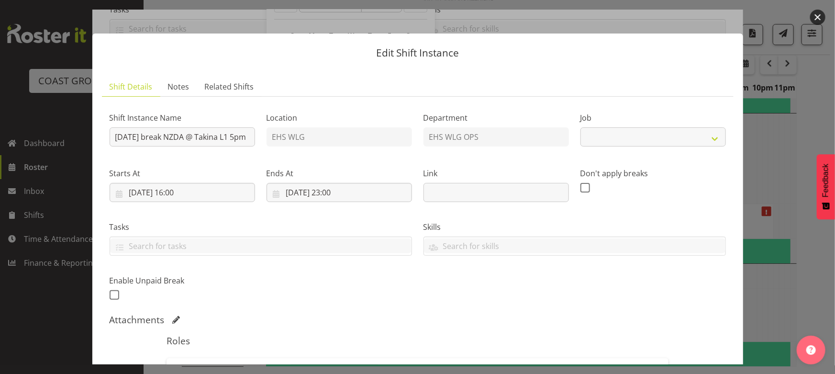
select select "9196"
click at [821, 14] on button "button" at bounding box center [817, 17] width 15 height 15
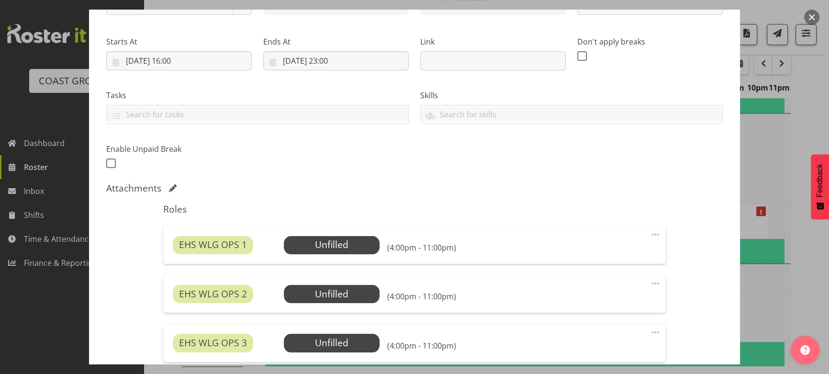
scroll to position [87, 0]
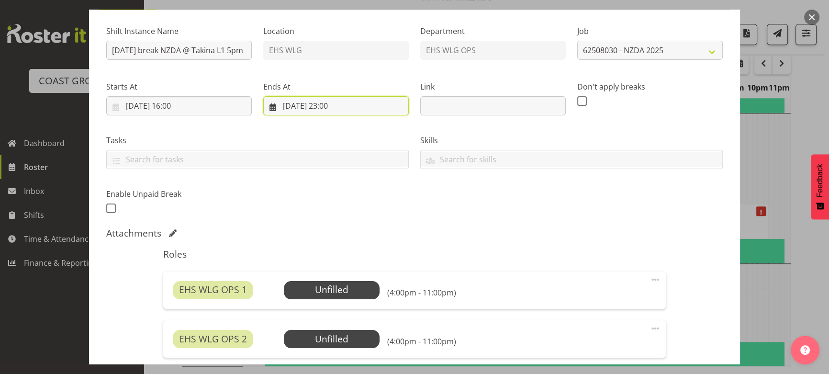
click at [360, 102] on input "23/08/2025, 23:00" at bounding box center [336, 105] width 146 height 19
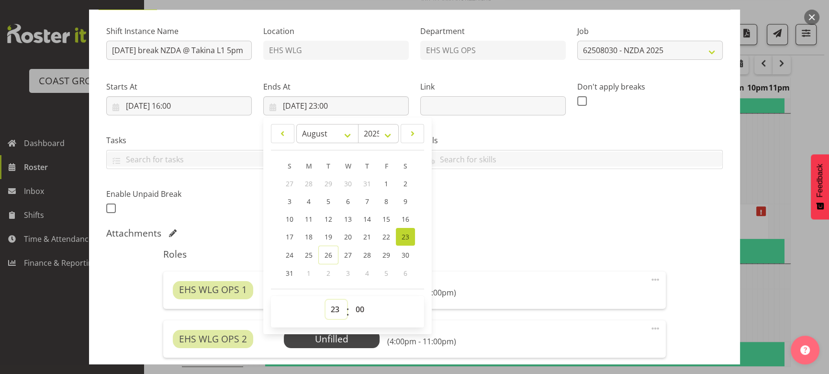
click at [335, 308] on select "00 01 02 03 04 05 06 07 08 09 10 11 12 13 14 15 16 17 18 19 20 21 22 23" at bounding box center [337, 309] width 22 height 19
select select "20"
click at [326, 300] on select "00 01 02 03 04 05 06 07 08 09 10 11 12 13 14 15 16 17 18 19 20 21 22 23" at bounding box center [337, 309] width 22 height 19
type input "23/08/2025, 20:00"
click at [457, 219] on div "Shift Instance Name AUG 25 break NZDA @ Takina L1 5pm Location EHS WLG Departme…" at bounding box center [415, 117] width 628 height 210
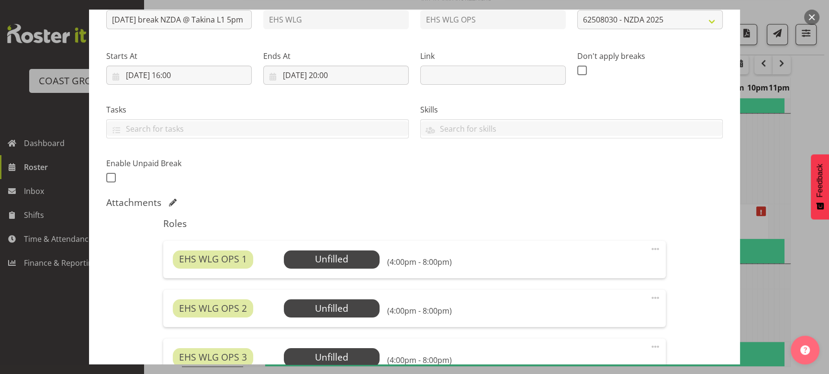
scroll to position [130, 0]
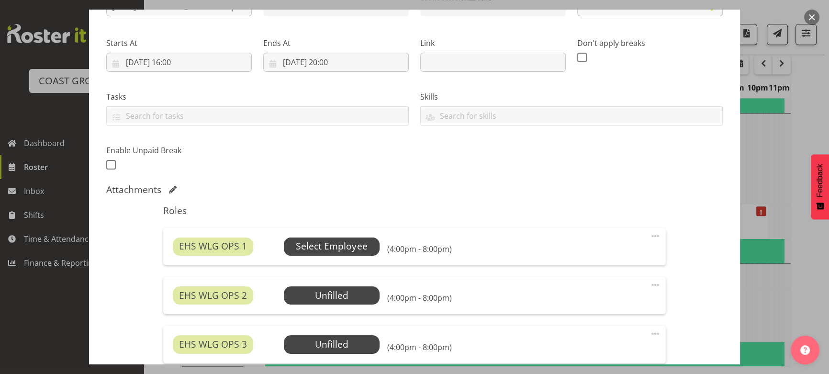
click at [326, 244] on span "Select Employee" at bounding box center [331, 246] width 71 height 14
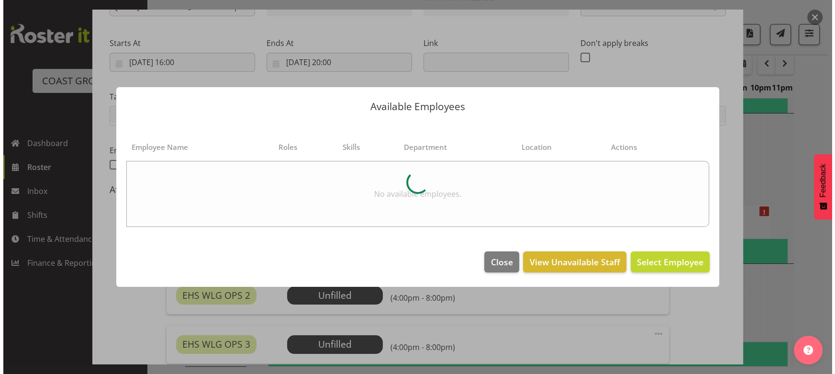
scroll to position [1355, 0]
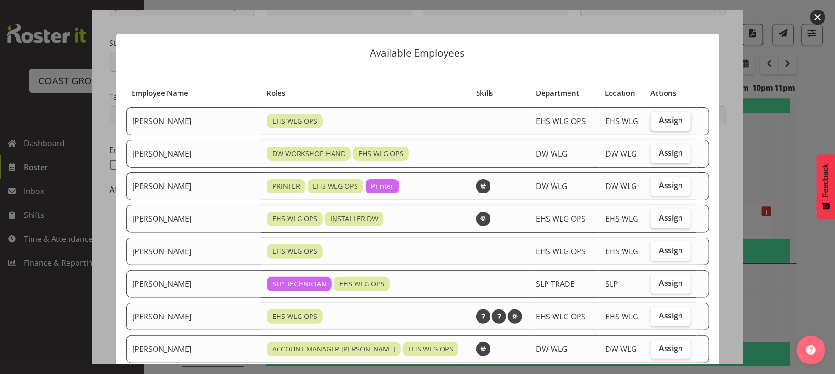
click at [667, 119] on span "Assign" at bounding box center [671, 120] width 24 height 10
click at [657, 119] on input "Assign" at bounding box center [654, 120] width 6 height 6
checkbox input "true"
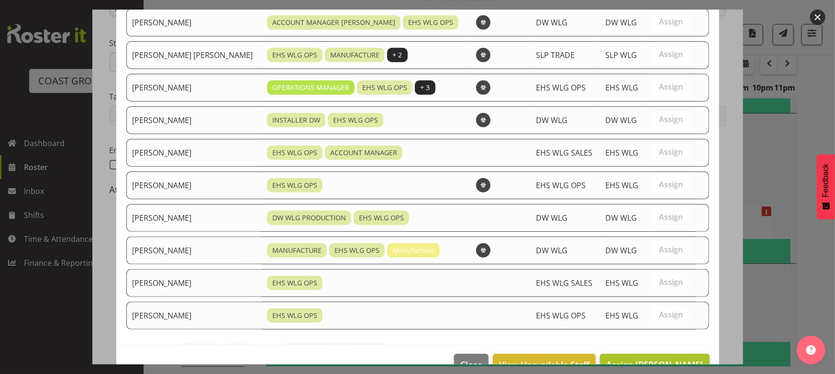
scroll to position [349, 0]
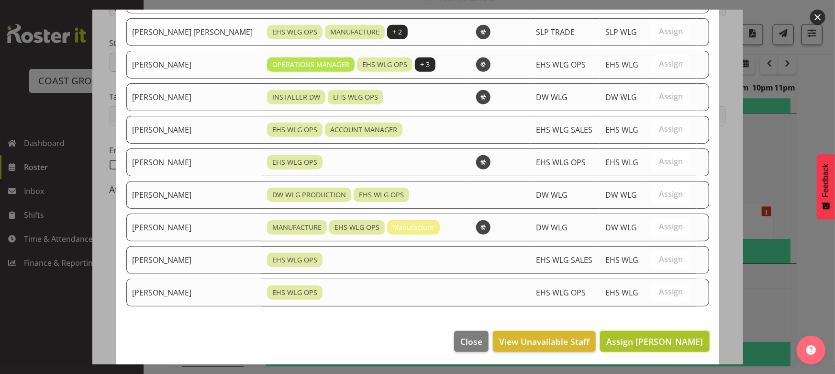
click at [656, 336] on span "Assign Ashton Staats" at bounding box center [655, 341] width 97 height 11
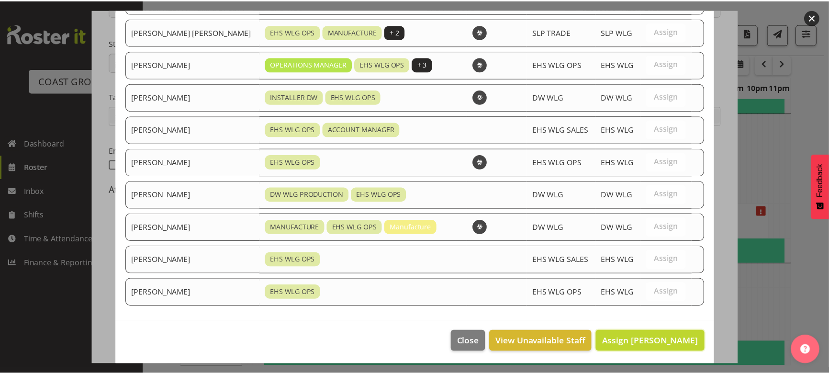
scroll to position [1365, 0]
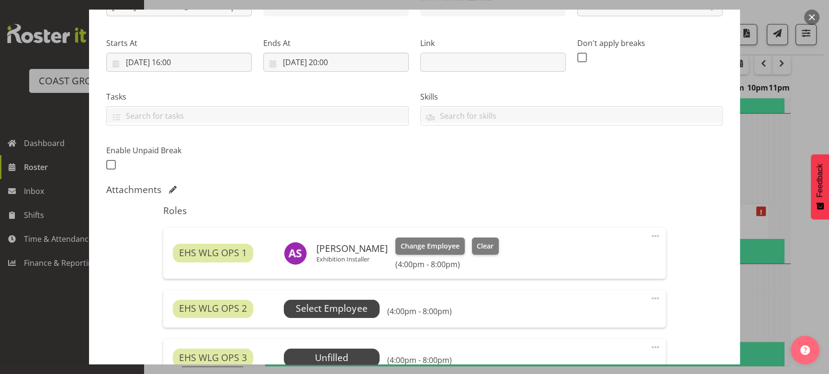
click at [334, 305] on span "Select Employee" at bounding box center [331, 309] width 71 height 14
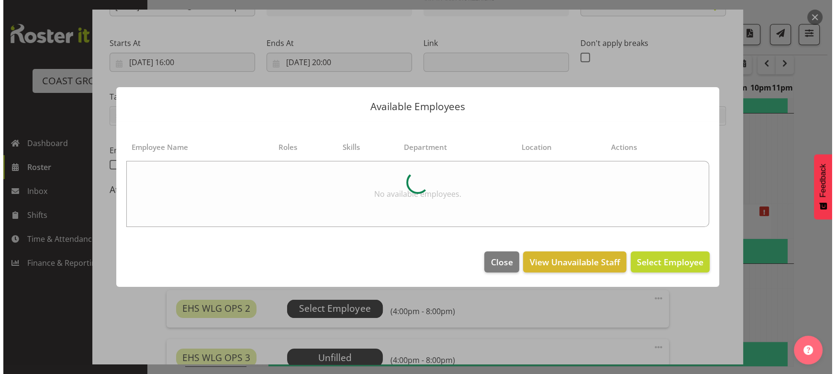
scroll to position [1355, 0]
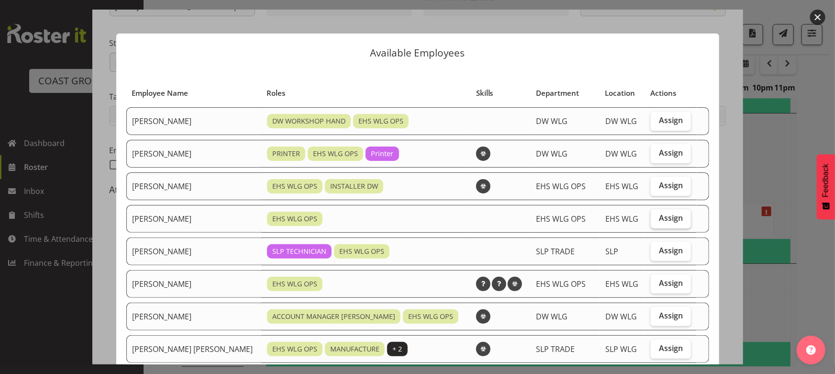
click at [659, 218] on span "Assign" at bounding box center [671, 218] width 24 height 10
click at [653, 218] on input "Assign" at bounding box center [654, 218] width 6 height 6
checkbox input "true"
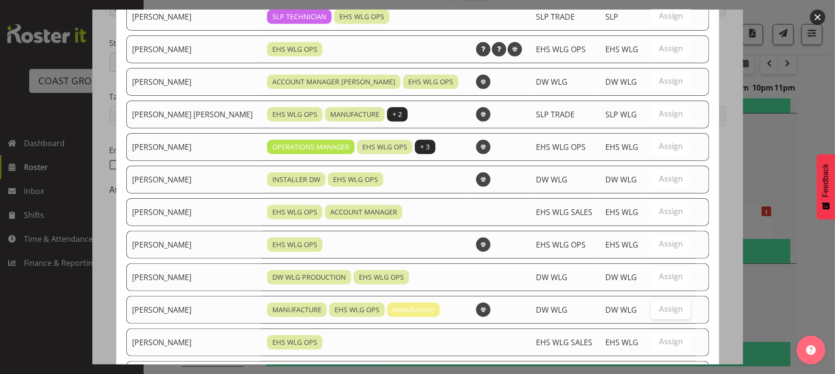
scroll to position [304, 0]
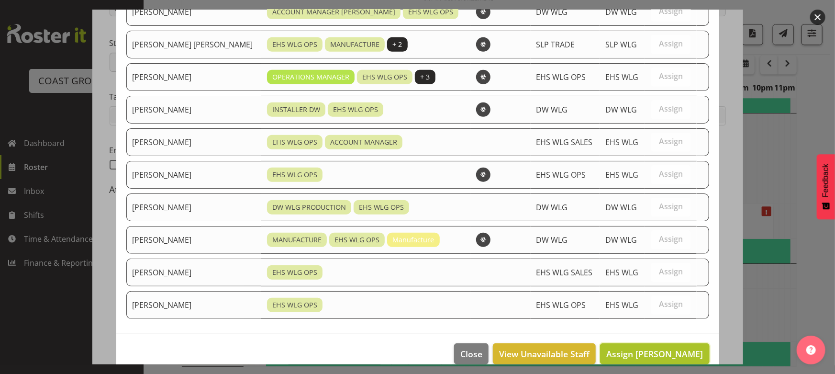
click at [641, 348] on span "Assign Geoffrey Robertson" at bounding box center [655, 353] width 97 height 11
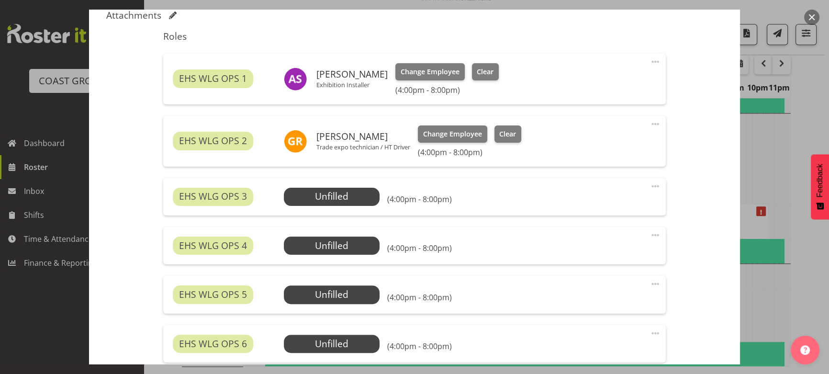
click at [345, 183] on div "EHS WLG OPS 3 Unfilled Select Employee (4:00pm - 8:00pm) Edit Cover Role Delete" at bounding box center [414, 196] width 502 height 37
click at [346, 194] on span "Select Employee" at bounding box center [331, 197] width 71 height 14
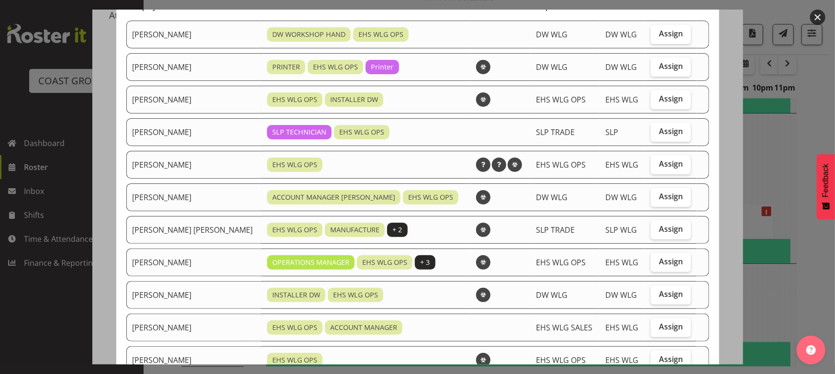
scroll to position [130, 0]
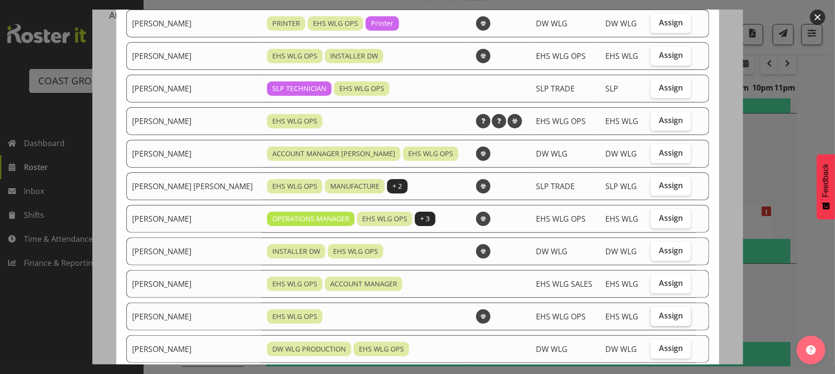
click at [669, 317] on span "Assign" at bounding box center [671, 316] width 24 height 10
click at [657, 317] on input "Assign" at bounding box center [654, 316] width 6 height 6
checkbox input "true"
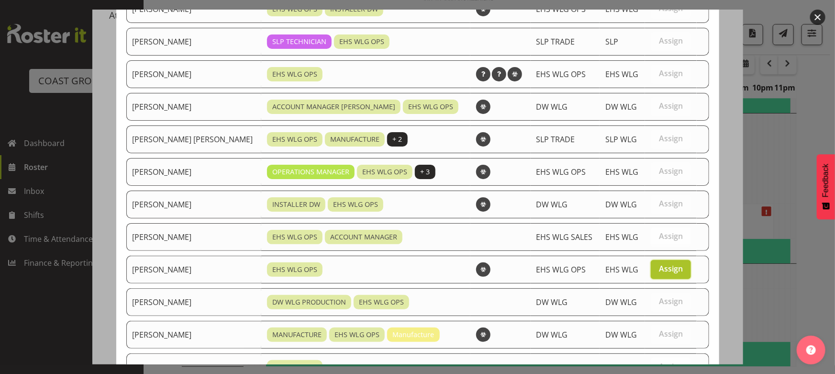
scroll to position [284, 0]
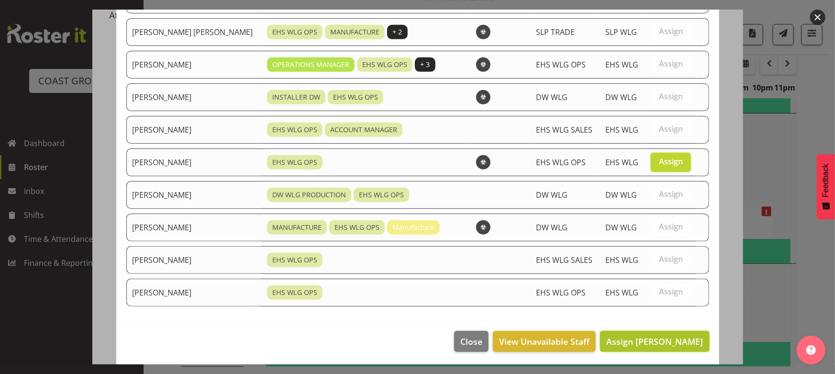
click at [666, 337] on span "Assign Michael Ngametua" at bounding box center [655, 341] width 97 height 11
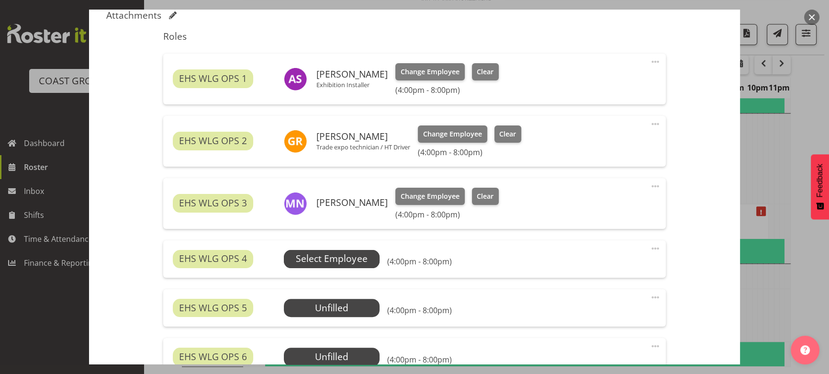
click at [335, 262] on span "Select Employee" at bounding box center [331, 259] width 71 height 14
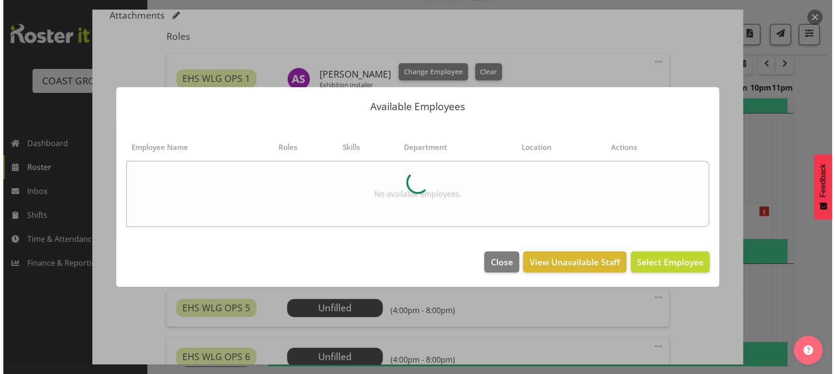
scroll to position [1355, 0]
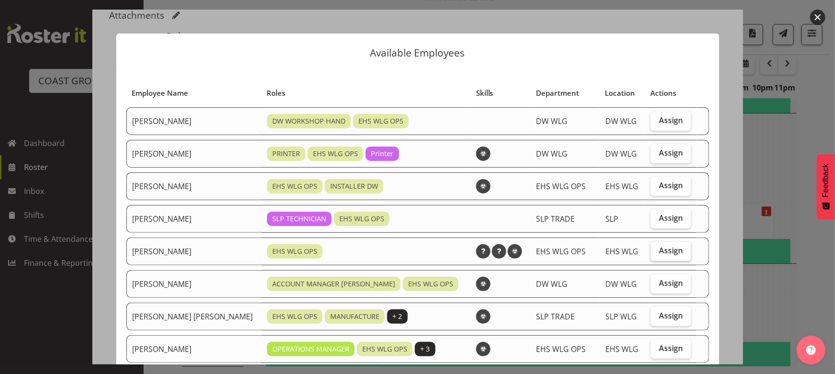
click at [664, 253] on span "Assign" at bounding box center [671, 251] width 24 height 10
click at [657, 253] on input "Assign" at bounding box center [654, 251] width 6 height 6
checkbox input "true"
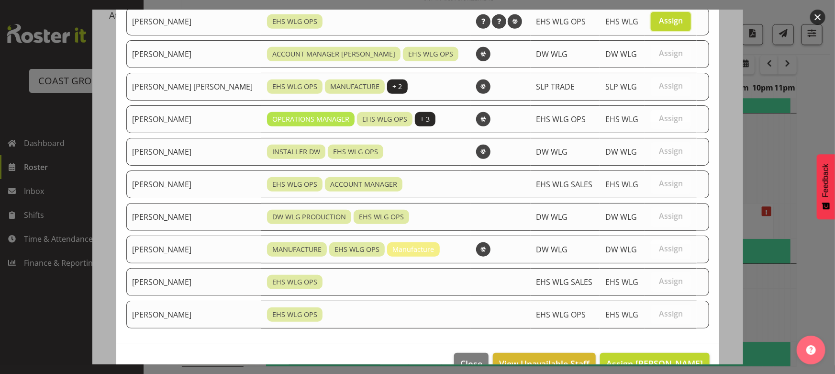
scroll to position [252, 0]
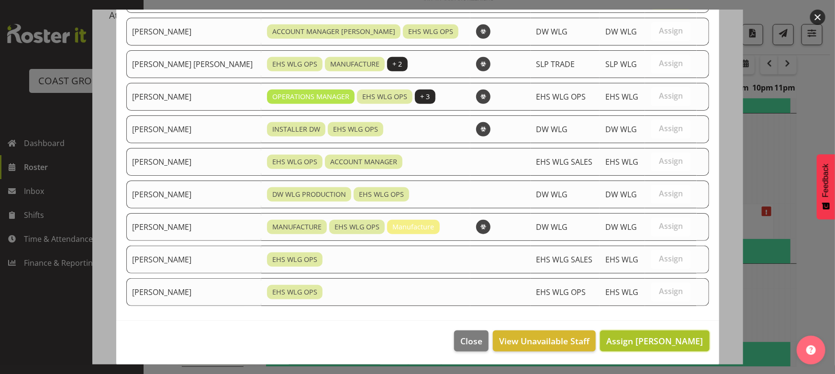
click at [646, 338] on span "Assign Jackson Howsan" at bounding box center [655, 340] width 97 height 11
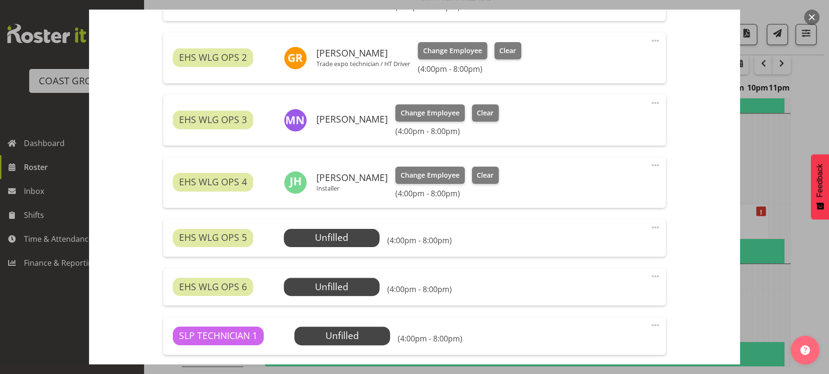
scroll to position [392, 0]
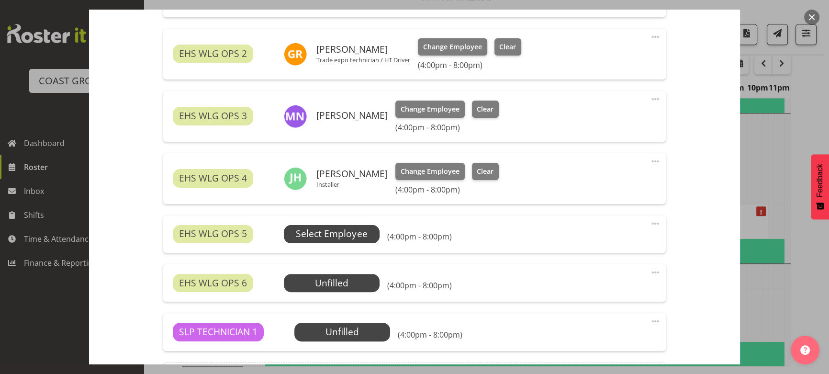
click at [370, 236] on span "Select Employee" at bounding box center [332, 234] width 96 height 18
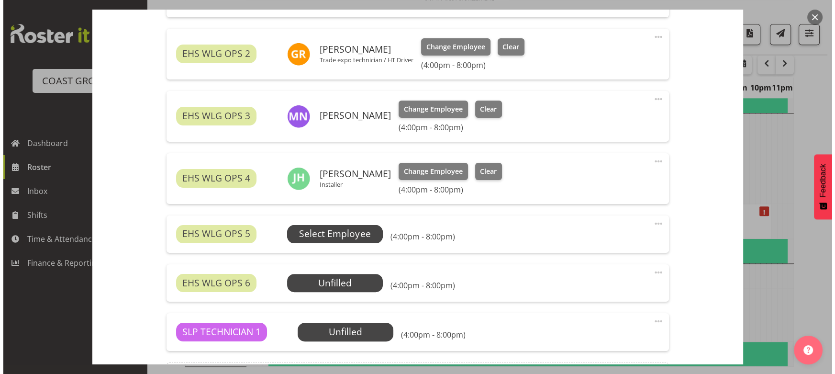
scroll to position [1355, 0]
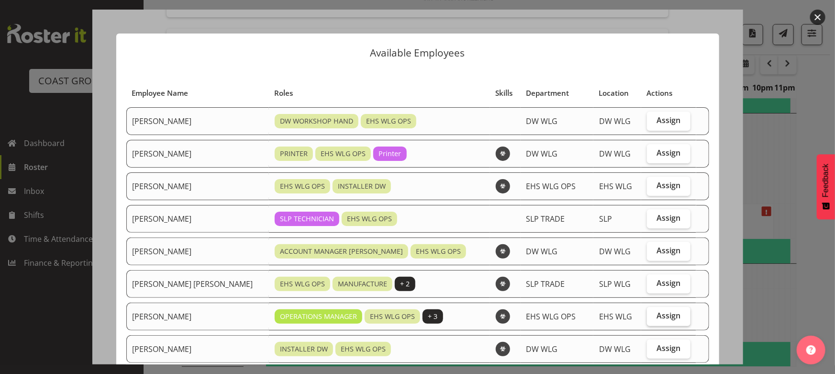
click at [655, 325] on label "Assign" at bounding box center [668, 316] width 43 height 19
click at [653, 319] on input "Assign" at bounding box center [650, 316] width 6 height 6
checkbox input "true"
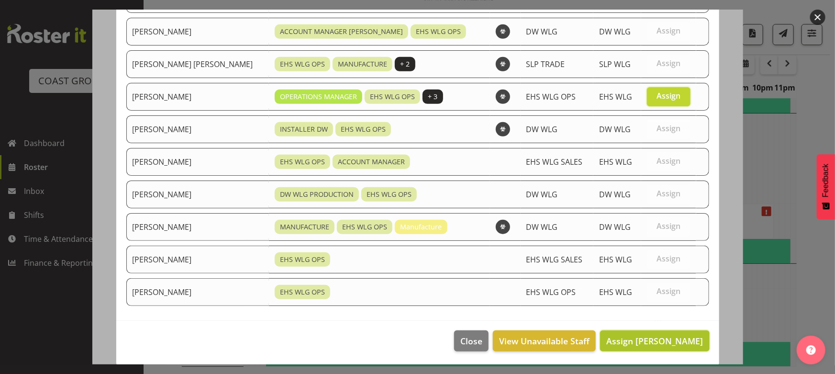
click at [653, 338] on span "Assign Kade Tiatia" at bounding box center [655, 340] width 97 height 11
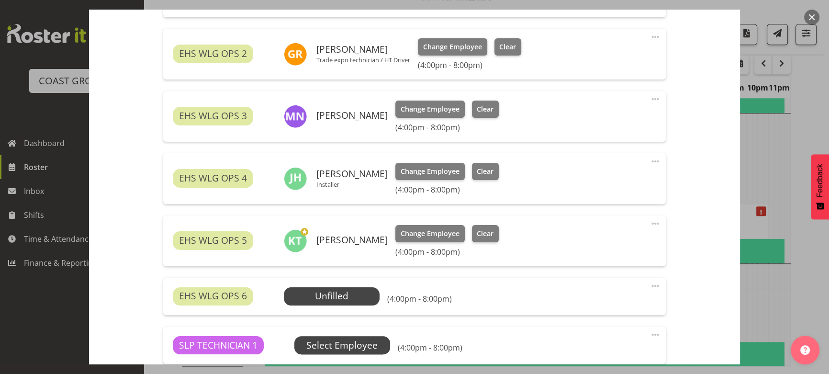
click at [0, 0] on span "Select Employee" at bounding box center [0, 0] width 0 height 0
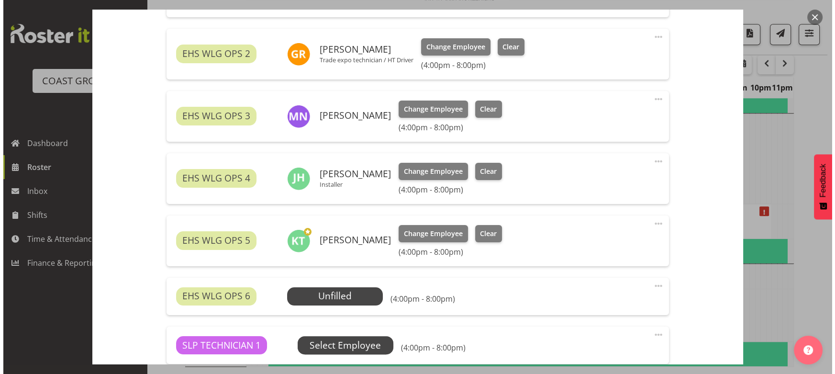
scroll to position [1355, 0]
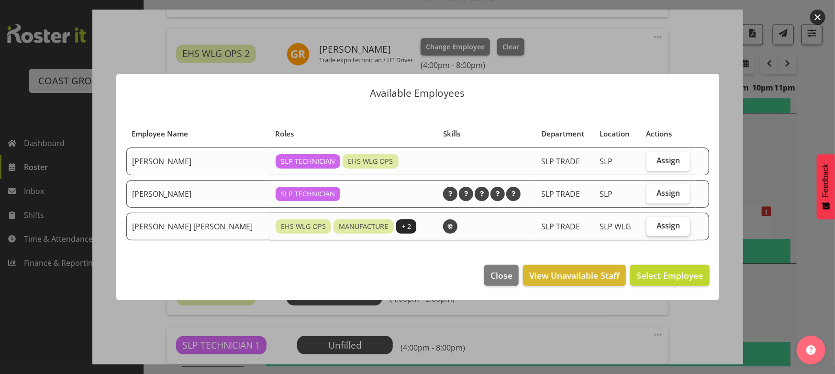
click at [654, 217] on label "Assign" at bounding box center [669, 226] width 44 height 19
click at [653, 223] on input "Assign" at bounding box center [650, 226] width 6 height 6
checkbox input "true"
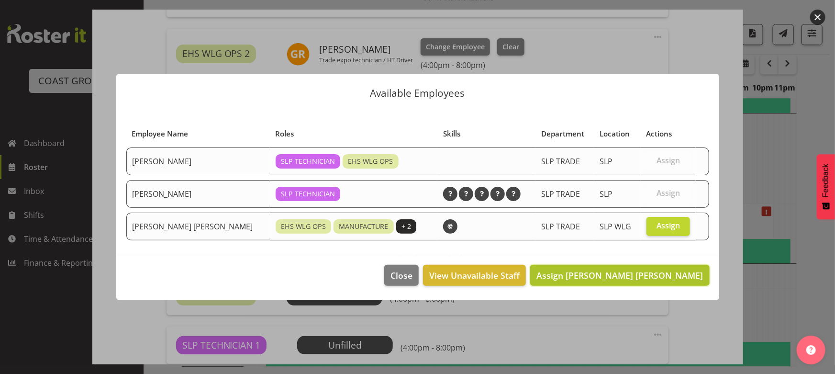
drag, startPoint x: 683, startPoint y: 271, endPoint x: 675, endPoint y: 278, distance: 9.9
click at [683, 272] on span "Assign Joshua Keith Jackson" at bounding box center [620, 275] width 167 height 11
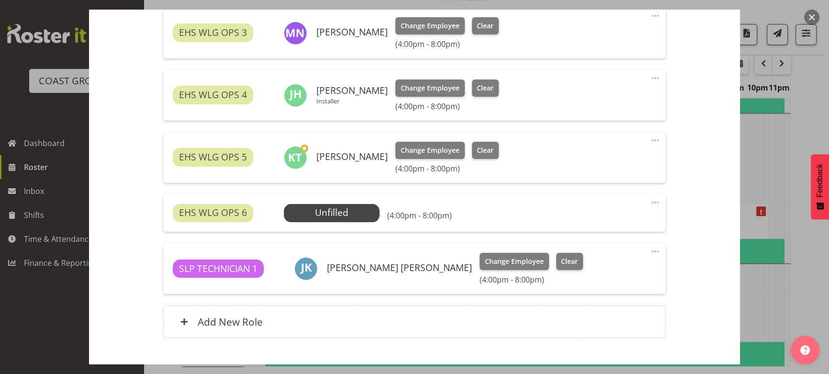
scroll to position [479, 0]
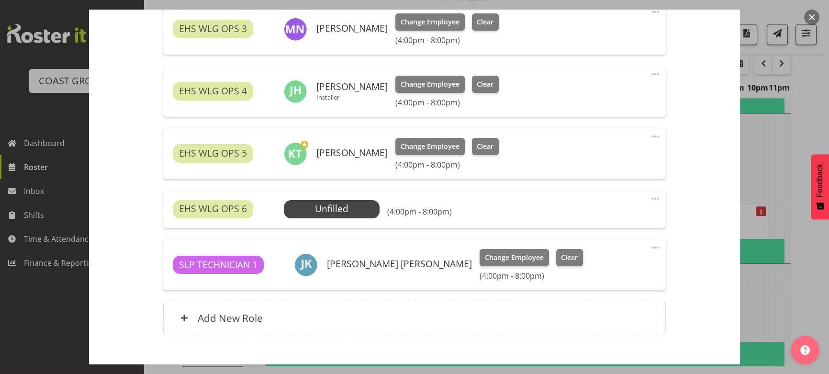
click at [652, 196] on span at bounding box center [655, 198] width 11 height 11
click at [609, 254] on link "Delete" at bounding box center [615, 254] width 92 height 17
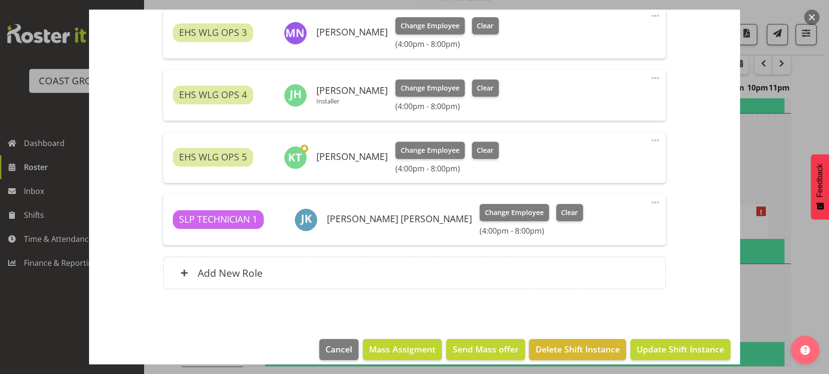
scroll to position [484, 0]
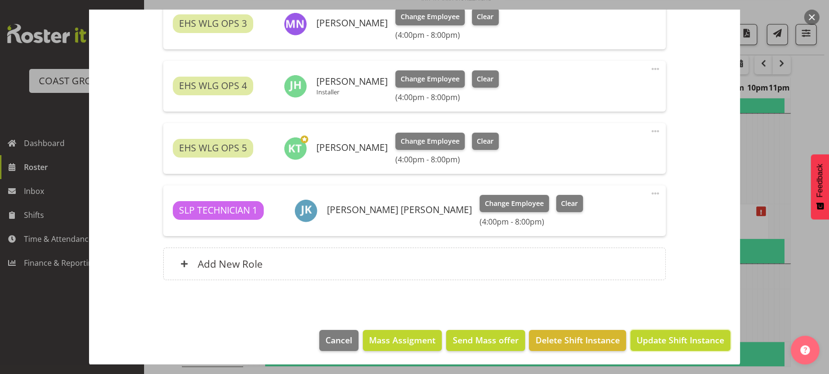
click at [665, 334] on span "Update Shift Instance" at bounding box center [681, 340] width 88 height 12
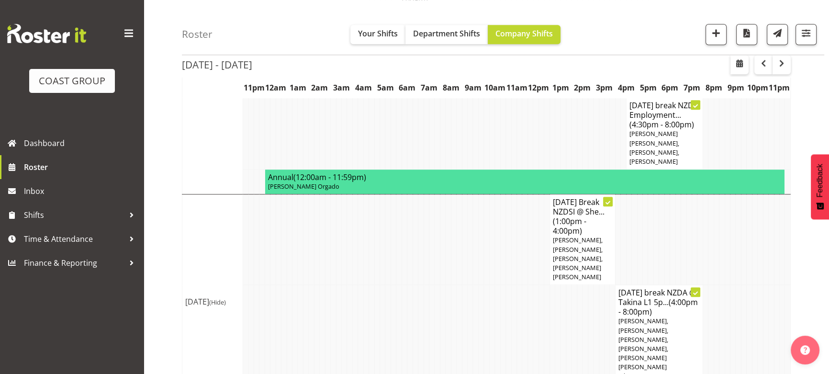
scroll to position [1430, 0]
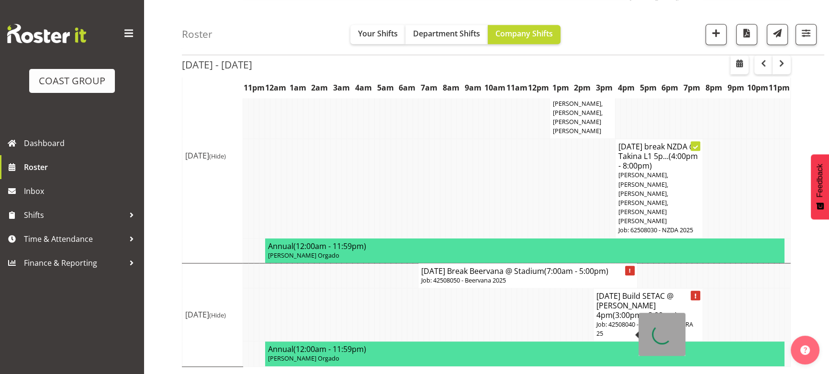
click at [580, 284] on p "Job: 42508050 - Beervana 2025" at bounding box center [527, 280] width 213 height 9
select select
select select "7"
select select "2025"
select select "7"
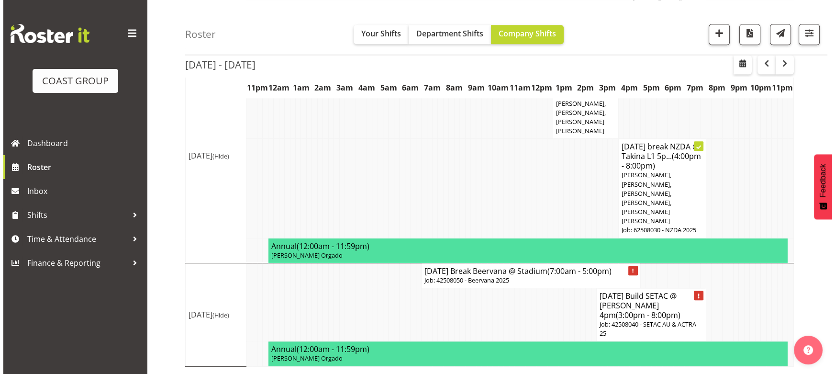
scroll to position [1411, 0]
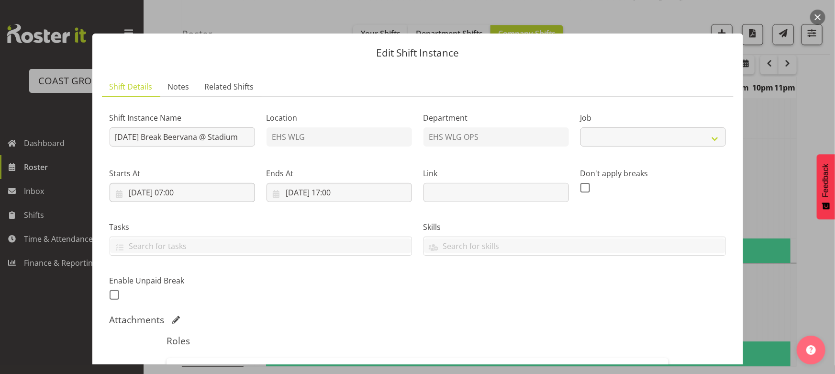
select select "9584"
click at [199, 187] on input "24/08/2025, 07:00" at bounding box center [183, 192] width 146 height 19
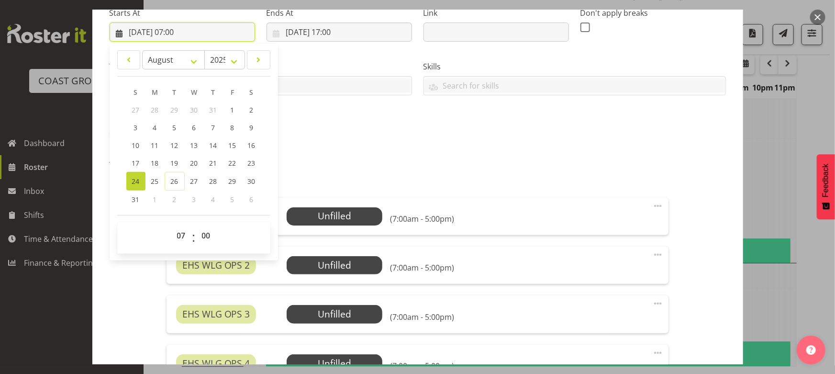
scroll to position [261, 0]
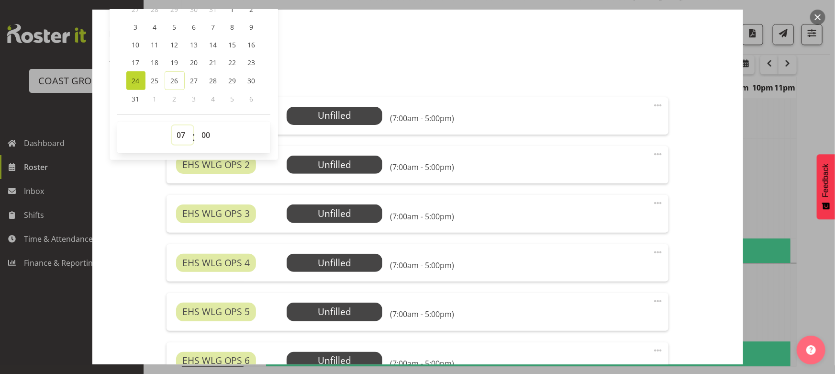
click at [176, 137] on select "00 01 02 03 04 05 06 07 08 09 10 11 12 13 14 15 16 17 18 19 20 21 22 23" at bounding box center [183, 134] width 22 height 19
select select "9"
click at [172, 125] on select "00 01 02 03 04 05 06 07 08 09 10 11 12 13 14 15 16 17 18 19 20 21 22 23" at bounding box center [183, 134] width 22 height 19
type input "24/08/2025, 09:00"
click at [339, 78] on h5 "Roles" at bounding box center [418, 79] width 502 height 11
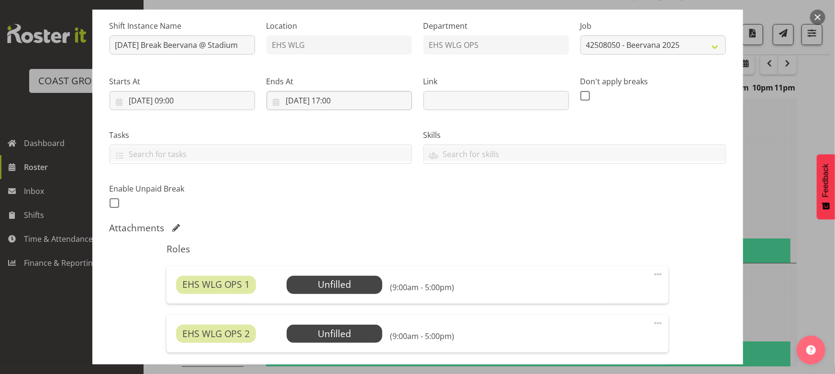
scroll to position [87, 0]
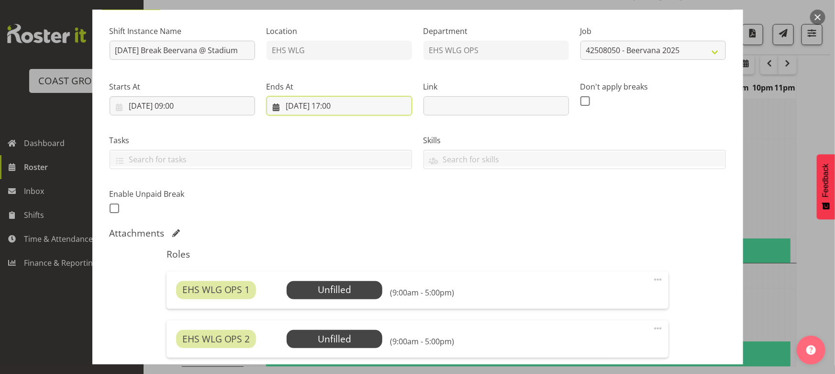
click at [324, 112] on input "24/08/2025, 17:00" at bounding box center [340, 105] width 146 height 19
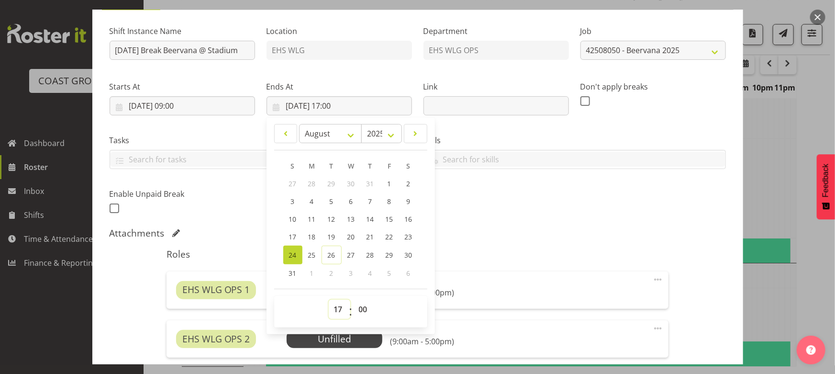
click at [336, 300] on select "00 01 02 03 04 05 06 07 08 09 10 11 12 13 14 15 16 17 18 19 20 21 22 23" at bounding box center [340, 309] width 22 height 19
select select "15"
click at [329, 300] on select "00 01 02 03 04 05 06 07 08 09 10 11 12 13 14 15 16 17 18 19 20 21 22 23" at bounding box center [340, 309] width 22 height 19
type input "24/08/2025, 15:00"
click at [449, 236] on div "Attachments" at bounding box center [418, 232] width 617 height 11
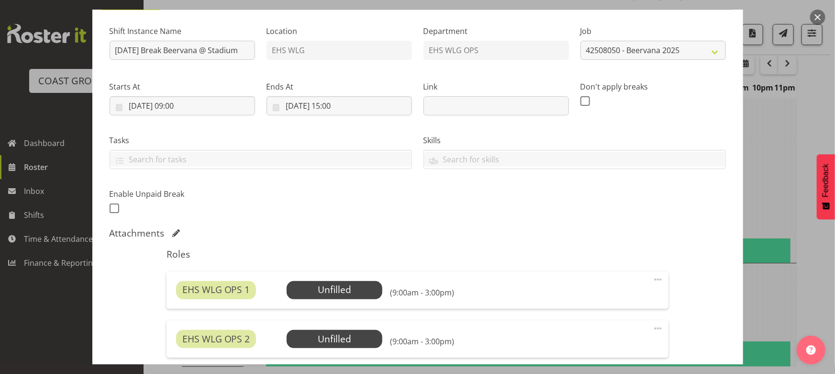
scroll to position [261, 0]
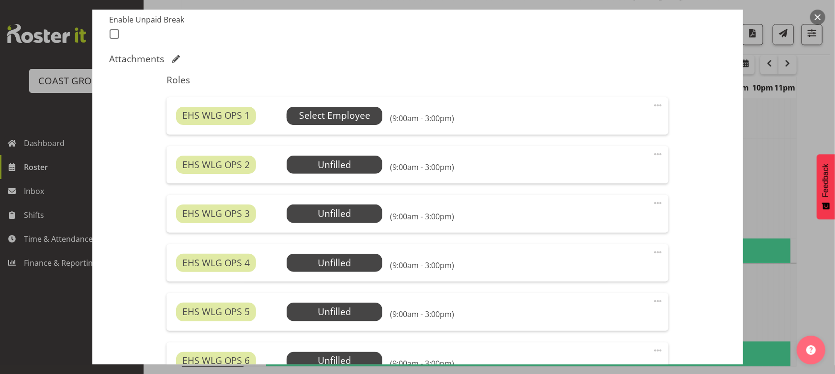
click at [349, 110] on span "Select Employee" at bounding box center [334, 116] width 71 height 14
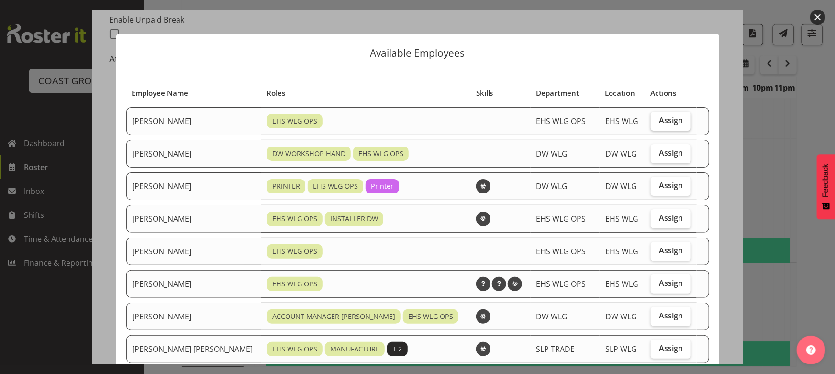
click at [659, 120] on span "Assign" at bounding box center [671, 120] width 24 height 10
click at [654, 120] on input "Assign" at bounding box center [654, 120] width 6 height 6
checkbox input "true"
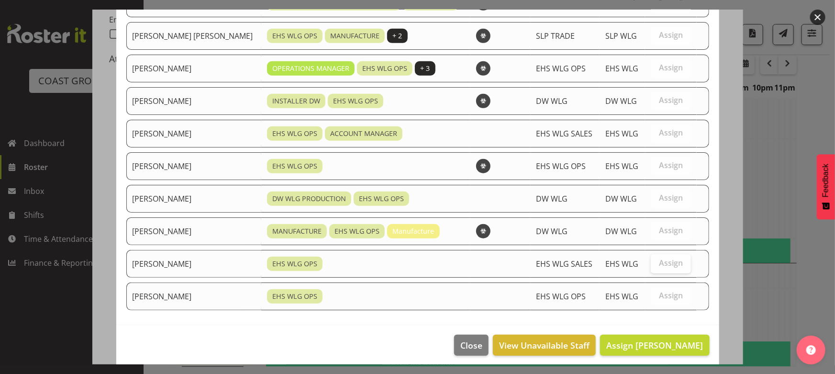
scroll to position [317, 0]
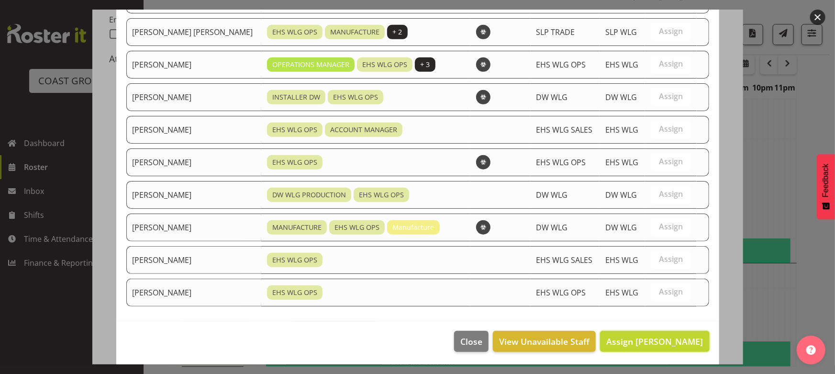
drag, startPoint x: 649, startPoint y: 338, endPoint x: 615, endPoint y: 323, distance: 36.8
click at [648, 338] on span "Assign Ashton Staats" at bounding box center [655, 341] width 97 height 11
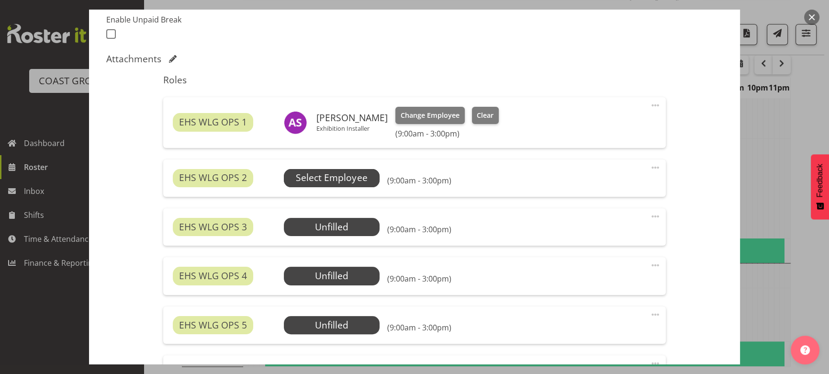
click at [367, 186] on span "Select Employee" at bounding box center [332, 178] width 96 height 18
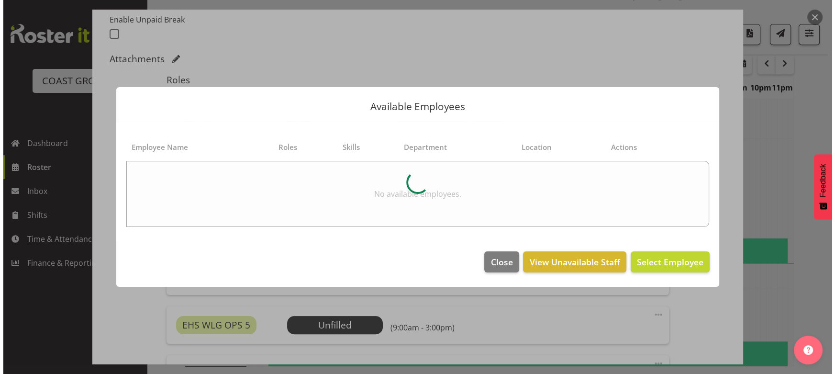
scroll to position [1411, 0]
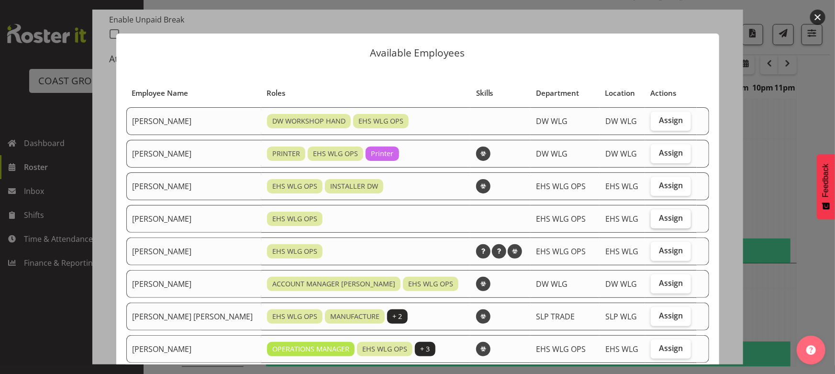
click at [659, 221] on span "Assign" at bounding box center [671, 218] width 24 height 10
click at [657, 221] on input "Assign" at bounding box center [654, 218] width 6 height 6
checkbox input "true"
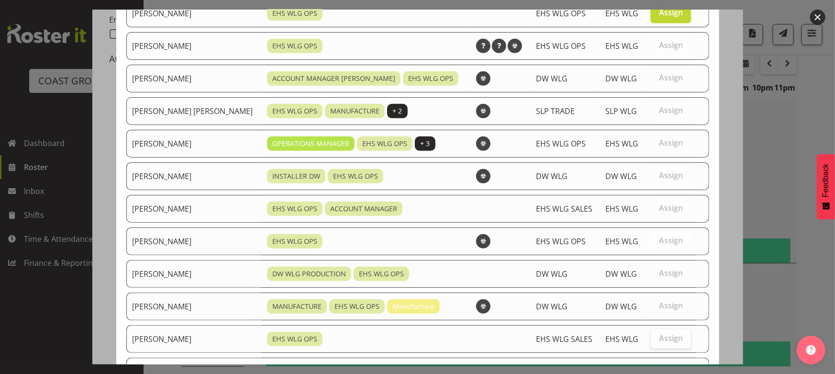
scroll to position [284, 0]
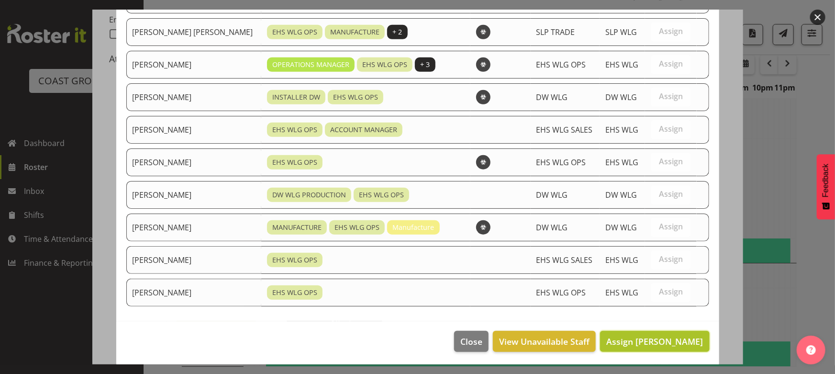
click at [657, 346] on button "Assign Geoffrey Robertson" at bounding box center [654, 341] width 109 height 21
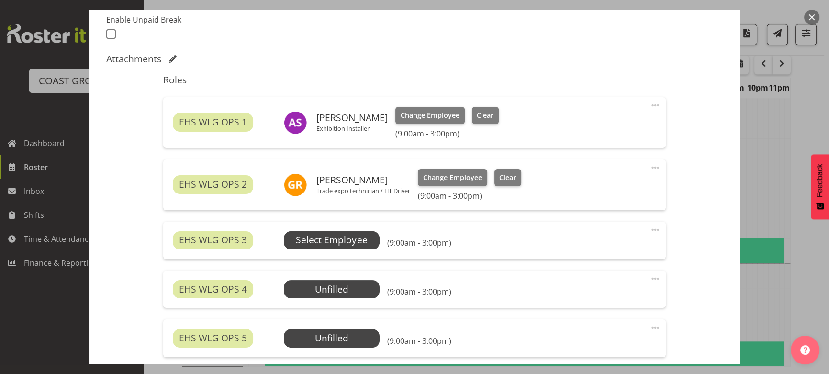
click at [357, 234] on span "Select Employee" at bounding box center [331, 240] width 71 height 14
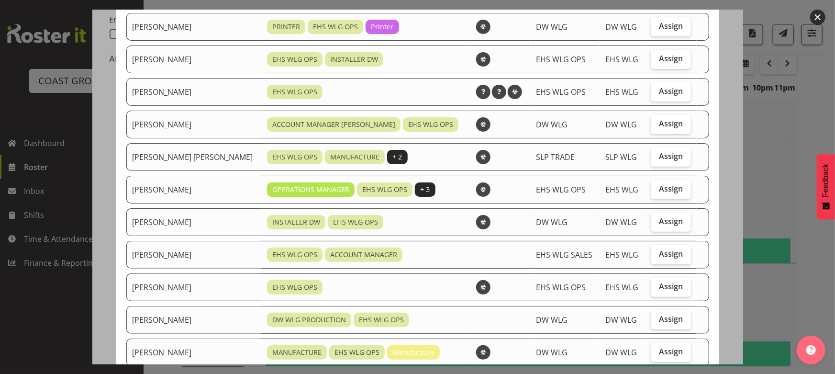
scroll to position [130, 0]
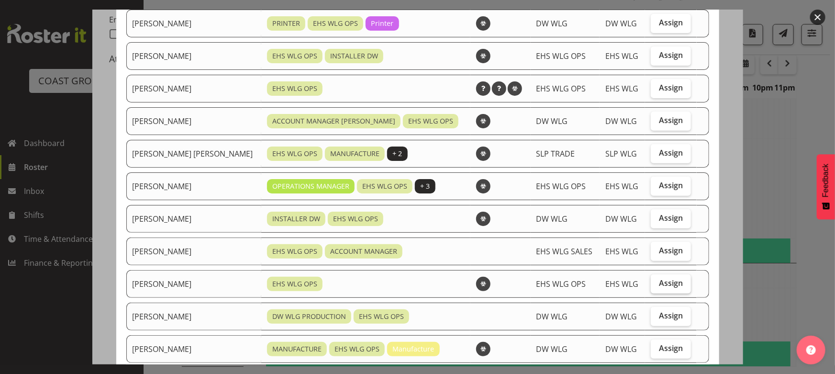
click at [651, 282] on label "Assign" at bounding box center [671, 283] width 40 height 19
click at [651, 282] on input "Assign" at bounding box center [654, 283] width 6 height 6
checkbox input "true"
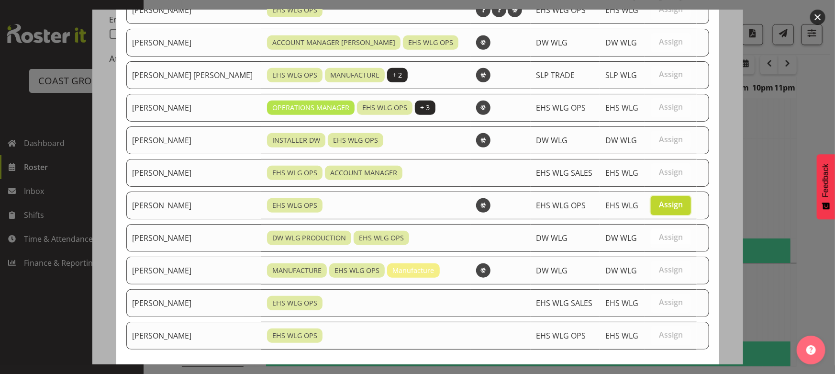
scroll to position [252, 0]
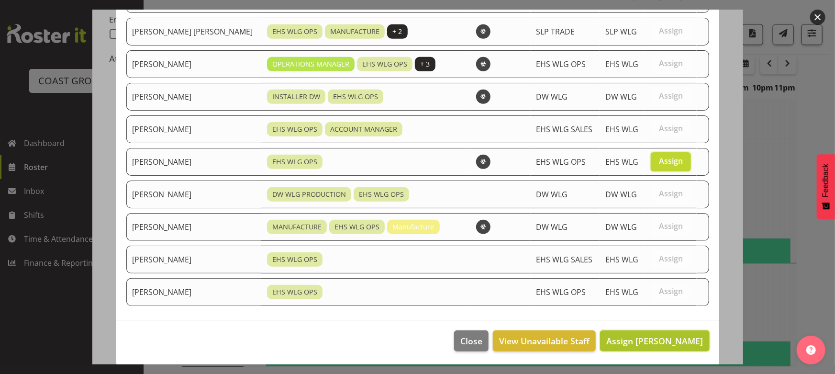
click at [633, 342] on span "Assign Michael Ngametua" at bounding box center [655, 340] width 97 height 11
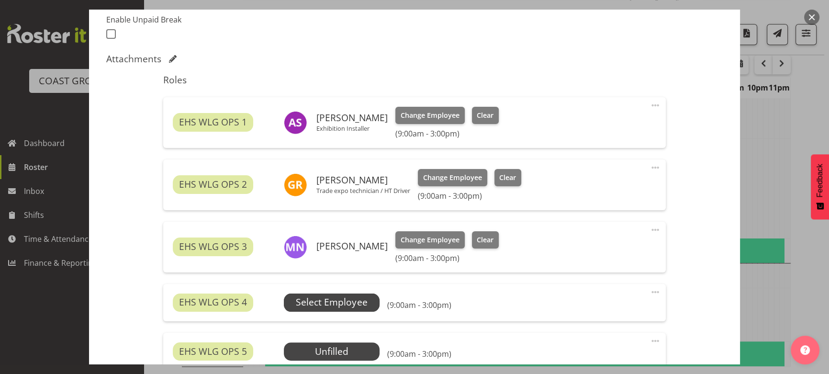
click at [331, 296] on span "Select Employee" at bounding box center [331, 302] width 71 height 14
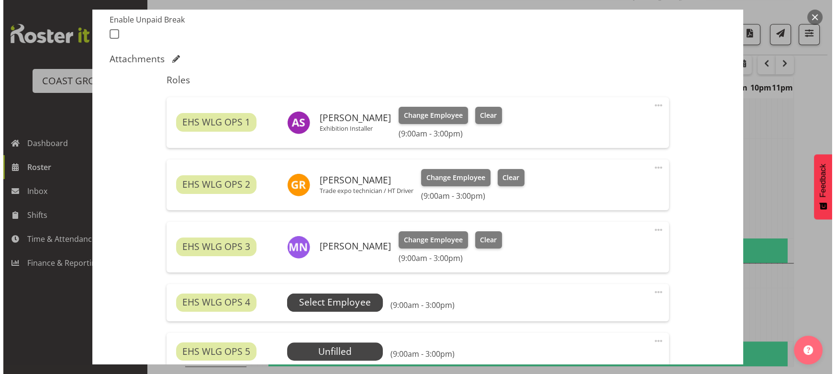
scroll to position [1411, 0]
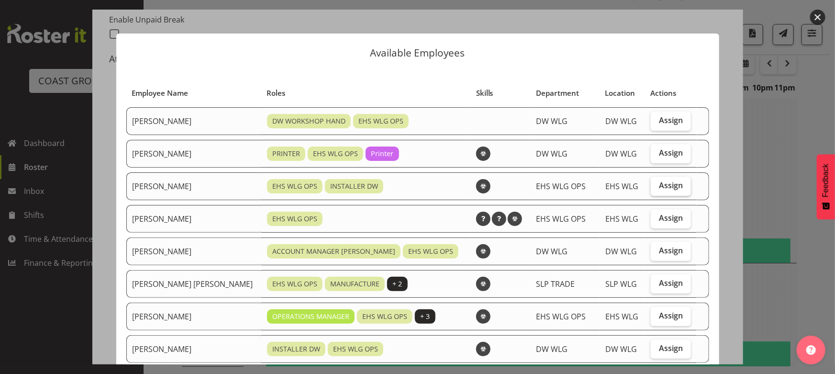
click at [672, 185] on span "Assign" at bounding box center [671, 185] width 24 height 10
click at [657, 185] on input "Assign" at bounding box center [654, 185] width 6 height 6
checkbox input "true"
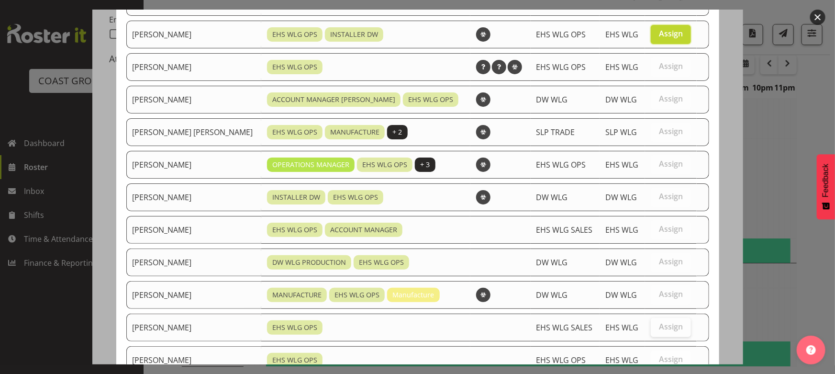
scroll to position [217, 0]
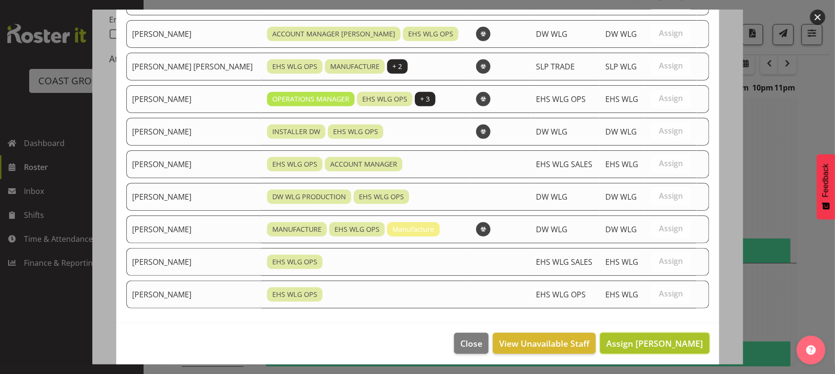
click at [653, 339] on span "Assign Darryl Burns" at bounding box center [655, 343] width 97 height 11
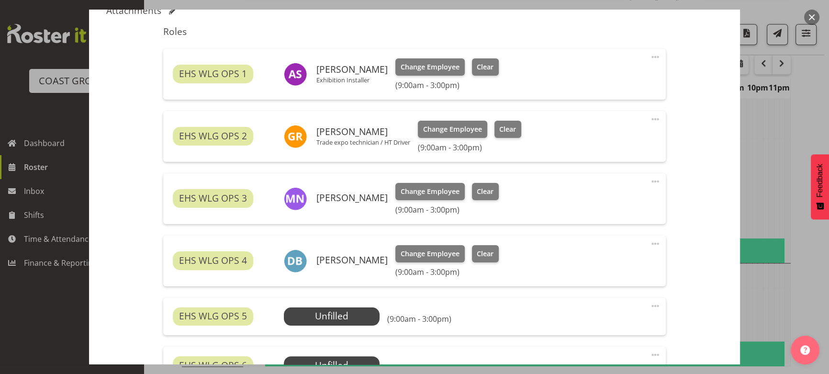
scroll to position [392, 0]
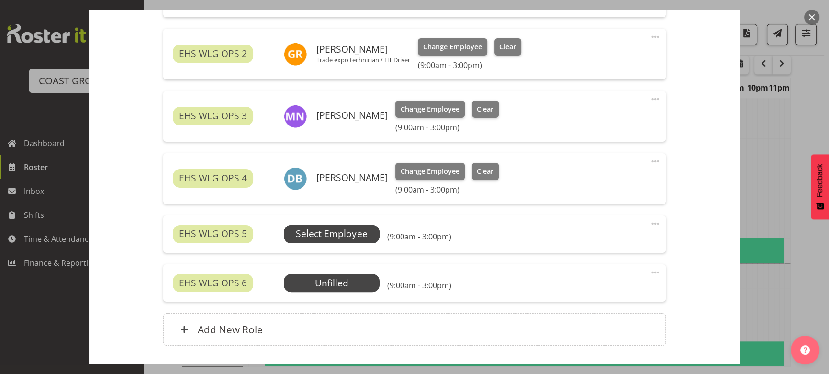
click at [349, 241] on span "Select Employee" at bounding box center [332, 234] width 96 height 18
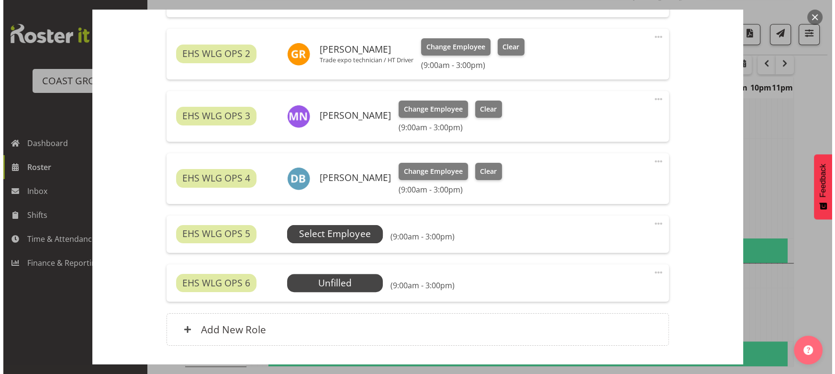
scroll to position [1411, 0]
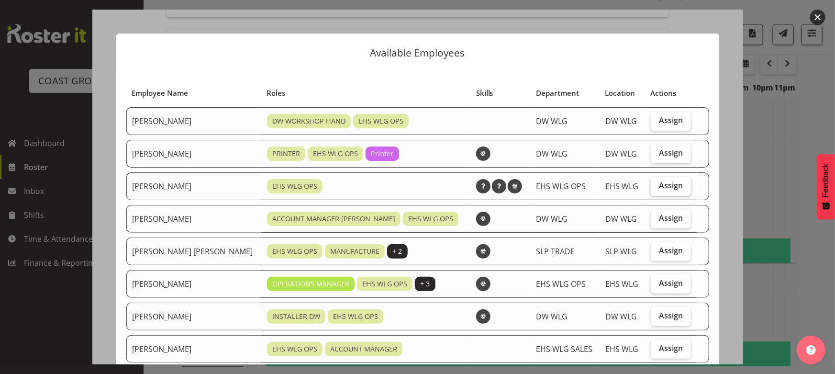
click at [651, 187] on label "Assign" at bounding box center [671, 186] width 40 height 19
click at [651, 187] on input "Assign" at bounding box center [654, 185] width 6 height 6
checkbox input "true"
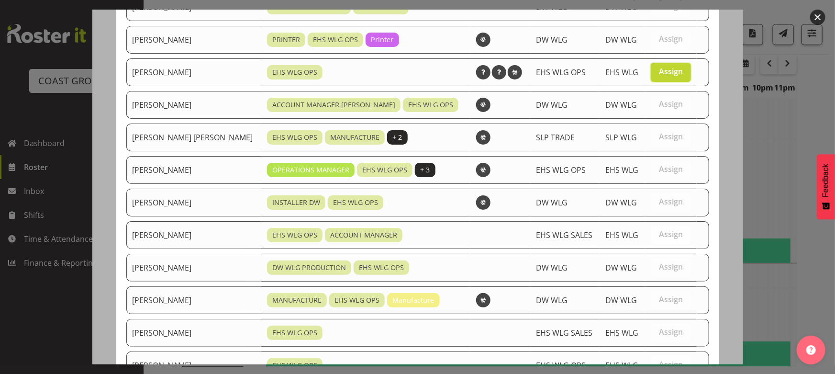
scroll to position [187, 0]
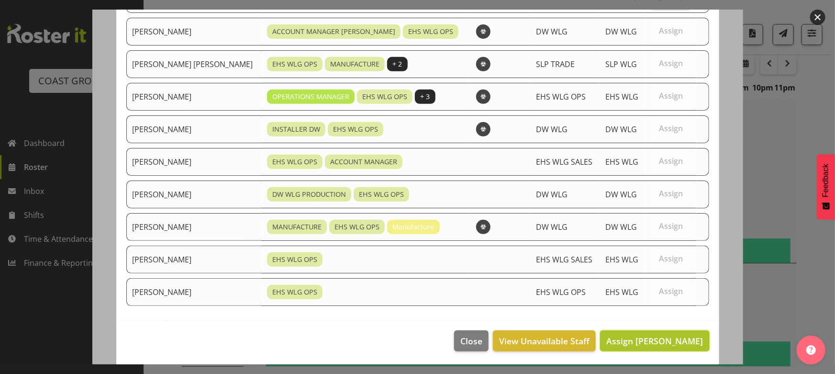
click at [618, 330] on button "Assign Jackson Howsan" at bounding box center [654, 340] width 109 height 21
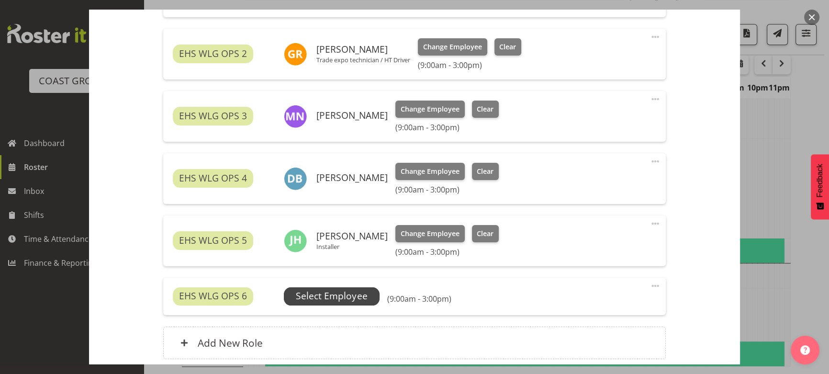
click at [339, 295] on span "Select Employee" at bounding box center [331, 296] width 71 height 14
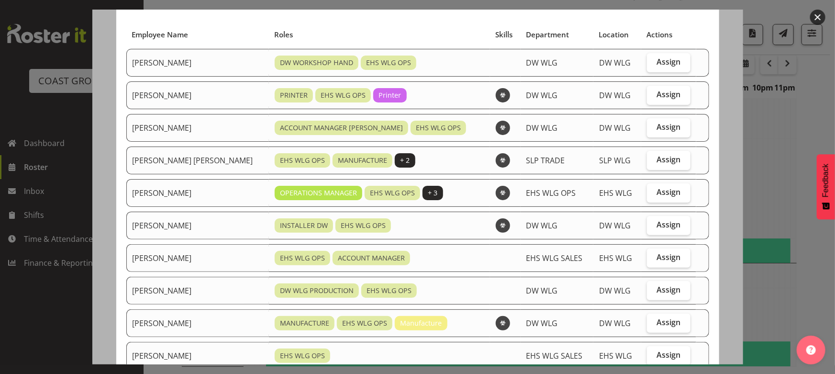
scroll to position [43, 0]
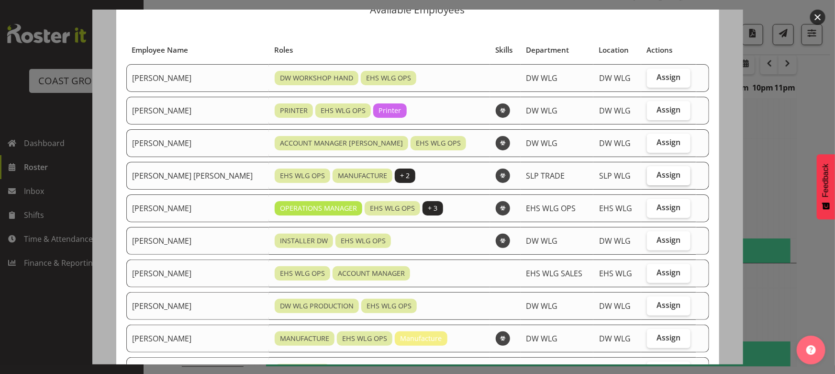
click at [657, 179] on span "Assign" at bounding box center [669, 175] width 24 height 10
click at [649, 178] on input "Assign" at bounding box center [650, 175] width 6 height 6
checkbox input "true"
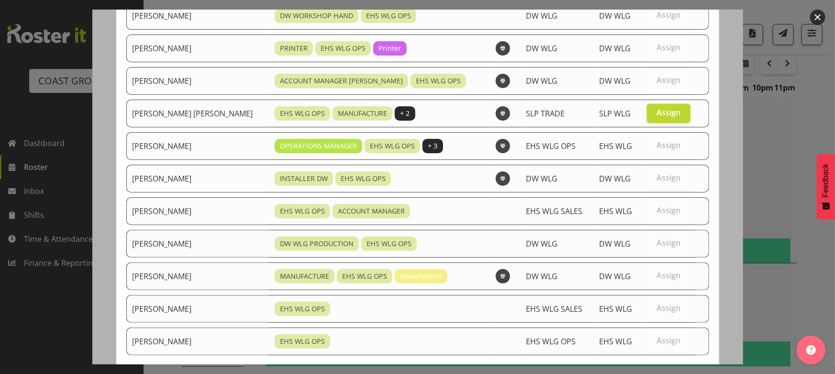
scroll to position [155, 0]
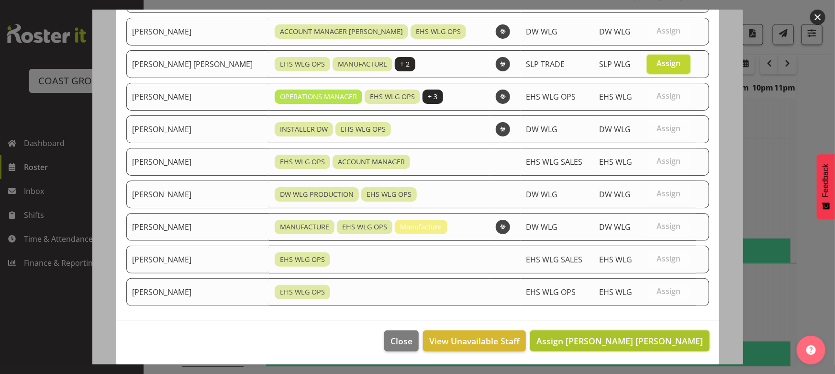
click at [653, 335] on span "Assign Joshua Keith Jackson" at bounding box center [620, 341] width 167 height 12
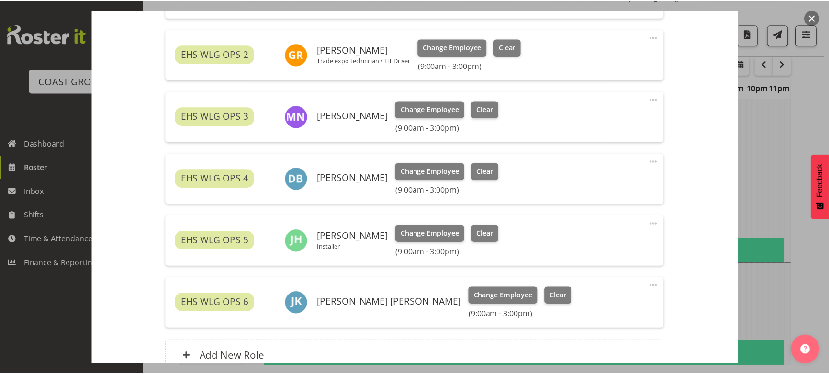
scroll to position [1421, 0]
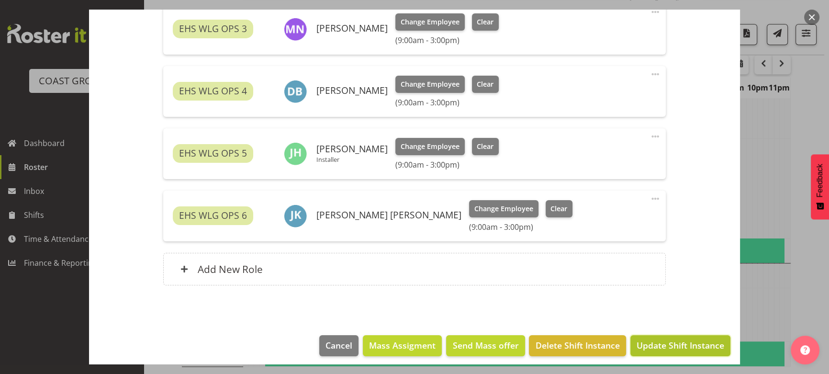
click at [649, 339] on span "Update Shift Instance" at bounding box center [681, 345] width 88 height 12
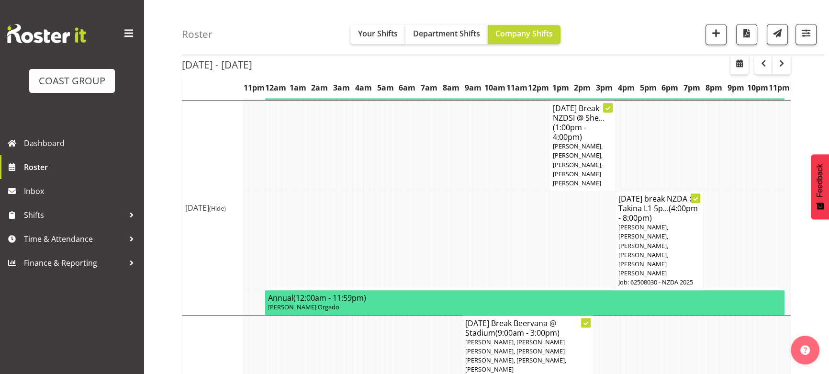
scroll to position [1467, 0]
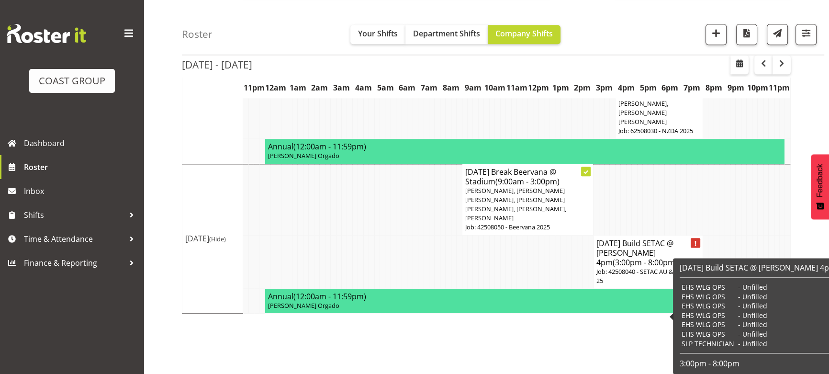
click at [647, 267] on h4 "AUG 25 Build SETAC @ James cook 4pm (3:00pm - 8:00pm)" at bounding box center [647, 252] width 103 height 29
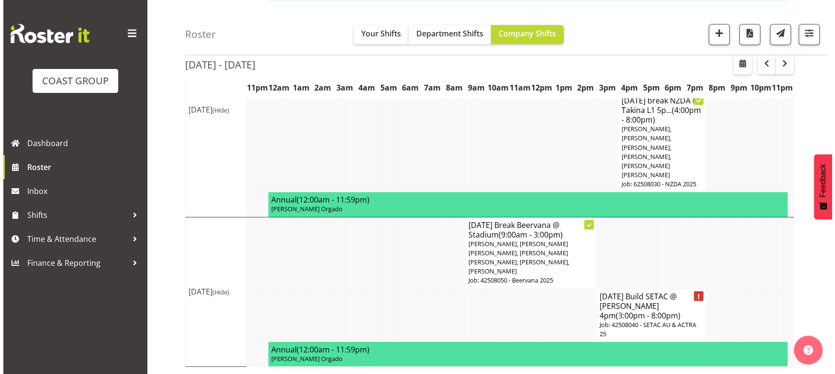
scroll to position [1448, 0]
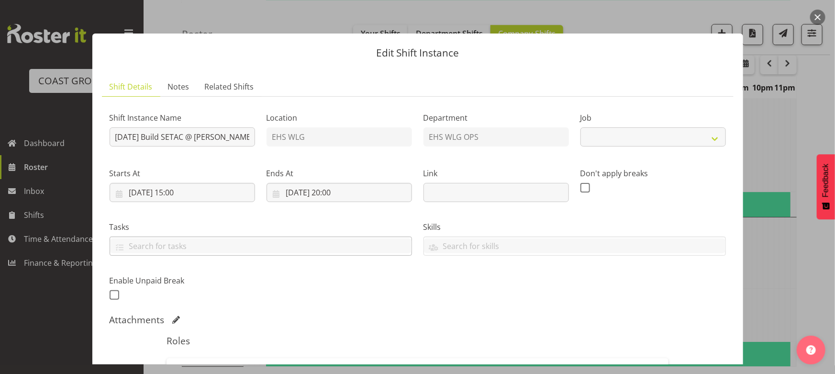
select select "9170"
click at [376, 190] on input "24/08/2025, 20:00" at bounding box center [340, 192] width 146 height 19
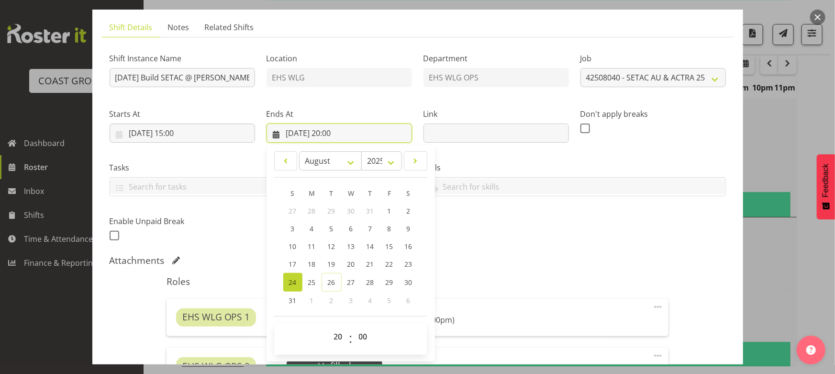
scroll to position [87, 0]
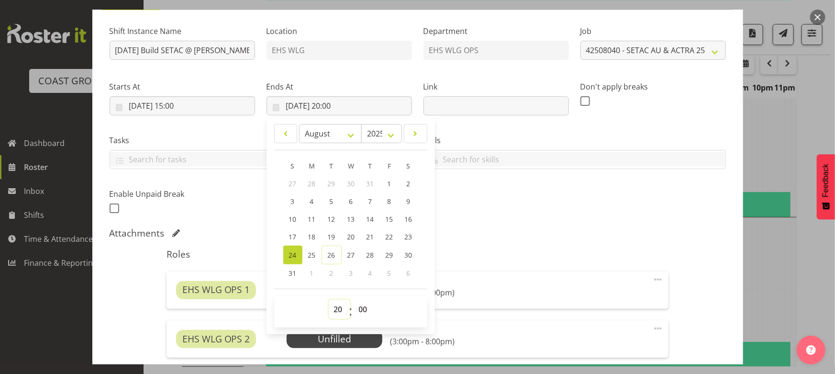
click at [342, 306] on select "00 01 02 03 04 05 06 07 08 09 10 11 12 13 14 15 16 17 18 19 20 21 22 23" at bounding box center [340, 309] width 22 height 19
select select "19"
click at [329, 300] on select "00 01 02 03 04 05 06 07 08 09 10 11 12 13 14 15 16 17 18 19 20 21 22 23" at bounding box center [340, 309] width 22 height 19
type input "24/08/2025, 19:00"
click at [489, 225] on div "Shift Instance Name AUG 25 Build SETAC @ James cook 4pm Location EHS WLG Depart…" at bounding box center [418, 338] width 617 height 641
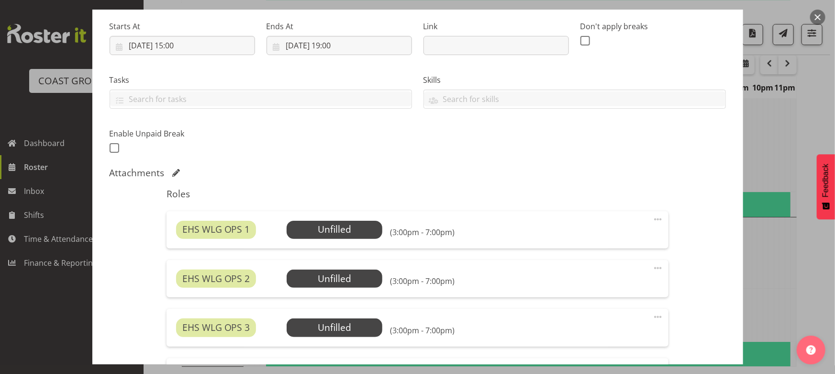
scroll to position [174, 0]
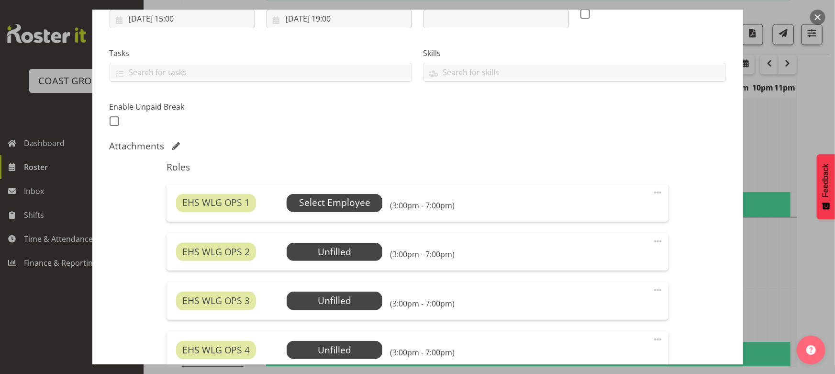
click at [369, 205] on span "Select Employee" at bounding box center [335, 203] width 96 height 18
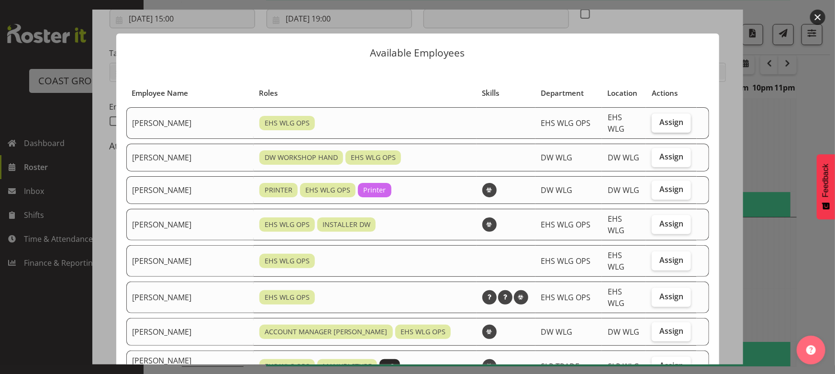
click at [680, 116] on label "Assign" at bounding box center [671, 122] width 39 height 19
click at [658, 119] on input "Assign" at bounding box center [655, 122] width 6 height 6
checkbox input "true"
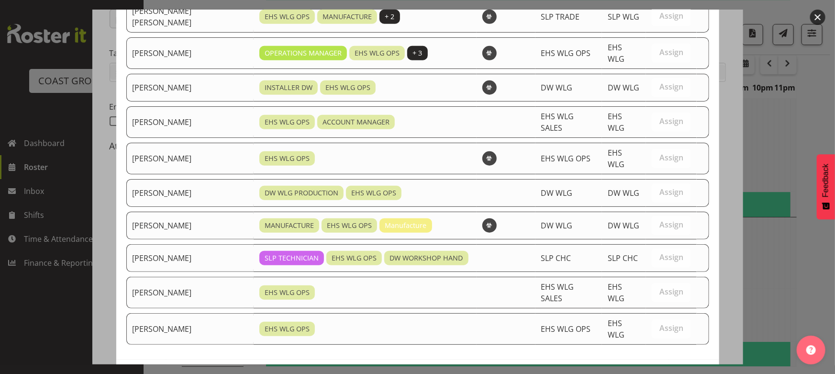
scroll to position [349, 0]
click at [637, 369] on button "Assign Ashton Staats" at bounding box center [654, 379] width 109 height 21
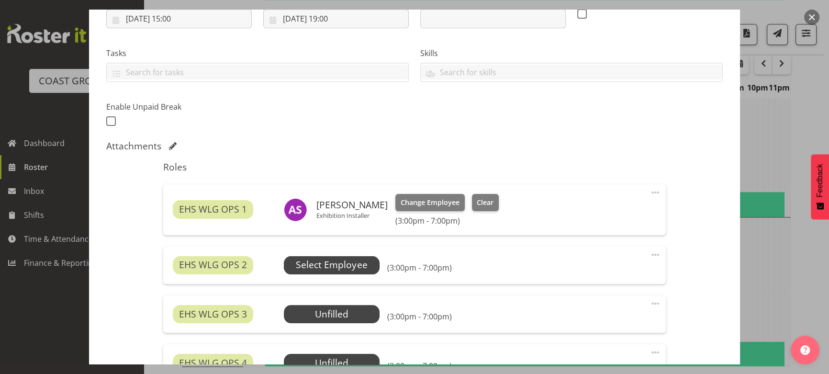
click at [356, 259] on span "Select Employee" at bounding box center [331, 265] width 71 height 14
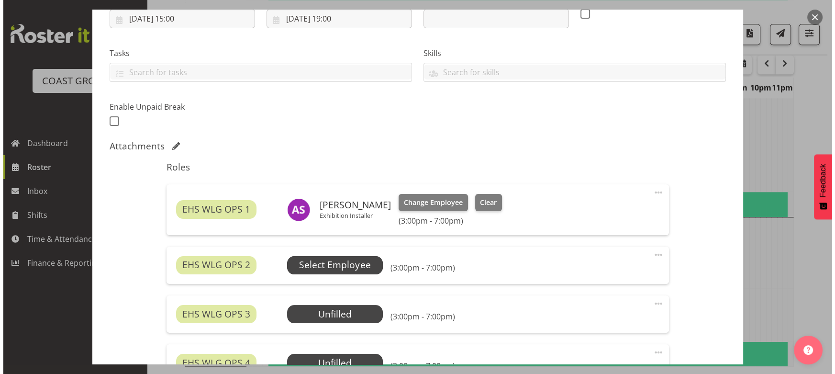
scroll to position [1448, 0]
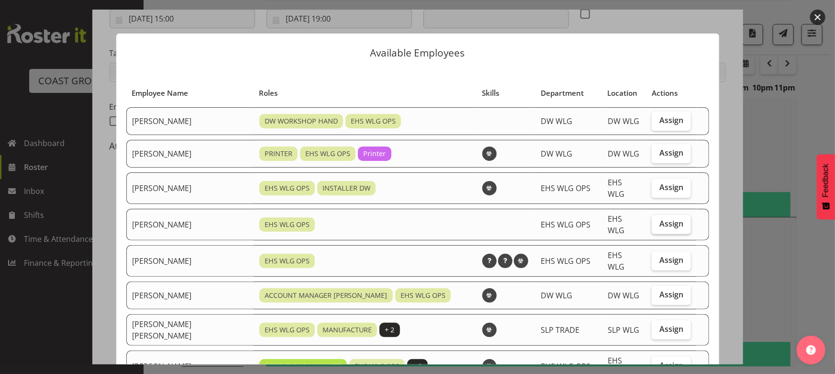
click at [670, 222] on span "Assign" at bounding box center [672, 224] width 24 height 10
click at [658, 222] on input "Assign" at bounding box center [655, 224] width 6 height 6
checkbox input "true"
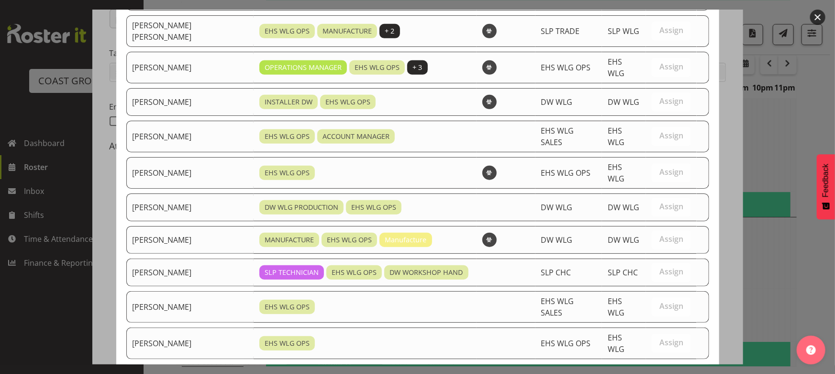
scroll to position [317, 0]
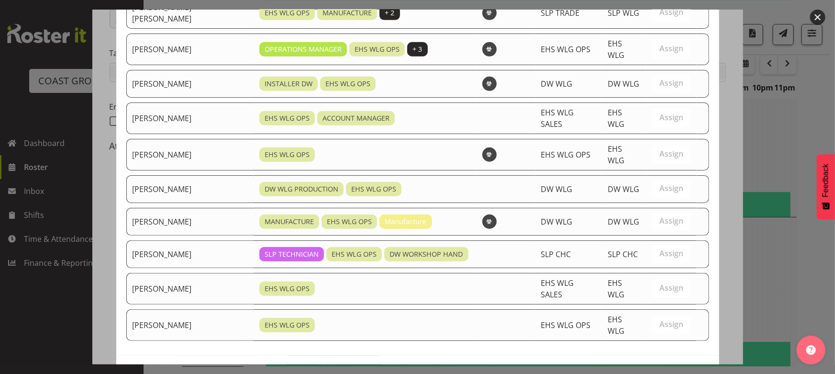
click at [655, 370] on span "Assign Geoffrey Robertson" at bounding box center [655, 375] width 97 height 11
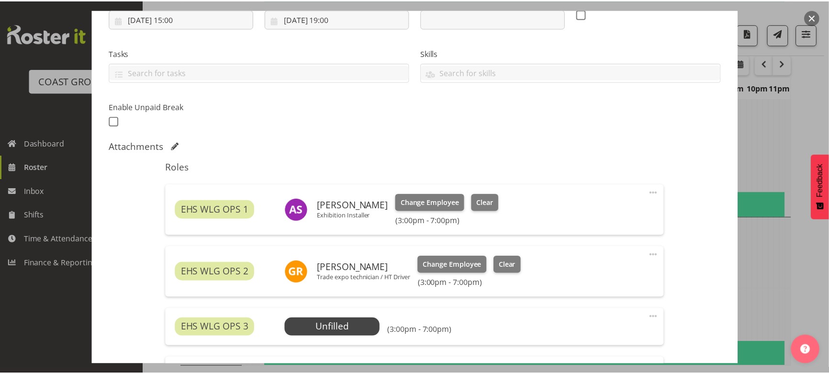
scroll to position [1458, 0]
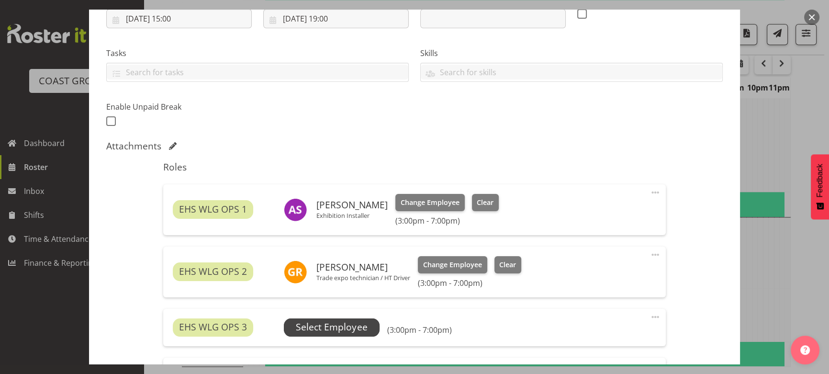
click at [340, 323] on span "Select Employee" at bounding box center [331, 327] width 71 height 14
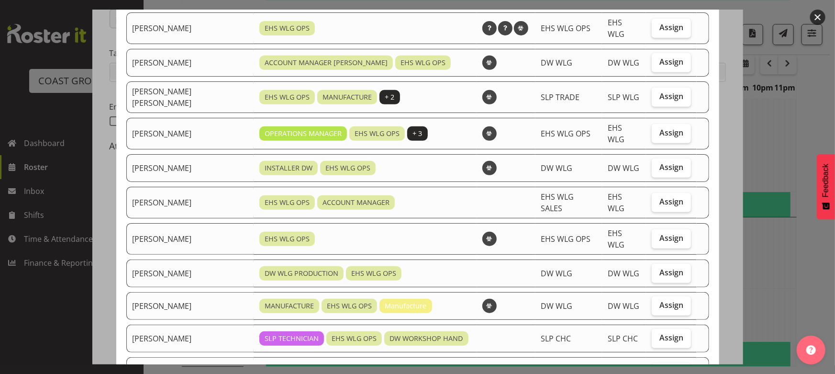
scroll to position [261, 0]
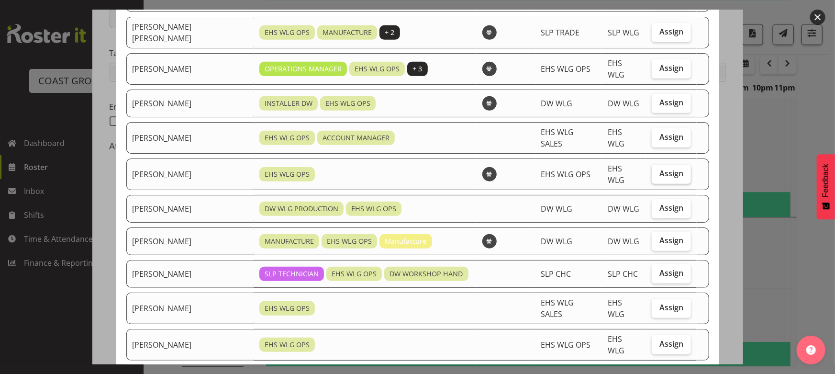
click at [665, 169] on span "Assign" at bounding box center [672, 174] width 24 height 10
click at [658, 170] on input "Assign" at bounding box center [655, 173] width 6 height 6
checkbox input "true"
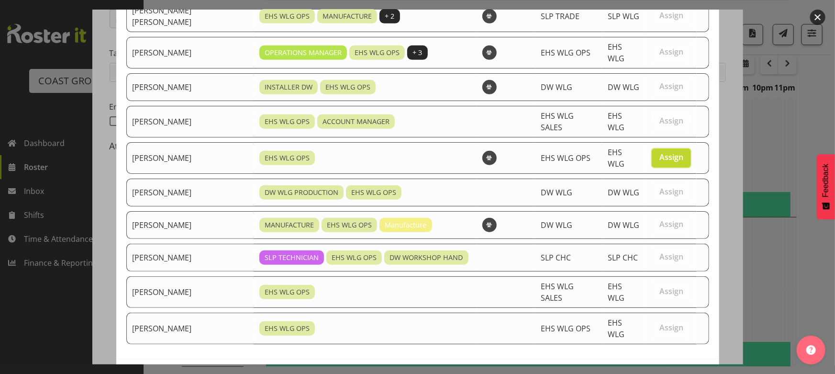
scroll to position [284, 0]
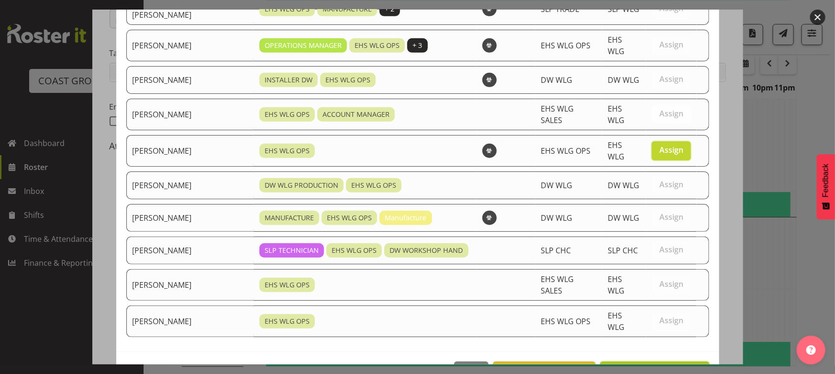
click at [639, 366] on span "Assign Michael Ngametua" at bounding box center [655, 371] width 97 height 11
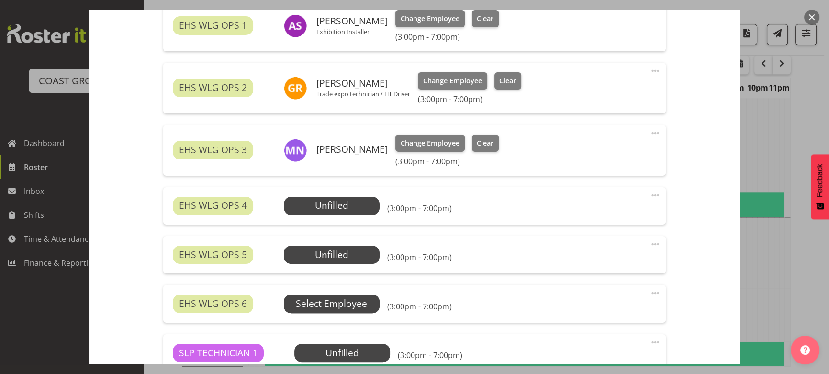
scroll to position [392, 0]
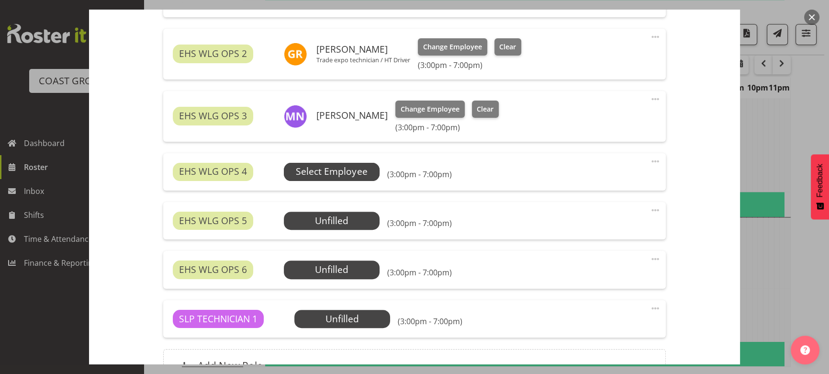
click at [340, 175] on span "Select Employee" at bounding box center [331, 172] width 71 height 14
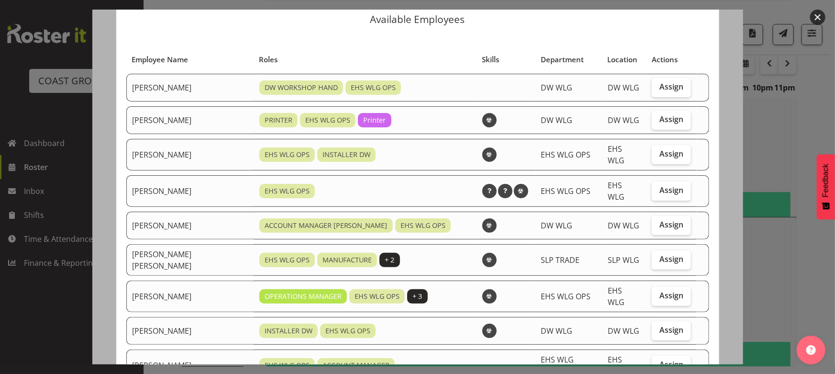
scroll to position [87, 0]
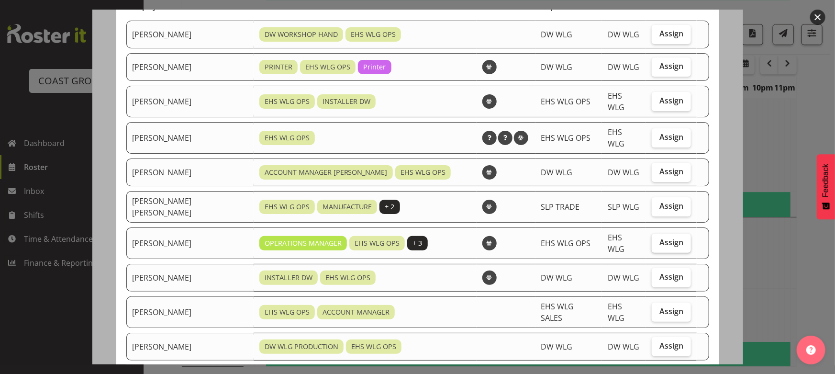
click at [652, 234] on label "Assign" at bounding box center [671, 243] width 39 height 19
click at [652, 239] on input "Assign" at bounding box center [655, 242] width 6 height 6
checkbox input "true"
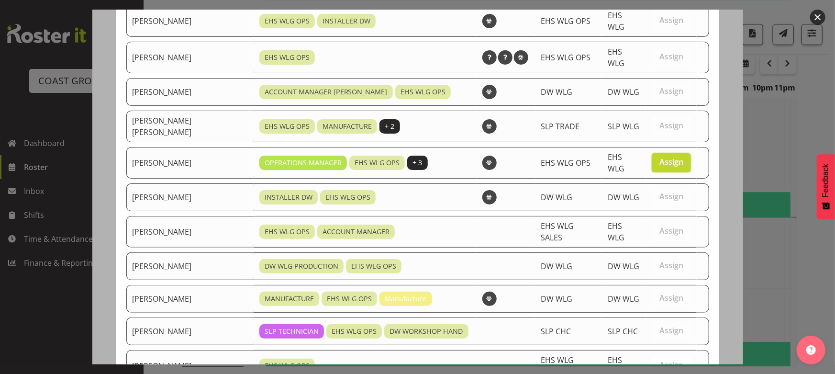
scroll to position [252, 0]
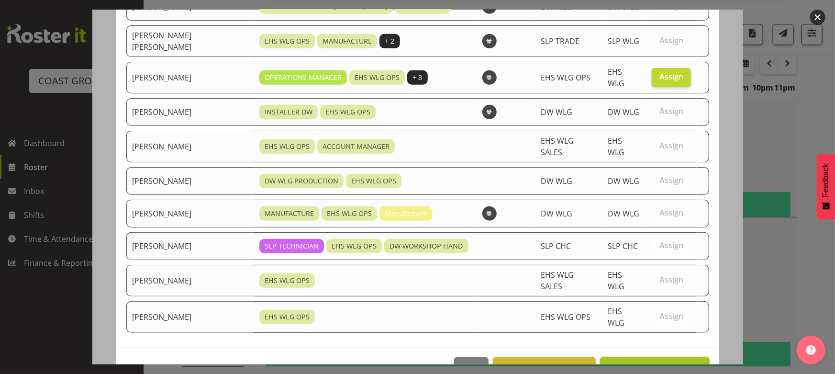
click at [668, 362] on span "Assign Kade Tiatia" at bounding box center [655, 367] width 97 height 11
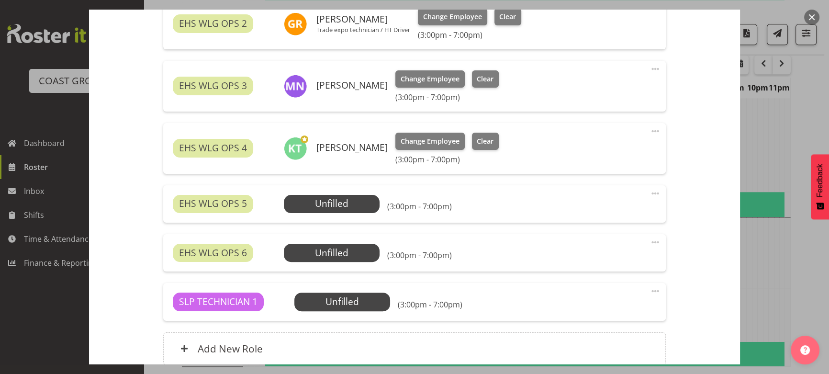
scroll to position [435, 0]
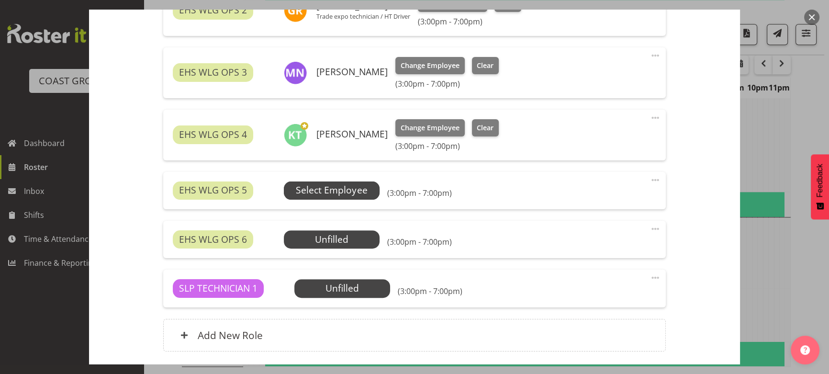
click at [365, 187] on span "Select Employee" at bounding box center [332, 190] width 96 height 18
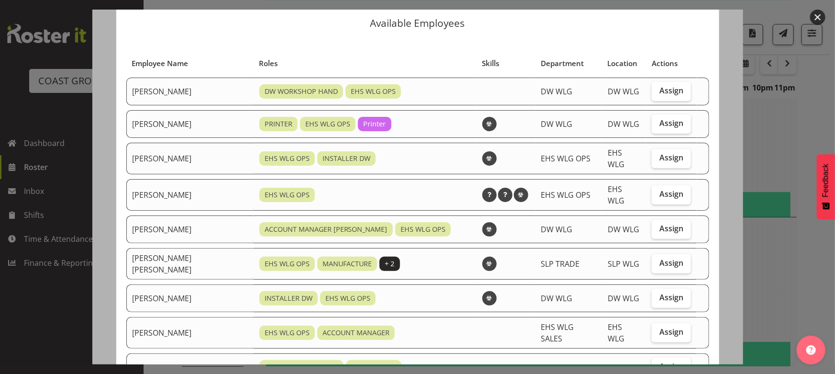
scroll to position [43, 0]
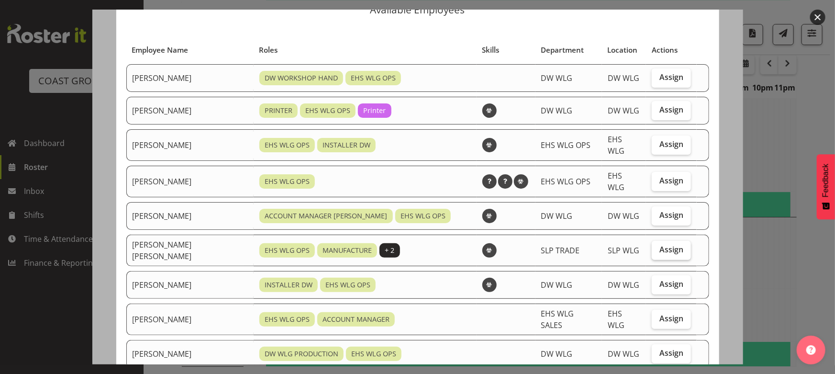
click at [669, 245] on span "Assign" at bounding box center [672, 250] width 24 height 10
click at [658, 247] on input "Assign" at bounding box center [655, 250] width 6 height 6
checkbox input "true"
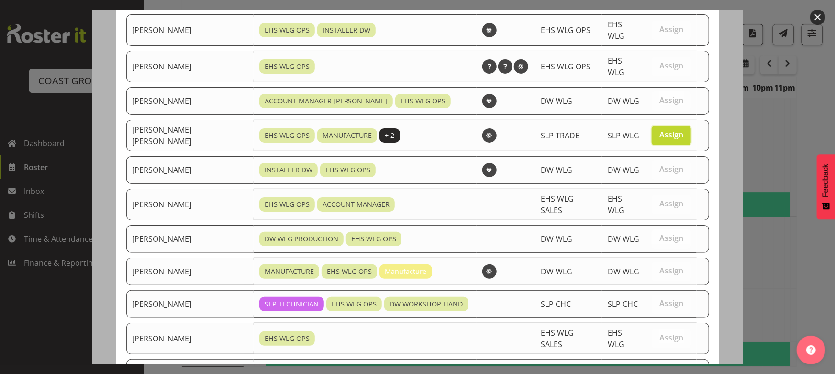
scroll to position [220, 0]
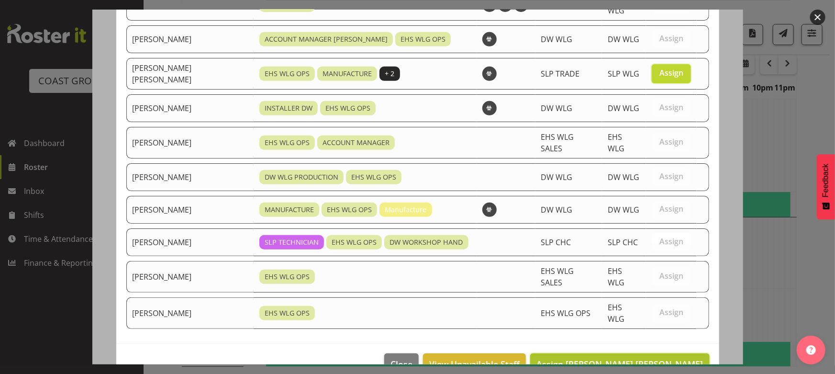
click at [663, 353] on button "Assign Joshua Keith Jackson" at bounding box center [619, 363] width 179 height 21
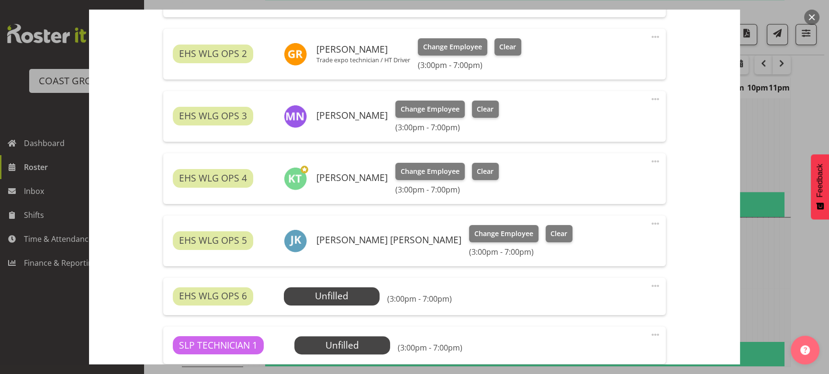
scroll to position [479, 0]
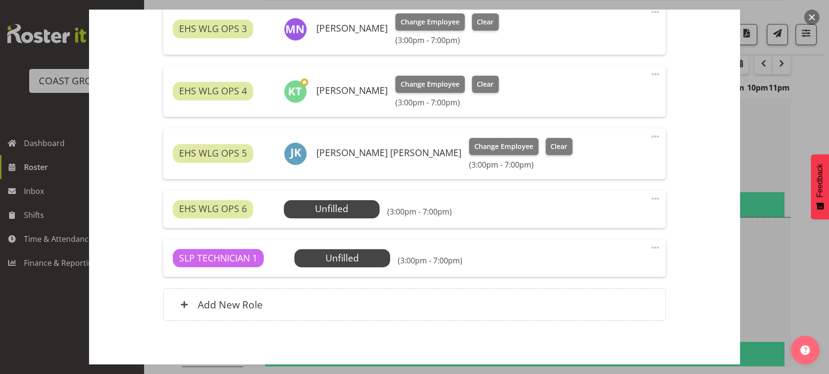
click at [651, 199] on span at bounding box center [655, 198] width 11 height 11
click at [619, 252] on link "Delete" at bounding box center [615, 254] width 92 height 17
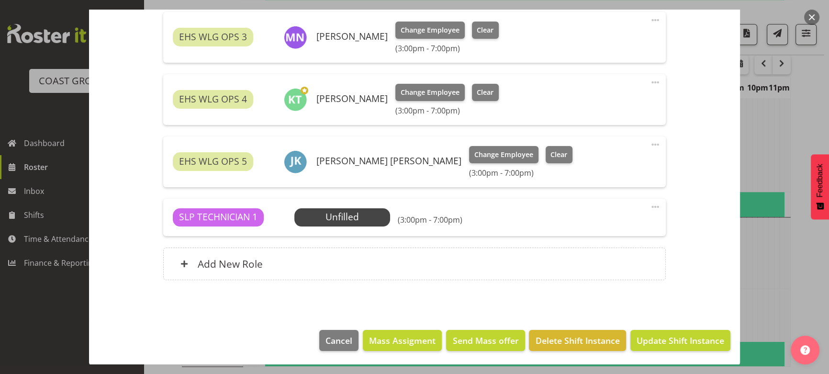
click at [650, 206] on span at bounding box center [655, 206] width 11 height 11
drag, startPoint x: 634, startPoint y: 259, endPoint x: 634, endPoint y: 266, distance: 6.7
click at [634, 259] on link "Delete" at bounding box center [615, 262] width 92 height 17
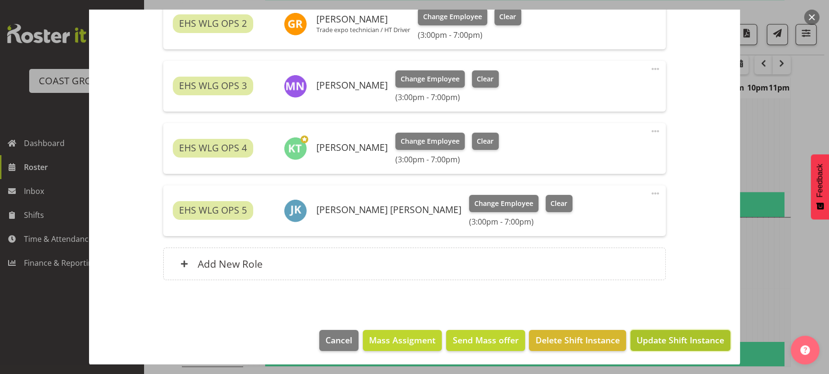
click at [657, 334] on span "Update Shift Instance" at bounding box center [681, 340] width 88 height 12
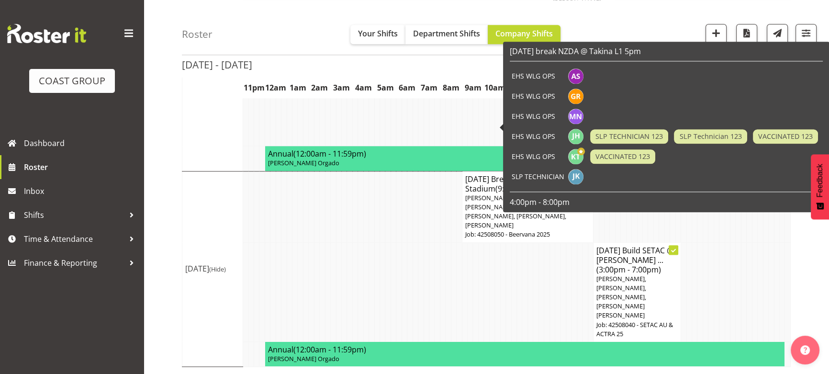
scroll to position [1103, 0]
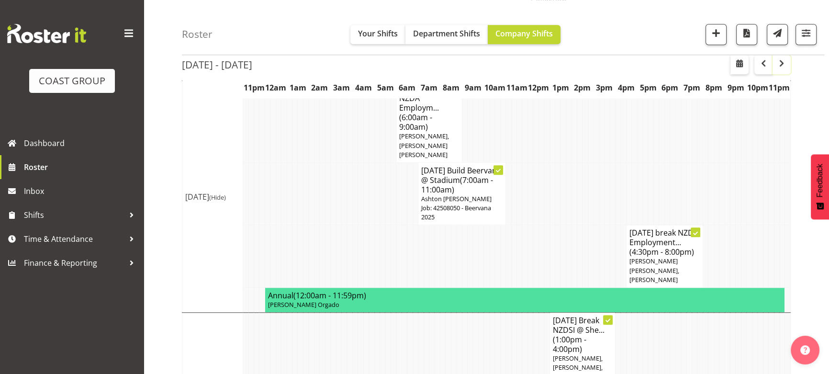
drag, startPoint x: 789, startPoint y: 62, endPoint x: 777, endPoint y: 66, distance: 12.6
click at [789, 62] on button "button" at bounding box center [782, 64] width 18 height 19
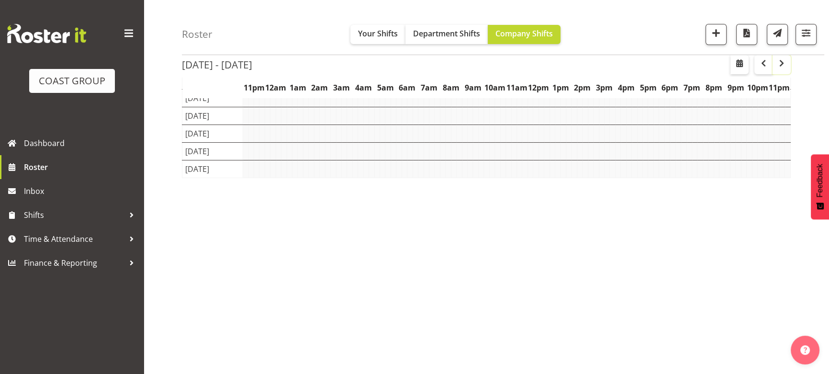
scroll to position [97, 0]
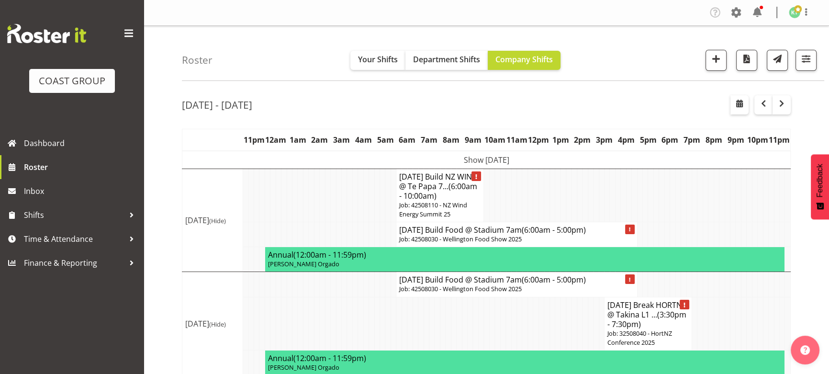
click at [465, 160] on td "Show Mon 25th Aug 2025" at bounding box center [486, 160] width 608 height 18
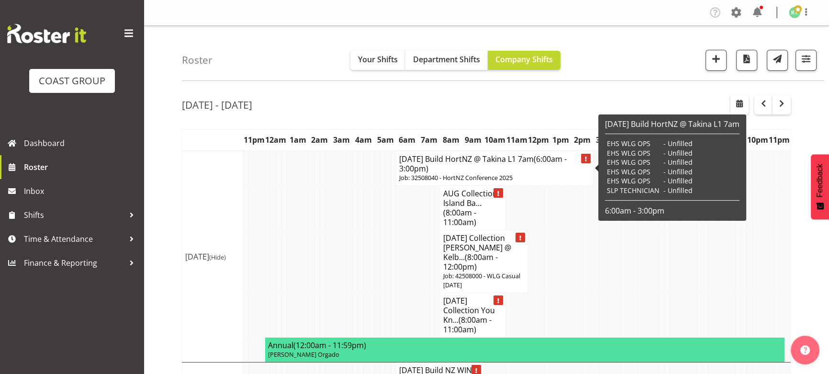
click at [558, 173] on p "Job: 32508040 - HortNZ Conference 2025" at bounding box center [494, 177] width 191 height 9
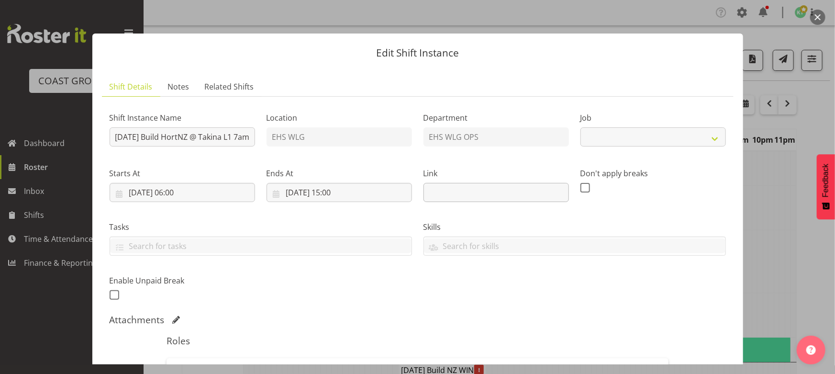
select select "9260"
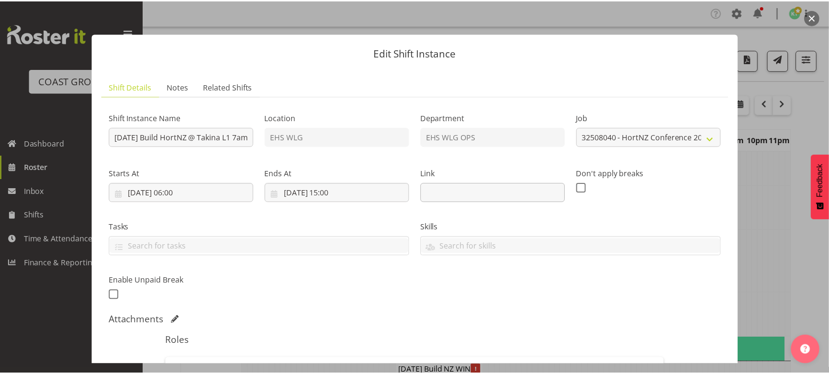
scroll to position [261, 0]
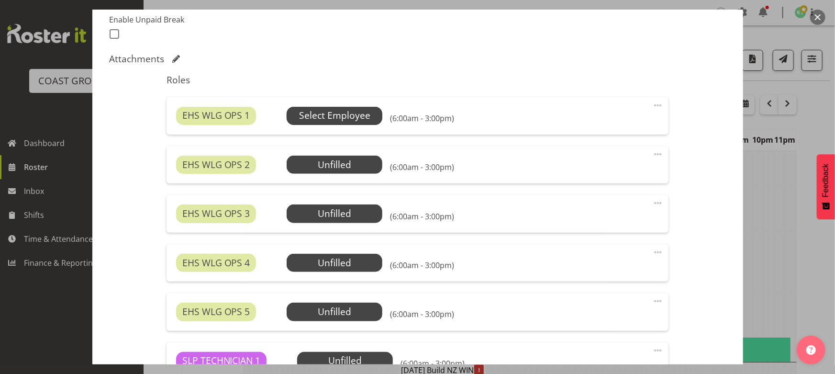
click at [353, 120] on span "Select Employee" at bounding box center [334, 116] width 71 height 14
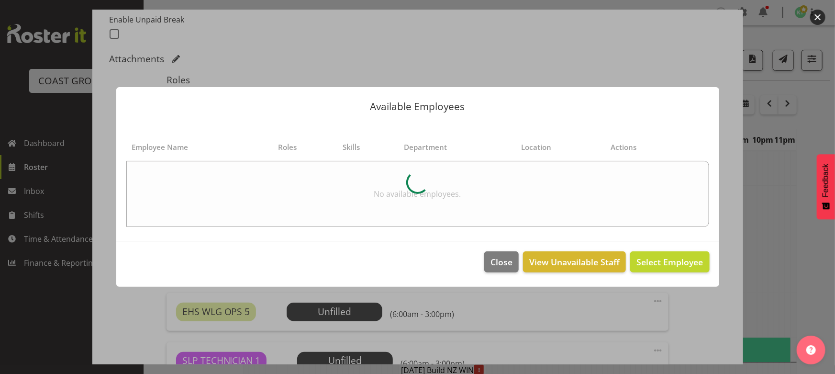
click at [813, 17] on button "button" at bounding box center [817, 17] width 15 height 15
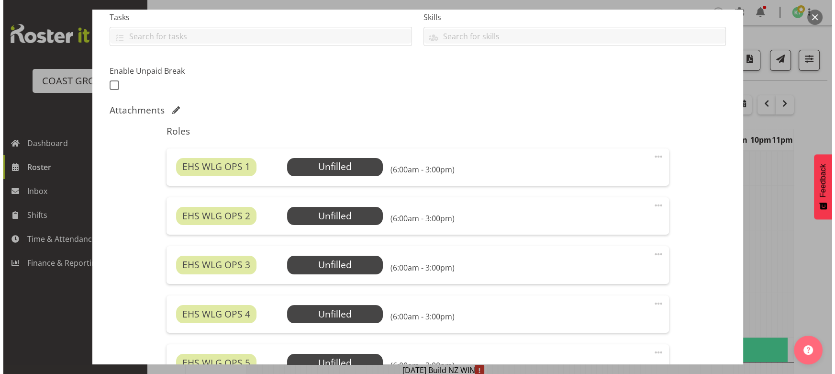
scroll to position [130, 0]
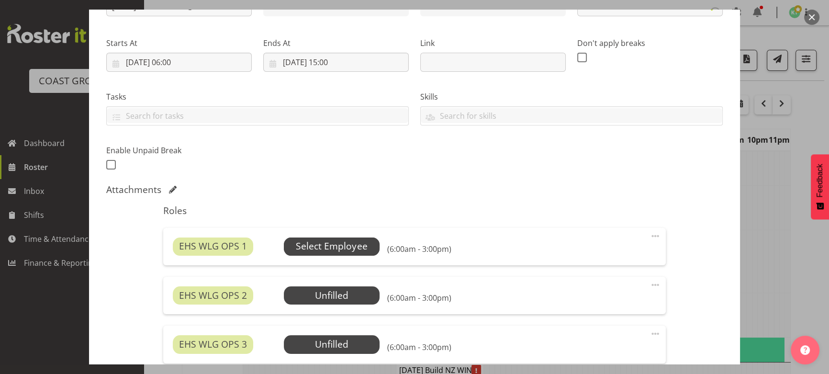
click at [365, 248] on span "Select Employee" at bounding box center [332, 246] width 96 height 18
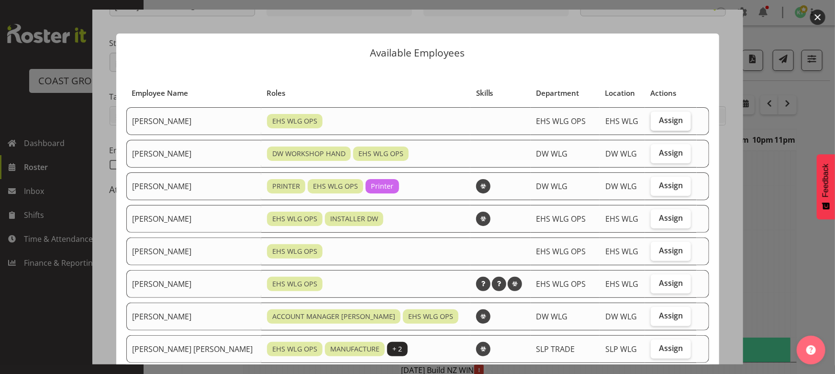
click at [659, 120] on span "Assign" at bounding box center [671, 120] width 24 height 10
click at [652, 120] on input "Assign" at bounding box center [654, 120] width 6 height 6
checkbox input "true"
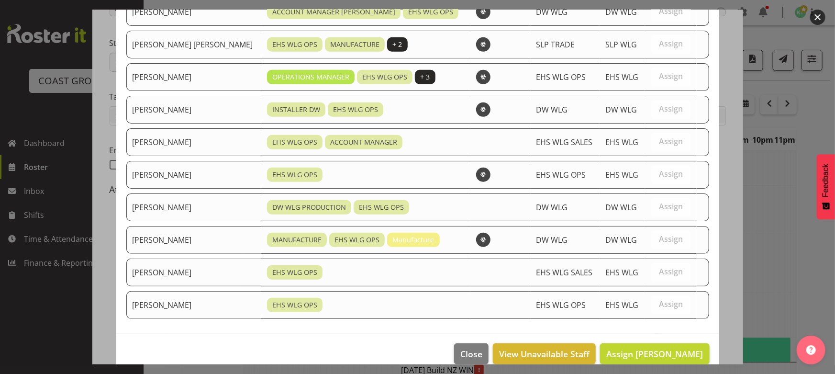
scroll to position [317, 0]
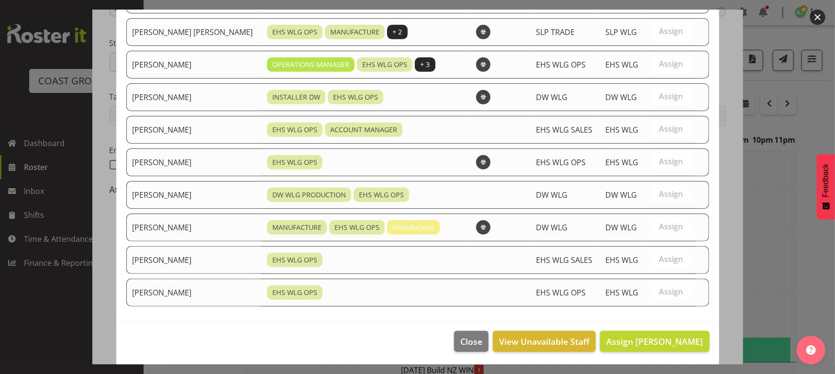
click at [647, 366] on div at bounding box center [417, 187] width 835 height 374
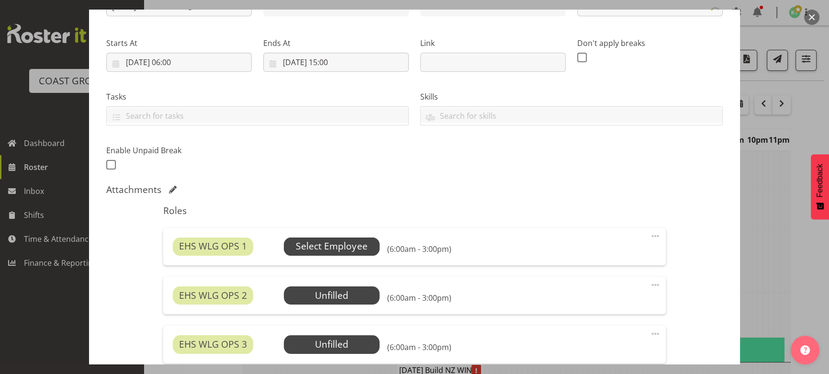
click at [345, 249] on span "Select Employee" at bounding box center [331, 246] width 71 height 14
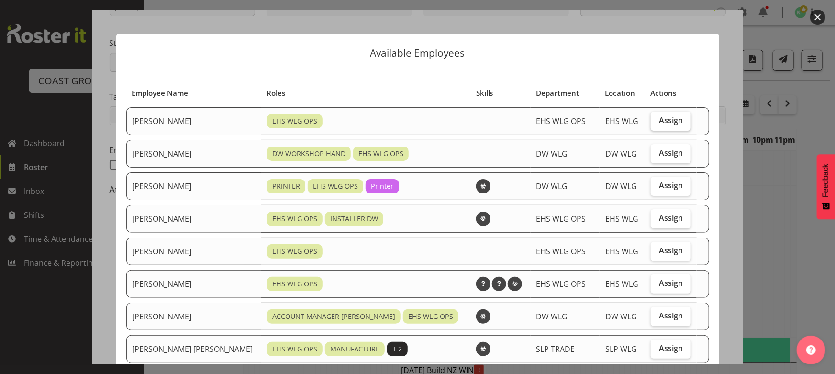
click at [659, 122] on span "Assign" at bounding box center [671, 120] width 24 height 10
click at [653, 122] on input "Assign" at bounding box center [654, 120] width 6 height 6
checkbox input "true"
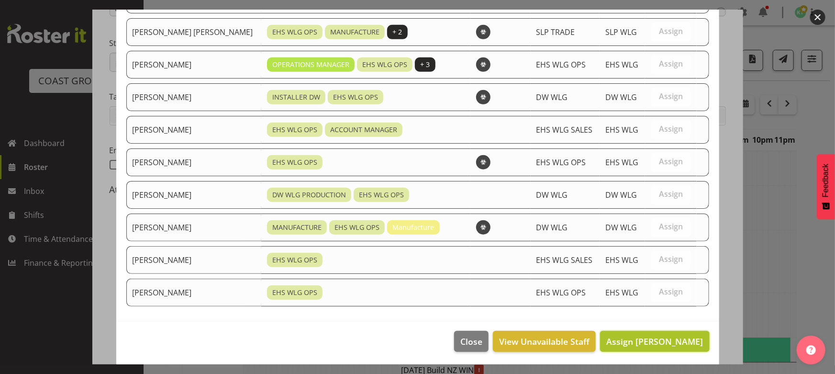
drag, startPoint x: 629, startPoint y: 335, endPoint x: 625, endPoint y: 331, distance: 5.4
click at [629, 336] on span "Assign Ashton Staats" at bounding box center [655, 341] width 97 height 11
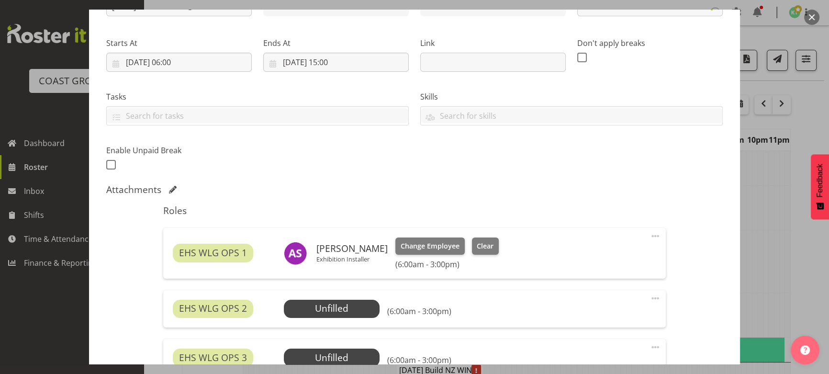
click at [330, 318] on div "EHS WLG OPS 2 Unfilled Select Employee (6:00am - 3:00pm) Edit Cover Role Delete" at bounding box center [414, 308] width 502 height 37
click at [338, 305] on span "Select Employee" at bounding box center [331, 309] width 71 height 14
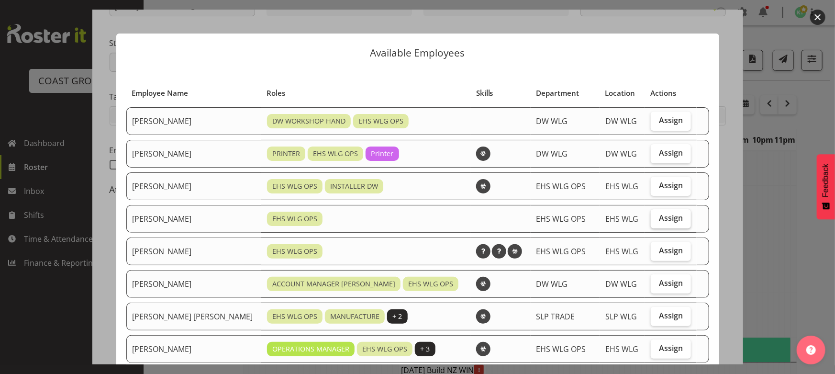
click at [651, 215] on label "Assign" at bounding box center [671, 218] width 40 height 19
click at [651, 215] on input "Assign" at bounding box center [654, 218] width 6 height 6
checkbox input "true"
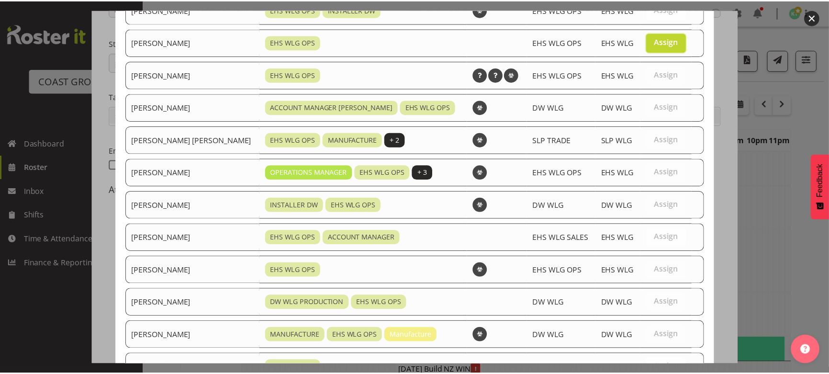
scroll to position [284, 0]
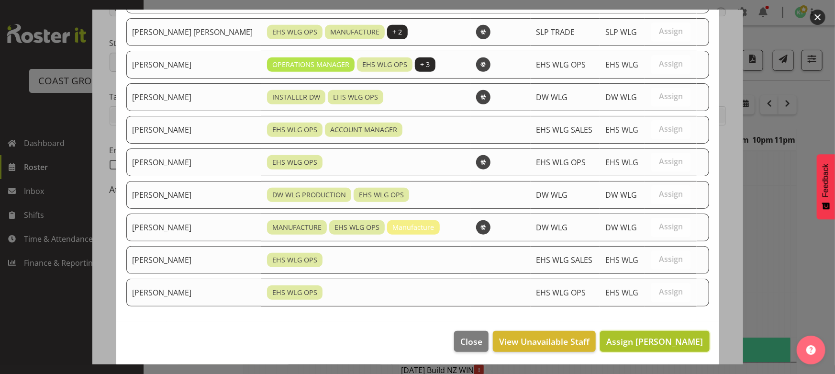
click at [624, 337] on span "Assign Geoffrey Robertson" at bounding box center [655, 341] width 97 height 11
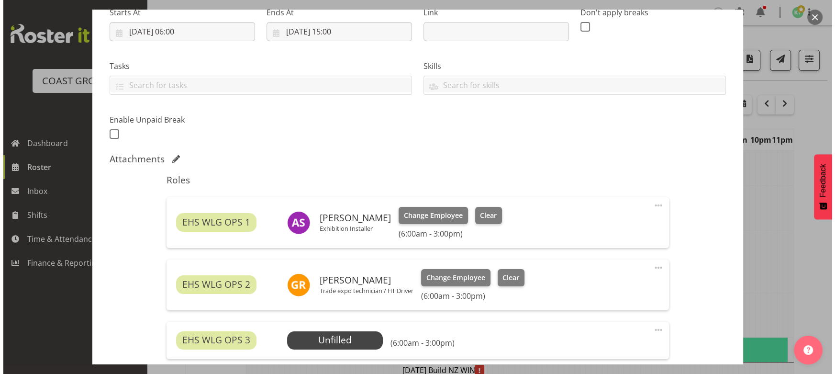
scroll to position [174, 0]
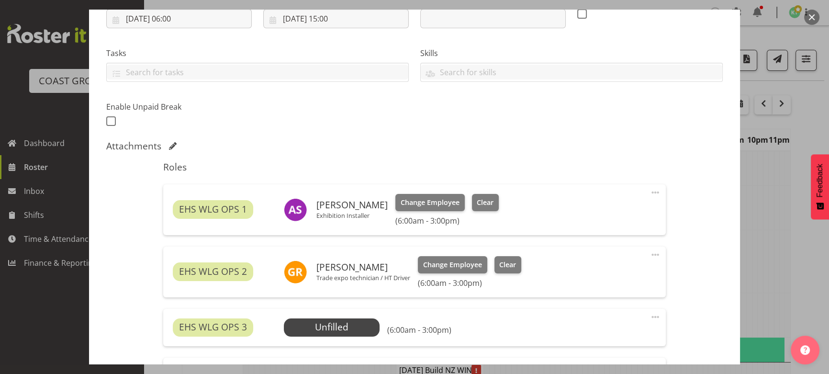
click at [319, 308] on div "Roles EHS WLG OPS 1 Ashton Staats Exhibition Installer Change Employee Clear (6…" at bounding box center [415, 353] width 514 height 394
click at [316, 318] on span "Select Employee" at bounding box center [332, 327] width 96 height 18
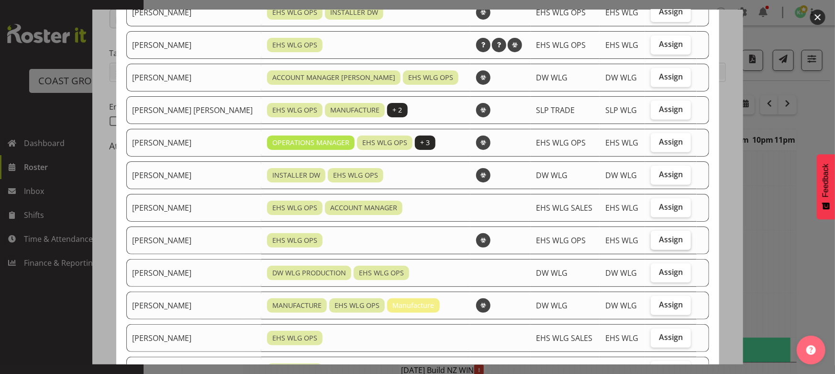
click at [659, 236] on span "Assign" at bounding box center [671, 240] width 24 height 10
click at [657, 236] on input "Assign" at bounding box center [654, 239] width 6 height 6
checkbox input "true"
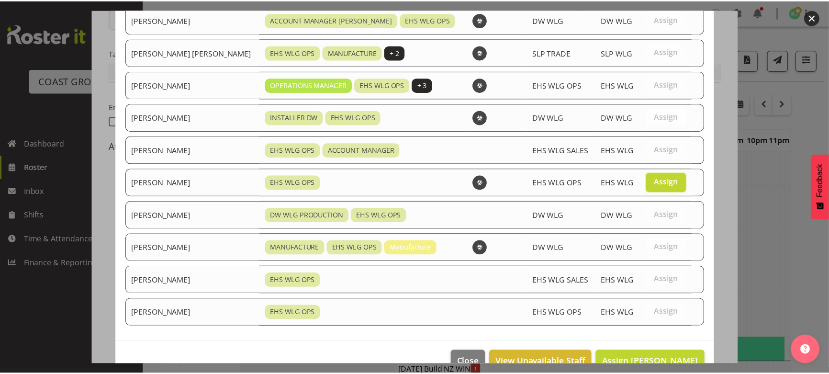
scroll to position [252, 0]
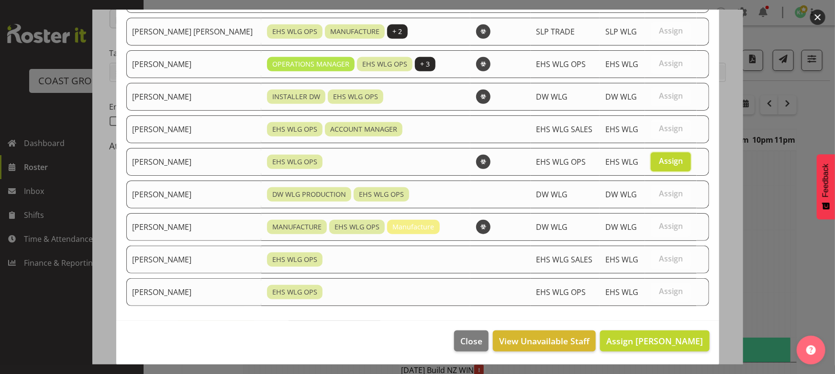
click at [651, 327] on footer "Close View Unavailable Staff Assign Michael Ngametua" at bounding box center [417, 343] width 603 height 45
click at [647, 330] on button "Assign Michael Ngametua" at bounding box center [654, 340] width 109 height 21
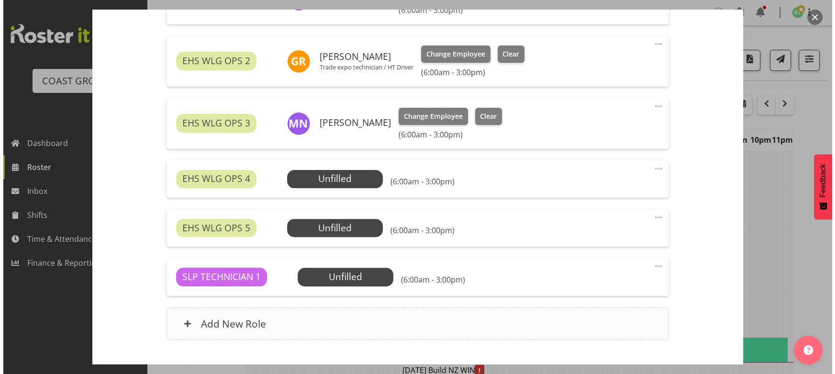
scroll to position [392, 0]
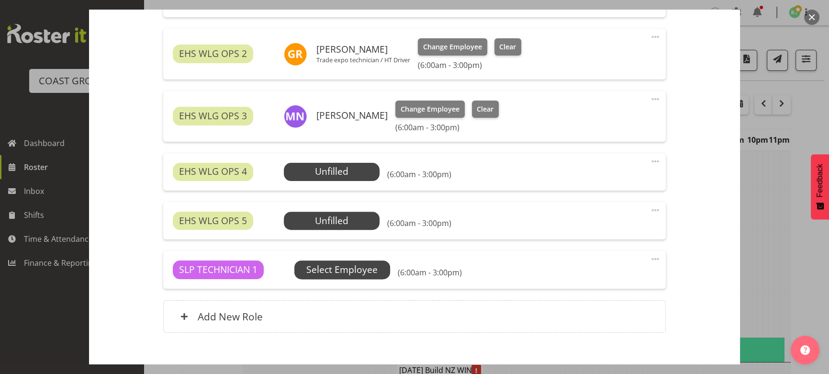
click at [0, 0] on span "Select Employee" at bounding box center [0, 0] width 0 height 0
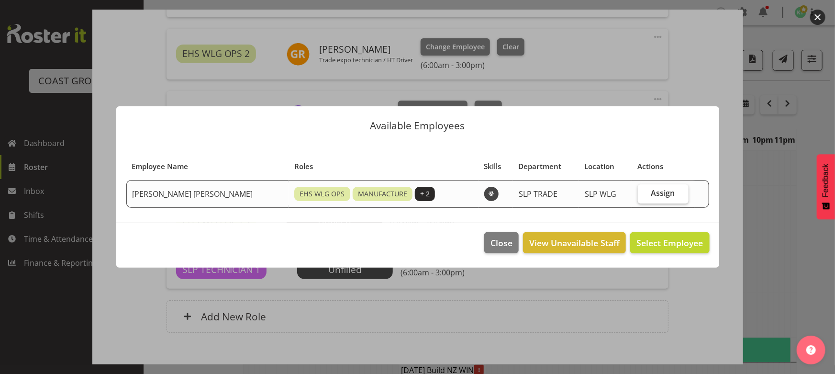
click at [663, 189] on span "Assign" at bounding box center [664, 193] width 24 height 10
click at [644, 190] on input "Assign" at bounding box center [641, 193] width 6 height 6
checkbox input "true"
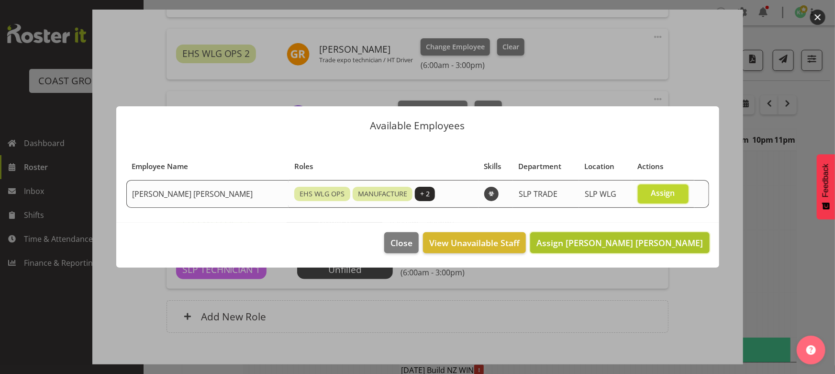
click at [671, 238] on span "Assign Joshua Keith Jackson" at bounding box center [620, 242] width 167 height 11
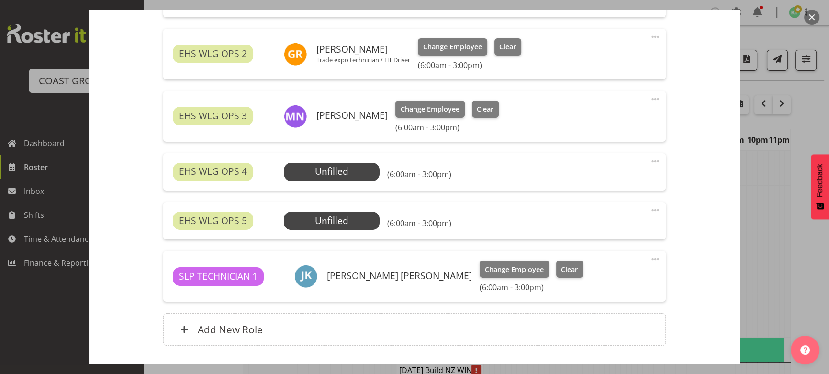
click at [642, 161] on div "EHS WLG OPS 4 Unfilled Select Employee (6:00am - 3:00pm) Edit Cover Role Delete" at bounding box center [414, 171] width 502 height 37
click at [652, 162] on span at bounding box center [655, 161] width 11 height 11
click at [625, 179] on link "Edit" at bounding box center [615, 182] width 92 height 17
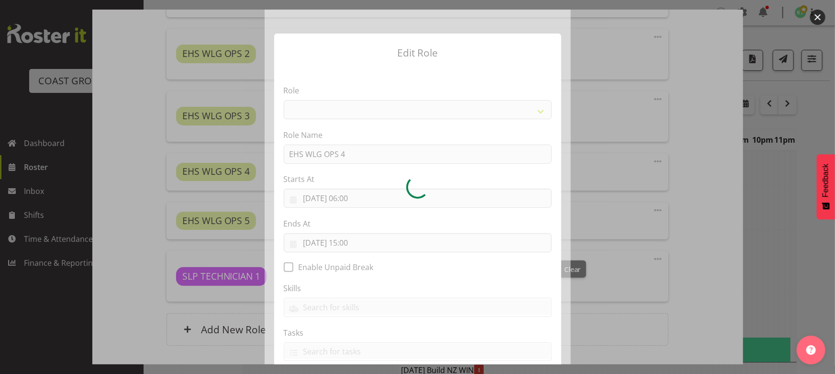
select select "191"
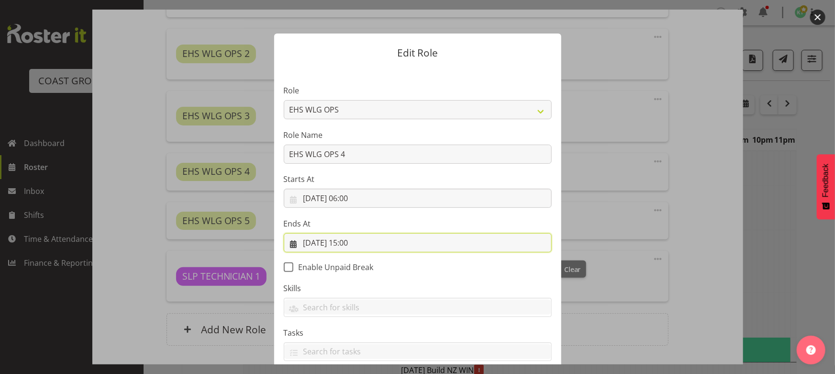
click at [378, 242] on input "25/08/2025, 15:00" at bounding box center [418, 242] width 268 height 19
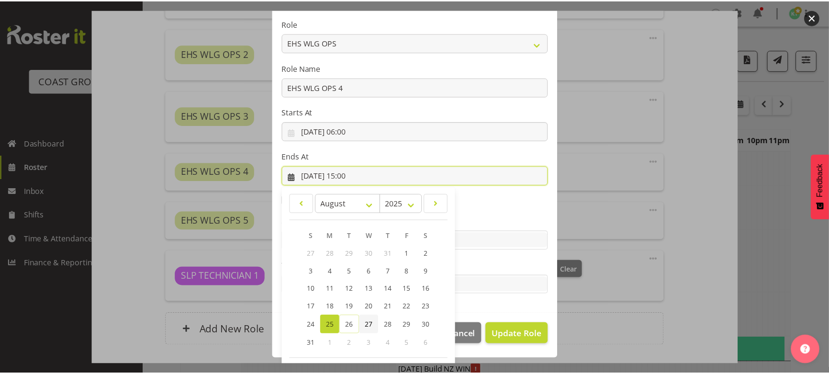
scroll to position [106, 0]
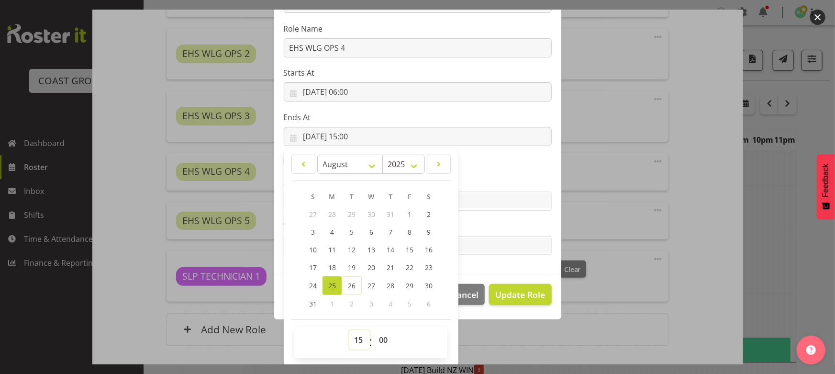
click at [352, 338] on select "00 01 02 03 04 05 06 07 08 09 10 11 12 13 14 15 16 17 18 19 20 21 22 23" at bounding box center [360, 339] width 22 height 19
select select "12"
click at [349, 330] on select "00 01 02 03 04 05 06 07 08 09 10 11 12 13 14 15 16 17 18 19 20 21 22 23" at bounding box center [360, 339] width 22 height 19
type input "25/08/2025, 12:00"
click at [503, 289] on span "Update Role" at bounding box center [520, 294] width 50 height 12
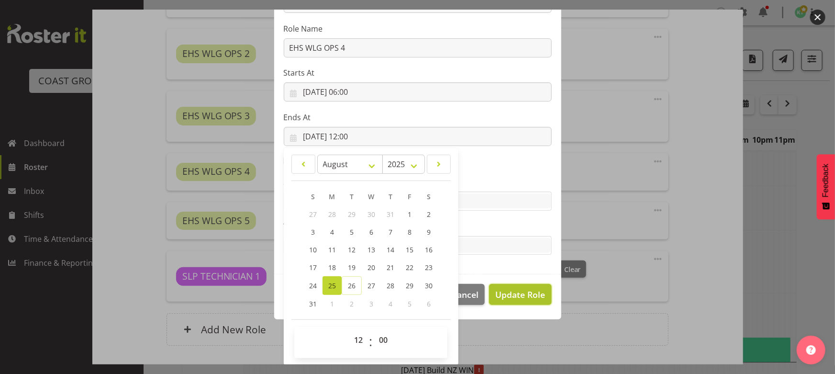
select select
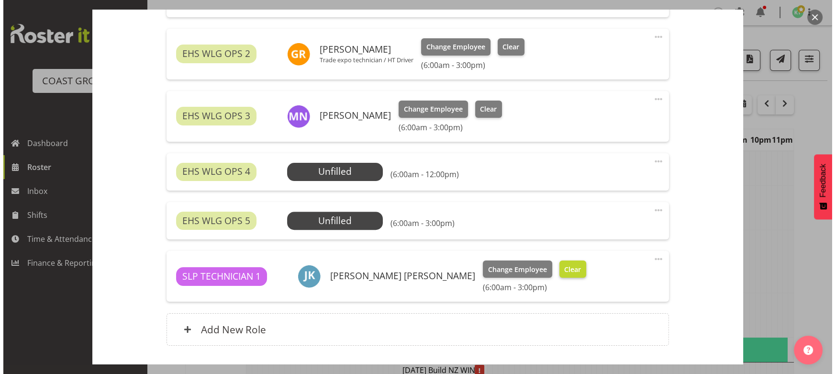
scroll to position [105, 0]
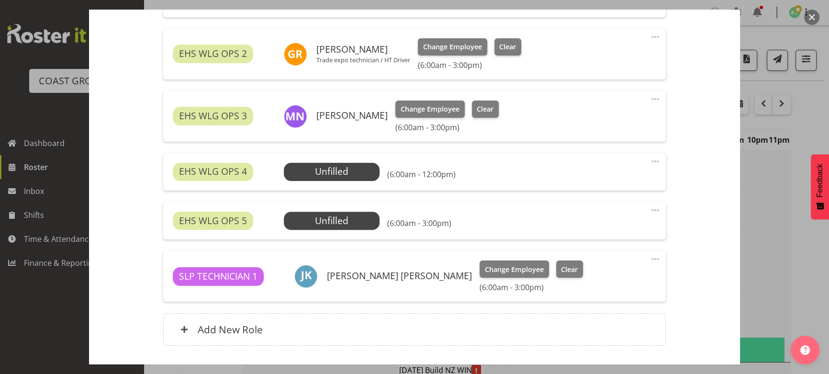
click at [650, 210] on span at bounding box center [655, 209] width 11 height 11
click at [613, 236] on link "Edit" at bounding box center [615, 231] width 92 height 17
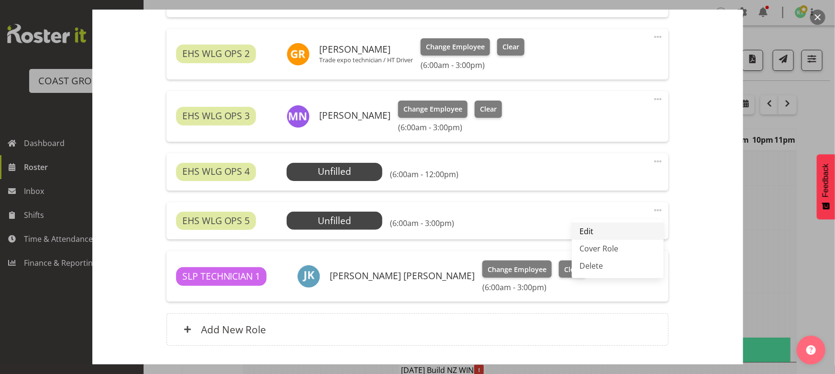
select select "7"
select select "2025"
select select "15"
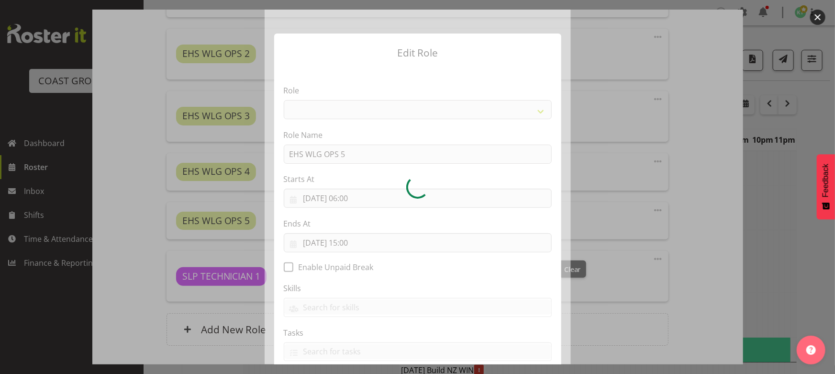
select select "191"
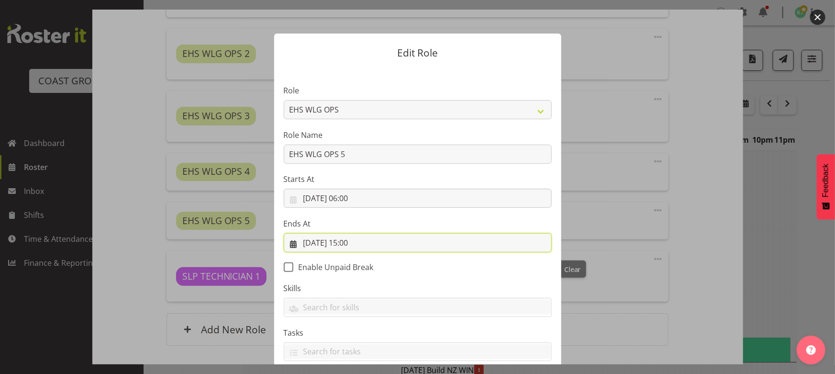
click at [390, 243] on input "25/08/2025, 15:00" at bounding box center [418, 242] width 268 height 19
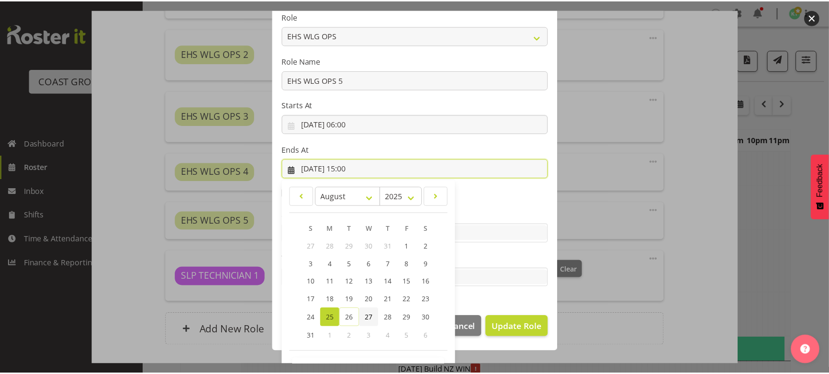
scroll to position [106, 0]
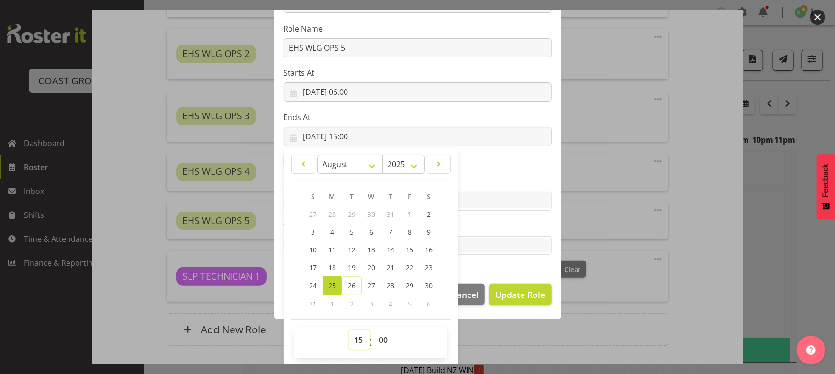
click at [349, 341] on select "00 01 02 03 04 05 06 07 08 09 10 11 12 13 14 15 16 17 18 19 20 21 22 23" at bounding box center [360, 339] width 22 height 19
select select "12"
click at [349, 330] on select "00 01 02 03 04 05 06 07 08 09 10 11 12 13 14 15 16 17 18 19 20 21 22 23" at bounding box center [360, 339] width 22 height 19
type input "25/08/2025, 12:00"
drag, startPoint x: 508, startPoint y: 298, endPoint x: 485, endPoint y: 281, distance: 28.1
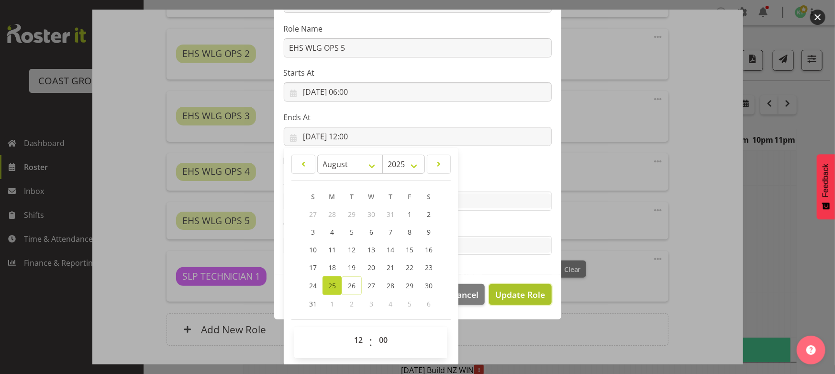
click at [509, 297] on span "Update Role" at bounding box center [520, 294] width 50 height 12
select select
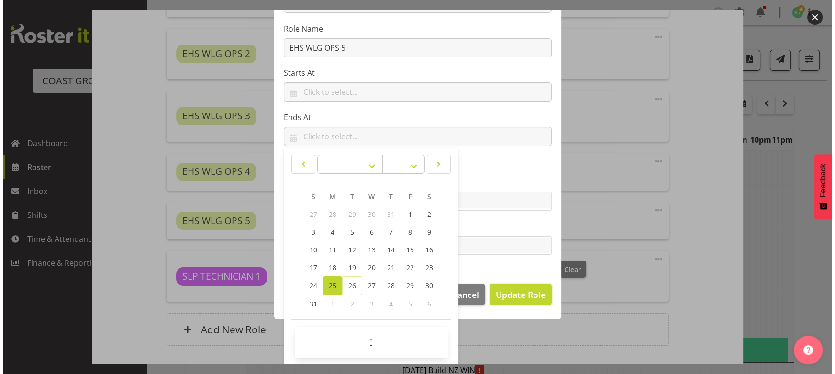
scroll to position [105, 0]
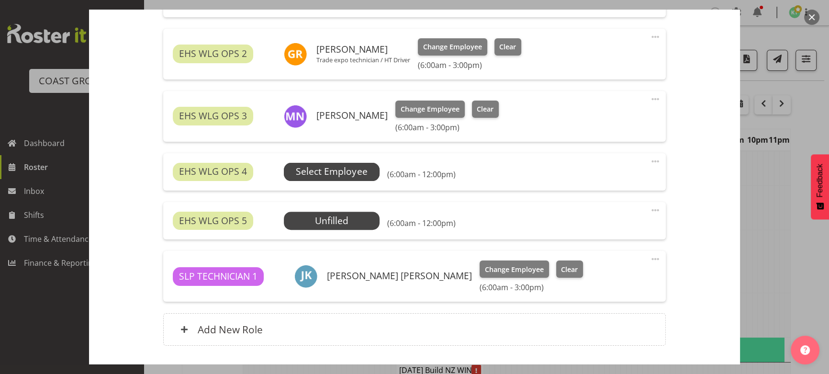
click at [348, 172] on span "Select Employee" at bounding box center [331, 172] width 71 height 14
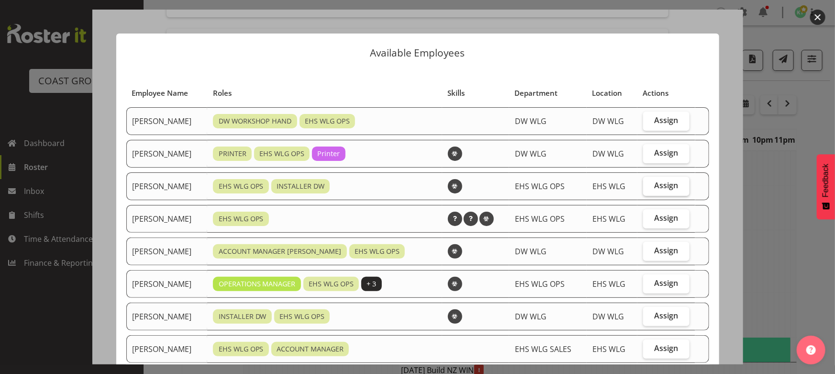
click at [654, 186] on span "Assign" at bounding box center [666, 185] width 24 height 10
click at [650, 186] on input "Assign" at bounding box center [646, 185] width 6 height 6
checkbox input "true"
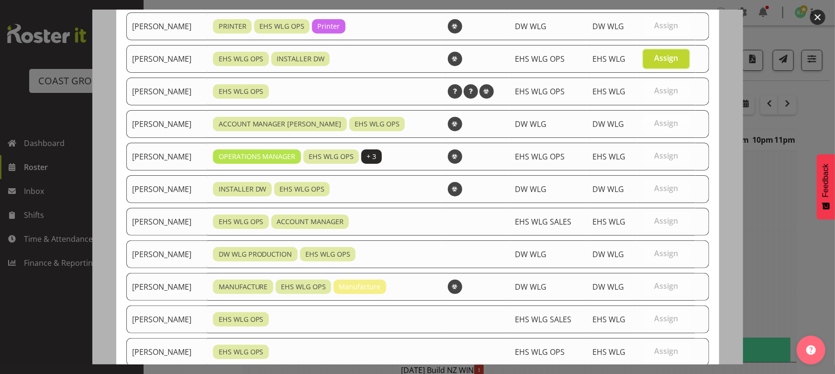
scroll to position [187, 0]
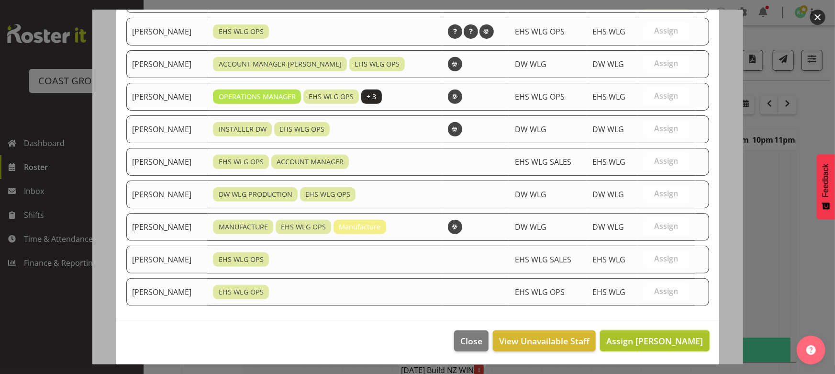
click at [644, 335] on span "Assign Darryl Burns" at bounding box center [655, 340] width 97 height 11
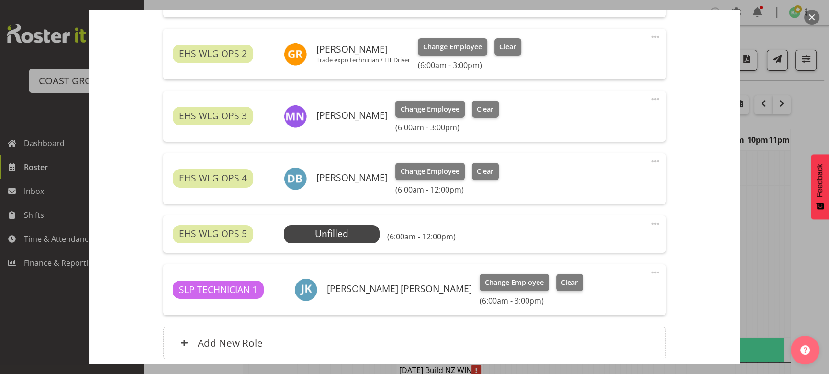
click at [350, 223] on div "EHS WLG OPS 5 Unfilled Select Employee (6:00am - 12:00pm) Edit Cover Role Delete" at bounding box center [414, 233] width 502 height 37
click at [353, 225] on span "Select Employee" at bounding box center [332, 234] width 96 height 18
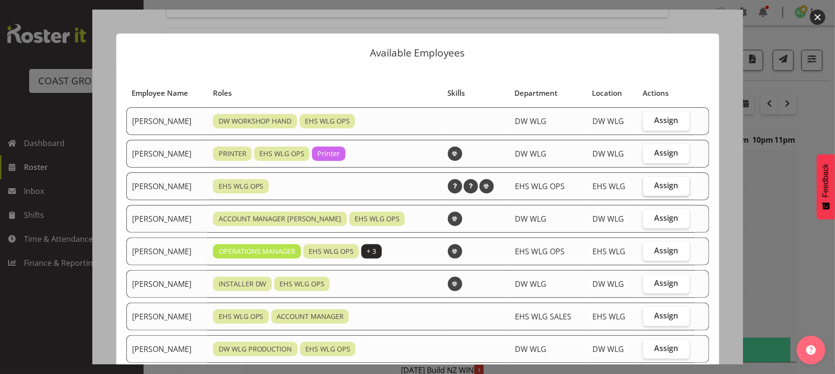
click at [654, 185] on span "Assign" at bounding box center [666, 185] width 24 height 10
click at [647, 185] on input "Assign" at bounding box center [646, 185] width 6 height 6
checkbox input "true"
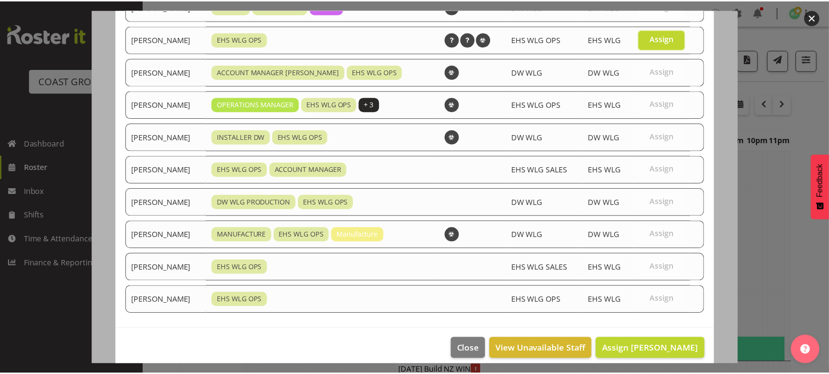
scroll to position [155, 0]
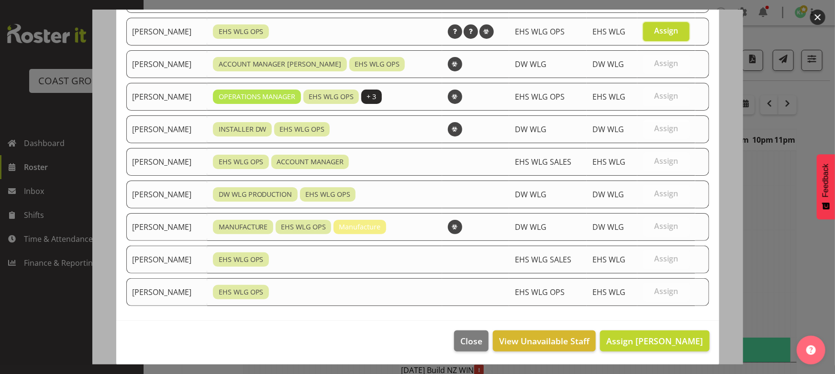
click at [674, 328] on footer "Close View Unavailable Staff Assign Jackson Howsan" at bounding box center [417, 343] width 603 height 45
click at [670, 330] on button "Assign Jackson Howsan" at bounding box center [654, 340] width 109 height 21
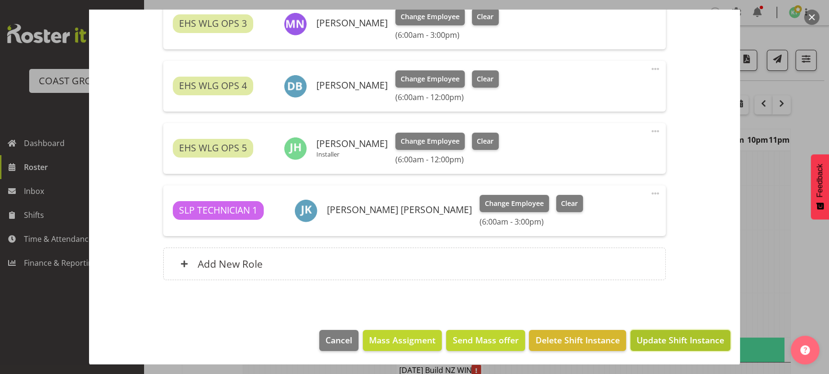
click at [669, 335] on span "Update Shift Instance" at bounding box center [681, 340] width 88 height 12
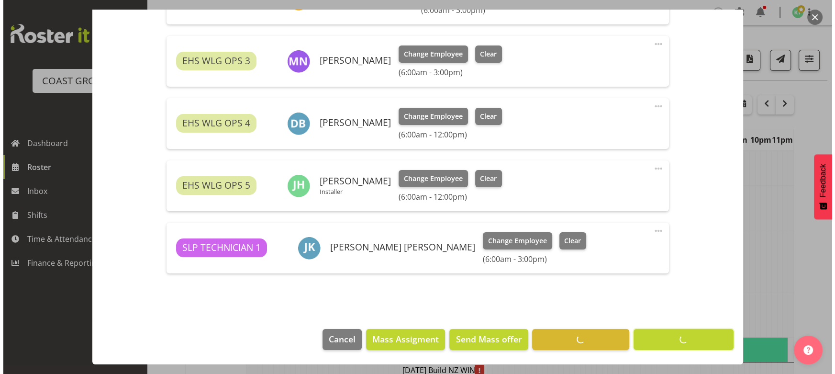
scroll to position [446, 0]
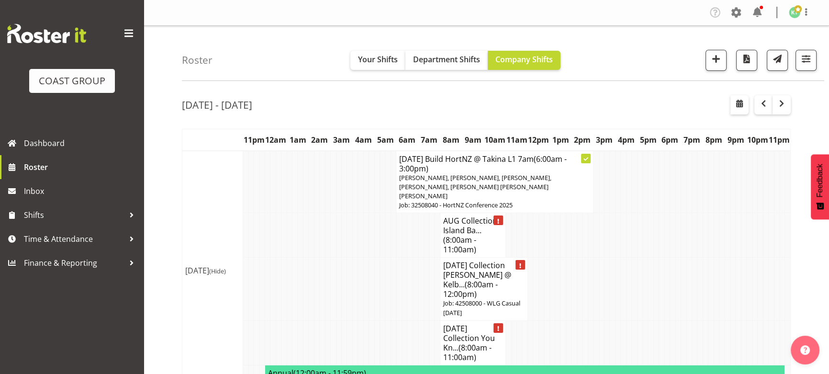
click at [515, 164] on h4 "AUG 25 Build HortNZ @ Takina L1 7am (6:00am - 3:00pm)" at bounding box center [494, 163] width 191 height 19
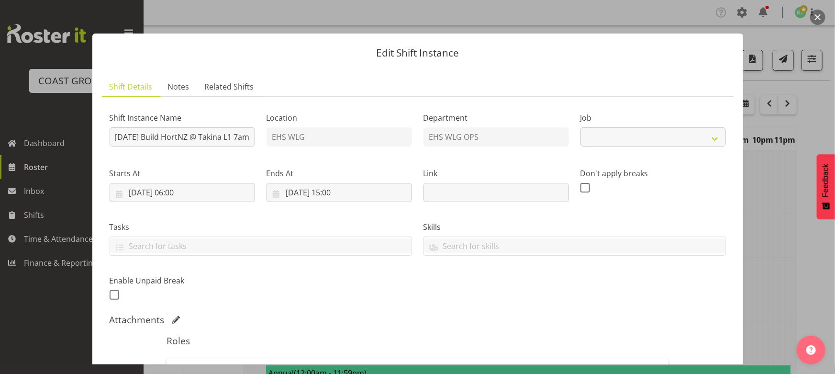
select select "9260"
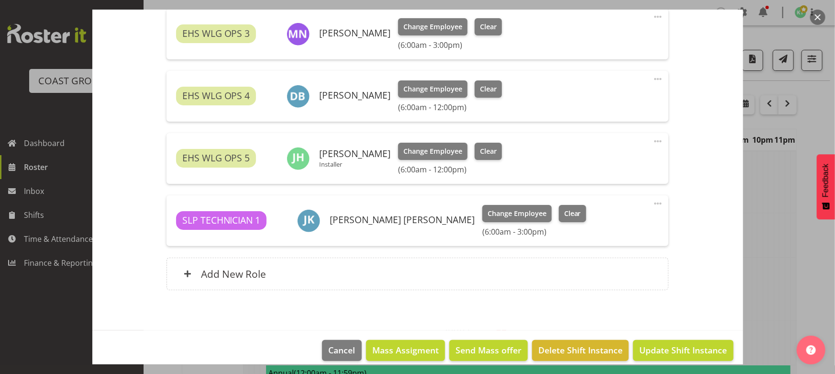
scroll to position [479, 0]
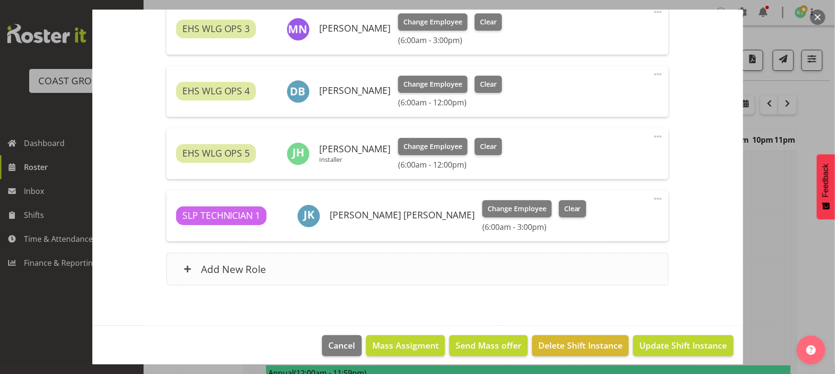
click at [317, 269] on div "Add New Role" at bounding box center [418, 269] width 502 height 33
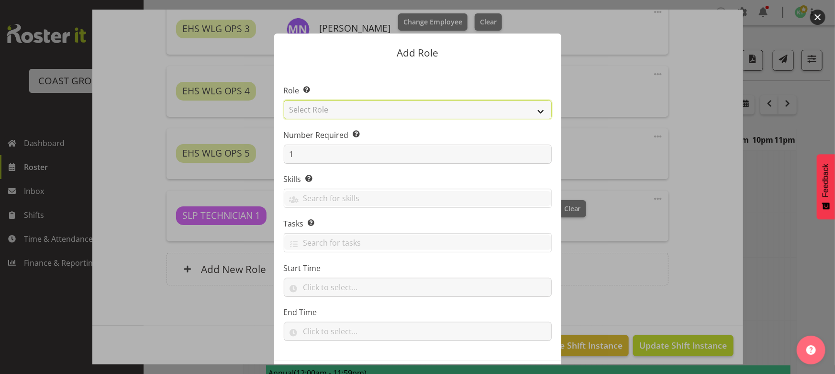
click at [330, 104] on select "Select Role ACCOUNT MANAGER ACCOUNT MANAGER DW ACCOUNTS AKL DIANNA VEHICLES AKL…" at bounding box center [418, 109] width 268 height 19
select select "191"
click at [284, 100] on select "Select Role ACCOUNT MANAGER ACCOUNT MANAGER DW ACCOUNTS AKL DIANNA VEHICLES AKL…" at bounding box center [418, 109] width 268 height 19
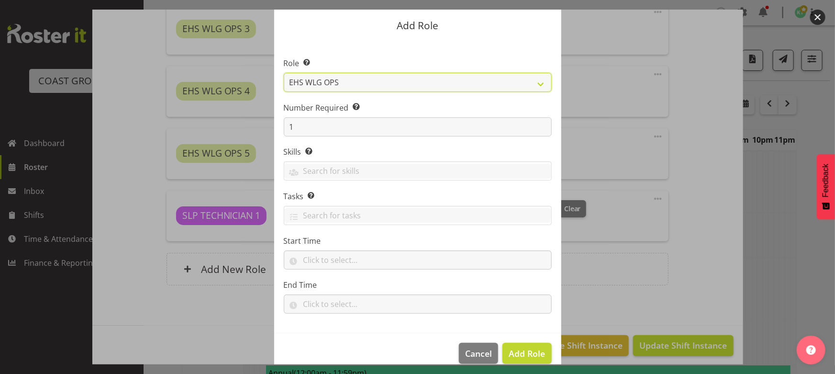
scroll to position [41, 0]
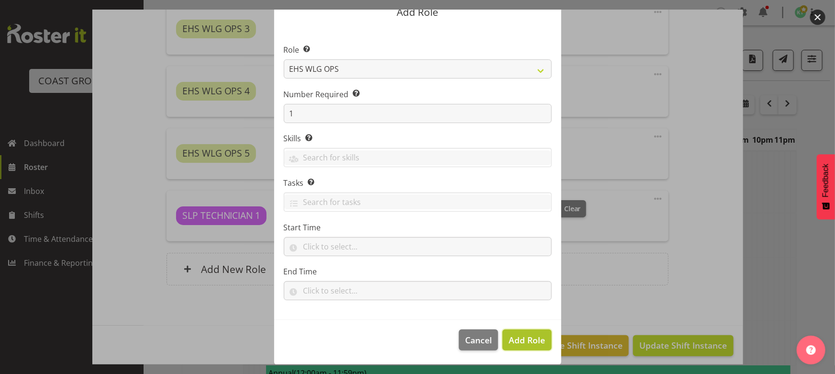
click at [520, 338] on span "Add Role" at bounding box center [527, 339] width 36 height 11
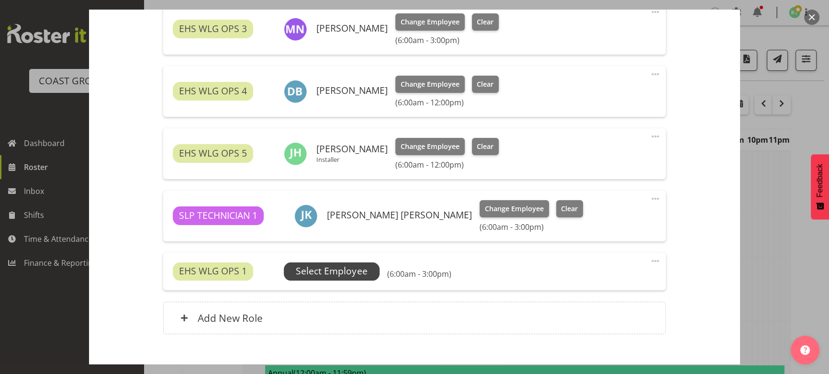
click at [299, 274] on span "Select Employee" at bounding box center [331, 271] width 71 height 14
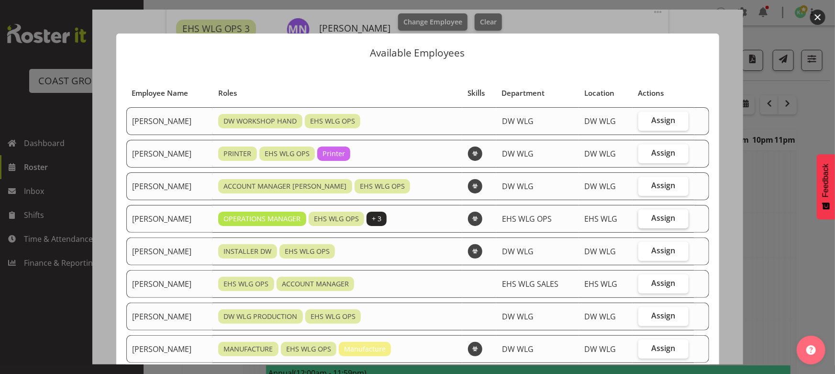
click at [639, 221] on label "Assign" at bounding box center [664, 218] width 50 height 19
click at [639, 221] on input "Assign" at bounding box center [642, 218] width 6 height 6
checkbox input "true"
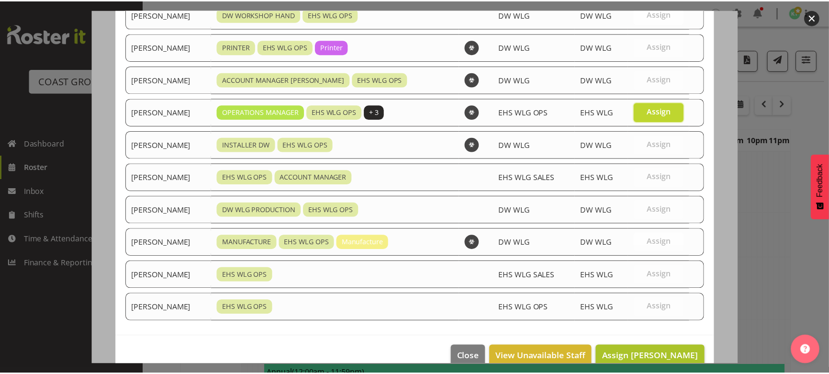
scroll to position [122, 0]
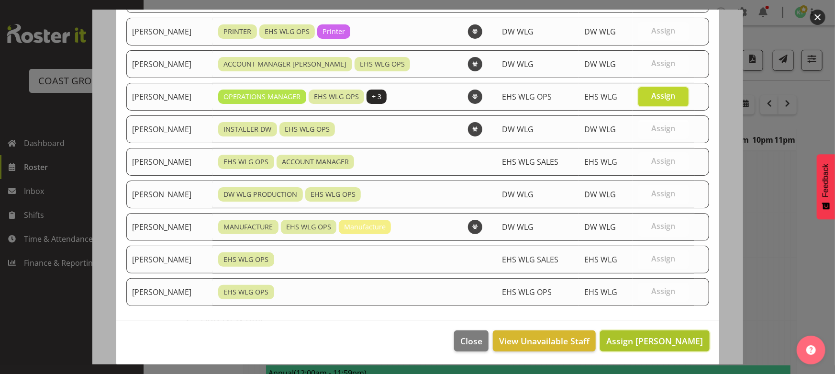
click at [649, 338] on span "Assign Kade Tiatia" at bounding box center [655, 340] width 97 height 11
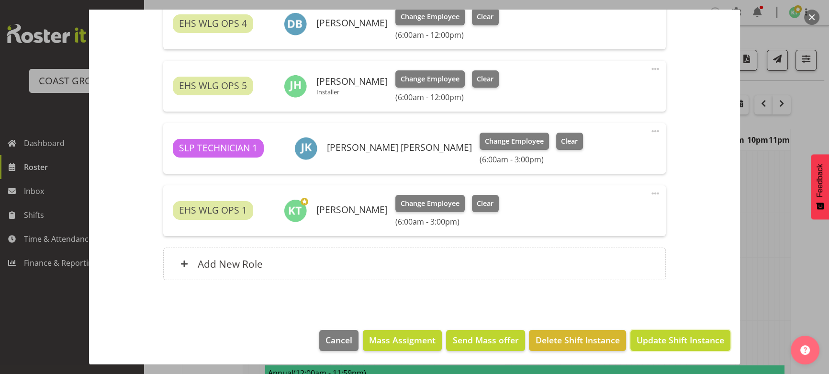
click at [663, 333] on button "Update Shift Instance" at bounding box center [680, 340] width 100 height 21
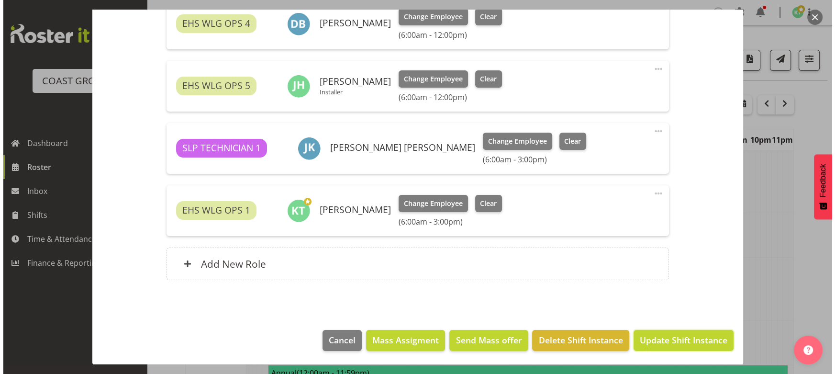
scroll to position [508, 0]
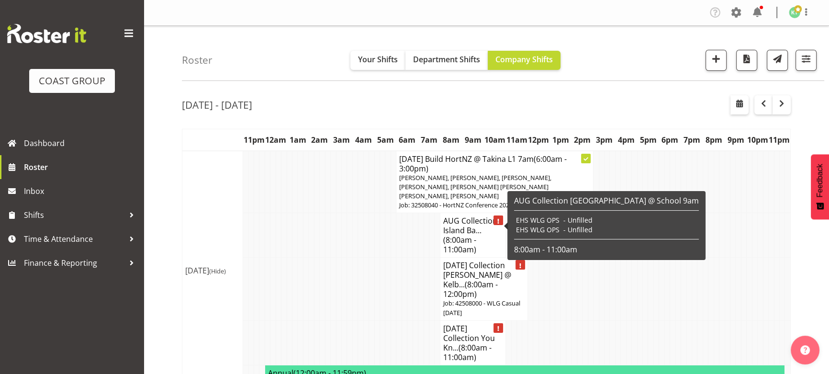
click at [469, 235] on span "(8:00am - 11:00am)" at bounding box center [459, 245] width 33 height 20
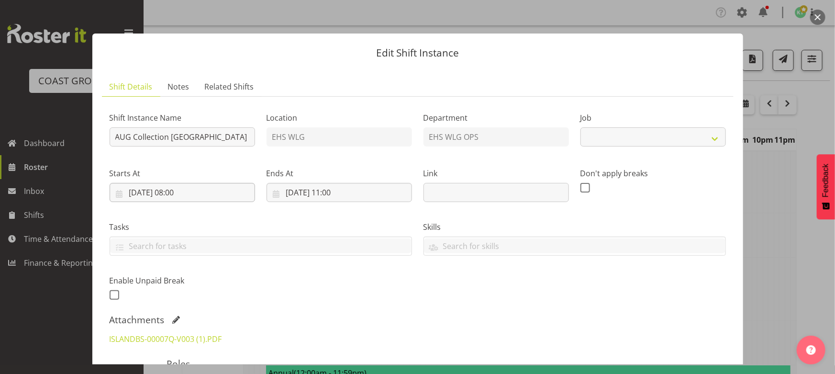
select select "8676"
click at [196, 196] on input "25/08/2025, 08:00" at bounding box center [183, 192] width 146 height 19
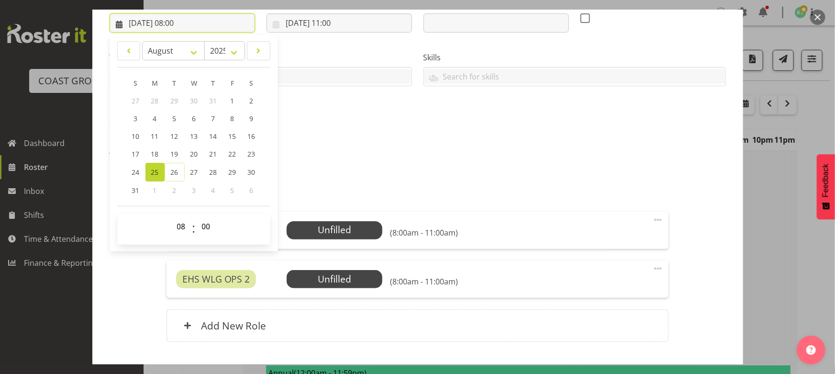
scroll to position [232, 0]
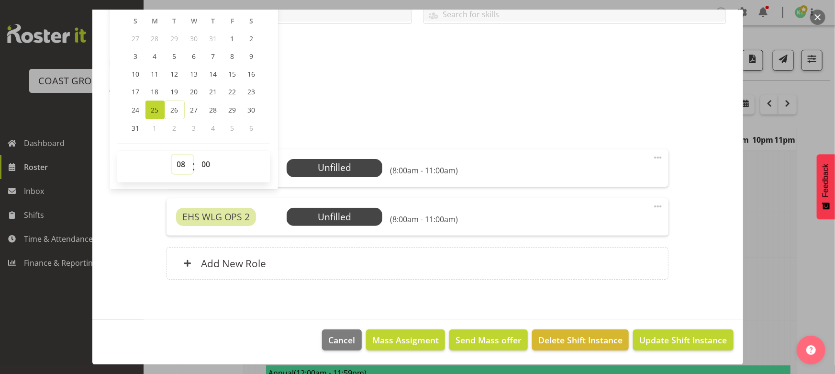
click at [183, 162] on select "00 01 02 03 04 05 06 07 08 09 10 11 12 13 14 15 16 17 18 19 20 21 22 23" at bounding box center [183, 164] width 22 height 19
select select "12"
click at [172, 155] on select "00 01 02 03 04 05 06 07 08 09 10 11 12 13 14 15 16 17 18 19 20 21 22 23" at bounding box center [183, 164] width 22 height 19
type input "25/08/2025, 12:00"
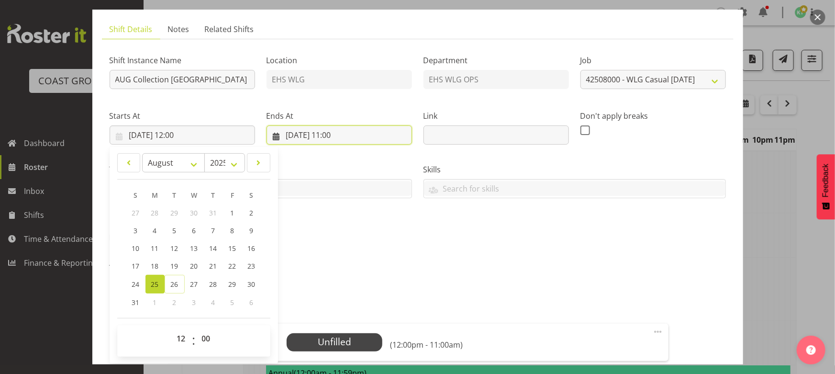
click at [356, 139] on input "25/08/2025, 11:00" at bounding box center [340, 134] width 146 height 19
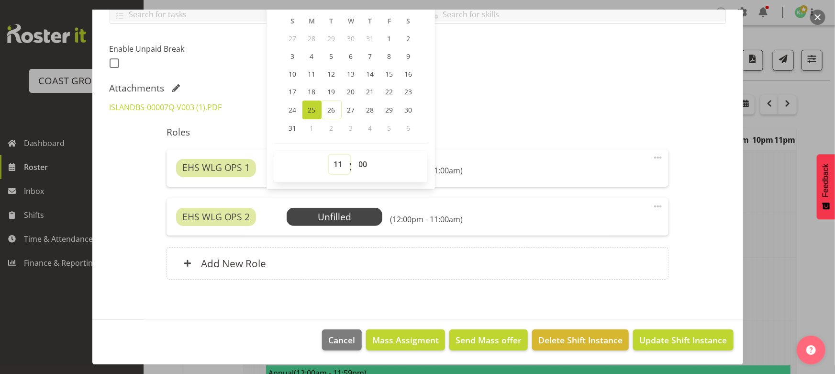
drag, startPoint x: 337, startPoint y: 158, endPoint x: 339, endPoint y: 154, distance: 5.6
click at [337, 158] on select "00 01 02 03 04 05 06 07 08 09 10 11 12 13 14 15 16 17 18 19 20 21 22 23" at bounding box center [340, 164] width 22 height 19
select select "14"
click at [329, 155] on select "00 01 02 03 04 05 06 07 08 09 10 11 12 13 14 15 16 17 18 19 20 21 22 23" at bounding box center [340, 164] width 22 height 19
type input "25/08/2025, 14:00"
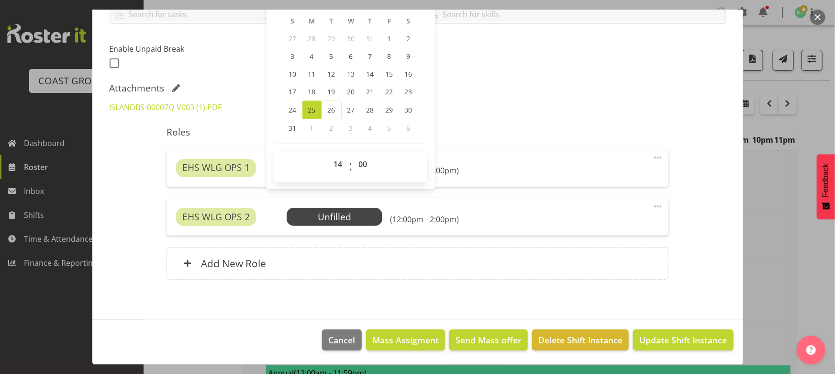
click at [495, 96] on div "ISLANDBS-00007Q-V003 (1).PDF" at bounding box center [418, 107] width 628 height 23
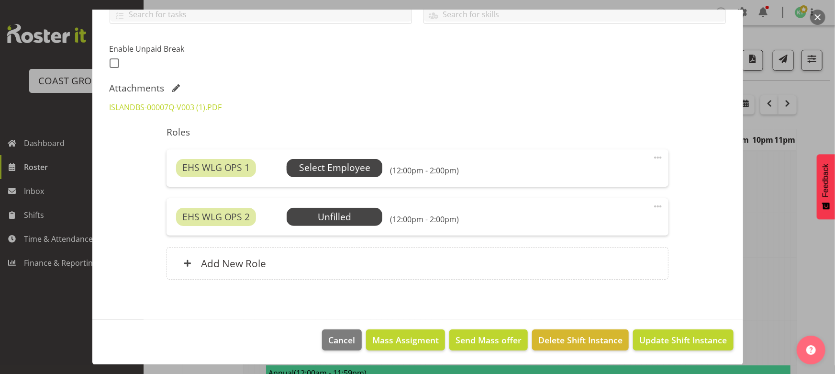
click at [347, 170] on span "Select Employee" at bounding box center [334, 168] width 71 height 14
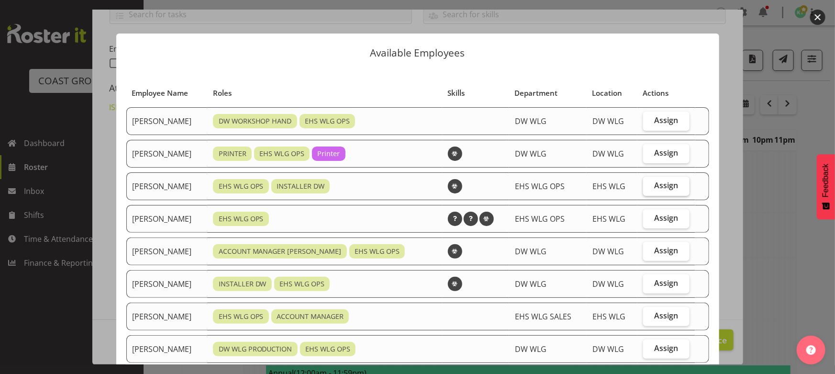
click at [677, 189] on label "Assign" at bounding box center [666, 186] width 46 height 19
click at [650, 189] on input "Assign" at bounding box center [646, 185] width 6 height 6
checkbox input "true"
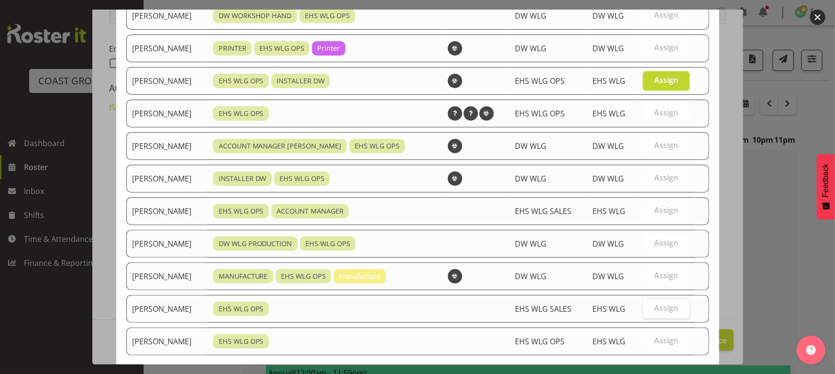
scroll to position [155, 0]
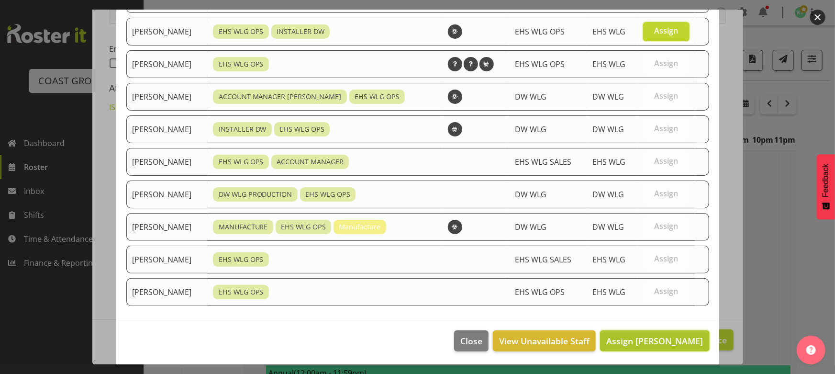
click at [651, 335] on span "Assign Darryl Burns" at bounding box center [655, 340] width 97 height 11
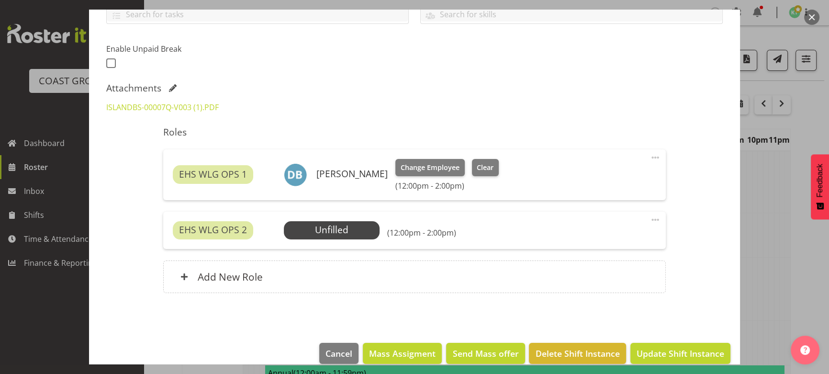
click at [306, 217] on div "EHS WLG OPS 2 Unfilled Select Employee (12:00pm - 2:00pm) Edit Cover Role Delete" at bounding box center [414, 230] width 502 height 37
click at [304, 230] on span "Select Employee" at bounding box center [331, 230] width 71 height 14
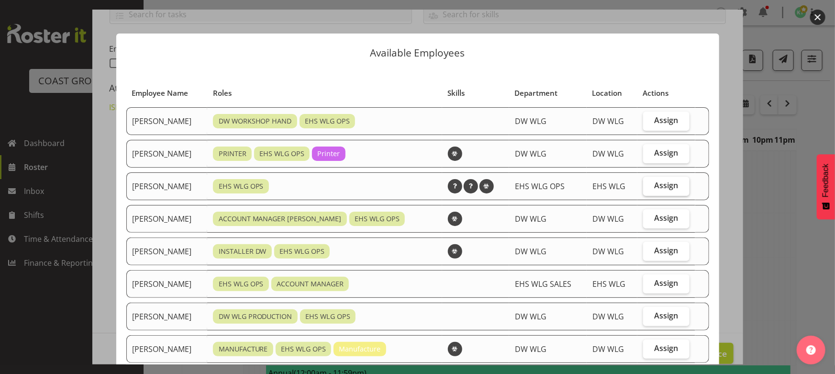
click at [657, 186] on span "Assign" at bounding box center [666, 185] width 24 height 10
click at [650, 186] on input "Assign" at bounding box center [646, 185] width 6 height 6
checkbox input "true"
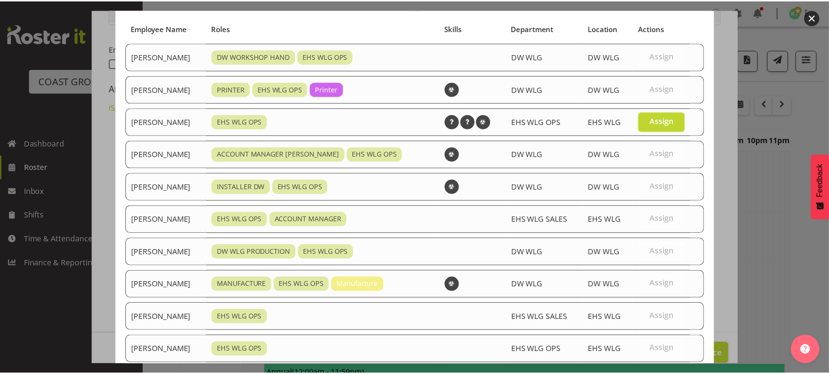
scroll to position [122, 0]
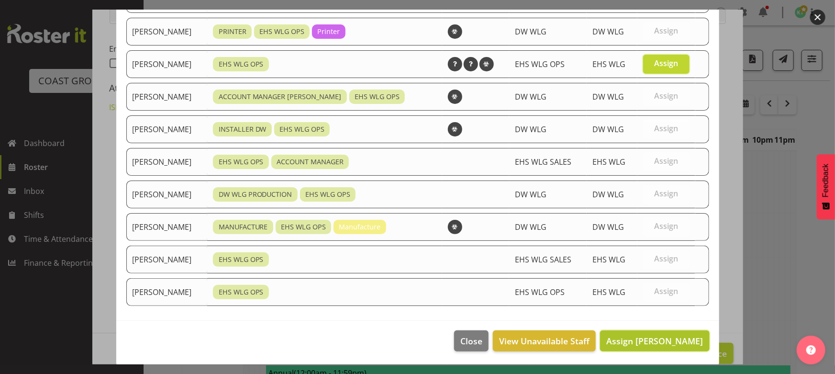
click at [642, 335] on span "Assign Jackson Howsan" at bounding box center [655, 341] width 97 height 12
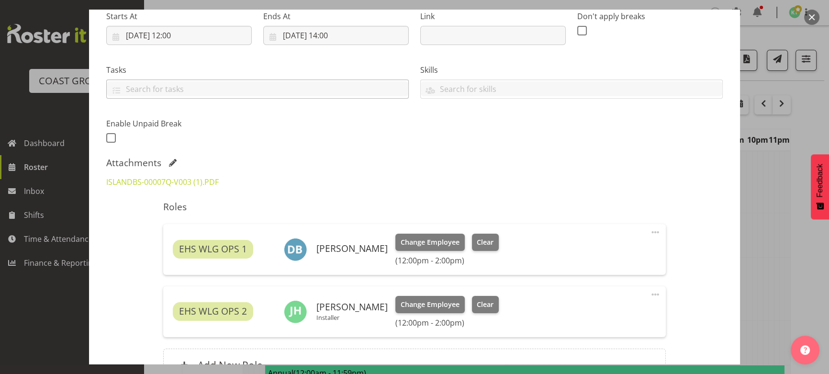
scroll to position [57, 0]
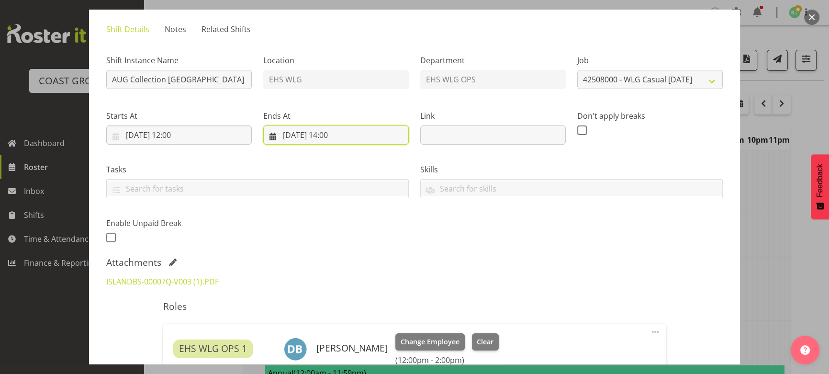
click at [327, 134] on input "25/08/2025, 14:00" at bounding box center [336, 134] width 146 height 19
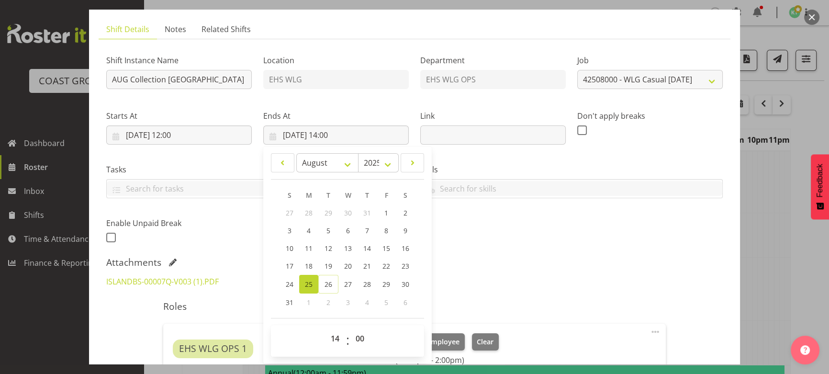
click at [602, 245] on div "Shift Instance Name AUG Collection Island Bay @ School 9am Location EHS WLG Dep…" at bounding box center [415, 146] width 628 height 210
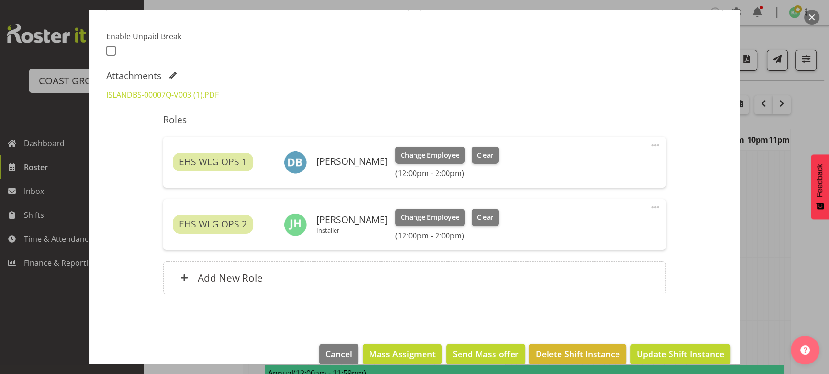
scroll to position [259, 0]
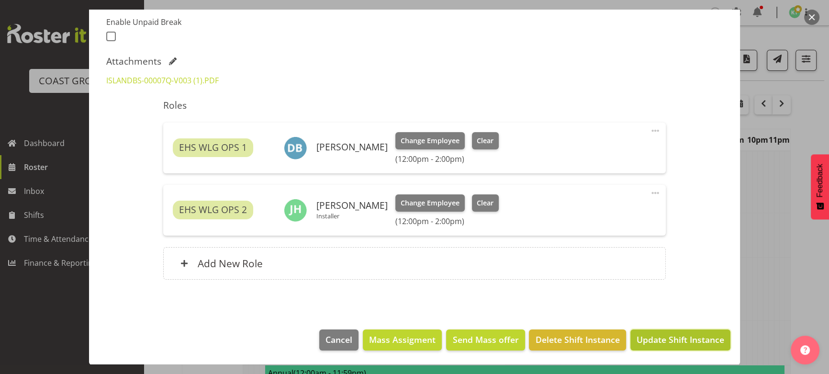
click at [637, 334] on span "Update Shift Instance" at bounding box center [681, 339] width 88 height 12
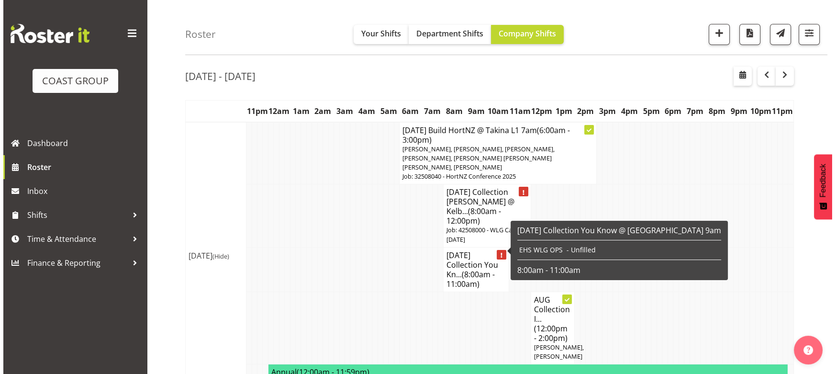
scroll to position [43, 0]
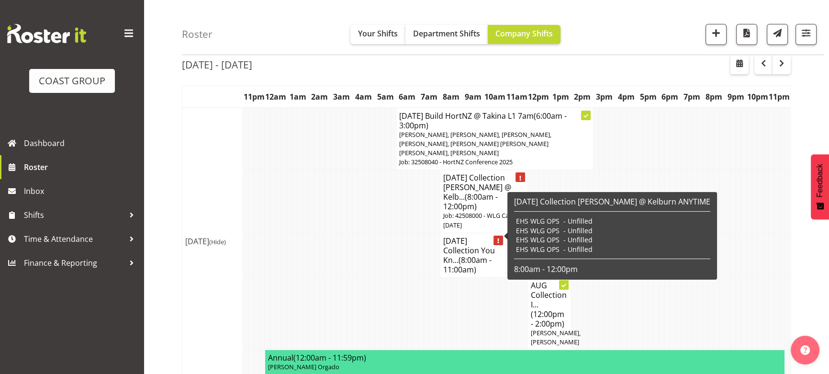
click at [464, 255] on span "(8:00am - 11:00am)" at bounding box center [467, 265] width 48 height 20
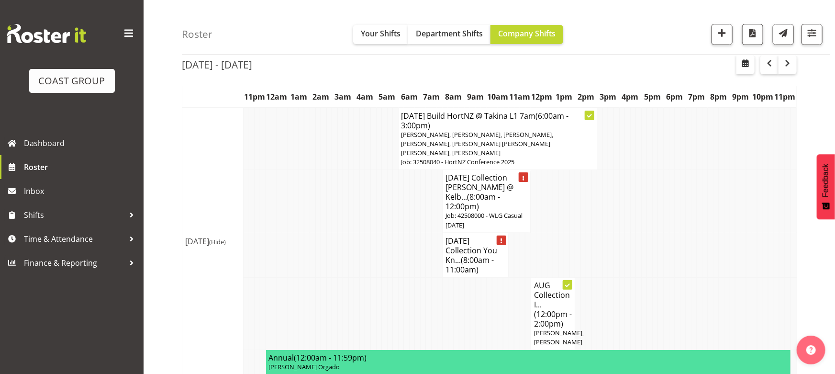
select select
select select "7"
select select "2025"
select select "8"
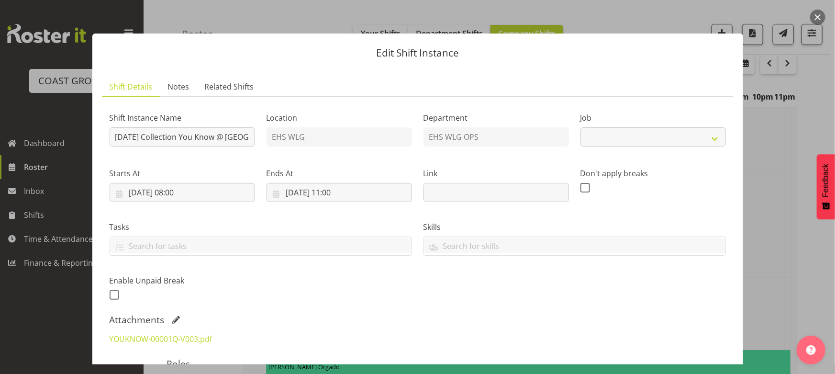
select select "8676"
click at [202, 184] on input "25/08/2025, 08:00" at bounding box center [183, 192] width 146 height 19
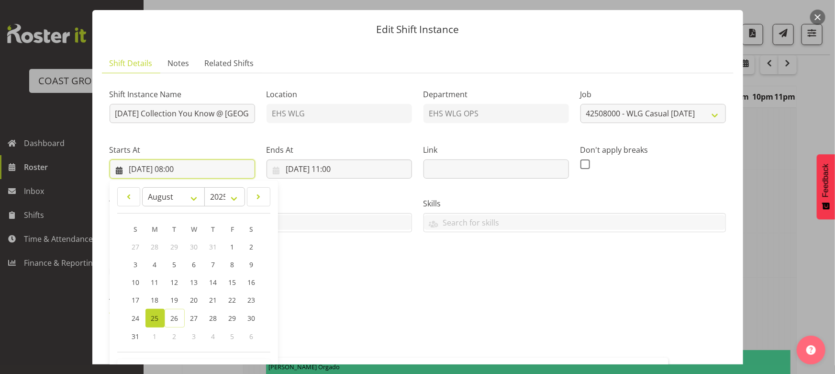
scroll to position [130, 0]
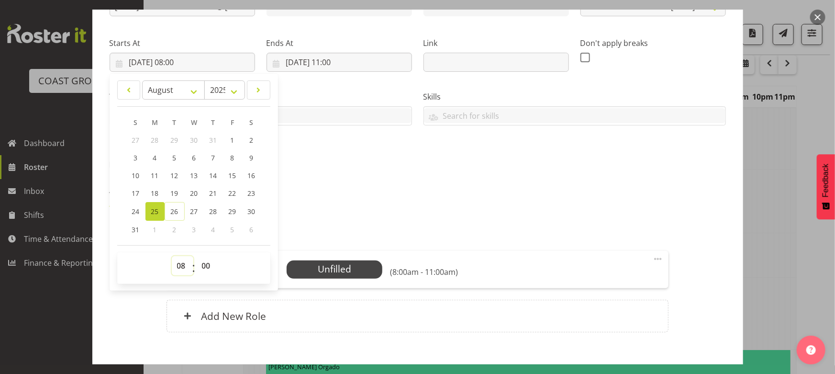
click at [187, 263] on select "00 01 02 03 04 05 06 07 08 09 10 11 12 13 14 15 16 17 18 19 20 21 22 23" at bounding box center [183, 265] width 22 height 19
select select "14"
click at [172, 256] on select "00 01 02 03 04 05 06 07 08 09 10 11 12 13 14 15 16 17 18 19 20 21 22 23" at bounding box center [183, 265] width 22 height 19
type input "25/08/2025, 14:00"
click at [371, 60] on input "25/08/2025, 11:00" at bounding box center [340, 62] width 146 height 19
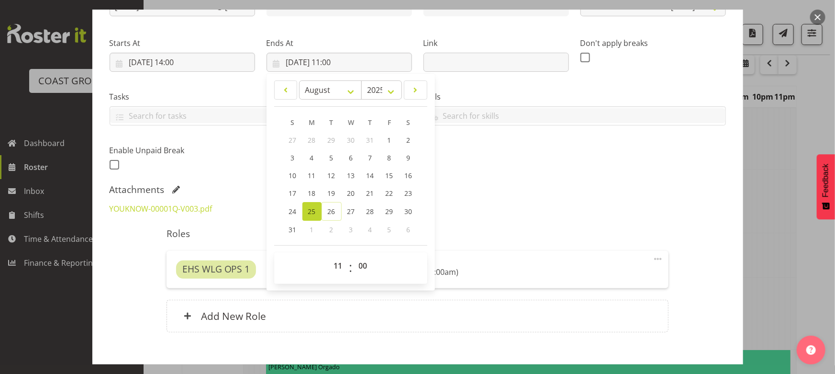
drag, startPoint x: 335, startPoint y: 278, endPoint x: 332, endPoint y: 268, distance: 9.9
click at [333, 276] on span "00 01 02 03 04 05 06 07 08 09 10 11 12 13 14 15 16 17 18 19 20 21 22 23" at bounding box center [340, 268] width 22 height 24
click at [335, 257] on select "00 01 02 03 04 05 06 07 08 09 10 11 12 13 14 15 16 17 18 19 20 21 22 23" at bounding box center [340, 265] width 22 height 19
select select "16"
click at [329, 256] on select "00 01 02 03 04 05 06 07 08 09 10 11 12 13 14 15 16 17 18 19 20 21 22 23" at bounding box center [340, 265] width 22 height 19
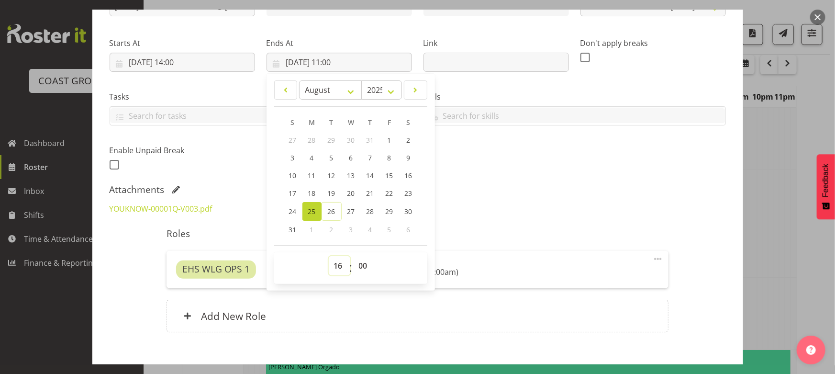
type input "25/08/2025, 16:00"
click at [443, 194] on div "Attachments" at bounding box center [418, 189] width 617 height 11
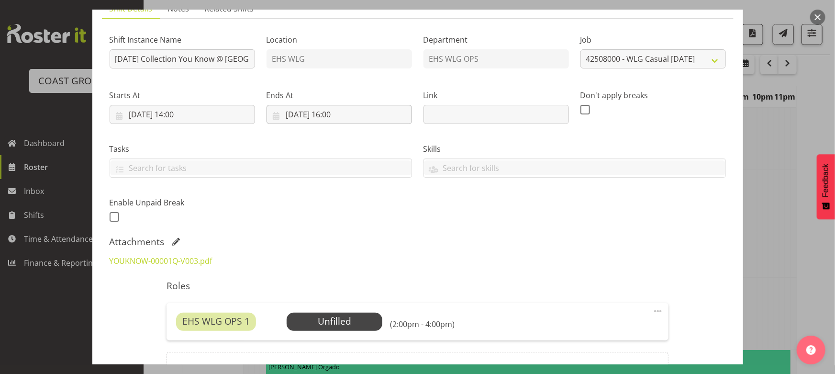
scroll to position [52, 0]
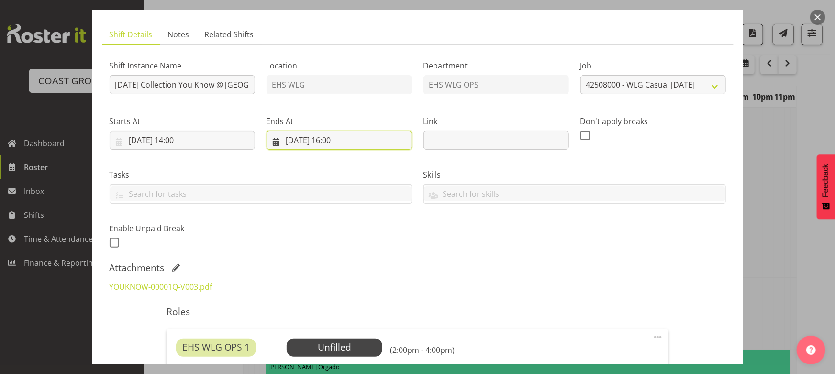
drag, startPoint x: 387, startPoint y: 141, endPoint x: 358, endPoint y: 187, distance: 54.5
click at [385, 142] on input "25/08/2025, 16:00" at bounding box center [340, 140] width 146 height 19
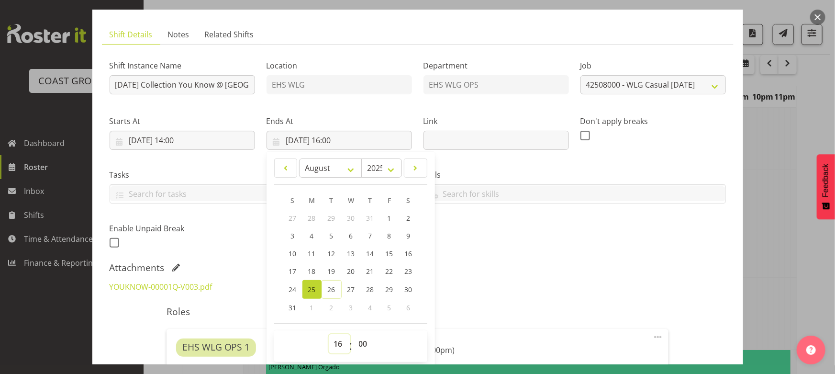
drag, startPoint x: 336, startPoint y: 343, endPoint x: 335, endPoint y: 334, distance: 9.1
click at [336, 343] on select "00 01 02 03 04 05 06 07 08 09 10 11 12 13 14 15 16 17 18 19 20 21 22 23" at bounding box center [340, 343] width 22 height 19
select select "15"
click at [329, 334] on select "00 01 02 03 04 05 06 07 08 09 10 11 12 13 14 15 16 17 18 19 20 21 22 23" at bounding box center [340, 343] width 22 height 19
type input "25/08/2025, 15:00"
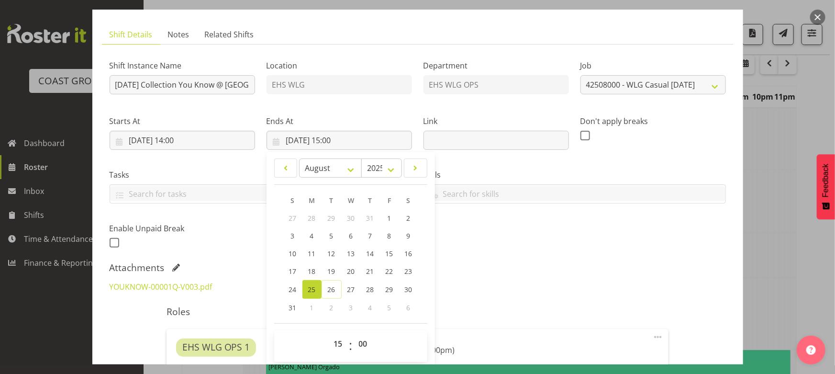
click at [511, 268] on div "Attachments" at bounding box center [418, 267] width 617 height 11
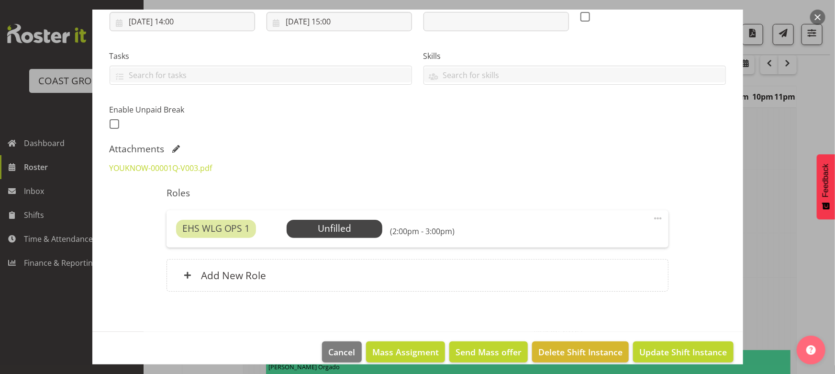
scroll to position [182, 0]
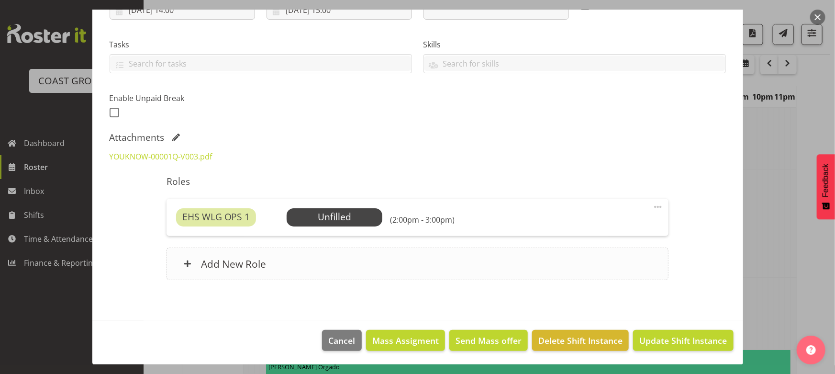
click at [288, 271] on div "Add New Role" at bounding box center [418, 264] width 502 height 33
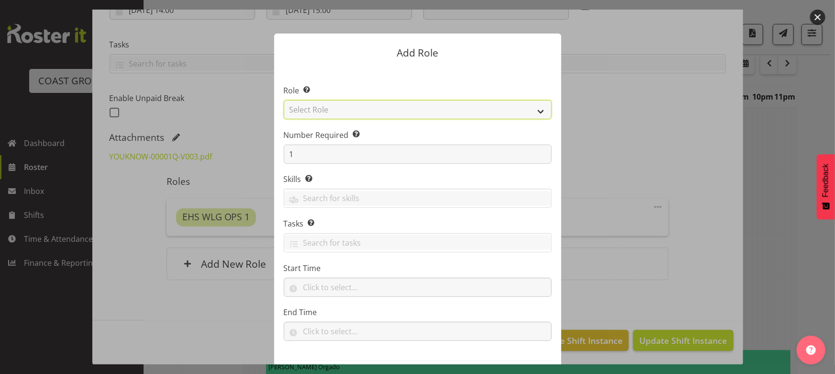
click at [439, 115] on select "Select Role ACCOUNT MANAGER ACCOUNT MANAGER DW ACCOUNTS AKL DIANNA VEHICLES AKL…" at bounding box center [418, 109] width 268 height 19
select select "191"
click at [284, 100] on select "Select Role ACCOUNT MANAGER ACCOUNT MANAGER DW ACCOUNTS AKL DIANNA VEHICLES AKL…" at bounding box center [418, 109] width 268 height 19
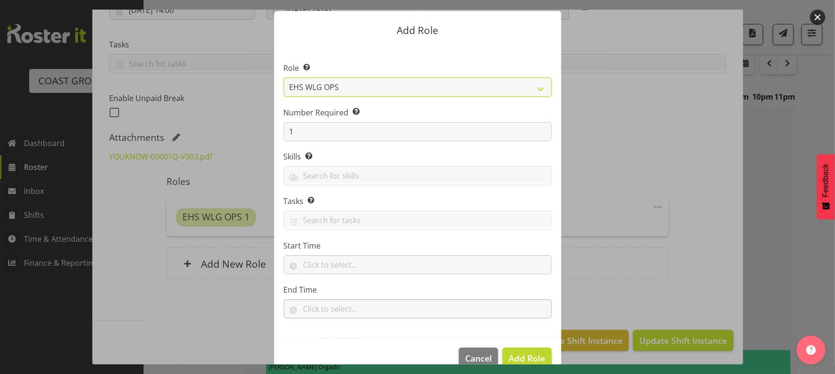
scroll to position [41, 0]
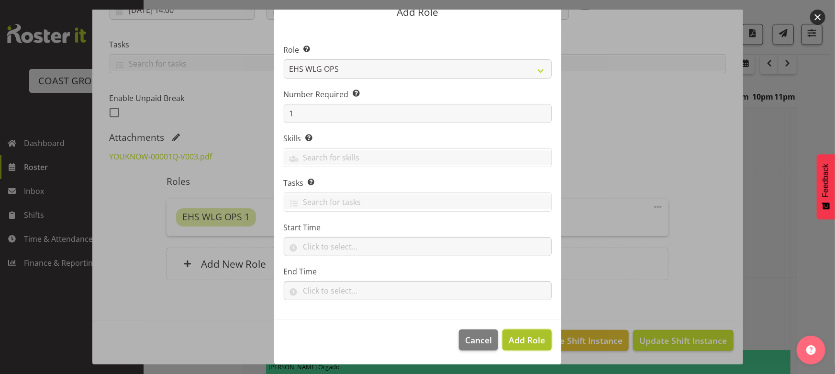
click at [527, 334] on span "Add Role" at bounding box center [527, 339] width 36 height 11
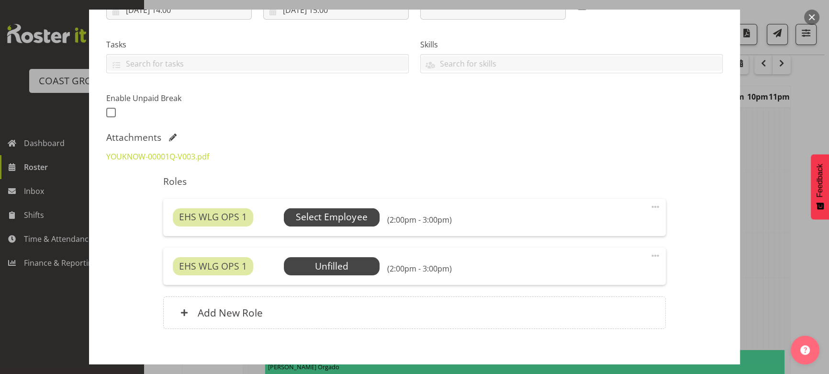
click at [324, 218] on span "Select Employee" at bounding box center [331, 217] width 71 height 14
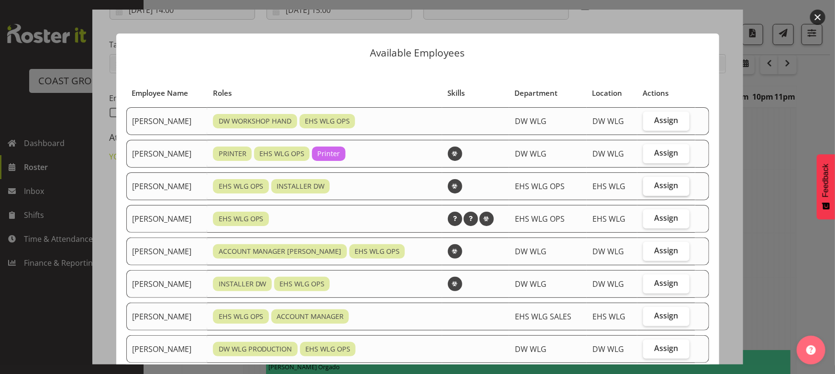
click at [654, 185] on span "Assign" at bounding box center [666, 185] width 24 height 10
click at [650, 185] on input "Assign" at bounding box center [646, 185] width 6 height 6
checkbox input "true"
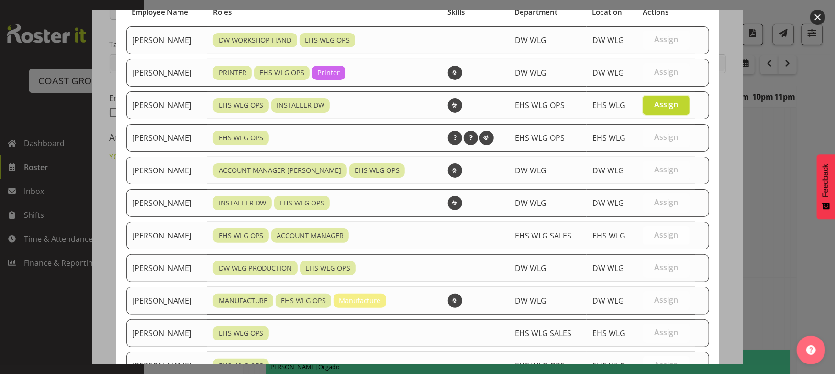
scroll to position [155, 0]
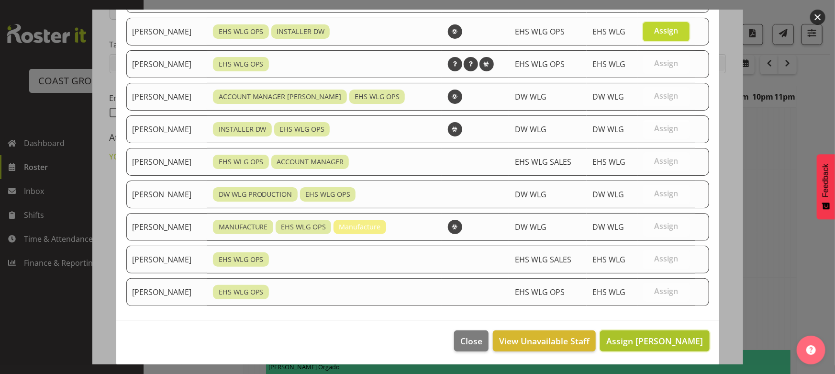
click at [640, 339] on span "Assign Darryl Burns" at bounding box center [655, 340] width 97 height 11
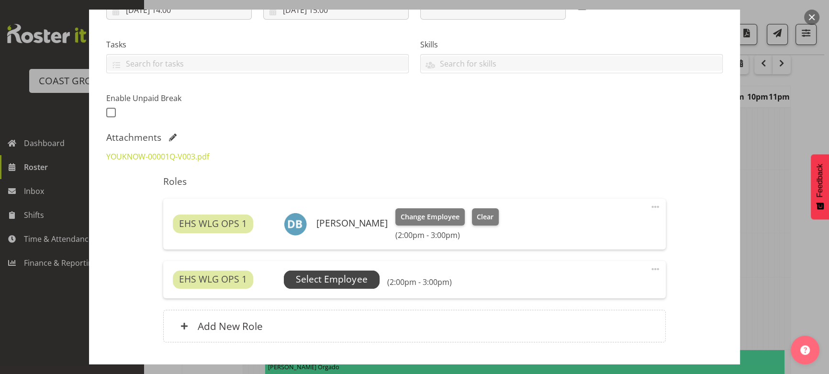
click at [360, 280] on span "Select Employee" at bounding box center [331, 279] width 71 height 14
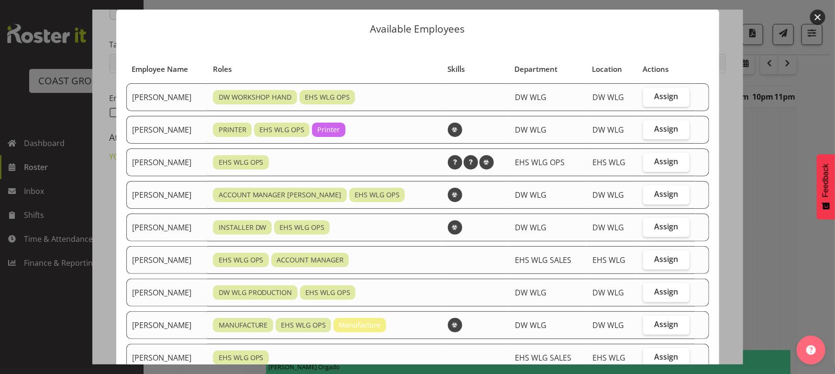
scroll to position [43, 0]
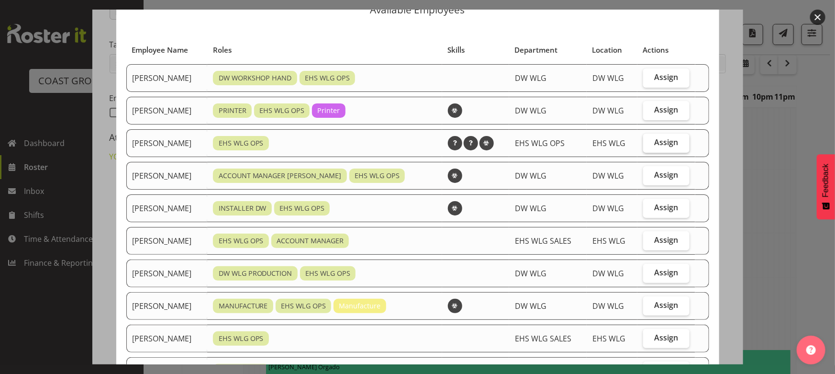
click at [666, 149] on label "Assign" at bounding box center [666, 143] width 46 height 19
click at [650, 146] on input "Assign" at bounding box center [646, 142] width 6 height 6
checkbox input "true"
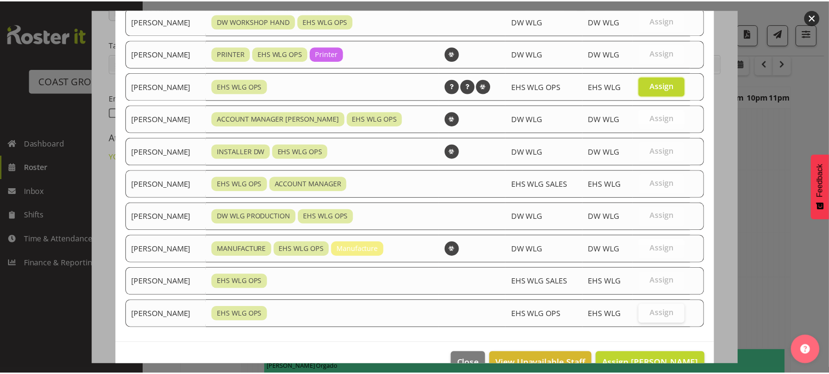
scroll to position [122, 0]
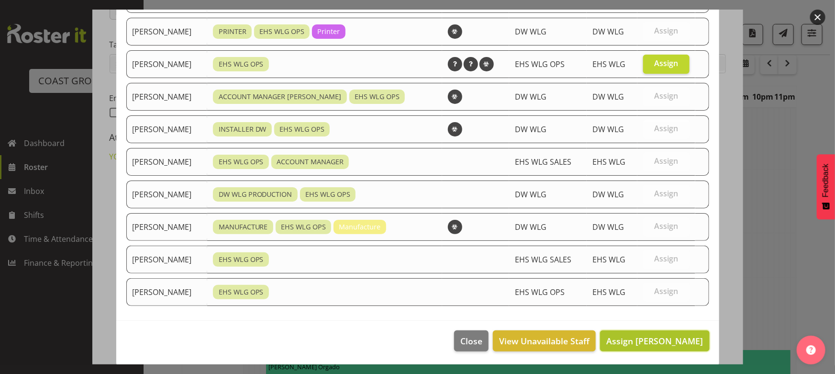
click at [671, 336] on span "Assign Jackson Howsan" at bounding box center [655, 340] width 97 height 11
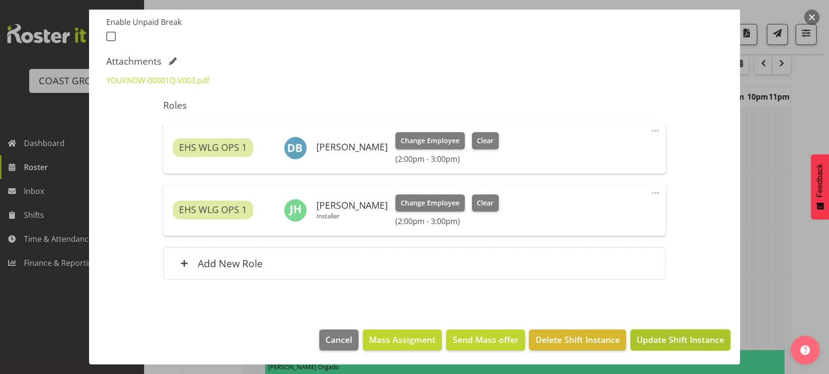
click at [674, 339] on span "Update Shift Instance" at bounding box center [681, 339] width 88 height 12
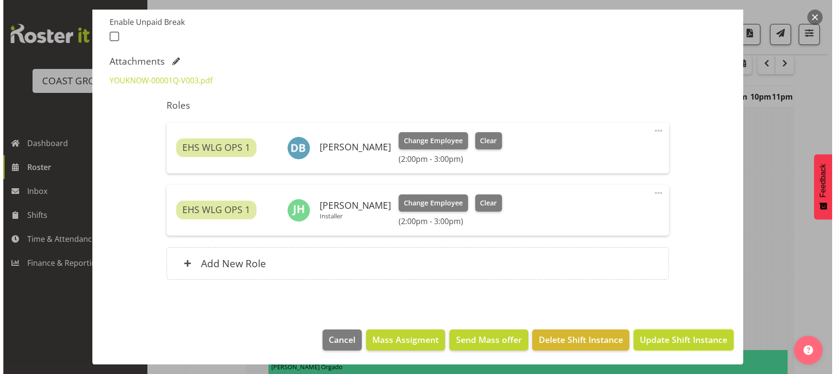
scroll to position [220, 0]
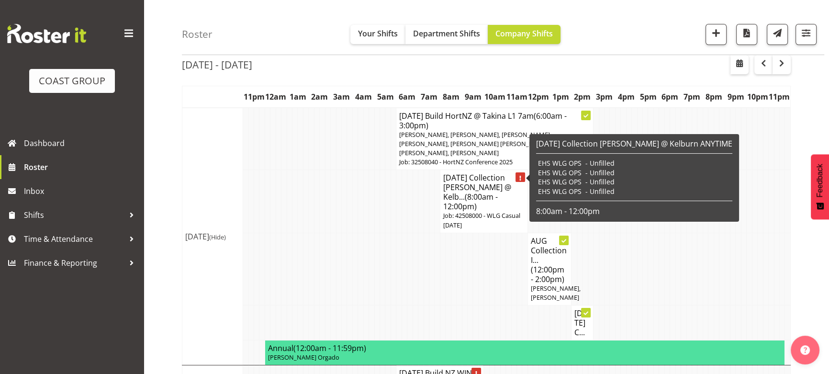
click at [451, 174] on h4 "AUG 25 Collection Vic Ubi @ Kelb... (8:00am - 12:00pm)" at bounding box center [483, 192] width 81 height 38
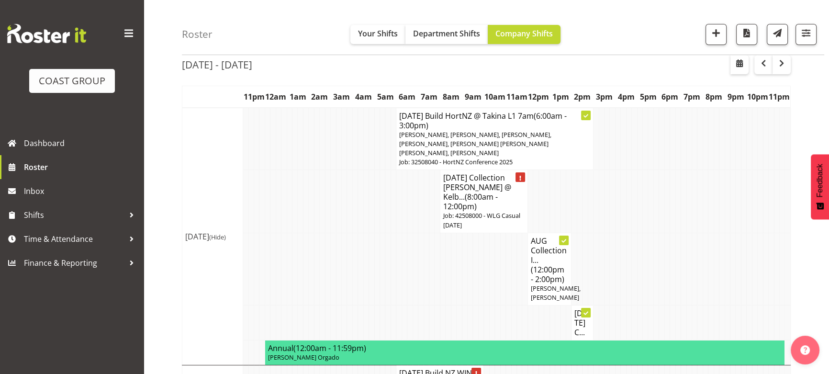
select select
select select "7"
select select "2025"
select select "8"
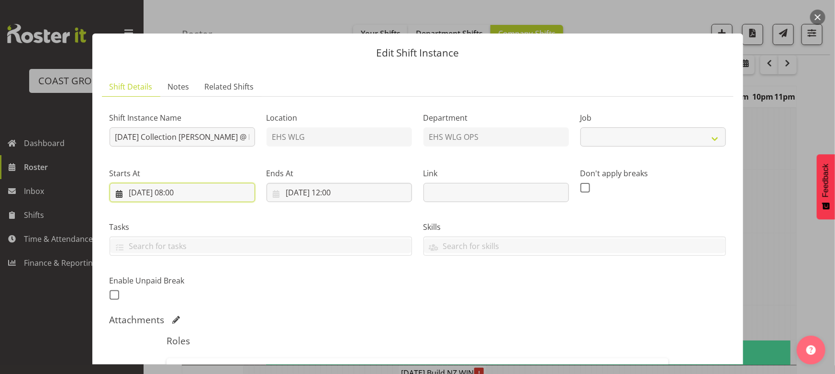
drag, startPoint x: 199, startPoint y: 192, endPoint x: 220, endPoint y: 201, distance: 22.3
click at [199, 192] on input "25/08/2025, 08:00" at bounding box center [183, 192] width 146 height 19
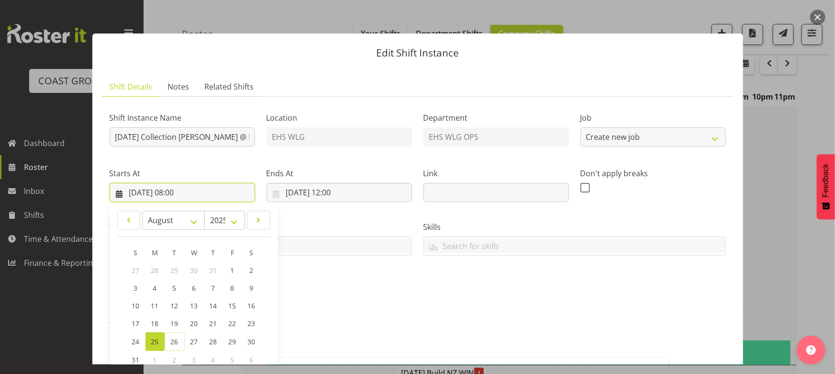
select select "8676"
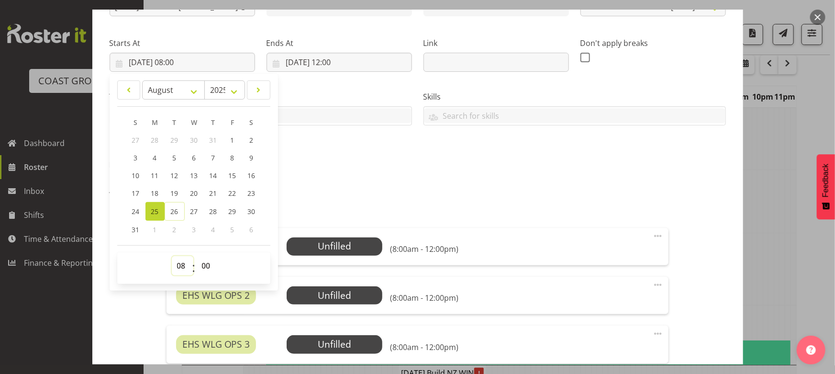
click at [185, 265] on select "00 01 02 03 04 05 06 07 08 09 10 11 12 13 14 15 16 17 18 19 20 21 22 23" at bounding box center [183, 265] width 22 height 19
select select "15"
click at [172, 256] on select "00 01 02 03 04 05 06 07 08 09 10 11 12 13 14 15 16 17 18 19 20 21 22 23" at bounding box center [183, 265] width 22 height 19
type input "25/08/2025, 15:00"
click at [359, 61] on input "25/08/2025, 12:00" at bounding box center [340, 62] width 146 height 19
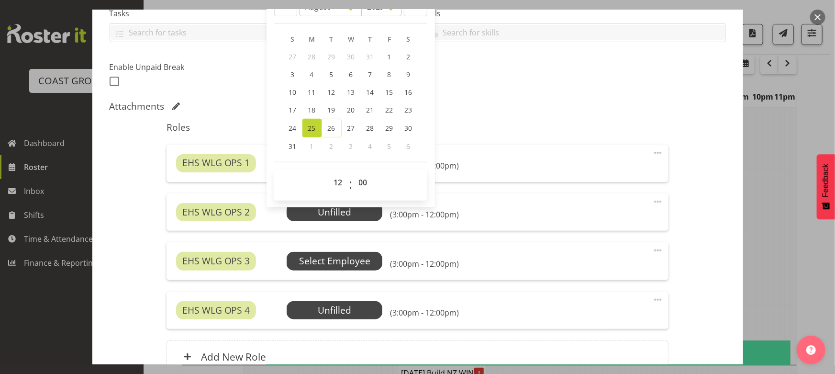
scroll to position [261, 0]
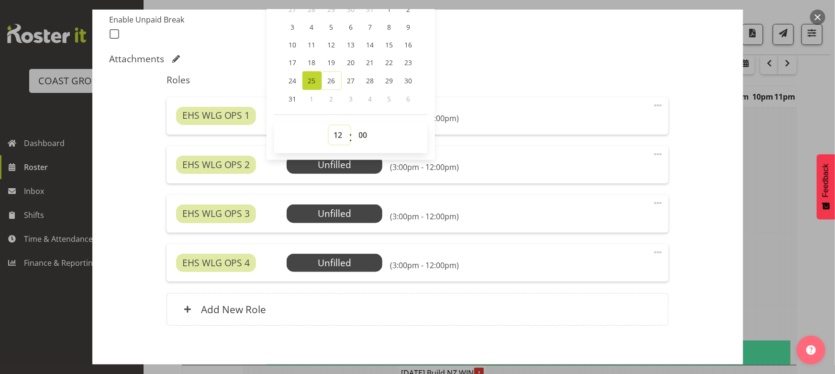
click at [338, 137] on select "00 01 02 03 04 05 06 07 08 09 10 11 12 13 14 15 16 17 18 19 20 21 22 23" at bounding box center [340, 134] width 22 height 19
select select "18"
click at [329, 125] on select "00 01 02 03 04 05 06 07 08 09 10 11 12 13 14 15 16 17 18 19 20 21 22 23" at bounding box center [340, 134] width 22 height 19
type input "25/08/2025, 18:00"
click at [538, 85] on div "Roles EHS WLG OPS 1 Unfilled Select Employee (3:00pm - 6:00pm) Edit Cover Role …" at bounding box center [418, 202] width 514 height 269
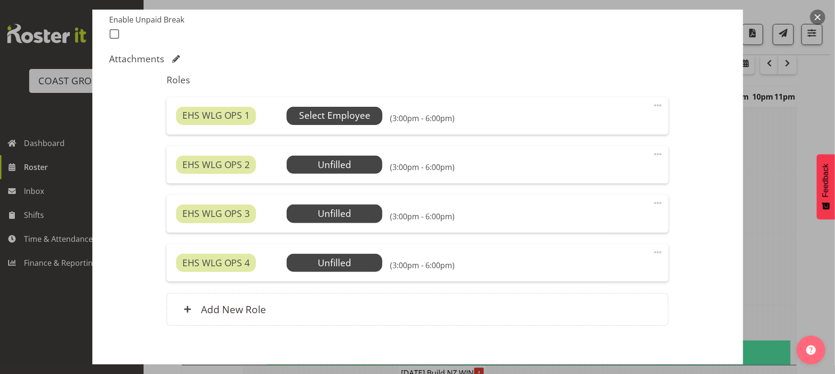
click at [354, 109] on span "Select Employee" at bounding box center [334, 116] width 71 height 14
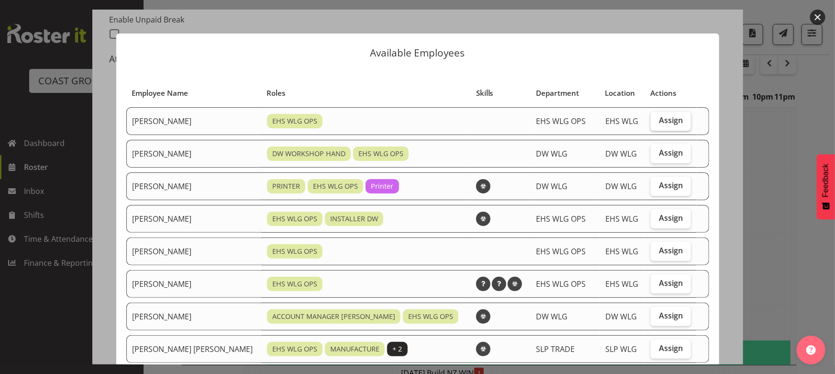
click at [659, 120] on span "Assign" at bounding box center [671, 120] width 24 height 10
click at [652, 120] on input "Assign" at bounding box center [654, 120] width 6 height 6
checkbox input "true"
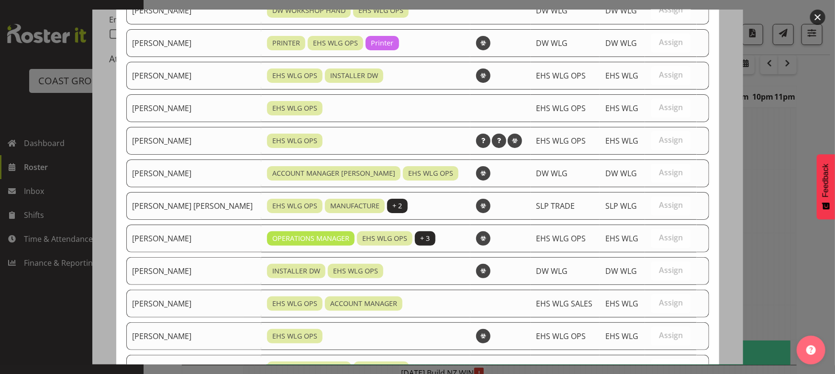
scroll to position [304, 0]
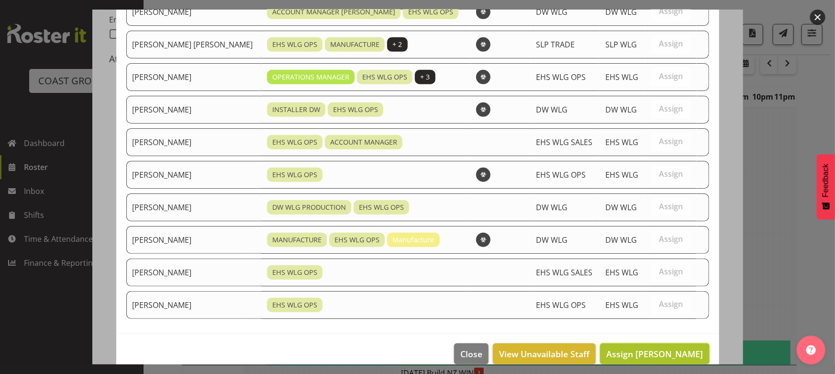
click at [651, 355] on span "Assign Ashton Staats" at bounding box center [655, 353] width 97 height 11
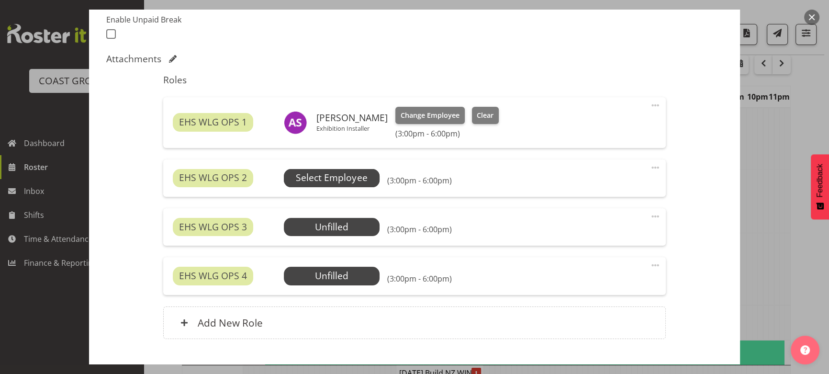
click at [351, 169] on span "Select Employee" at bounding box center [332, 178] width 96 height 18
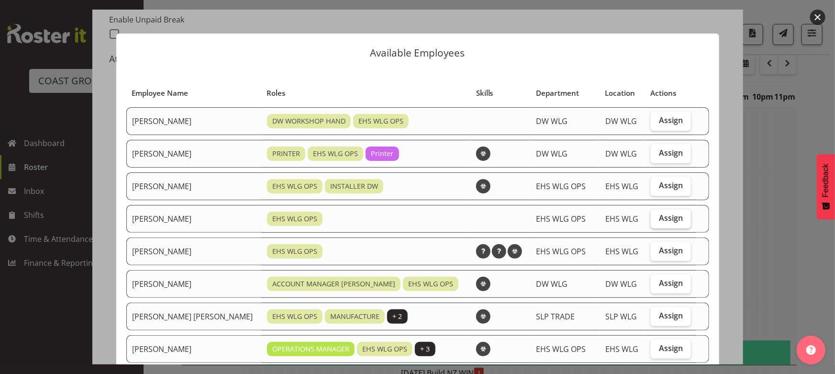
click at [651, 220] on label "Assign" at bounding box center [671, 218] width 40 height 19
click at [651, 220] on input "Assign" at bounding box center [654, 218] width 6 height 6
checkbox input "true"
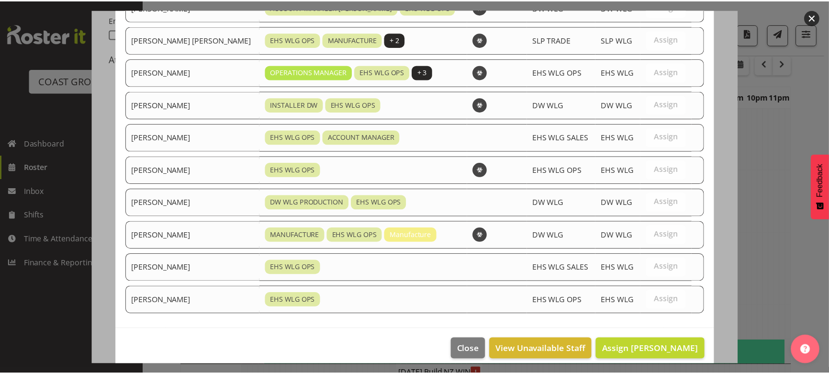
scroll to position [284, 0]
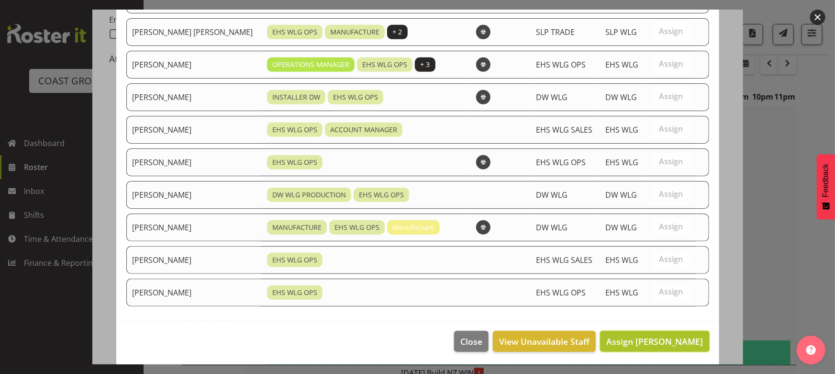
click at [652, 339] on span "Assign Geoffrey Robertson" at bounding box center [655, 341] width 97 height 11
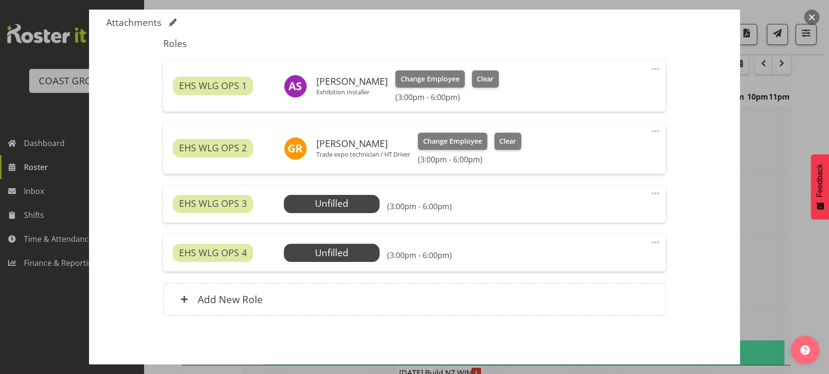
scroll to position [333, 0]
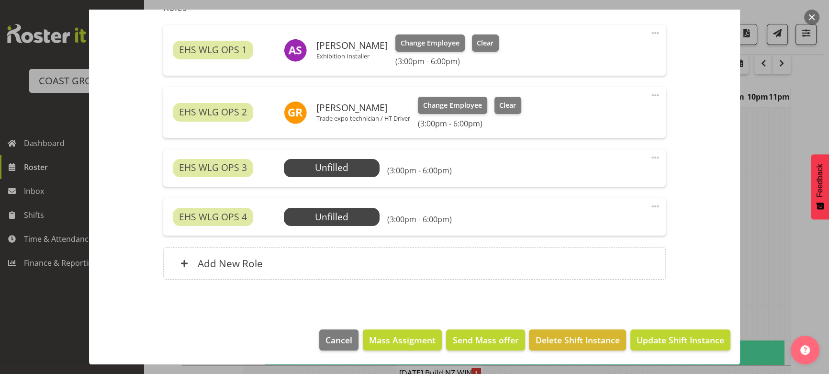
click at [650, 155] on span at bounding box center [655, 157] width 11 height 11
click at [613, 213] on link "Delete" at bounding box center [615, 212] width 92 height 17
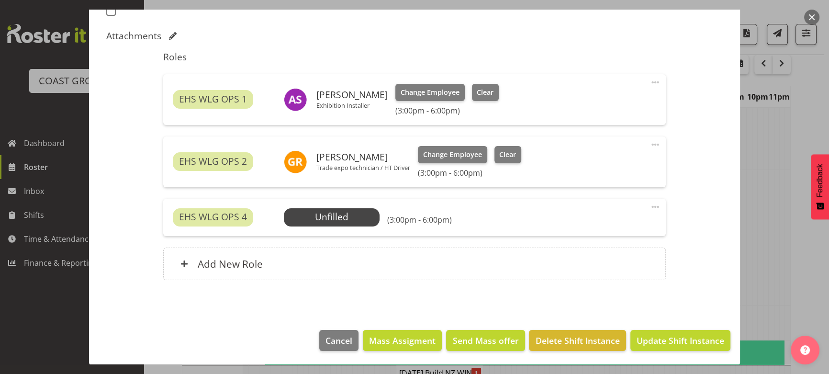
click at [650, 204] on span at bounding box center [655, 206] width 11 height 11
click at [617, 269] on link "Delete" at bounding box center [615, 262] width 92 height 17
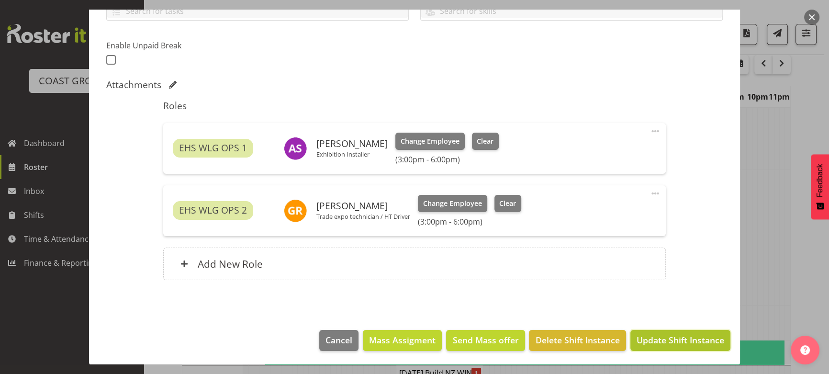
click at [699, 344] on span "Update Shift Instance" at bounding box center [681, 340] width 88 height 12
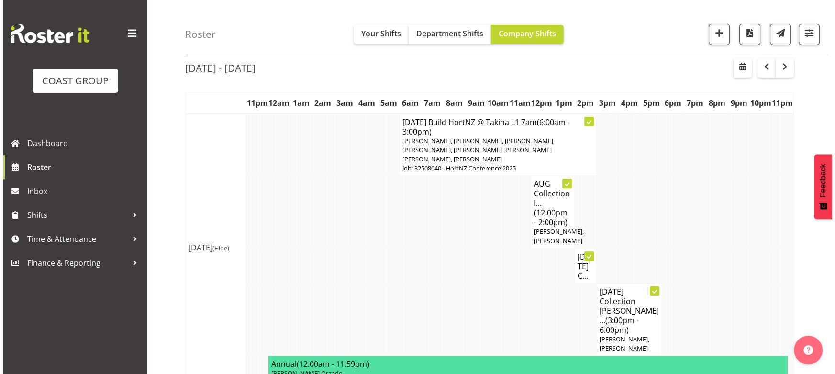
scroll to position [217, 0]
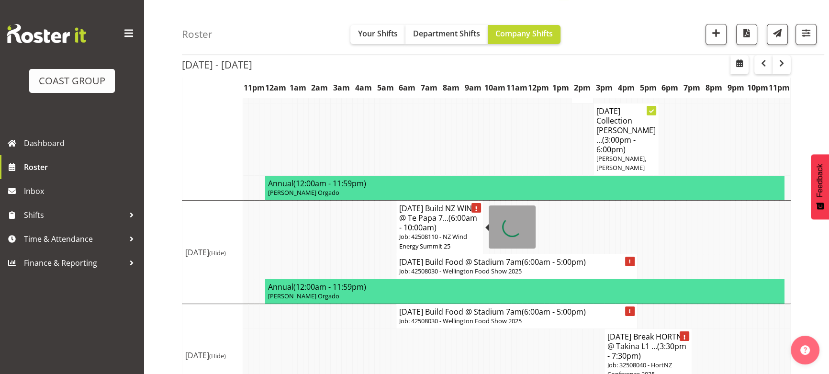
click at [434, 236] on p "Job: 42508110 - NZ Wind Energy Summit 25" at bounding box center [439, 241] width 81 height 18
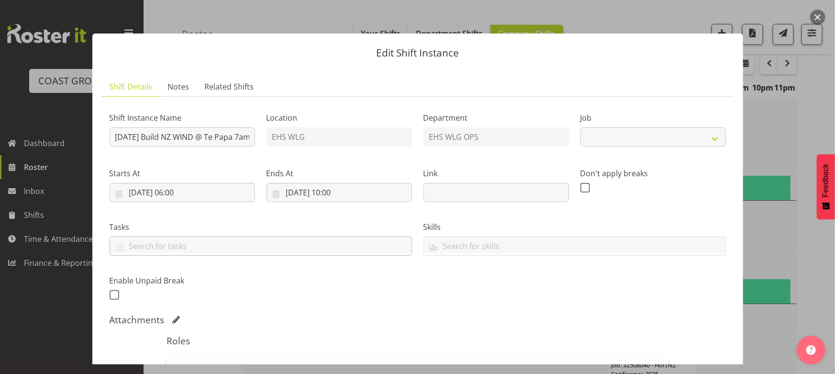
select select "9888"
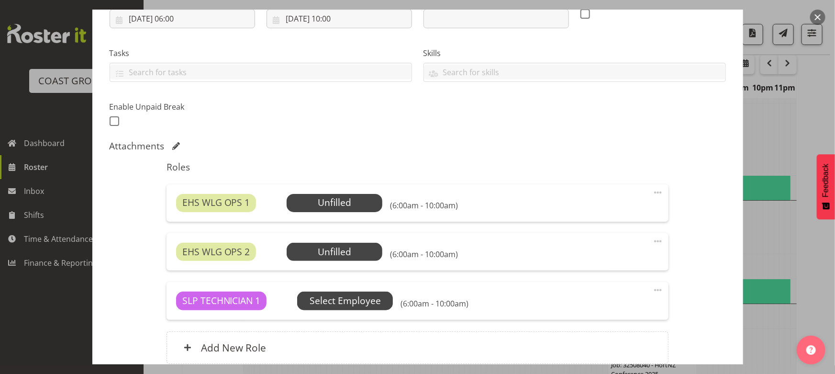
click at [0, 0] on span "Select Employee" at bounding box center [0, 0] width 0 height 0
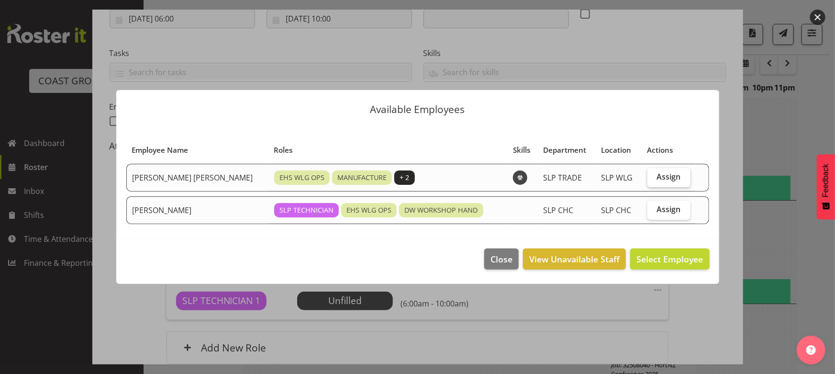
click at [648, 176] on label "Assign" at bounding box center [669, 177] width 43 height 19
click at [648, 176] on input "Assign" at bounding box center [651, 177] width 6 height 6
checkbox input "true"
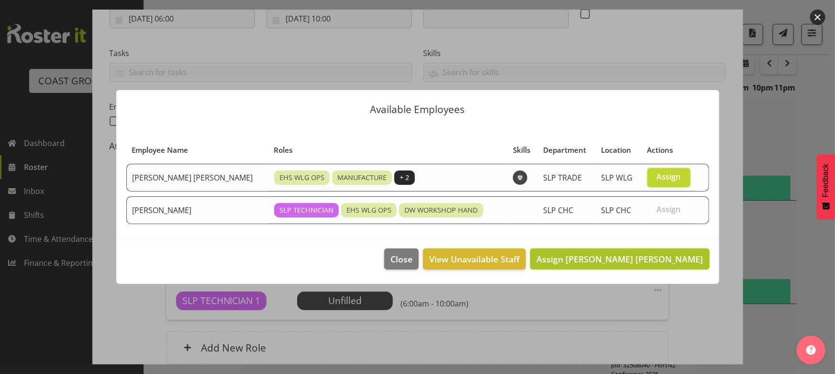
click at [646, 268] on button "Assign Joshua Keith Jackson" at bounding box center [619, 258] width 179 height 21
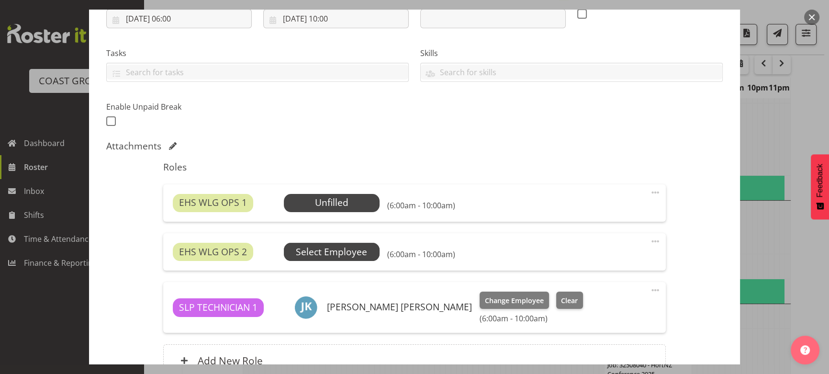
click at [0, 0] on span "Select Employee" at bounding box center [0, 0] width 0 height 0
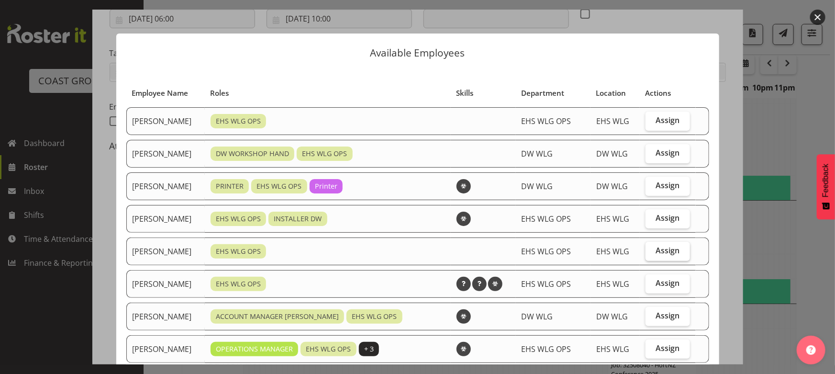
click at [664, 246] on span "Assign" at bounding box center [668, 251] width 24 height 10
click at [652, 248] on input "Assign" at bounding box center [649, 251] width 6 height 6
checkbox input "true"
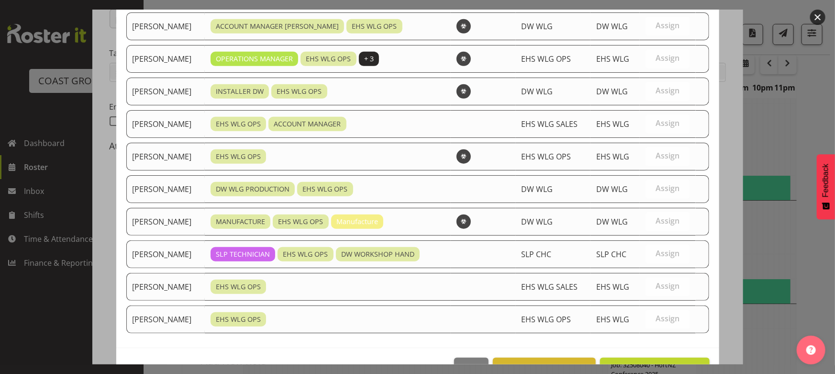
scroll to position [317, 0]
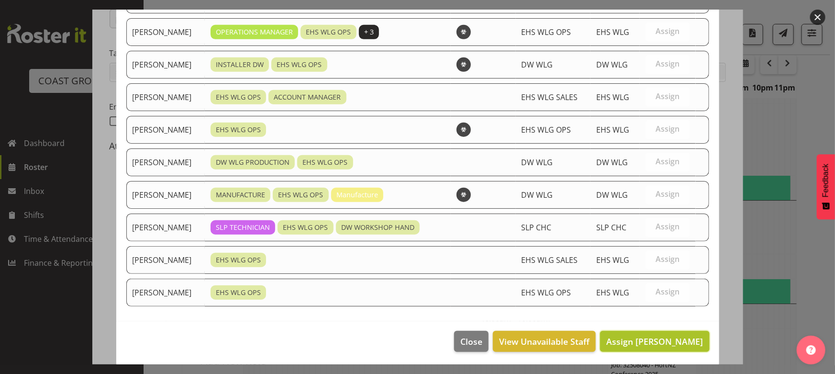
click at [656, 338] on span "Assign Geoffrey Robertson" at bounding box center [655, 341] width 97 height 11
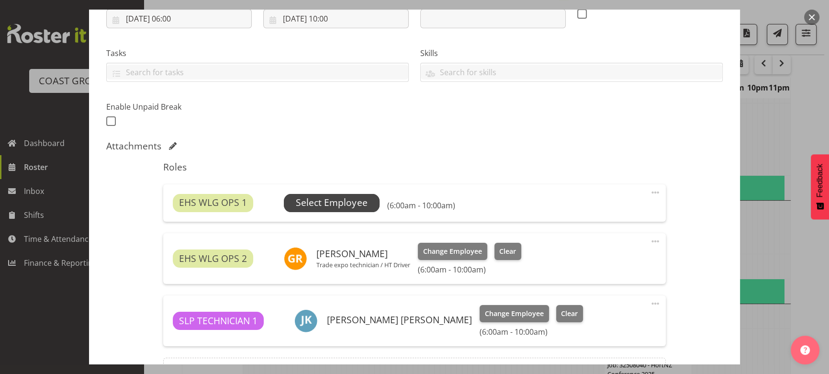
click at [322, 201] on span "Select Employee" at bounding box center [331, 203] width 71 height 14
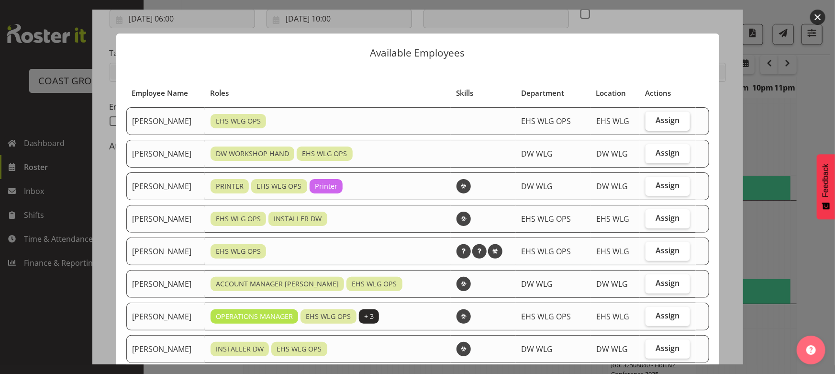
click at [660, 128] on label "Assign" at bounding box center [668, 121] width 45 height 19
click at [652, 124] on input "Assign" at bounding box center [649, 120] width 6 height 6
checkbox input "true"
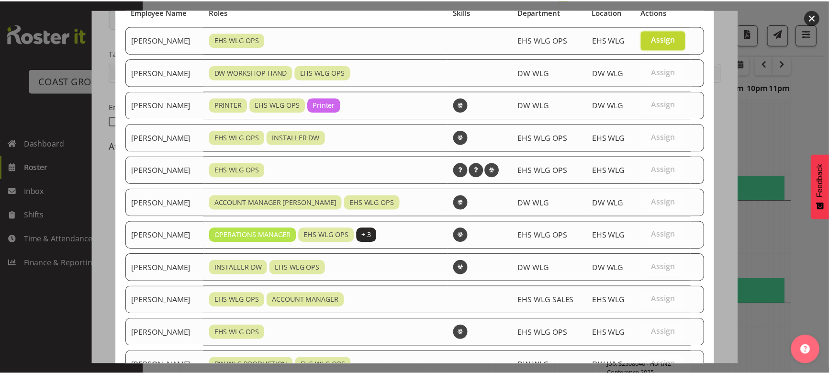
scroll to position [284, 0]
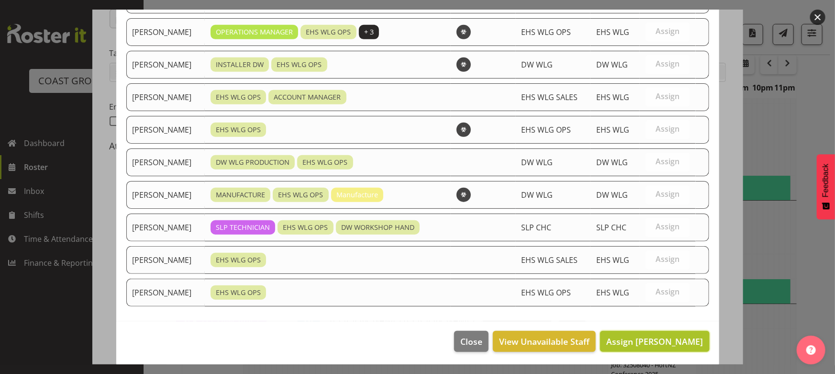
click at [647, 336] on span "Assign Ashton Staats" at bounding box center [655, 341] width 97 height 11
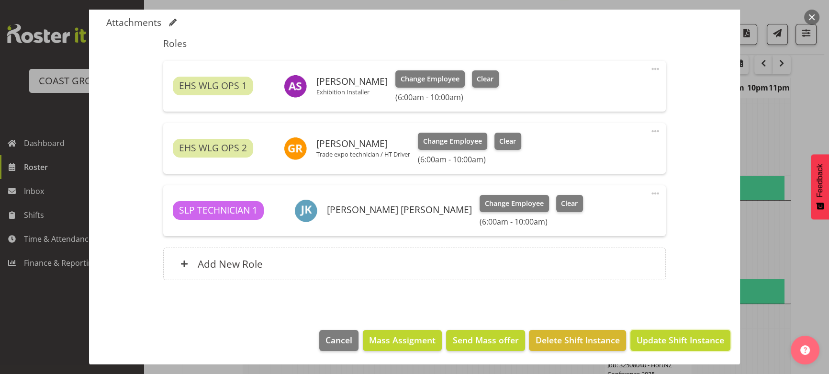
click at [656, 330] on button "Update Shift Instance" at bounding box center [680, 340] width 100 height 21
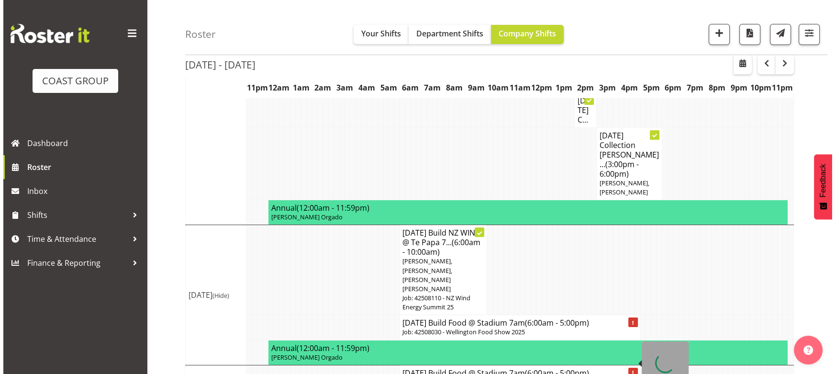
scroll to position [315, 0]
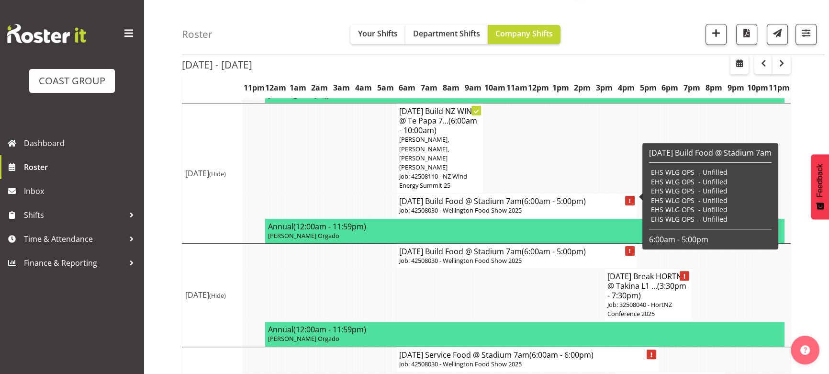
click at [499, 206] on p "Job: 42508030 - Wellington Food Show 2025" at bounding box center [516, 210] width 235 height 9
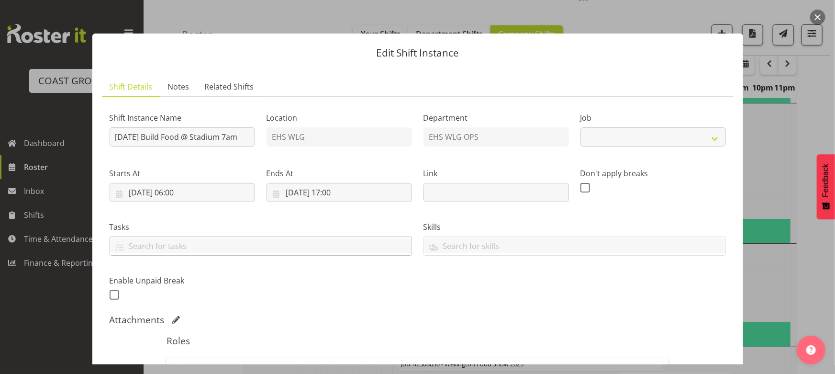
select select "9141"
click at [194, 217] on div "Tasks Do toolbox talk Give mark a cuddle See client before you leave Unload tru…" at bounding box center [261, 235] width 314 height 54
click at [203, 200] on input "26/08/2025, 06:00" at bounding box center [183, 192] width 146 height 19
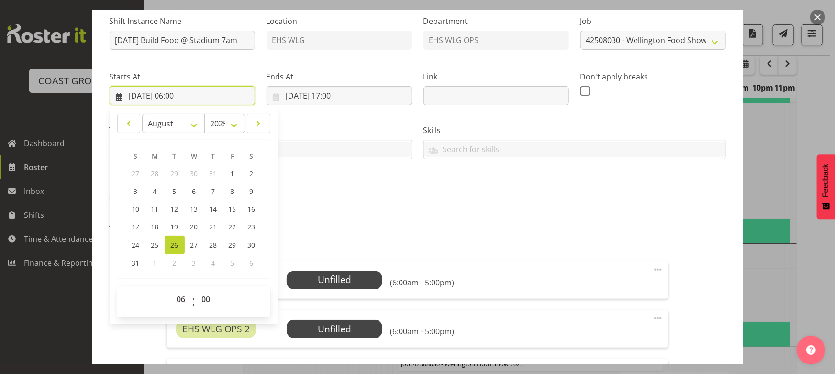
scroll to position [130, 0]
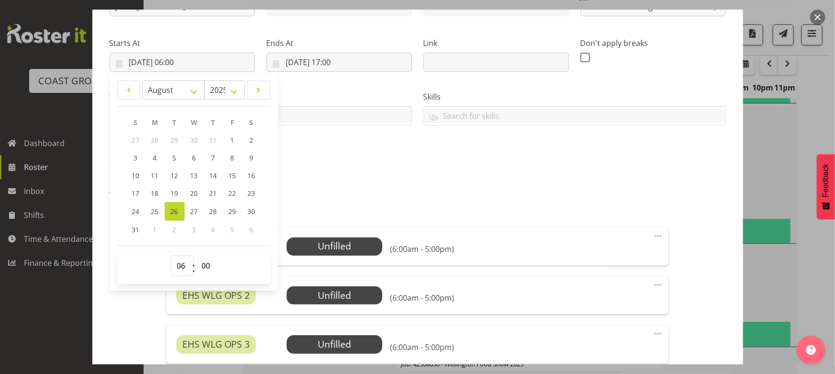
click at [178, 259] on select "00 01 02 03 04 05 06 07 08 09 10 11 12 13 14 15 16 17 18 19 20 21 22 23" at bounding box center [183, 265] width 22 height 19
select select "7"
click at [172, 256] on select "00 01 02 03 04 05 06 07 08 09 10 11 12 13 14 15 16 17 18 19 20 21 22 23" at bounding box center [183, 265] width 22 height 19
type input "26/08/2025, 07:00"
click at [363, 137] on div "Shift Instance Name AUG 25 Build Food @ Stadium 7am Location EHS WLG Department…" at bounding box center [418, 73] width 628 height 210
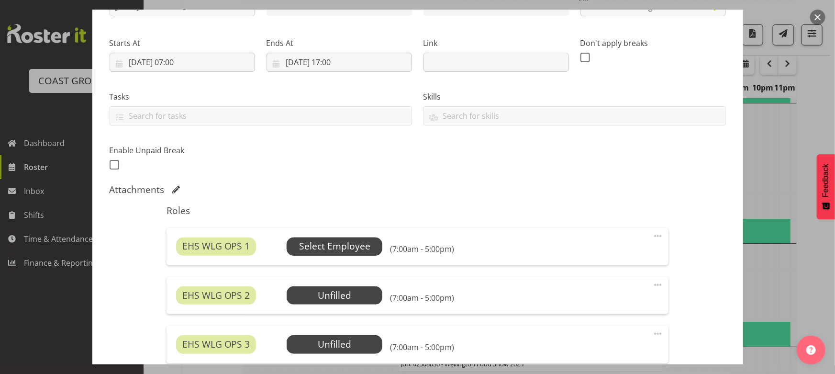
click at [347, 240] on span "Select Employee" at bounding box center [334, 246] width 71 height 14
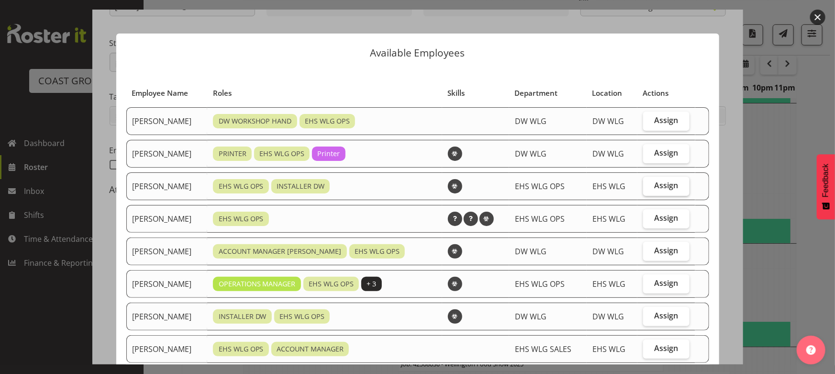
click at [643, 189] on label "Assign" at bounding box center [666, 186] width 46 height 19
click at [643, 189] on input "Assign" at bounding box center [646, 185] width 6 height 6
checkbox input "true"
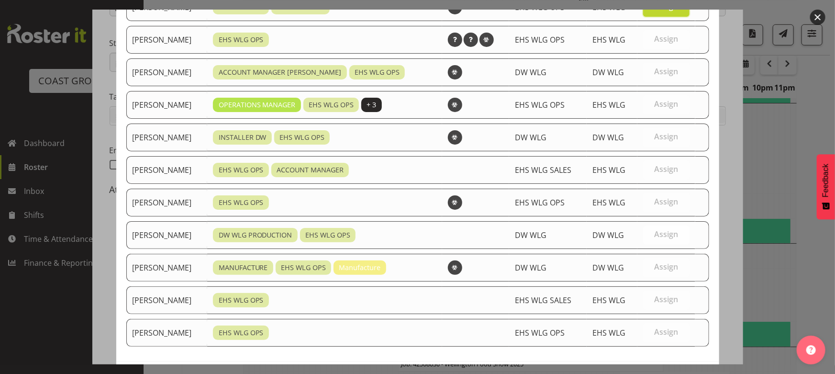
scroll to position [220, 0]
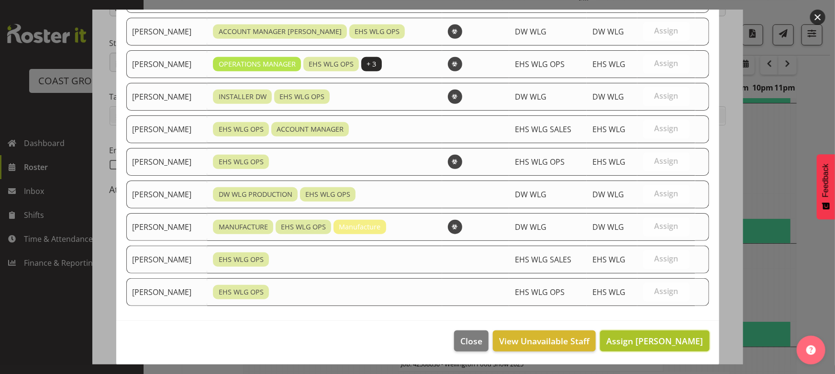
click at [661, 337] on span "Assign Darryl Burns" at bounding box center [655, 340] width 97 height 11
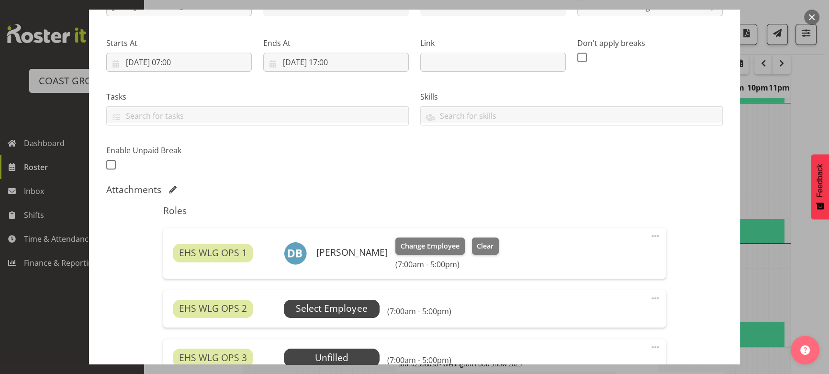
click at [353, 311] on span "Select Employee" at bounding box center [331, 309] width 71 height 14
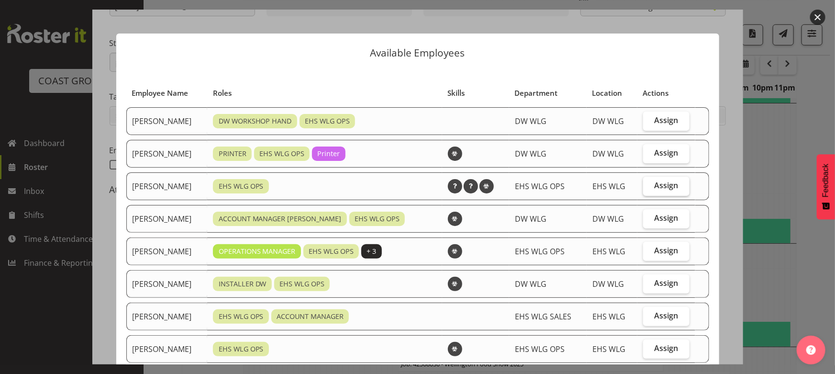
click at [650, 191] on label "Assign" at bounding box center [666, 186] width 46 height 19
click at [650, 189] on input "Assign" at bounding box center [646, 185] width 6 height 6
checkbox input "true"
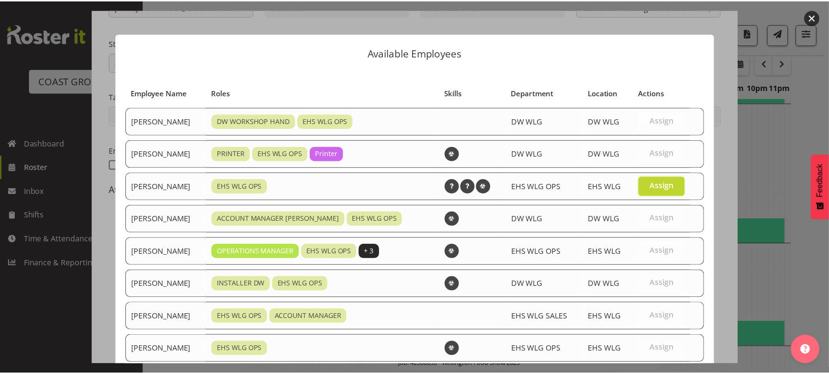
scroll to position [187, 0]
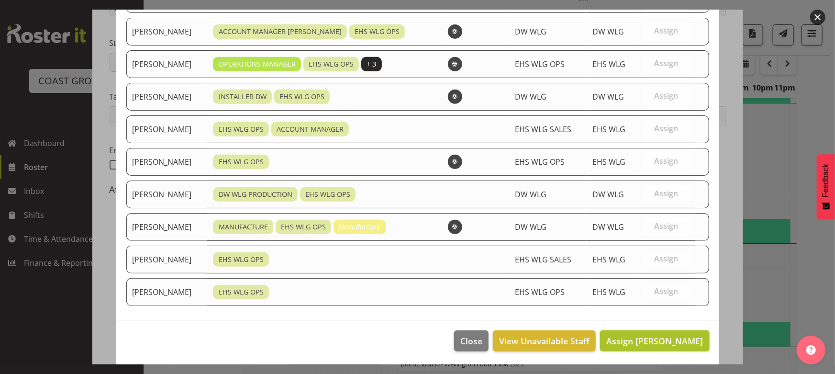
click at [672, 339] on span "Assign Jackson Howsan" at bounding box center [655, 340] width 97 height 11
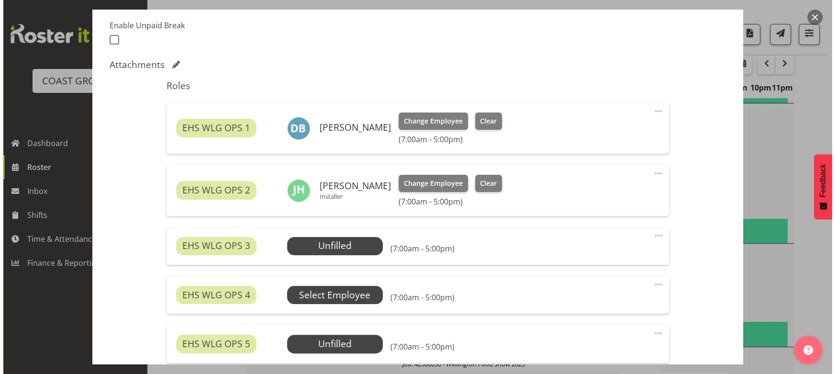
scroll to position [304, 0]
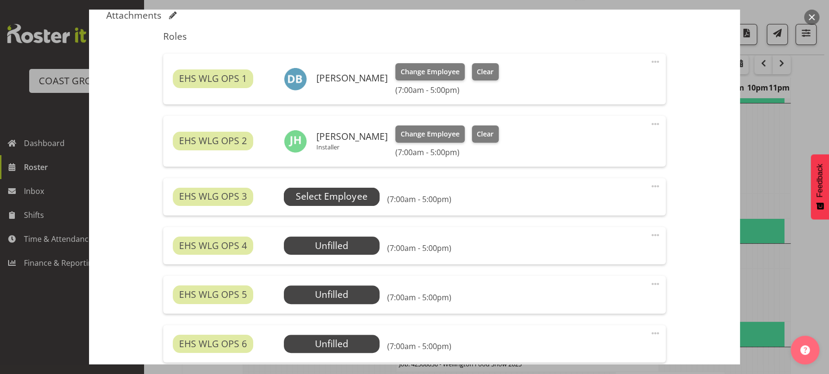
click at [360, 194] on span "Select Employee" at bounding box center [331, 197] width 71 height 14
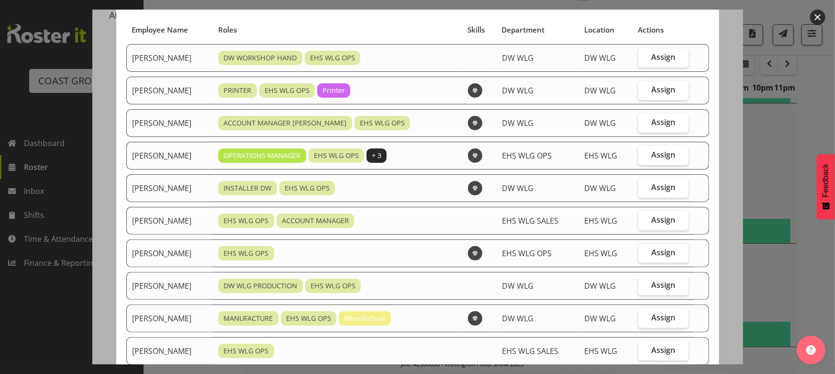
scroll to position [87, 0]
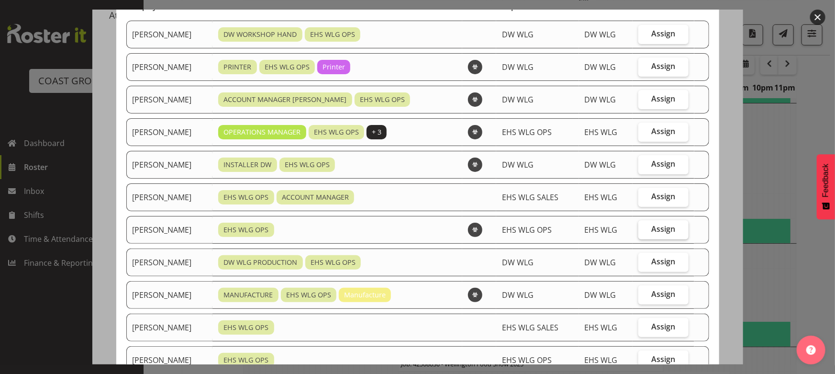
click at [652, 230] on span "Assign" at bounding box center [664, 229] width 24 height 10
click at [645, 230] on input "Assign" at bounding box center [642, 229] width 6 height 6
checkbox input "true"
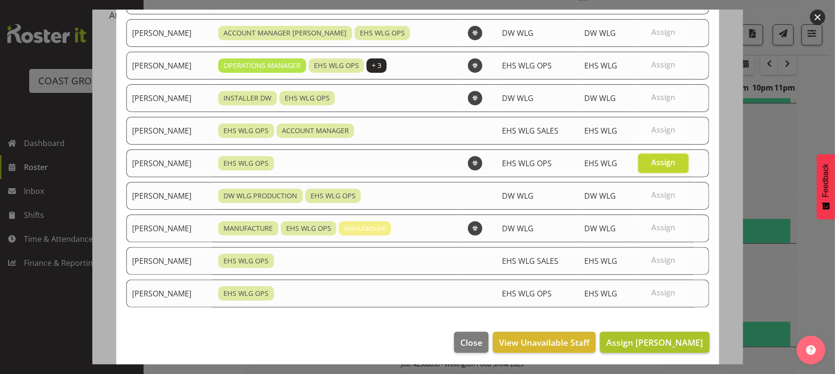
scroll to position [155, 0]
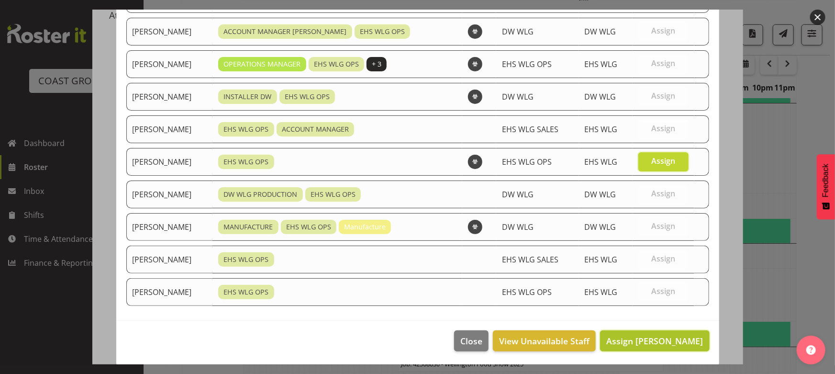
click at [661, 337] on span "Assign Michael Ngametua" at bounding box center [655, 340] width 97 height 11
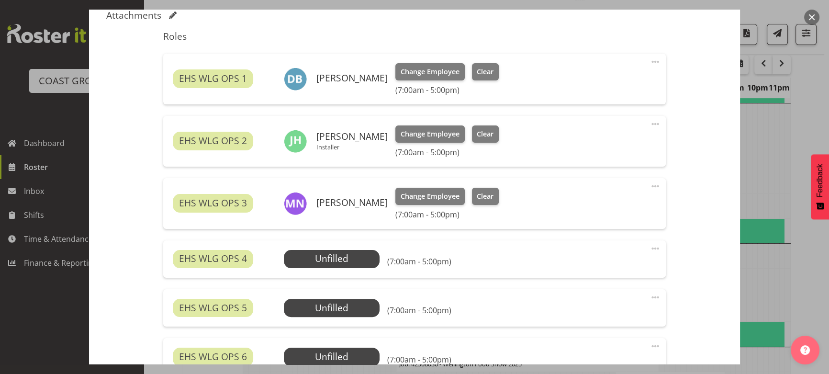
click at [650, 248] on span at bounding box center [655, 248] width 11 height 11
click at [637, 266] on link "Edit" at bounding box center [615, 269] width 92 height 17
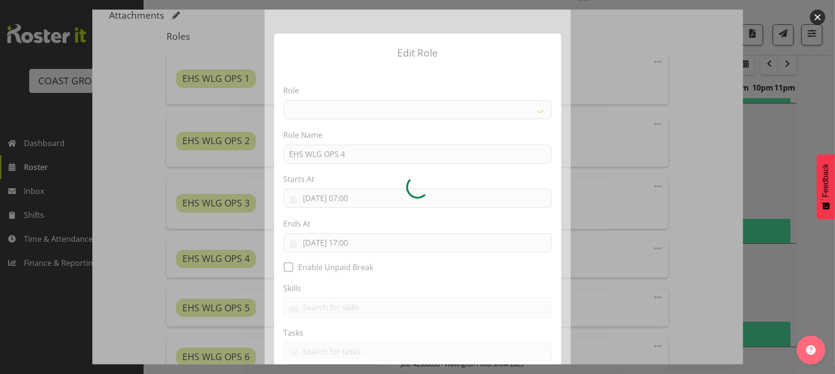
select select "191"
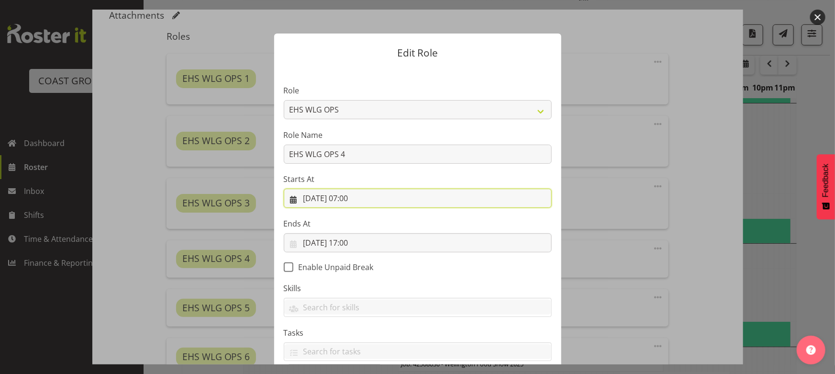
click at [377, 204] on input "26/08/2025, 07:00" at bounding box center [418, 198] width 268 height 19
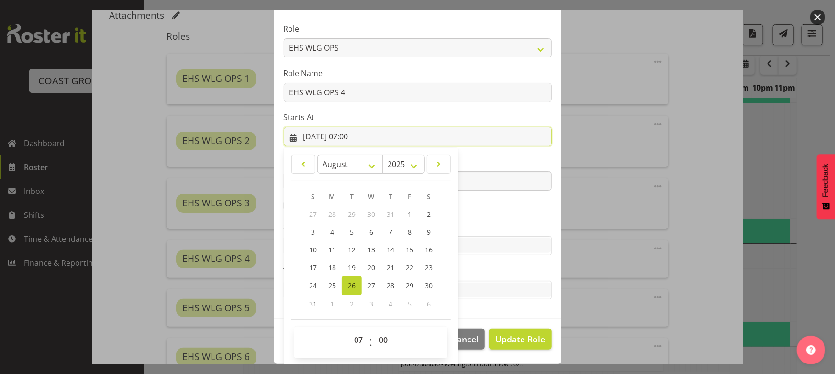
scroll to position [62, 0]
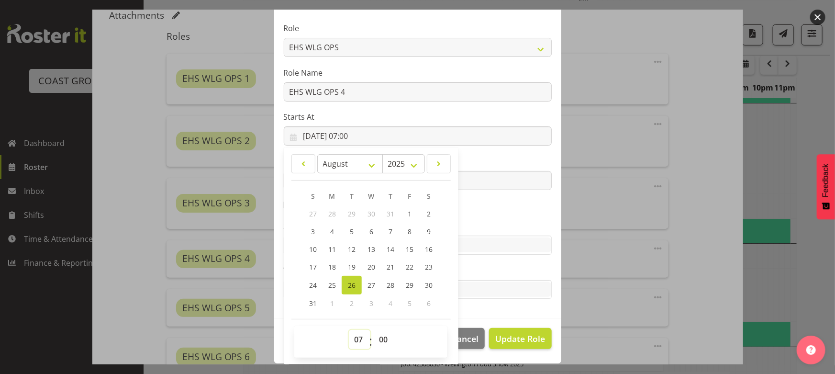
click at [351, 347] on select "00 01 02 03 04 05 06 07 08 09 10 11 12 13 14 15 16 17 18 19 20 21 22 23" at bounding box center [360, 339] width 22 height 19
select select "10"
click at [349, 330] on select "00 01 02 03 04 05 06 07 08 09 10 11 12 13 14 15 16 17 18 19 20 21 22 23" at bounding box center [360, 339] width 22 height 19
type input "26/08/2025, 10:00"
click at [493, 212] on section "Role ACCOUNT MANAGER ACCOUNT MANAGER DW ACCOUNTS AKL DIANNA VEHICLES AKL RYMER …" at bounding box center [417, 161] width 287 height 313
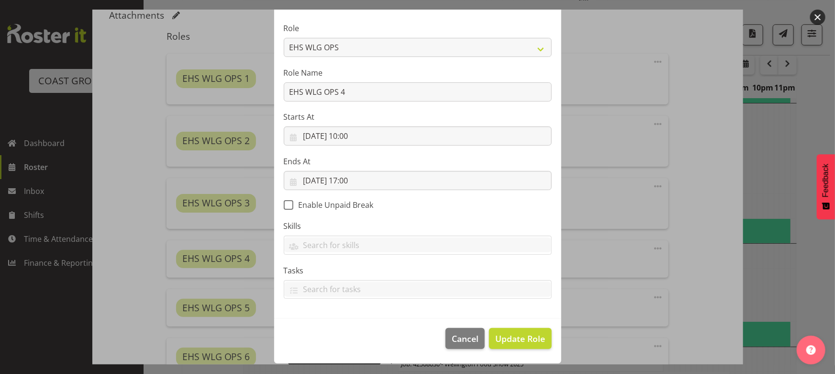
scroll to position [61, 0]
click at [508, 334] on span "Update Role" at bounding box center [520, 340] width 50 height 12
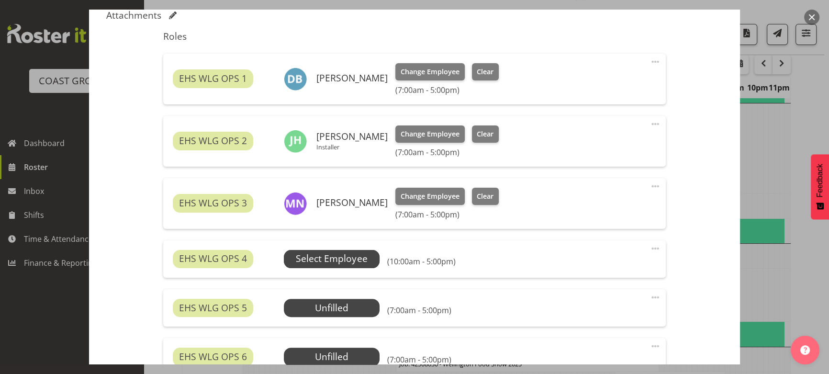
click at [359, 259] on span "Select Employee" at bounding box center [331, 259] width 71 height 14
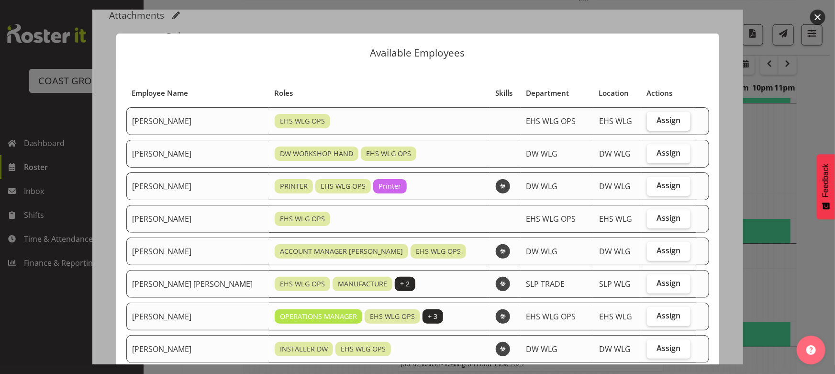
click at [671, 114] on label "Assign" at bounding box center [668, 121] width 43 height 19
click at [653, 117] on input "Assign" at bounding box center [650, 120] width 6 height 6
checkbox input "true"
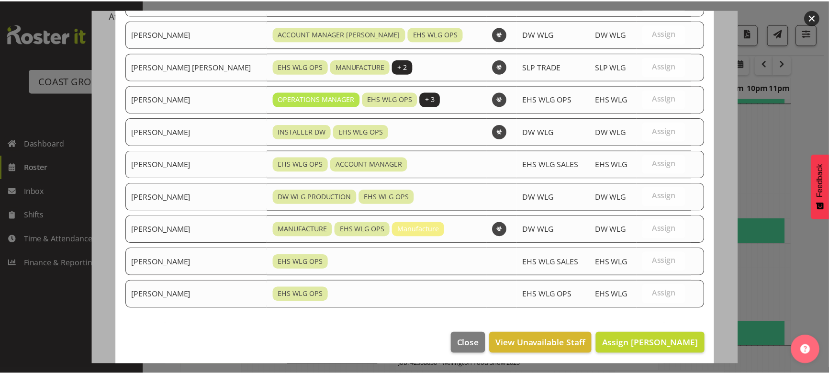
scroll to position [220, 0]
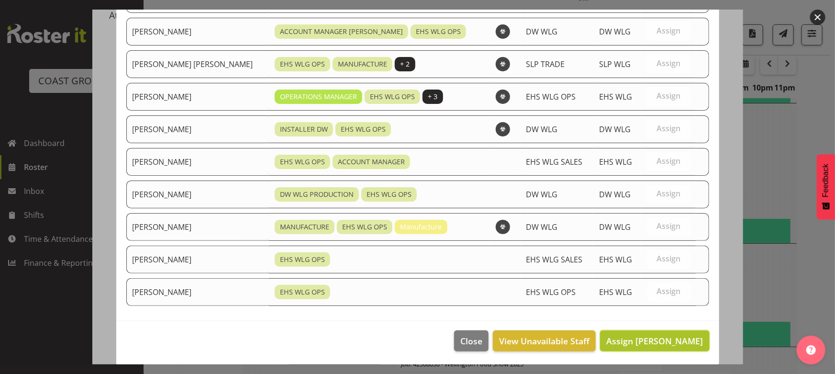
click at [634, 330] on button "Assign Ashton Staats" at bounding box center [654, 340] width 109 height 21
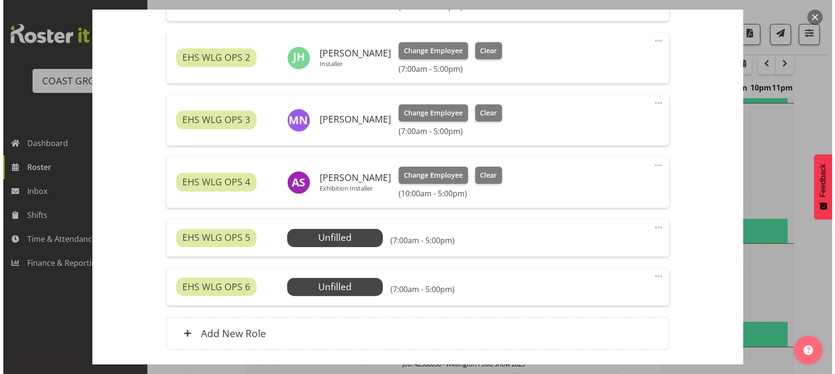
scroll to position [392, 0]
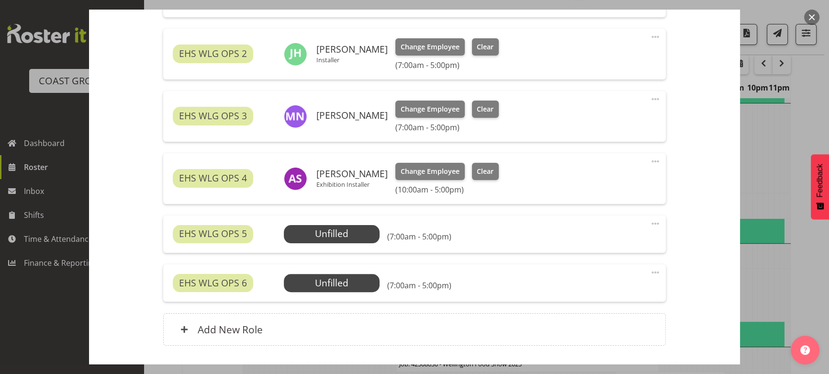
click at [650, 222] on span at bounding box center [655, 223] width 11 height 11
click at [629, 247] on link "Edit" at bounding box center [615, 244] width 92 height 17
select select "7"
select select "2025"
select select "7"
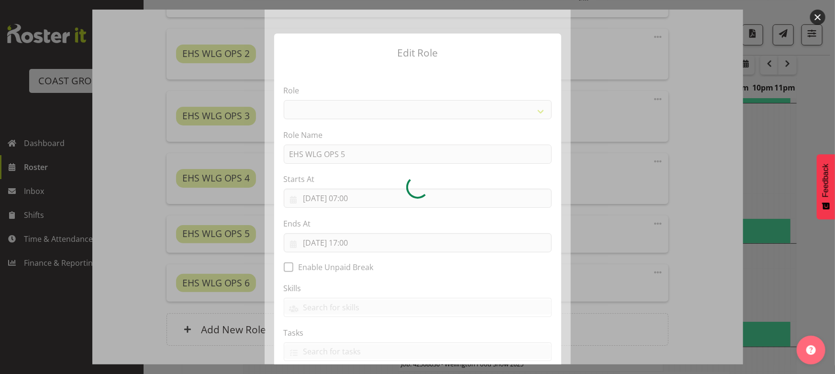
select select "191"
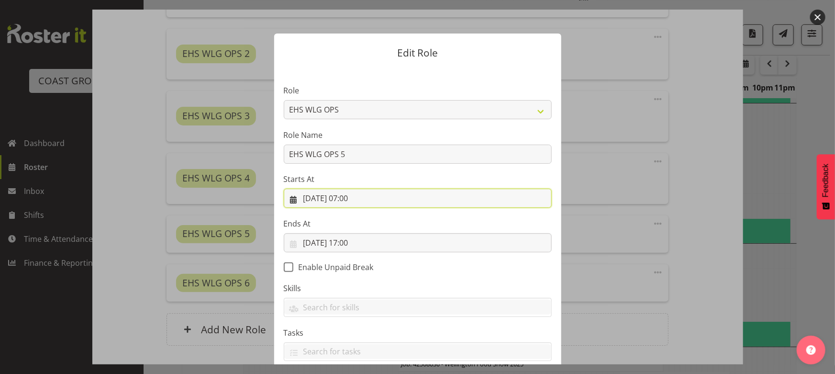
click at [364, 200] on input "26/08/2025, 07:00" at bounding box center [418, 198] width 268 height 19
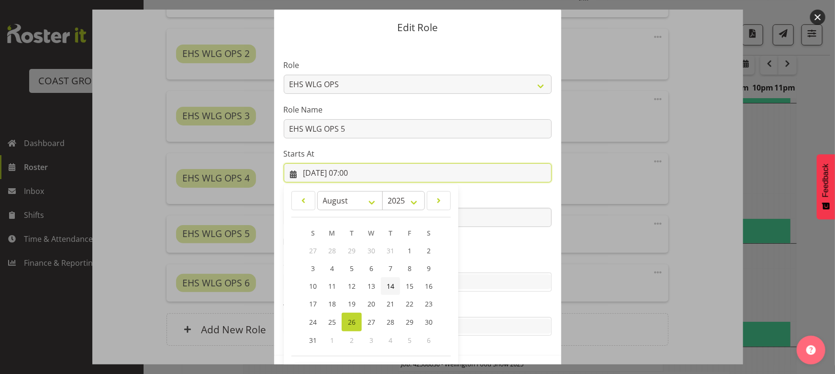
scroll to position [62, 0]
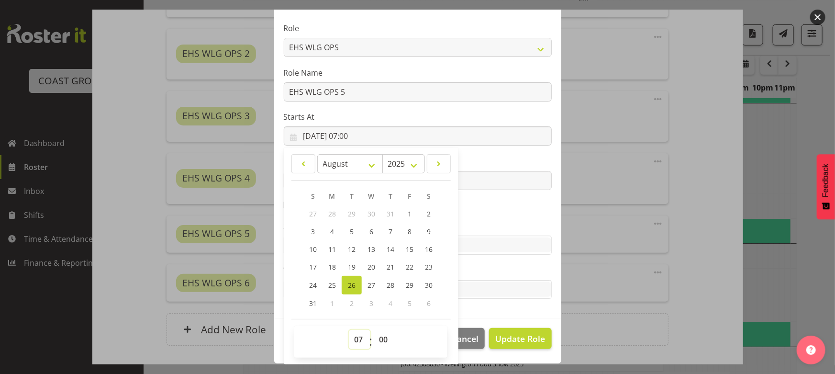
click at [354, 341] on select "00 01 02 03 04 05 06 07 08 09 10 11 12 13 14 15 16 17 18 19 20 21 22 23" at bounding box center [360, 339] width 22 height 19
select select "10"
click at [349, 330] on select "00 01 02 03 04 05 06 07 08 09 10 11 12 13 14 15 16 17 18 19 20 21 22 23" at bounding box center [360, 339] width 22 height 19
type input "26/08/2025, 10:00"
click at [473, 218] on section "Role ACCOUNT MANAGER ACCOUNT MANAGER DW ACCOUNTS AKL DIANNA VEHICLES AKL RYMER …" at bounding box center [417, 161] width 287 height 313
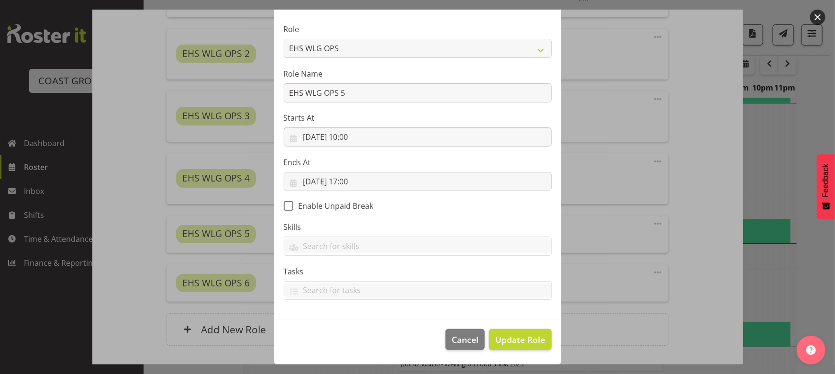
scroll to position [61, 0]
click at [516, 344] on span "Update Role" at bounding box center [520, 340] width 50 height 12
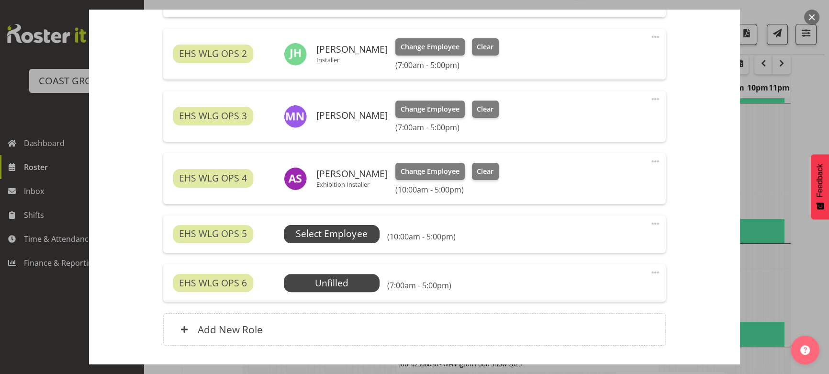
click at [347, 241] on span "Select Employee" at bounding box center [332, 234] width 96 height 18
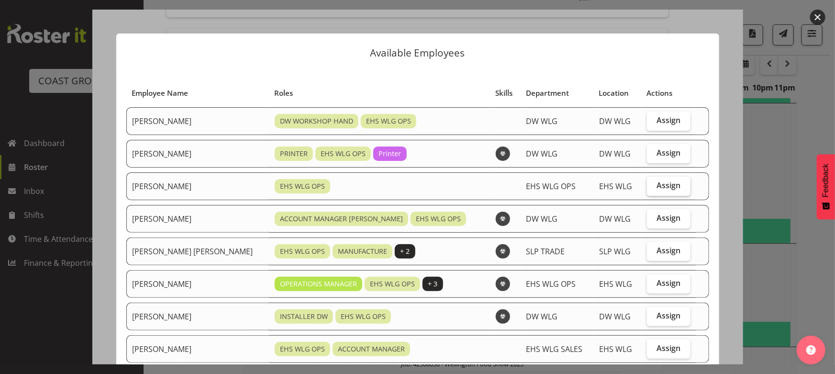
click at [647, 191] on label "Assign" at bounding box center [668, 186] width 43 height 19
click at [647, 189] on input "Assign" at bounding box center [650, 185] width 6 height 6
checkbox input "true"
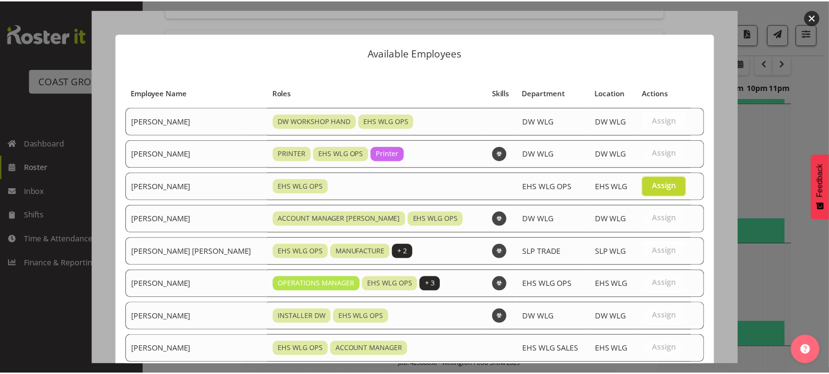
scroll to position [187, 0]
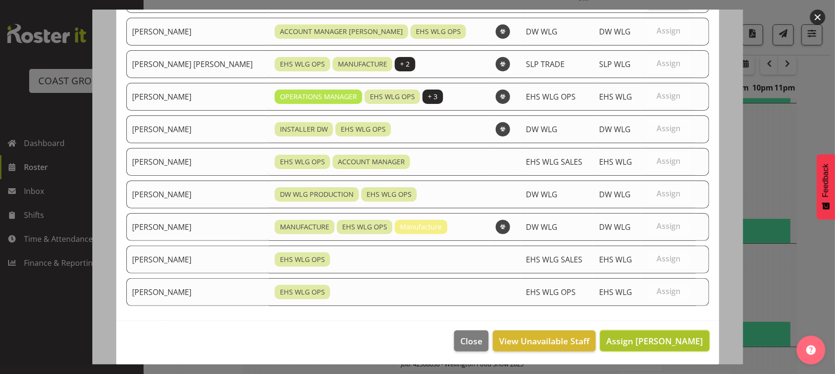
click at [612, 340] on span "Assign Geoffrey Robertson" at bounding box center [655, 340] width 97 height 11
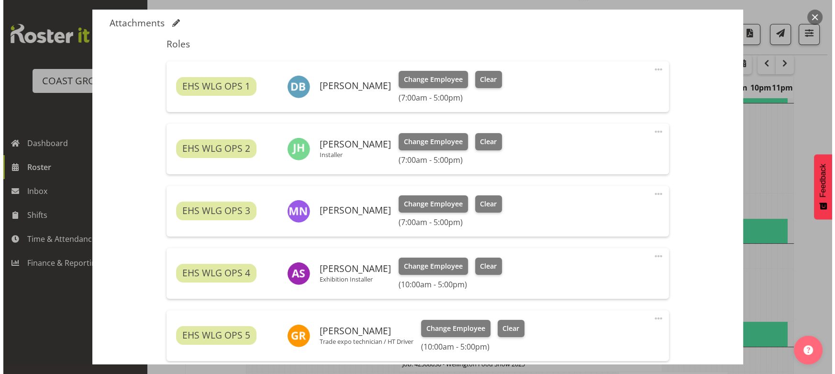
scroll to position [383, 0]
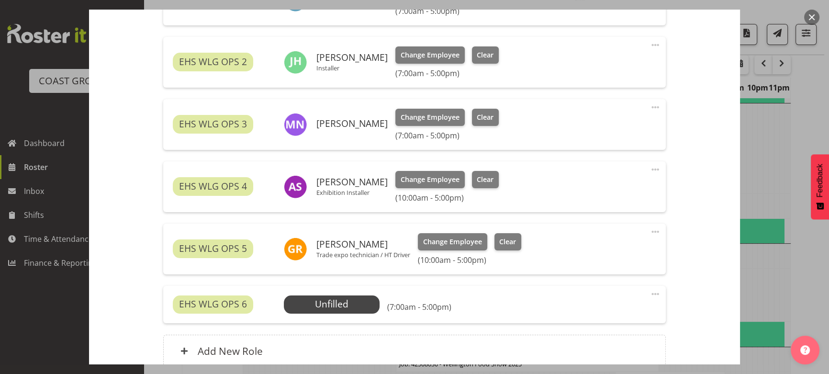
click at [361, 291] on div "EHS WLG OPS 6 Unfilled Select Employee (7:00am - 5:00pm) Edit Cover Role Delete" at bounding box center [414, 304] width 502 height 37
click at [360, 300] on span "Select Employee" at bounding box center [331, 304] width 71 height 14
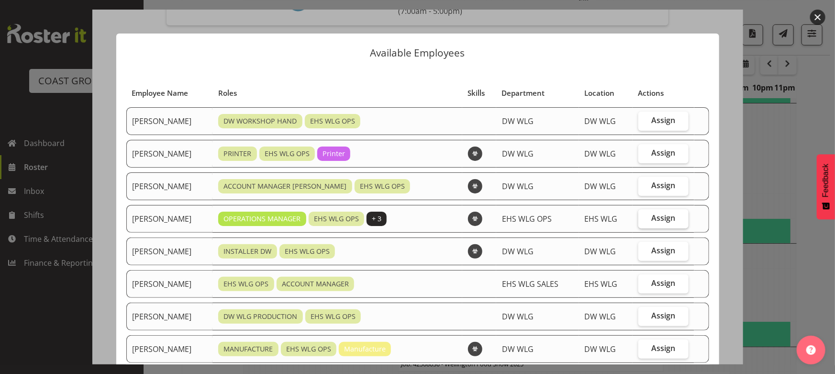
click at [652, 222] on span "Assign" at bounding box center [664, 218] width 24 height 10
click at [645, 221] on input "Assign" at bounding box center [642, 218] width 6 height 6
checkbox input "true"
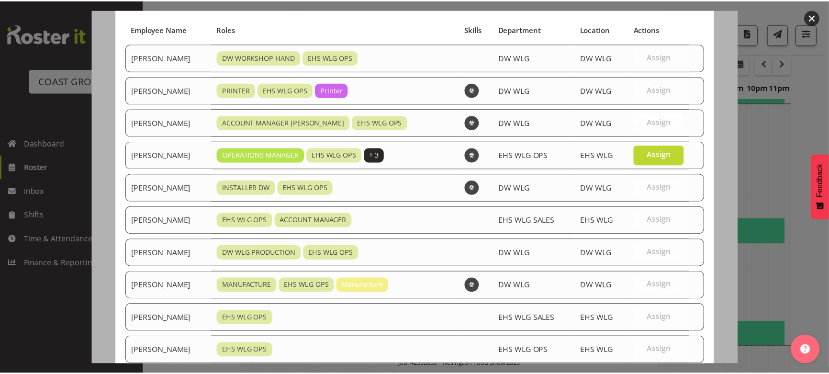
scroll to position [122, 0]
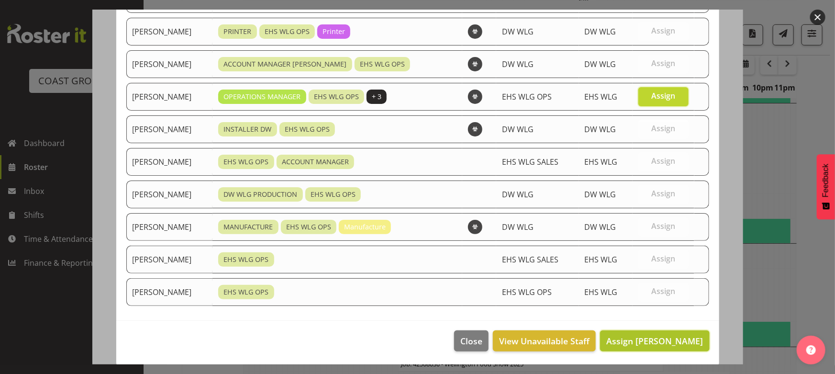
click at [676, 331] on button "Assign Kade Tiatia" at bounding box center [654, 340] width 109 height 21
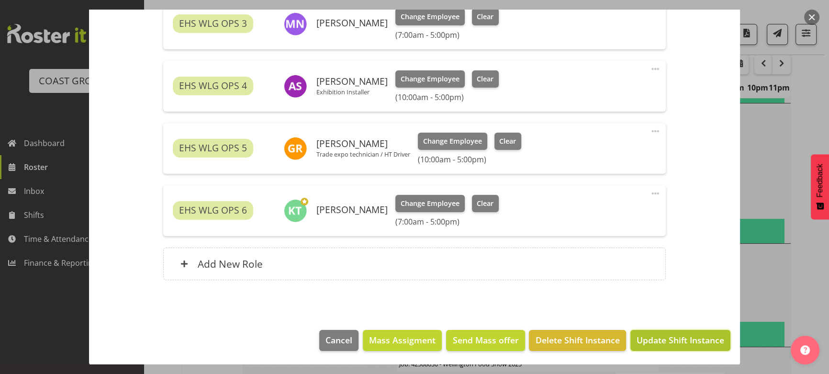
click at [685, 337] on span "Update Shift Instance" at bounding box center [681, 340] width 88 height 12
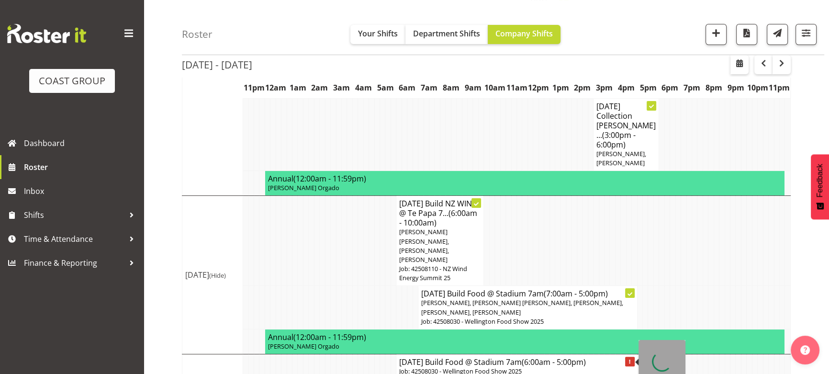
scroll to position [358, 0]
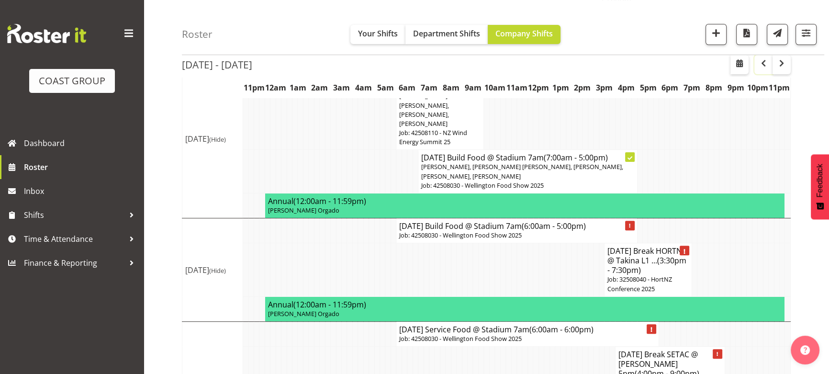
click at [759, 67] on span "button" at bounding box center [763, 62] width 11 height 11
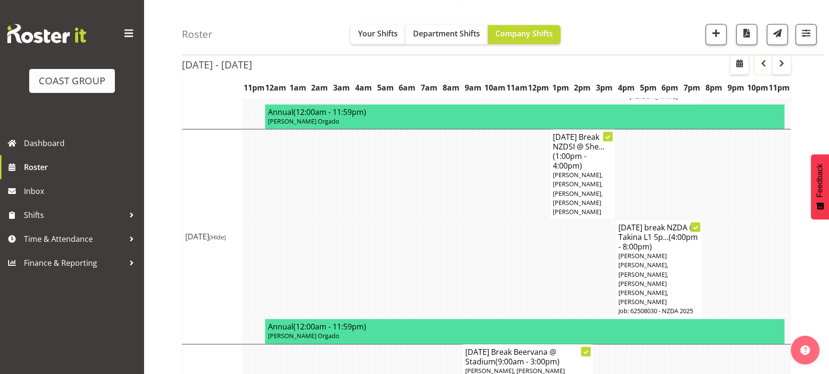
scroll to position [1305, 0]
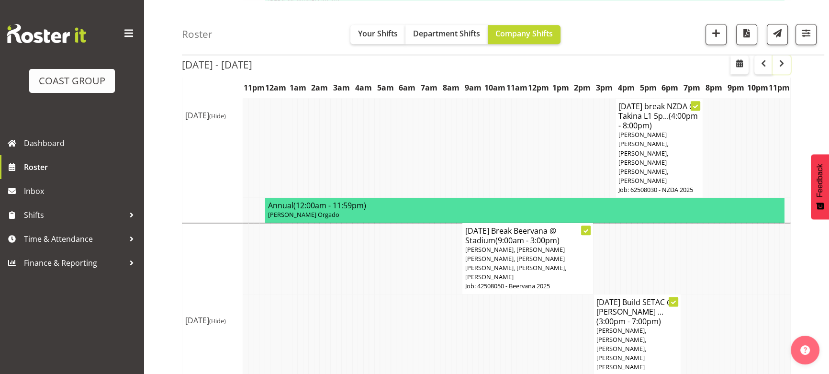
click at [784, 67] on span "button" at bounding box center [781, 62] width 11 height 11
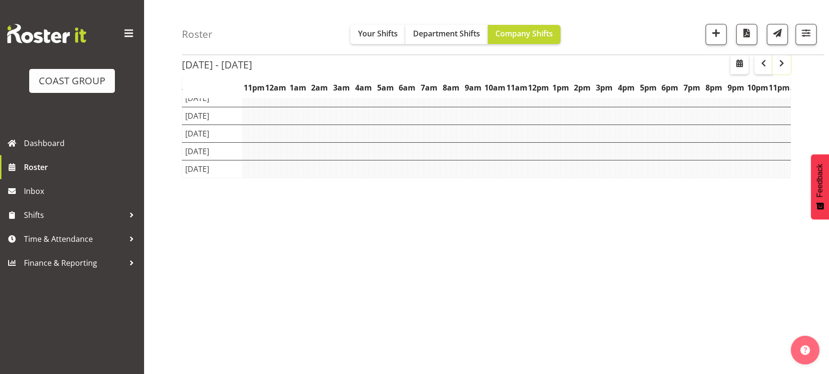
scroll to position [97, 0]
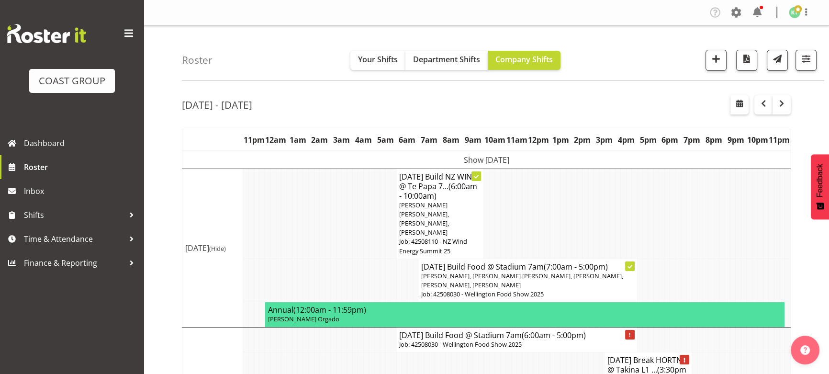
click at [649, 163] on td "Show Mon 25th Aug 2025" at bounding box center [486, 160] width 608 height 18
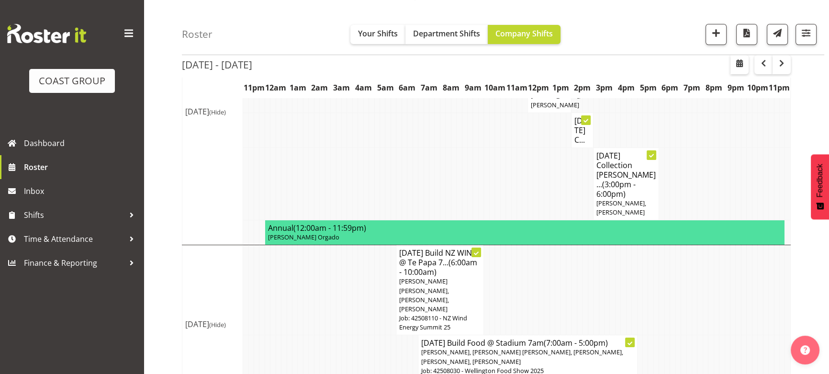
scroll to position [174, 0]
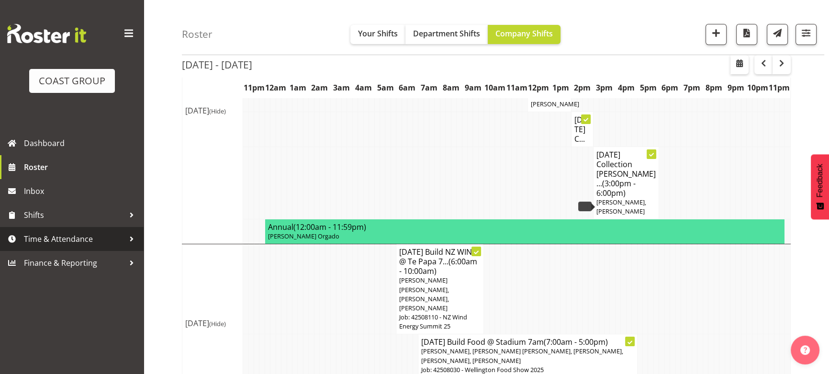
click at [97, 239] on span "Time & Attendance" at bounding box center [74, 239] width 101 height 14
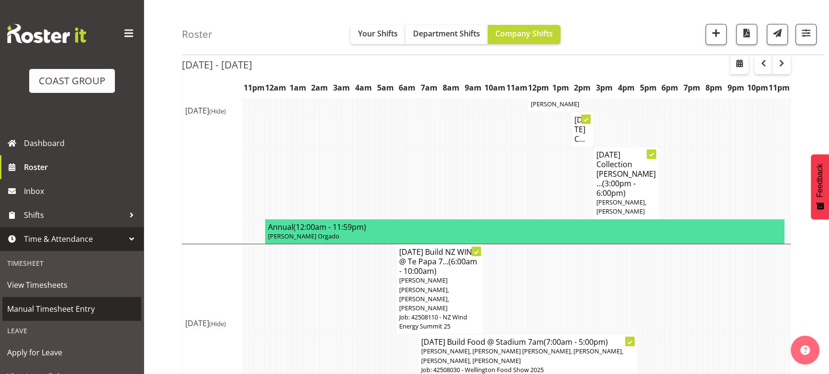
click at [89, 319] on link "Manual Timesheet Entry" at bounding box center [71, 309] width 139 height 24
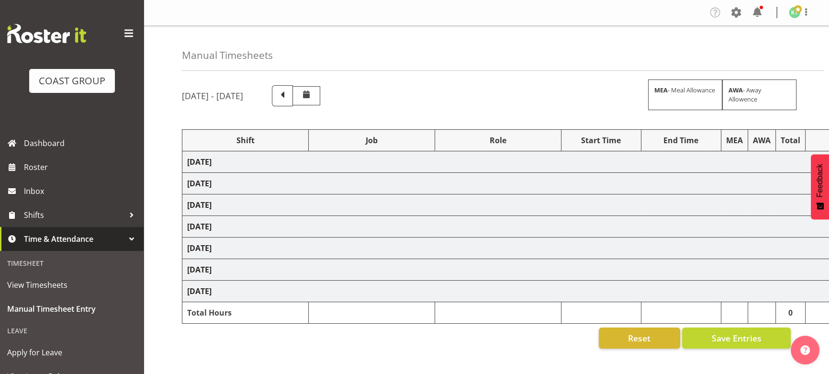
select select "79638"
select select "9196"
select select "191"
select select "80268"
select select "9197"
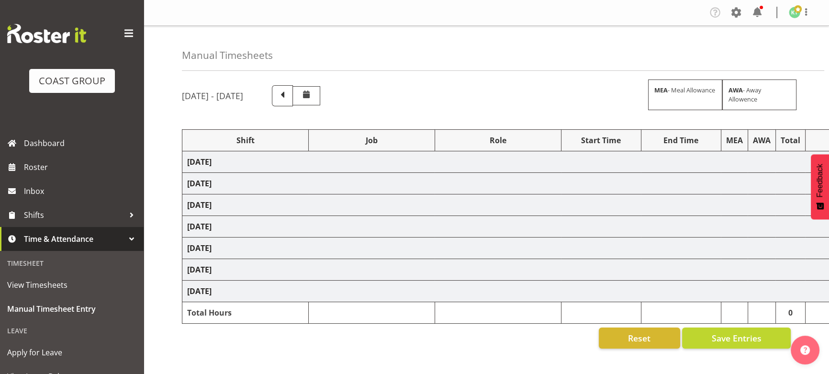
select select "191"
select select "79382"
select select "9584"
select select "191"
select select "79644"
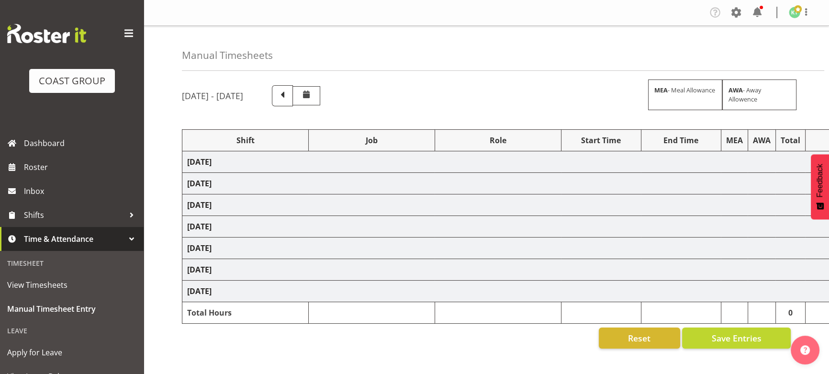
select select "8309"
select select "191"
select select "79640"
select select "9196"
select select "191"
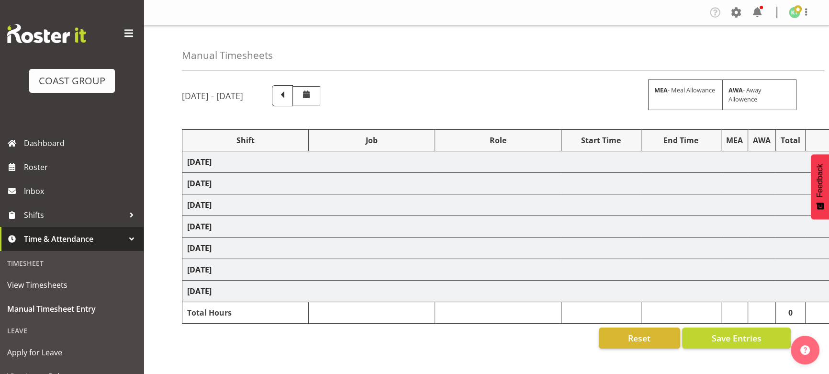
select select "79647"
select select "9170"
select select "191"
select select "79645"
select select "9260"
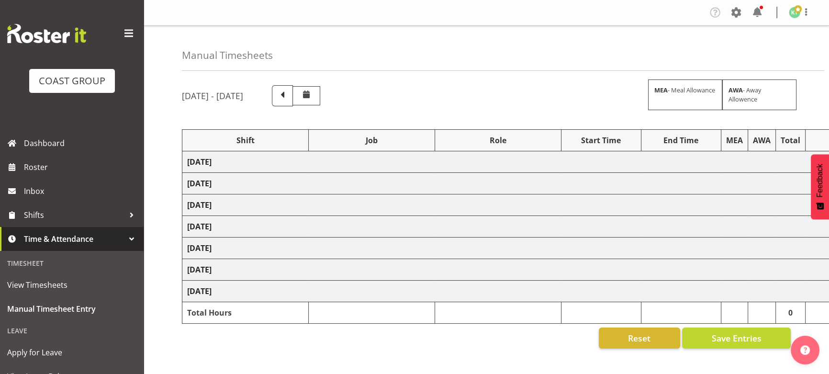
select select "191"
select select "79651"
select select "9141"
select select "191"
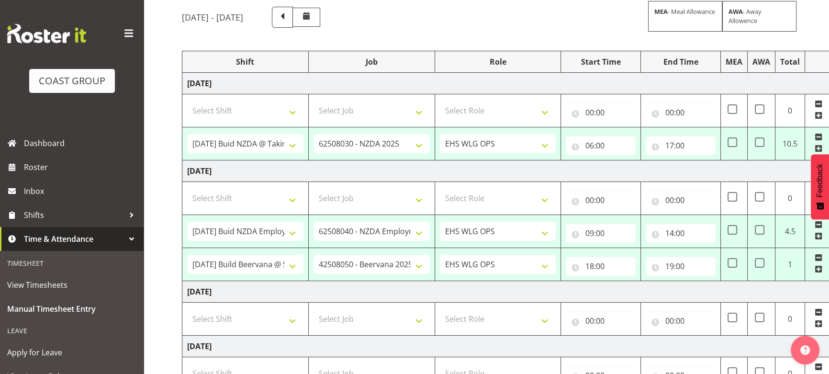
scroll to position [47, 0]
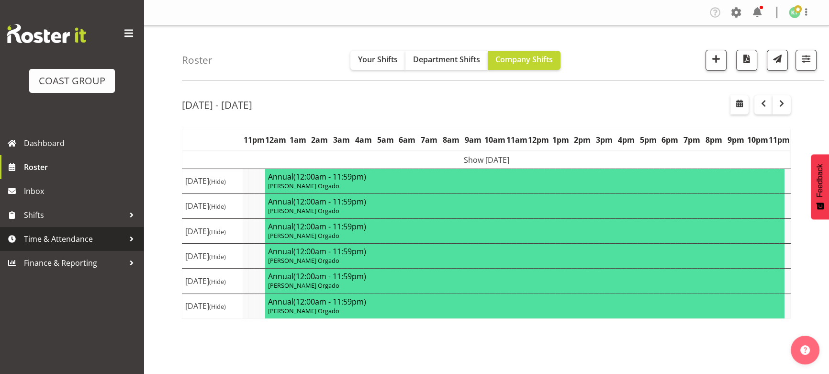
click at [80, 241] on span "Time & Attendance" at bounding box center [74, 239] width 101 height 14
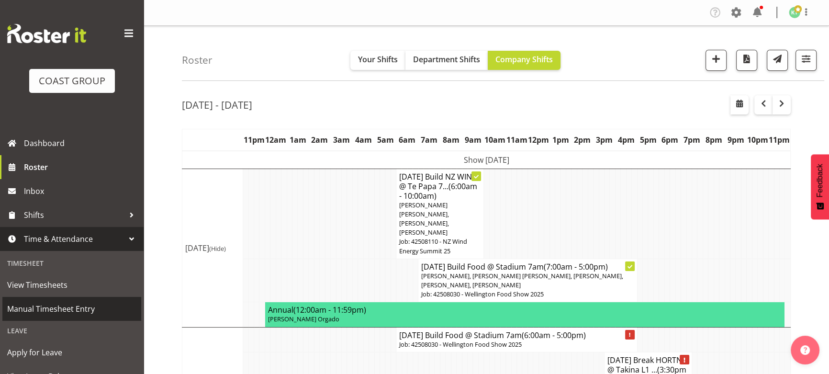
click at [78, 303] on span "Manual Timesheet Entry" at bounding box center [71, 309] width 129 height 14
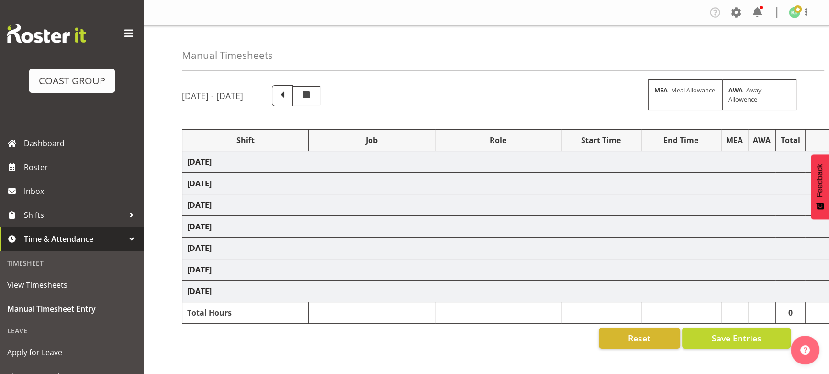
select select "79638"
select select "9196"
select select "191"
select select "80268"
select select "9197"
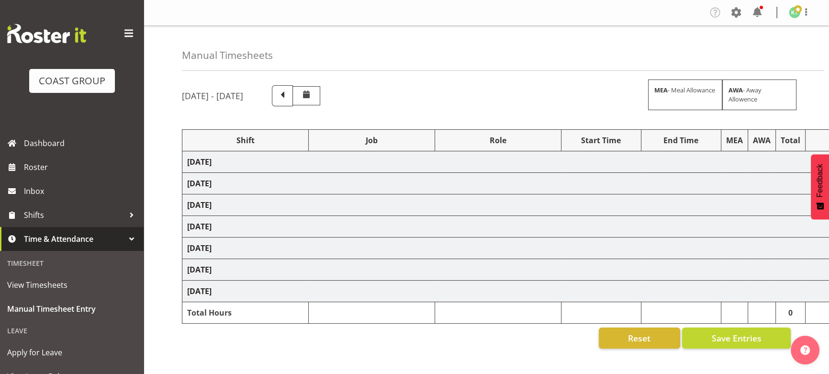
select select "191"
select select "79382"
select select "9584"
select select "191"
select select "79644"
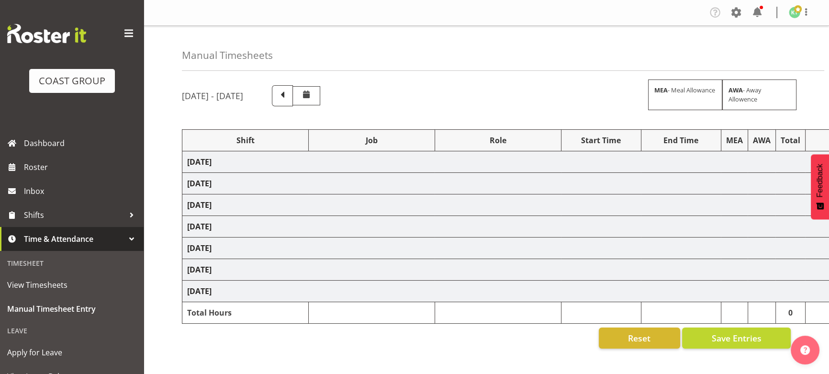
select select "8309"
select select "191"
select select "79640"
select select "9196"
select select "191"
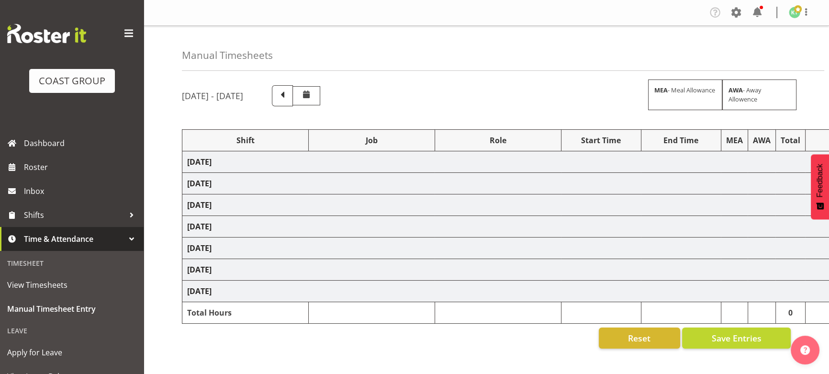
select select "79647"
select select "9170"
select select "191"
select select "79645"
select select "9260"
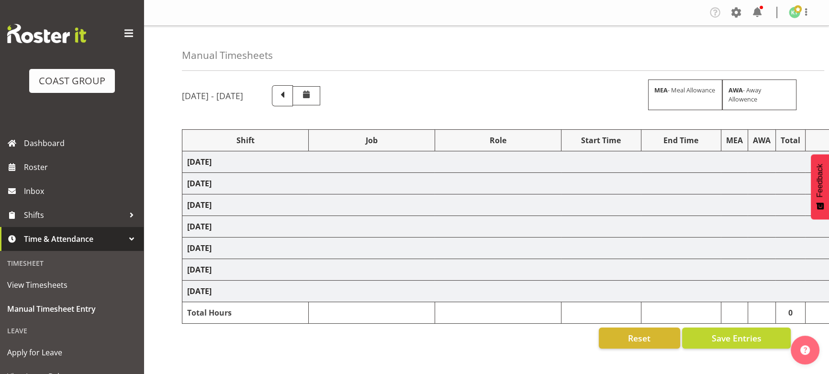
select select "191"
select select "79651"
select select "9141"
select select "191"
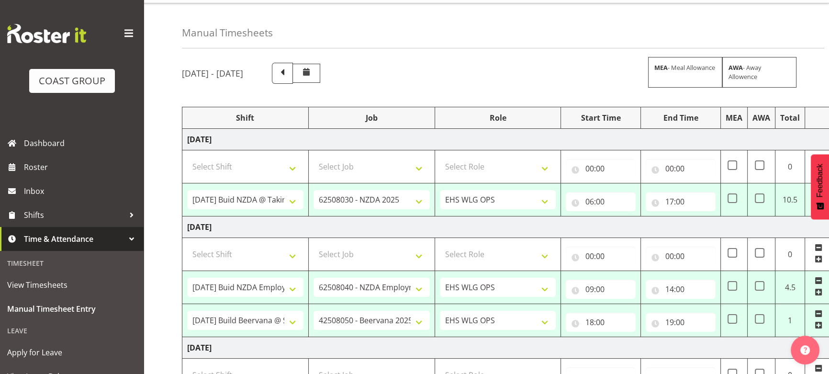
scroll to position [43, 0]
